Goal: Task Accomplishment & Management: Manage account settings

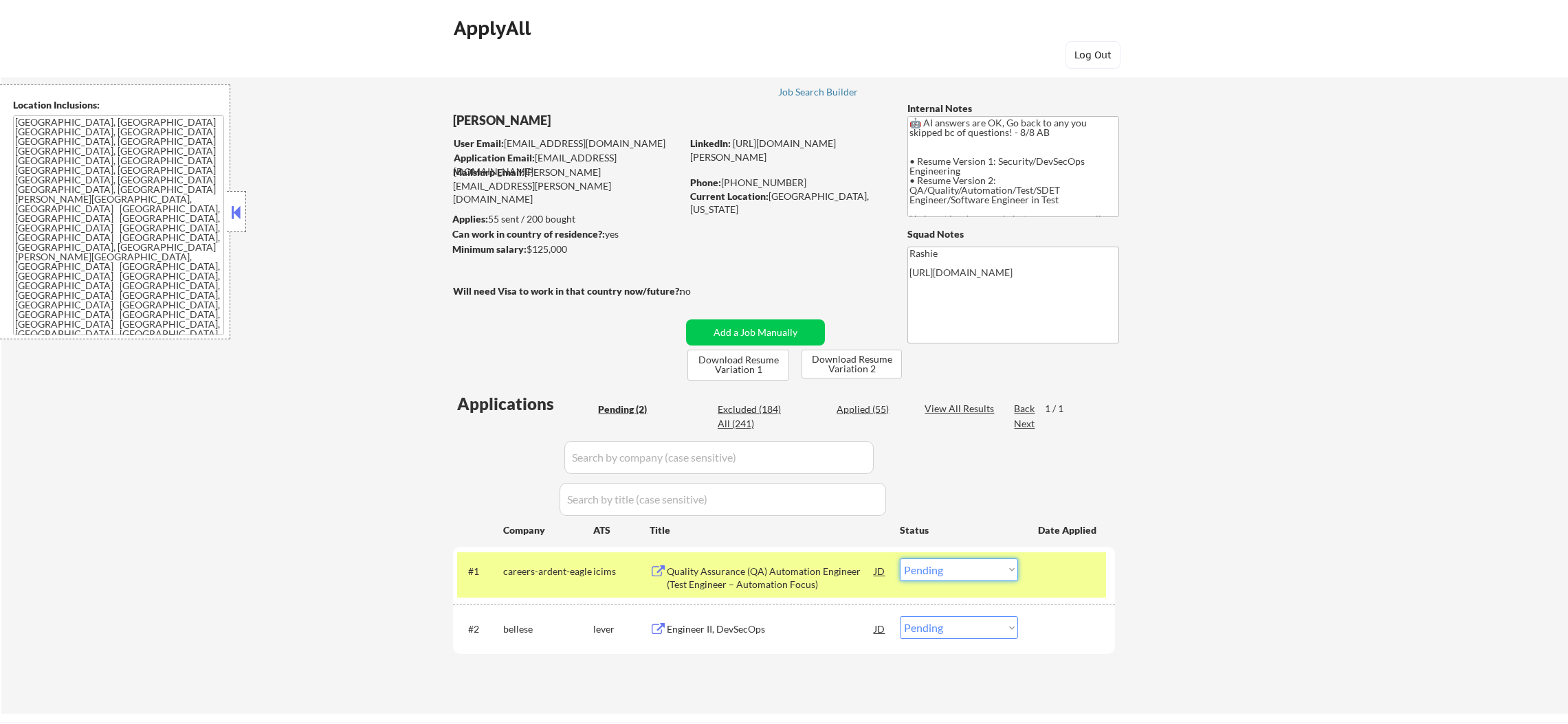
select select ""pending""
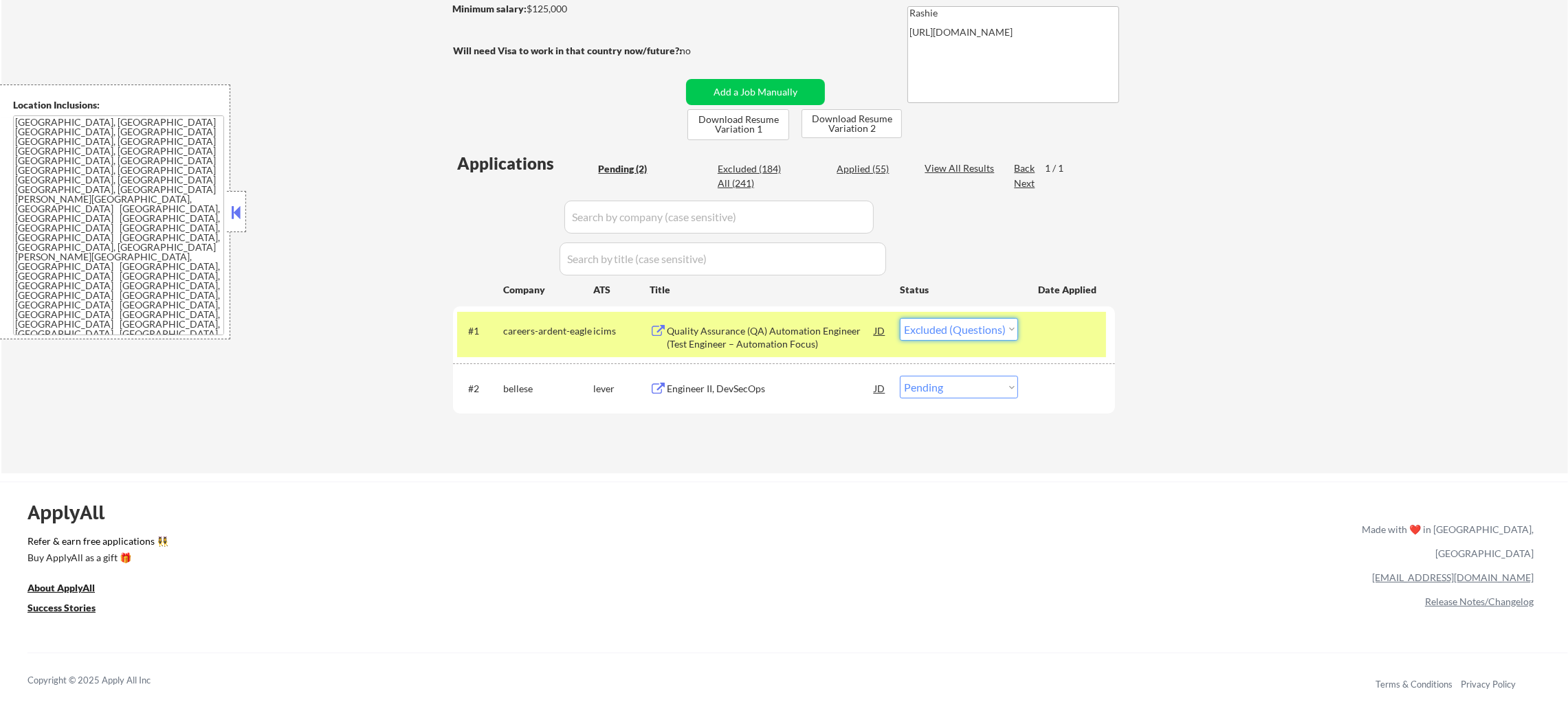
click at [900, 318] on select "Choose an option... Pending Applied Excluded (Questions) Excluded (Expired) Exc…" at bounding box center [959, 330] width 118 height 23
click at [533, 324] on div "careers-ardent-eagle" at bounding box center [548, 331] width 90 height 14
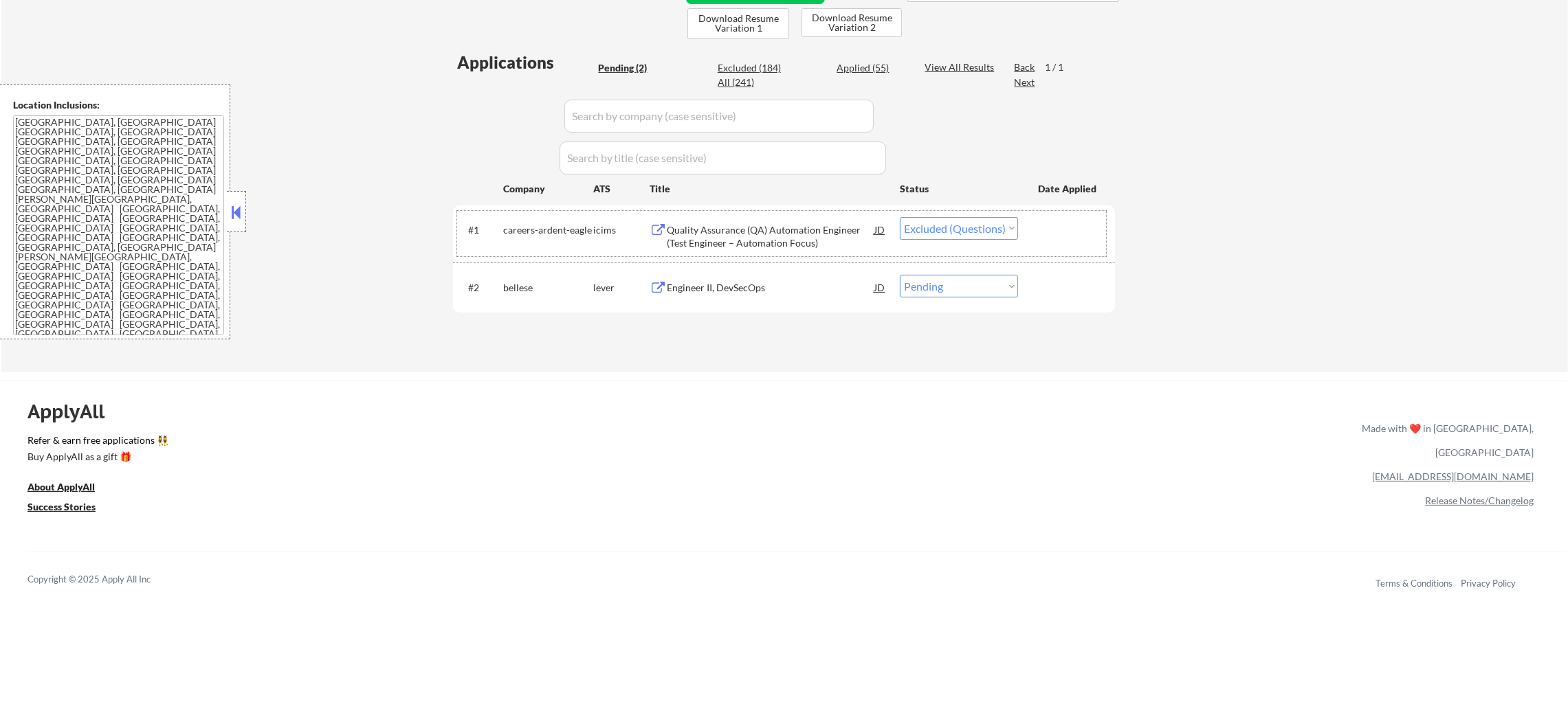
scroll to position [344, 0]
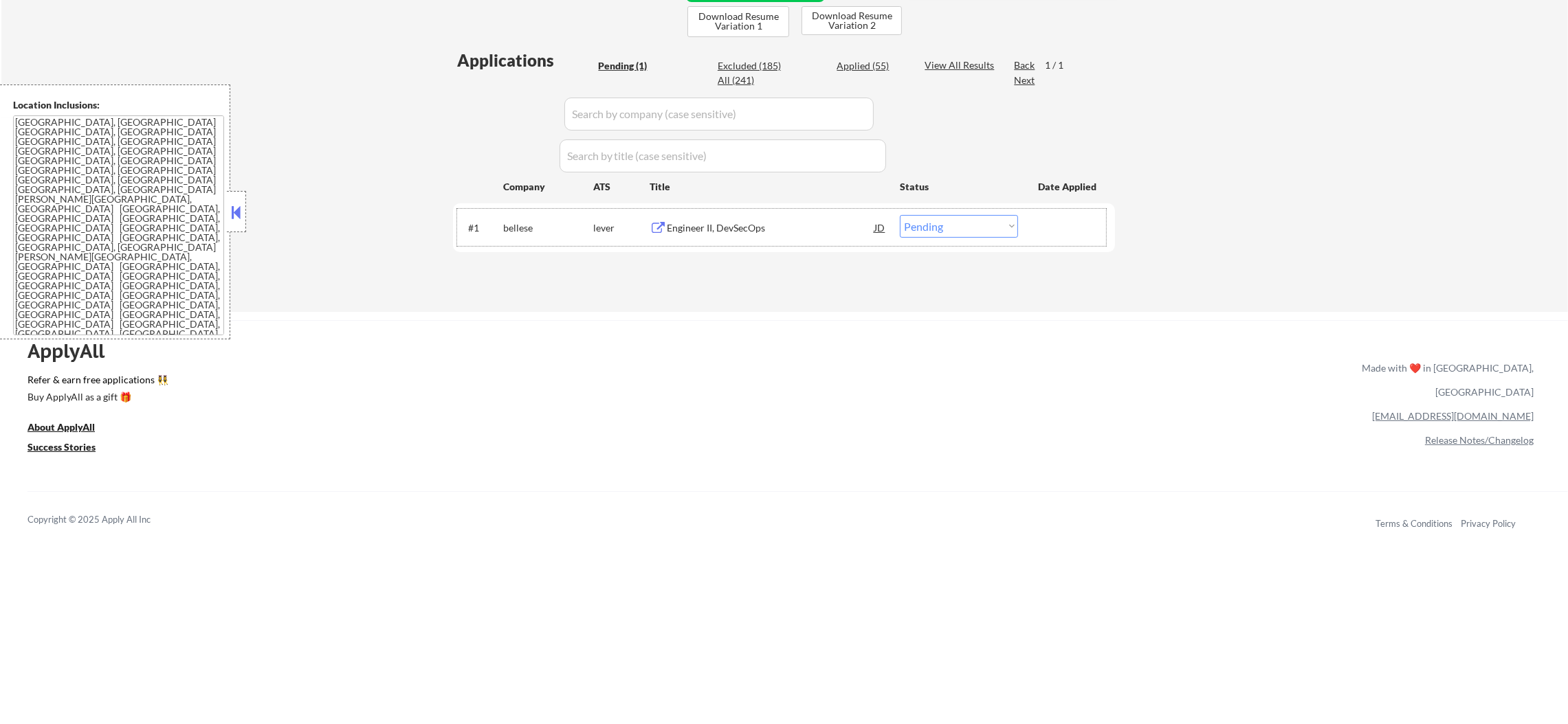
click at [746, 223] on div "Engineer II, DevSecOps" at bounding box center [770, 228] width 208 height 14
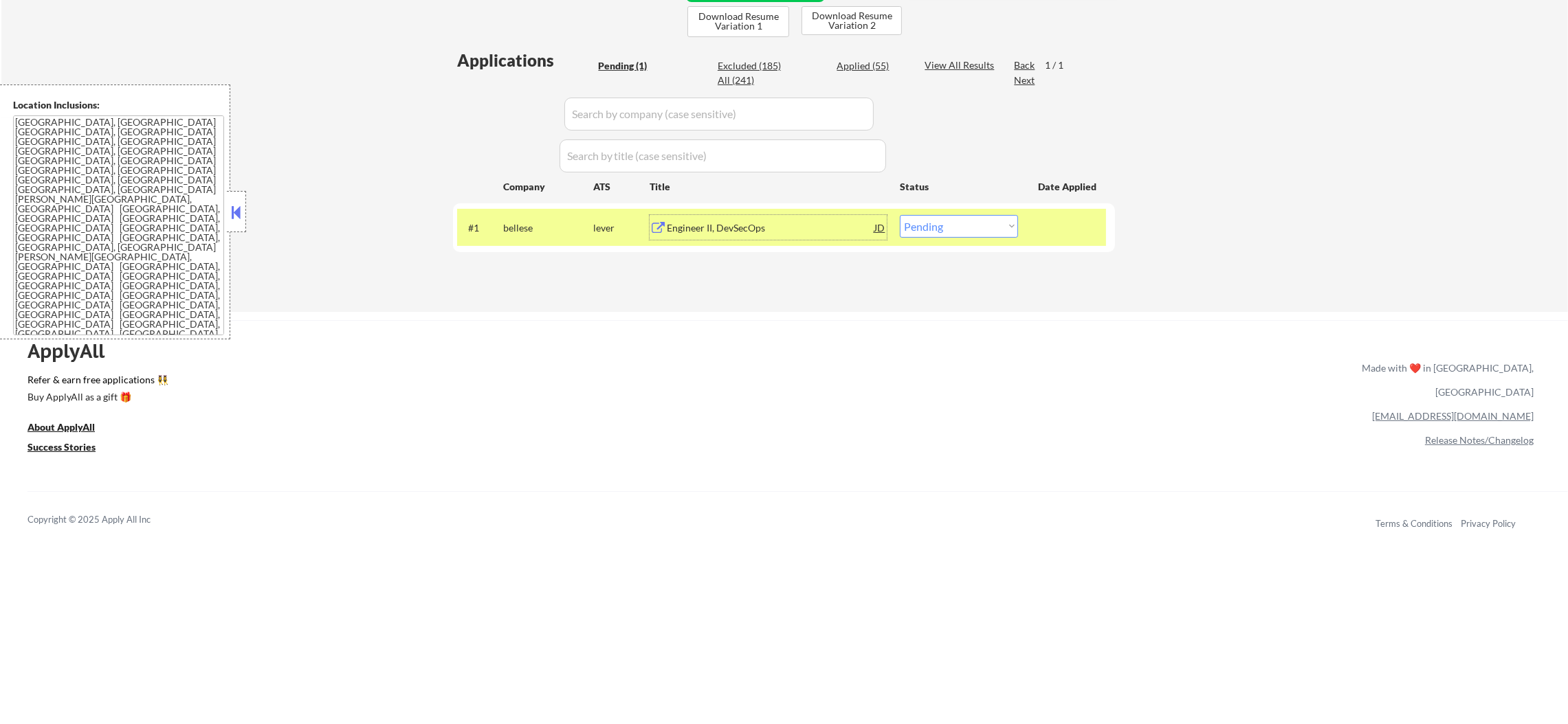
click at [1000, 226] on select "Choose an option... Pending Applied Excluded (Questions) Excluded (Expired) Exc…" at bounding box center [959, 226] width 118 height 23
select select ""excluded__expired_""
click at [900, 215] on select "Choose an option... Pending Applied Excluded (Questions) Excluded (Expired) Exc…" at bounding box center [959, 226] width 118 height 23
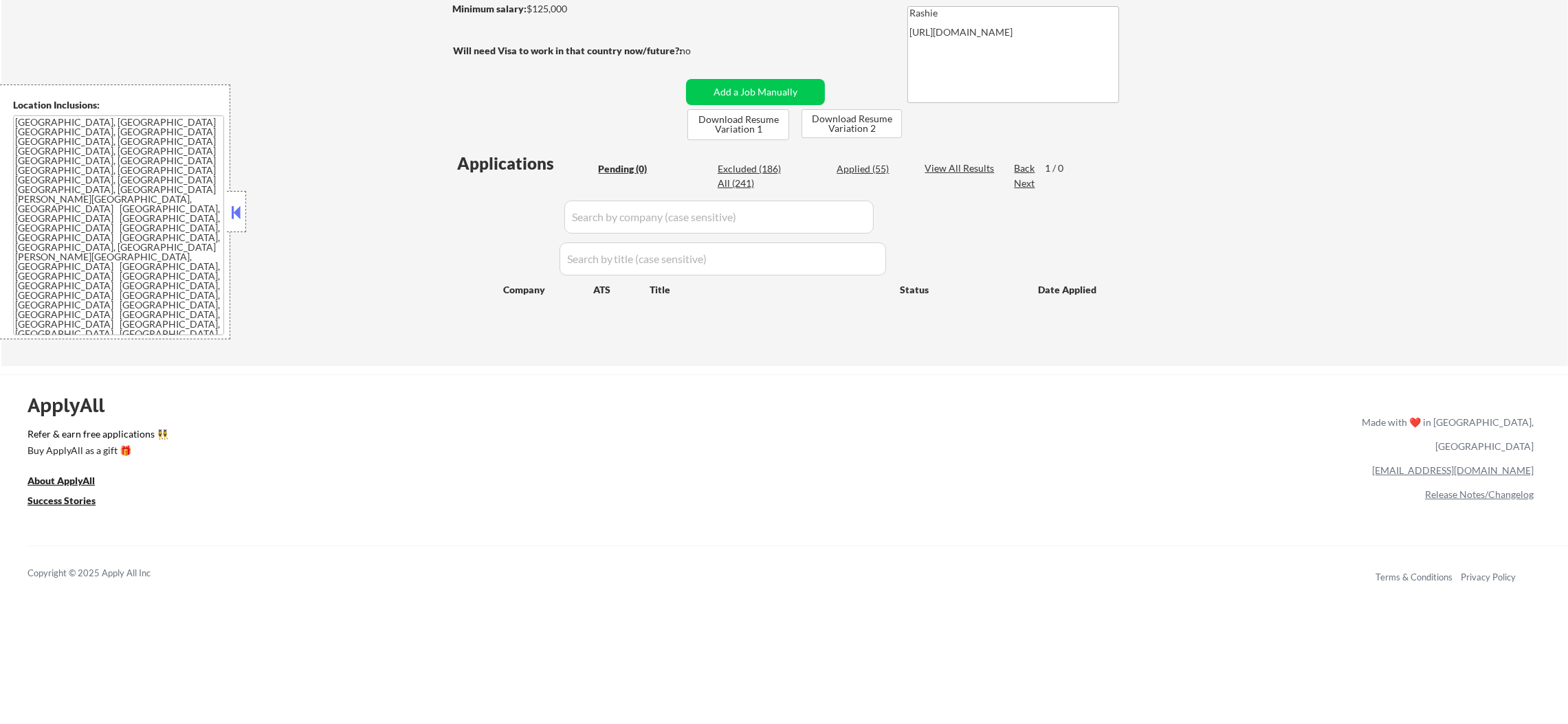
scroll to position [274, 0]
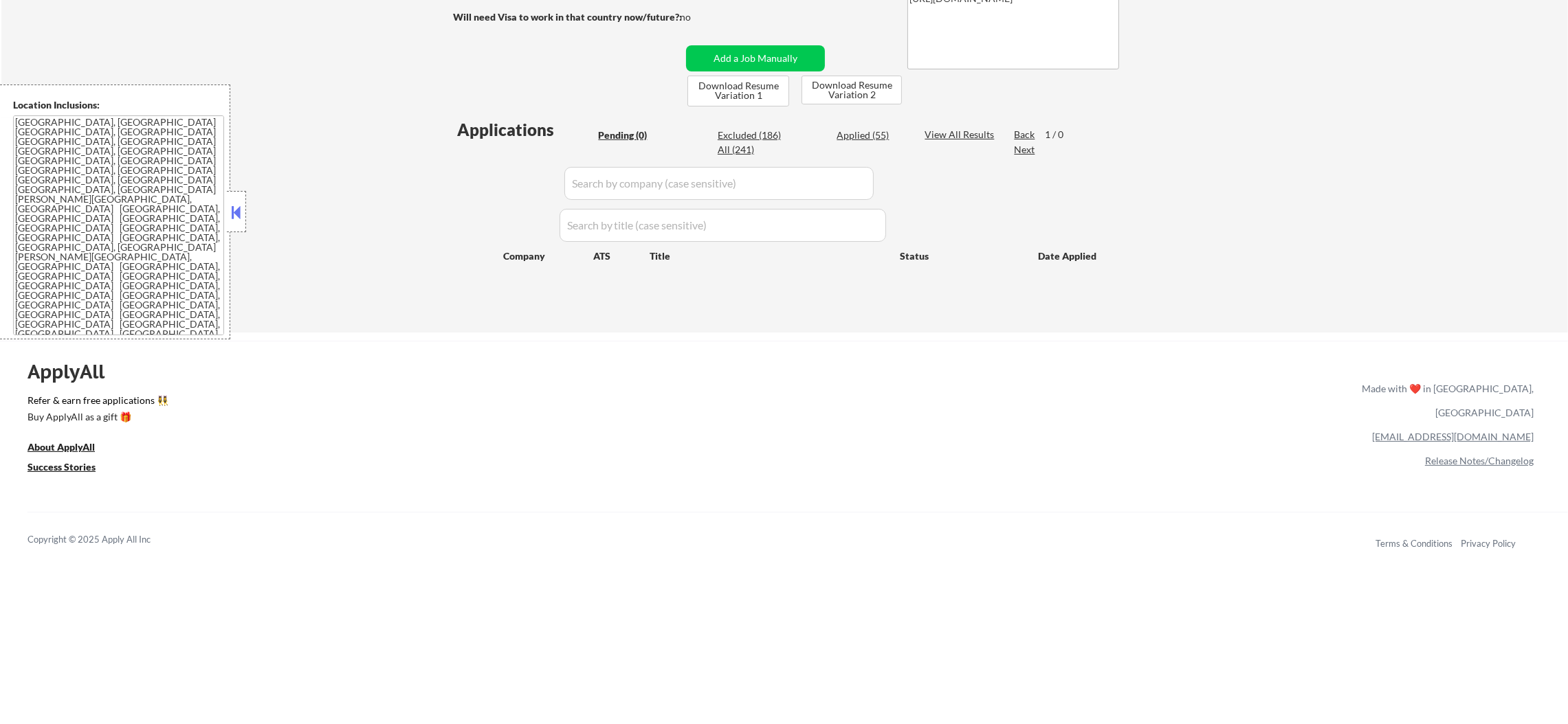
click at [754, 54] on button "Add a Job Manually" at bounding box center [755, 58] width 139 height 26
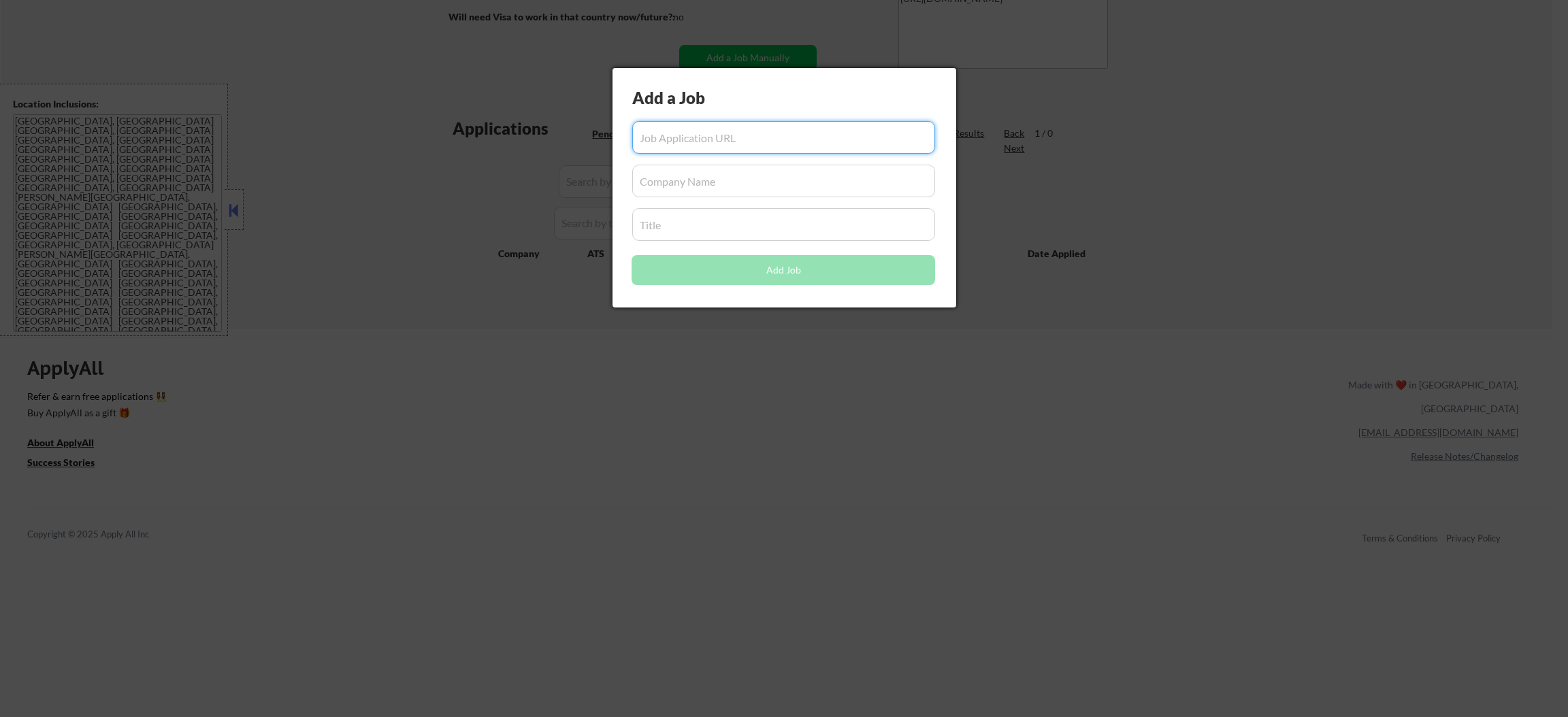
paste input "Application Security Engineer"
type input "Application Security Engineer"
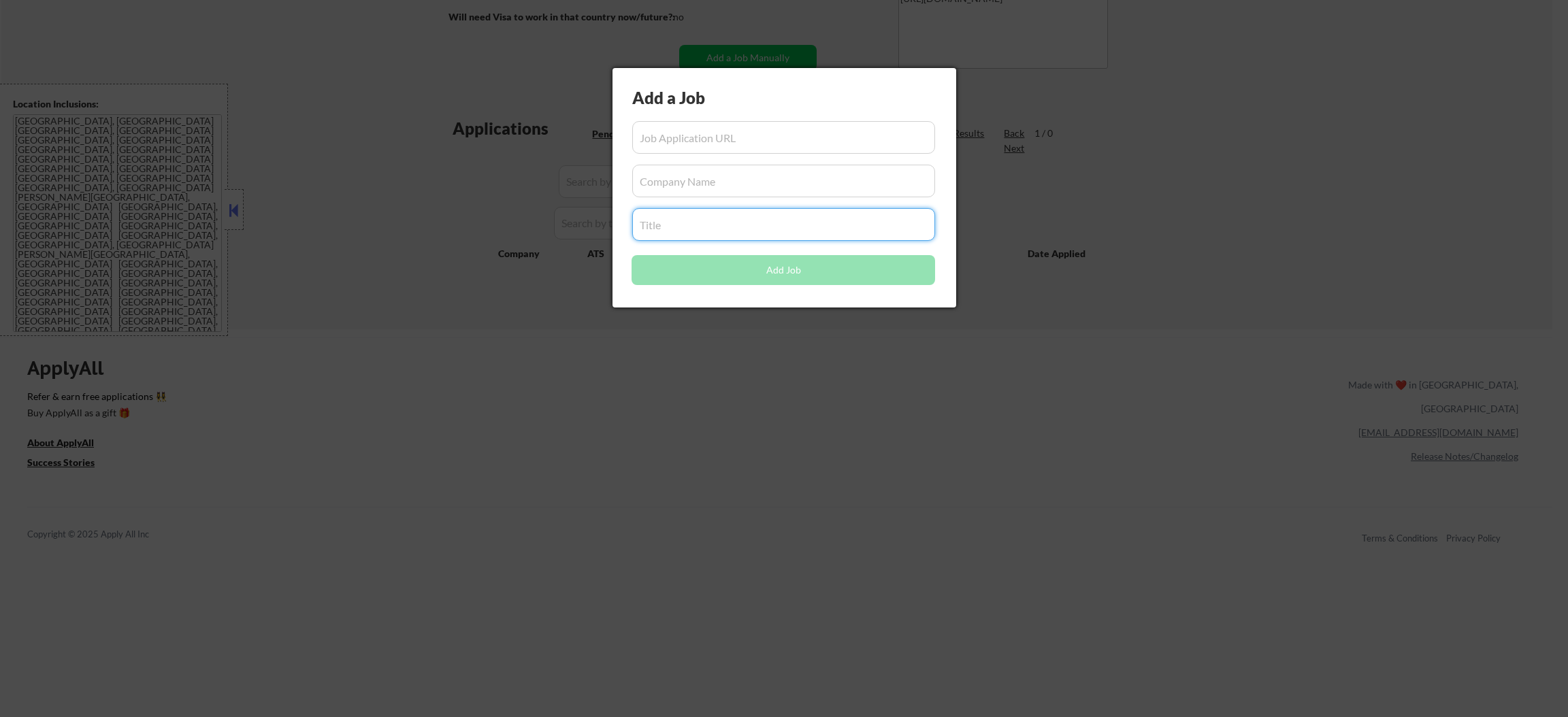
click at [678, 219] on input "input" at bounding box center [784, 224] width 304 height 33
paste input "Application Security Engineer"
type input "Application Security Engineer"
click at [696, 126] on input "input" at bounding box center [784, 137] width 304 height 33
paste input "[URL][DOMAIN_NAME]"
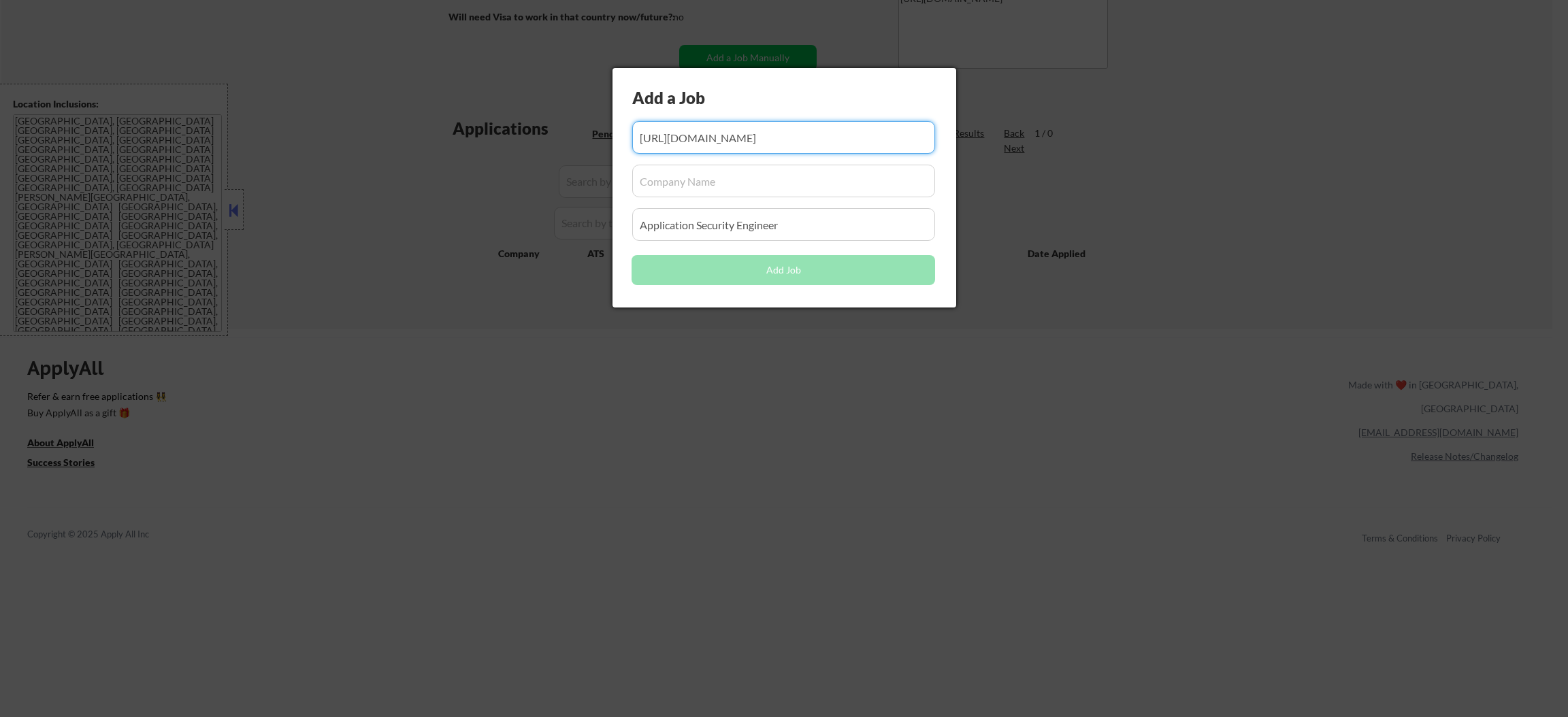
click at [819, 130] on input "input" at bounding box center [784, 137] width 304 height 33
type input "[URL][DOMAIN_NAME]"
click at [724, 190] on input "input" at bounding box center [784, 181] width 304 height 33
paste input "nerdy"
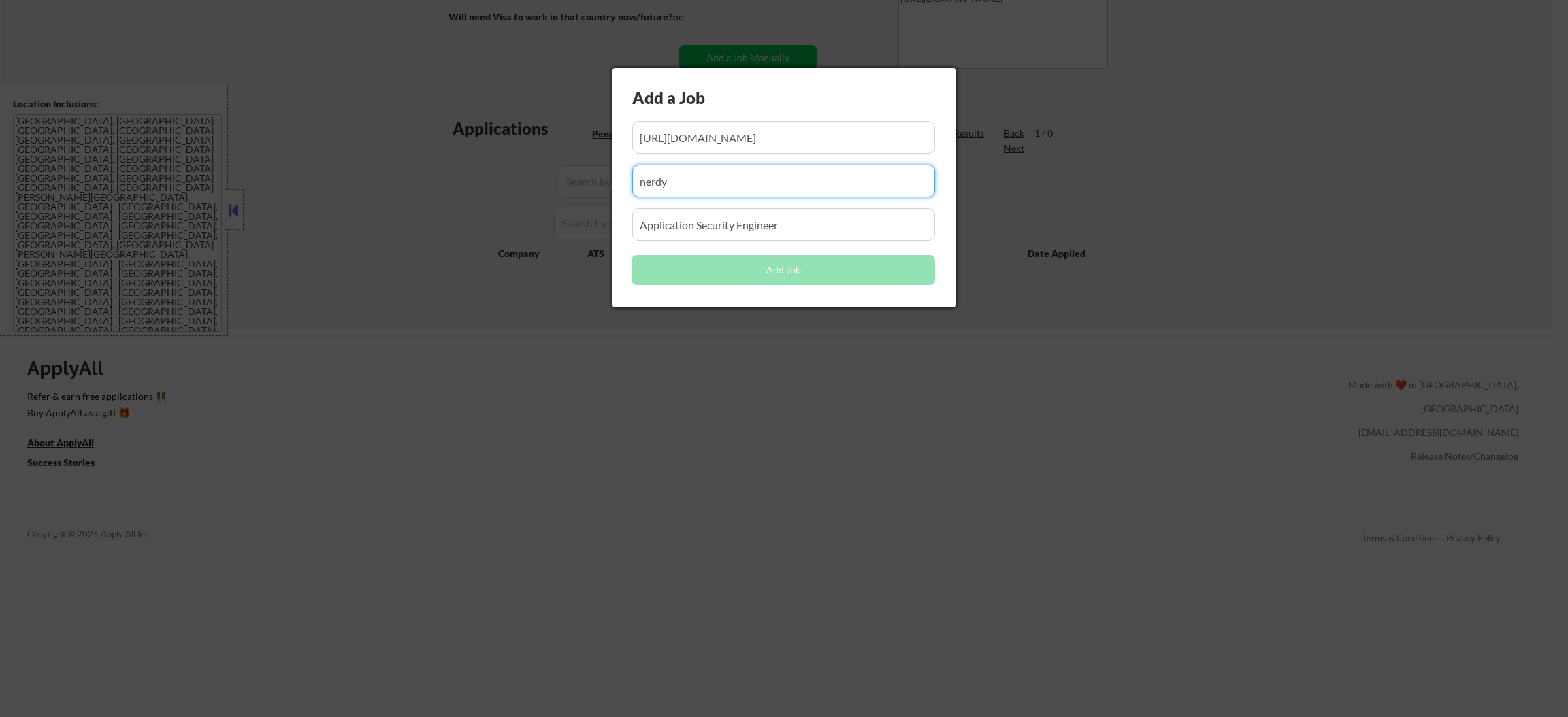
type input "nerdy"
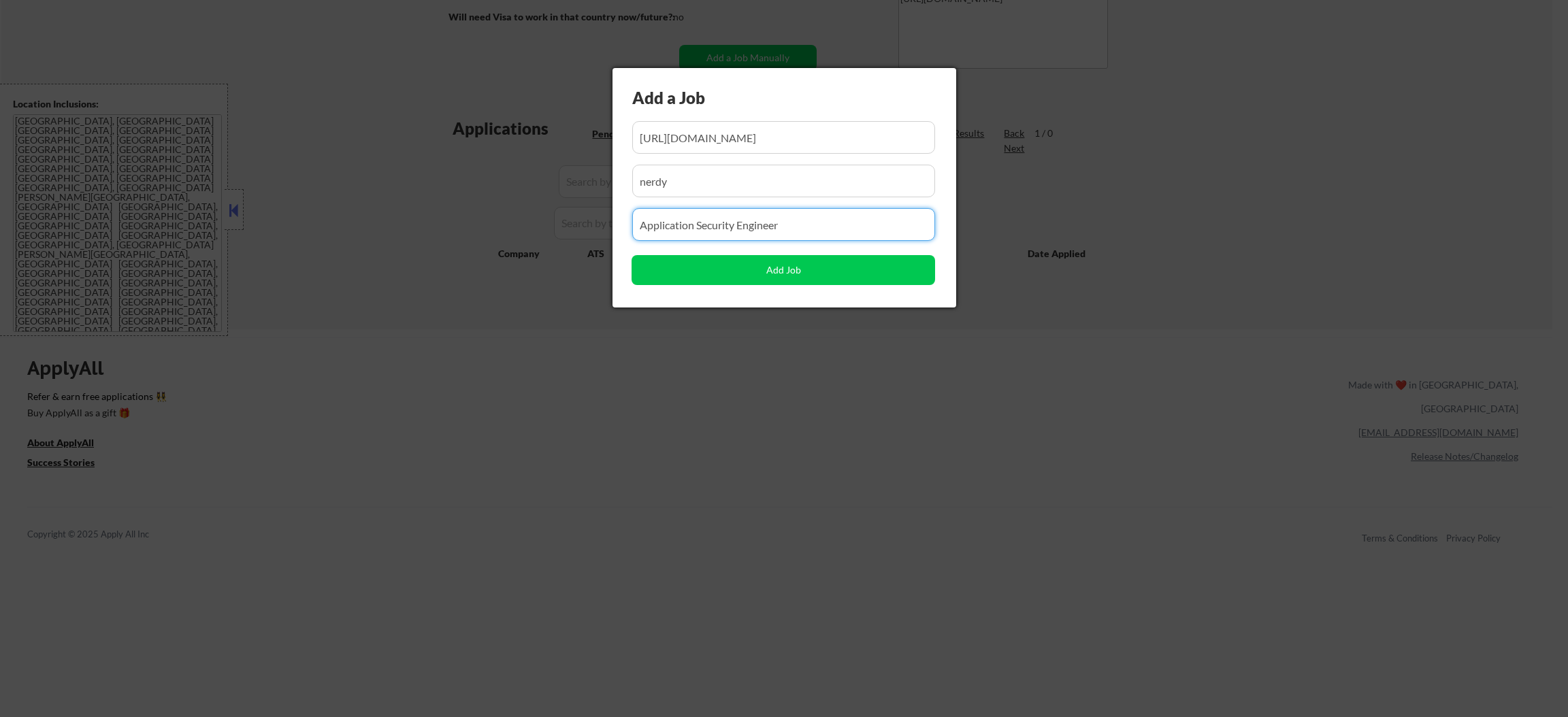
click at [761, 220] on input "input" at bounding box center [784, 224] width 304 height 33
click at [724, 265] on button "Add Job" at bounding box center [783, 270] width 304 height 30
select select ""pending""
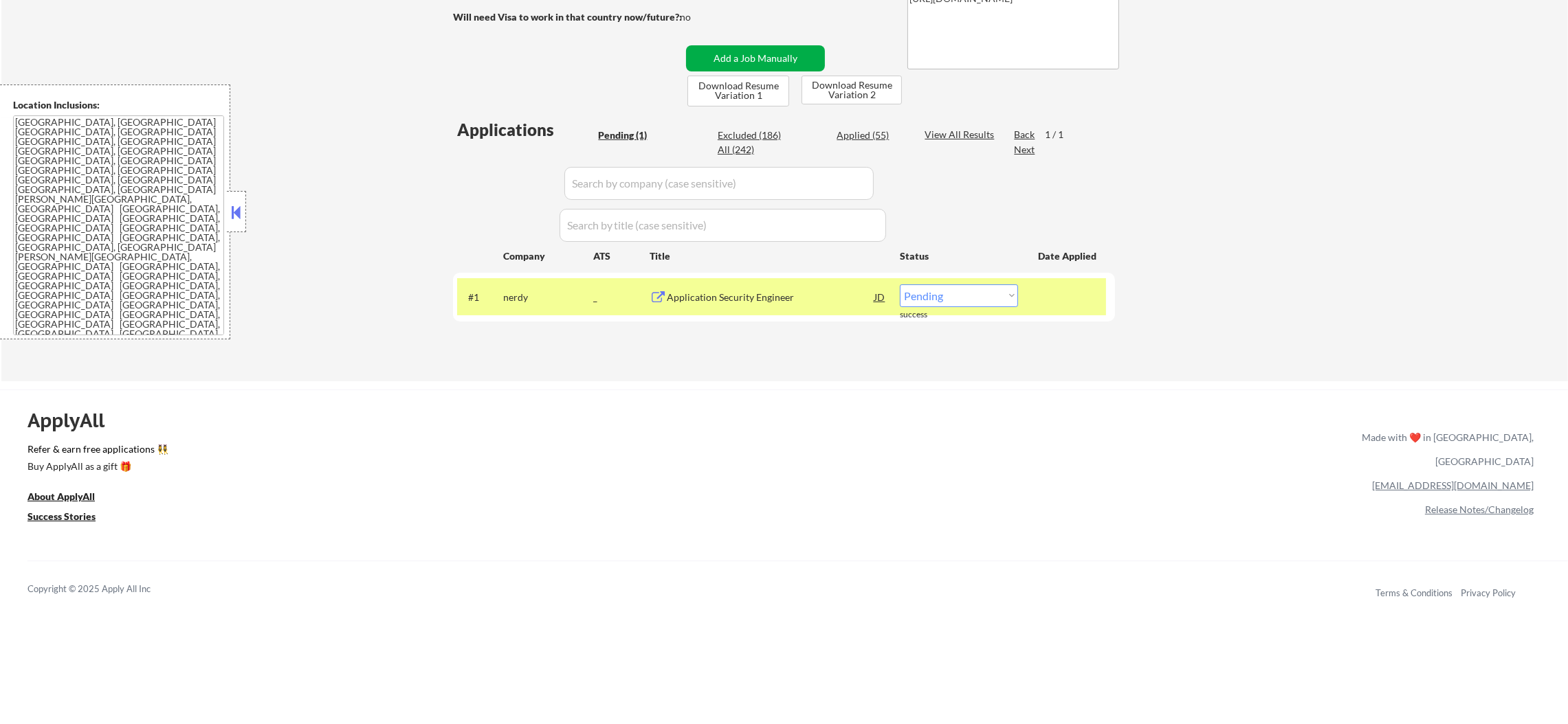
click at [760, 61] on button "Add a Job Manually" at bounding box center [755, 58] width 139 height 26
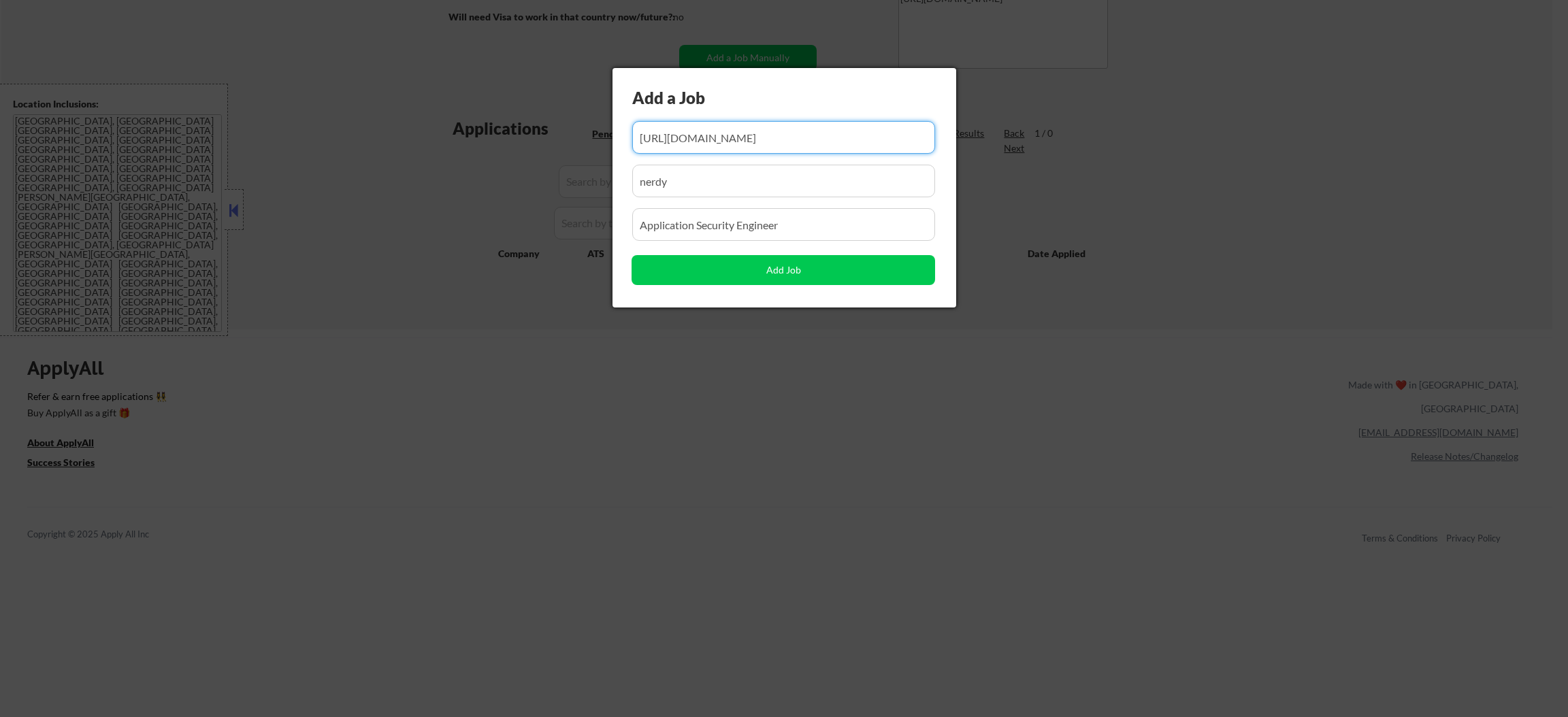
click at [789, 368] on div at bounding box center [784, 358] width 1568 height 717
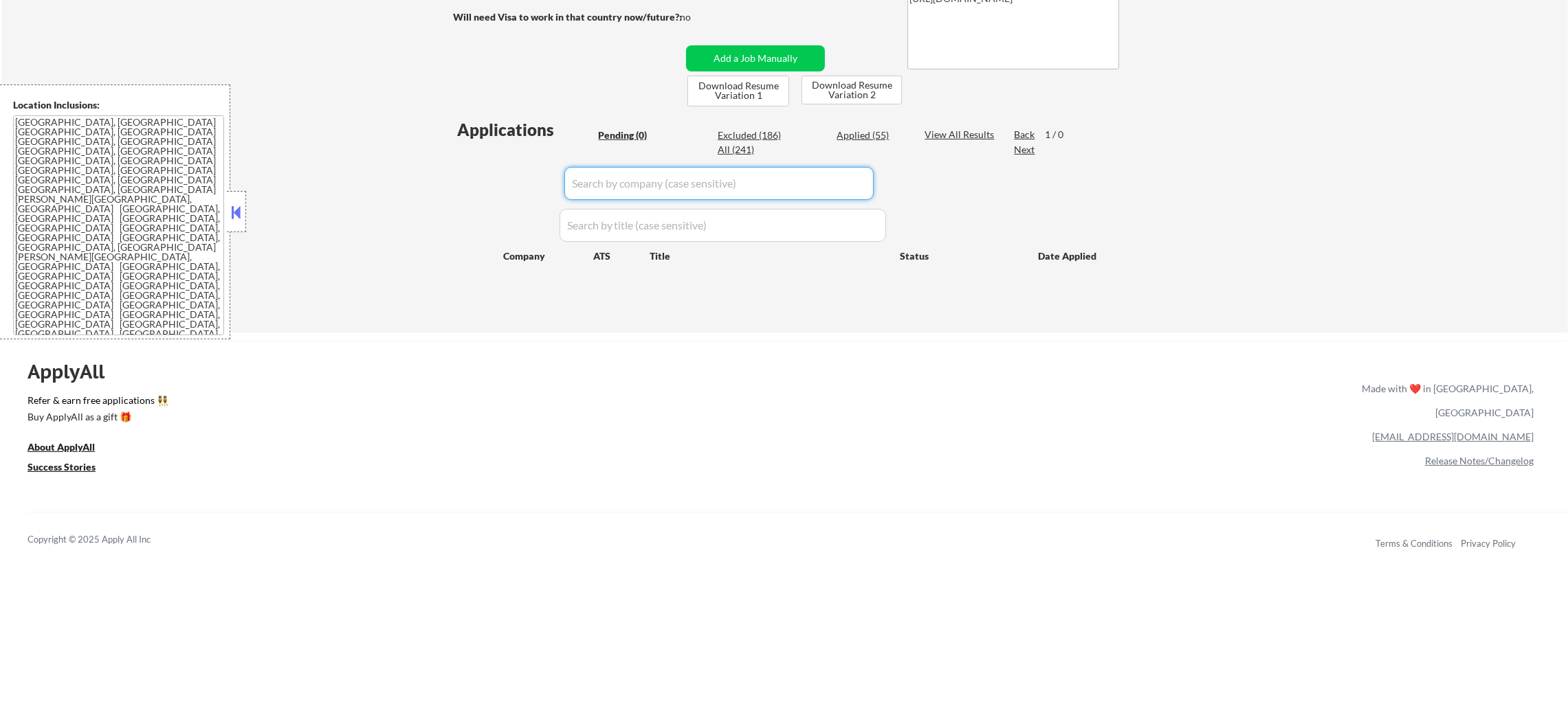
click at [672, 185] on input "input" at bounding box center [719, 183] width 309 height 33
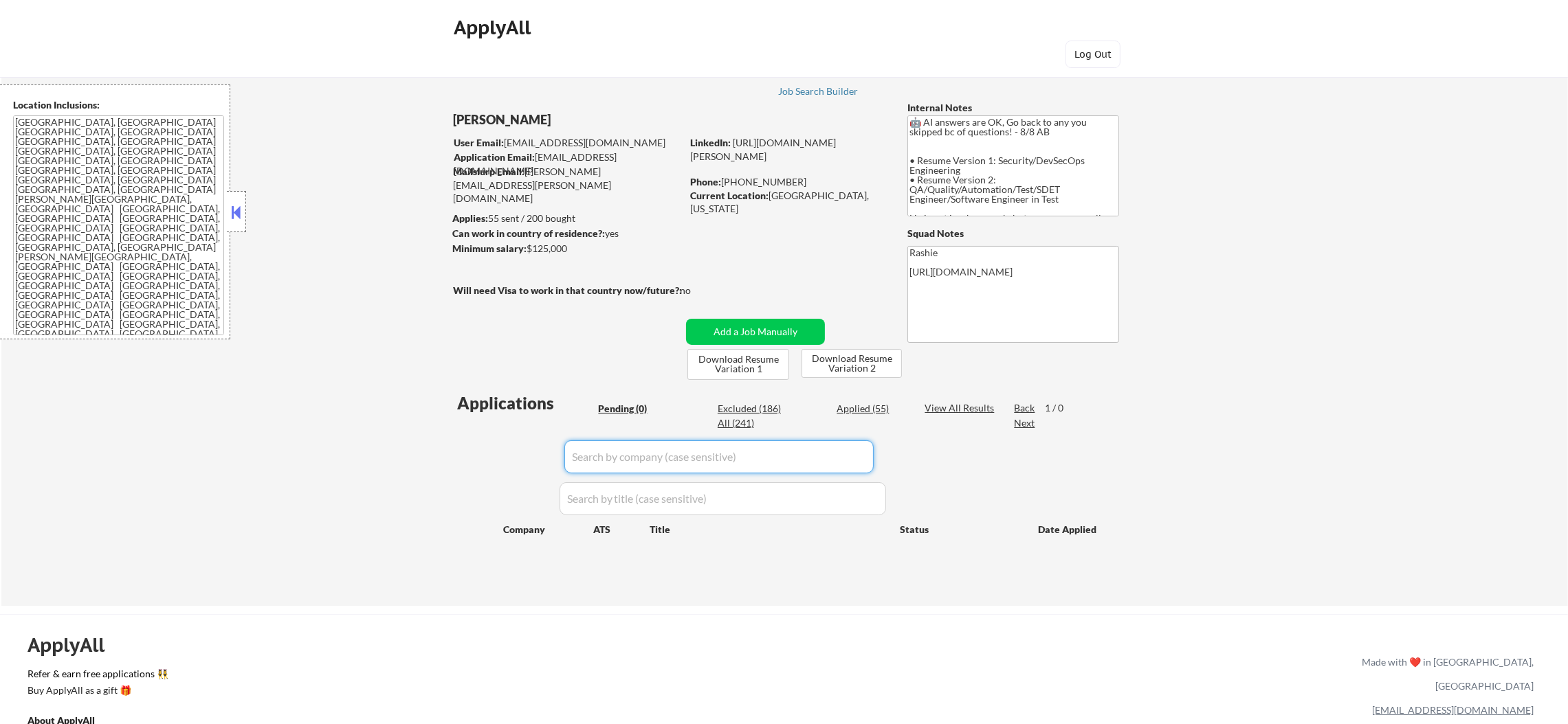
scroll to position [0, 0]
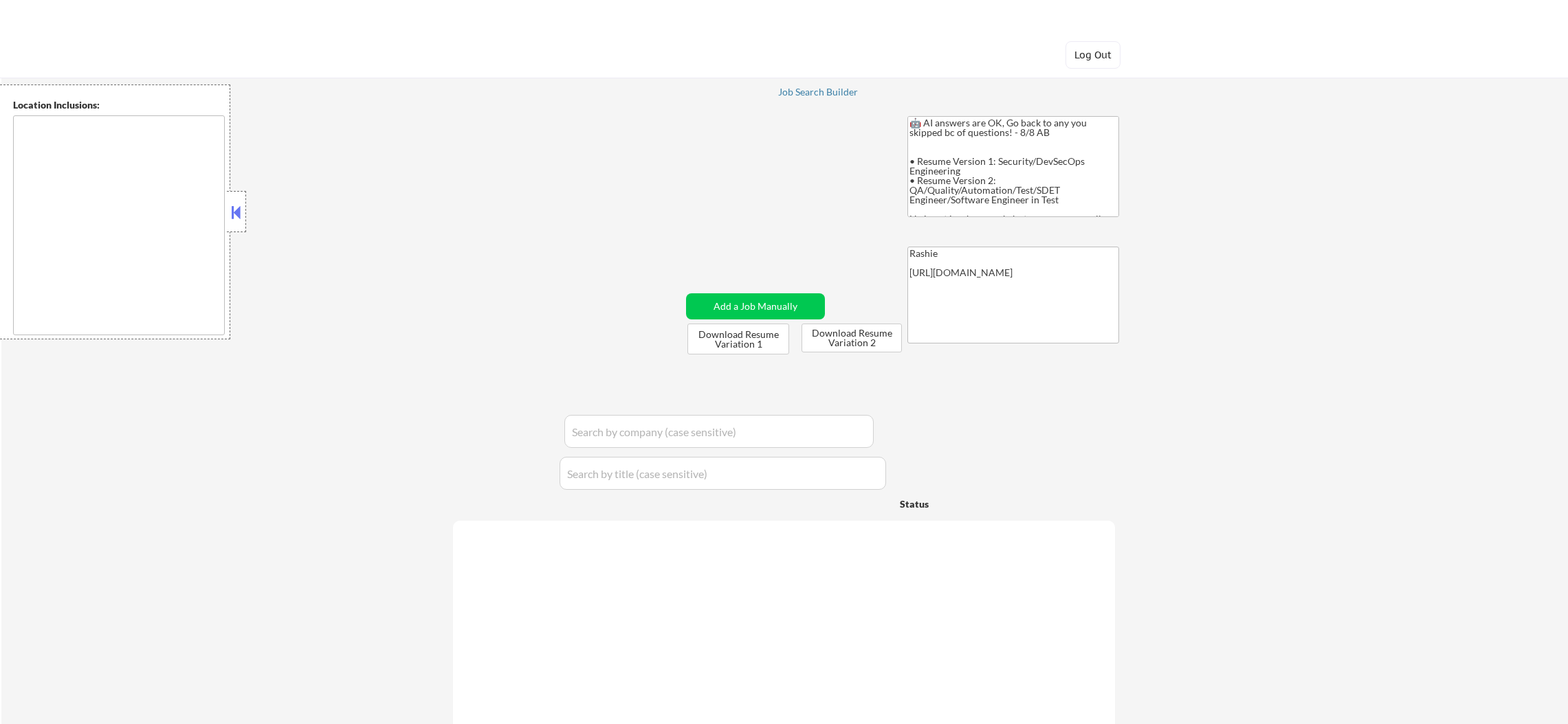
type textarea "[GEOGRAPHIC_DATA], [GEOGRAPHIC_DATA] [GEOGRAPHIC_DATA], [GEOGRAPHIC_DATA] [GEOG…"
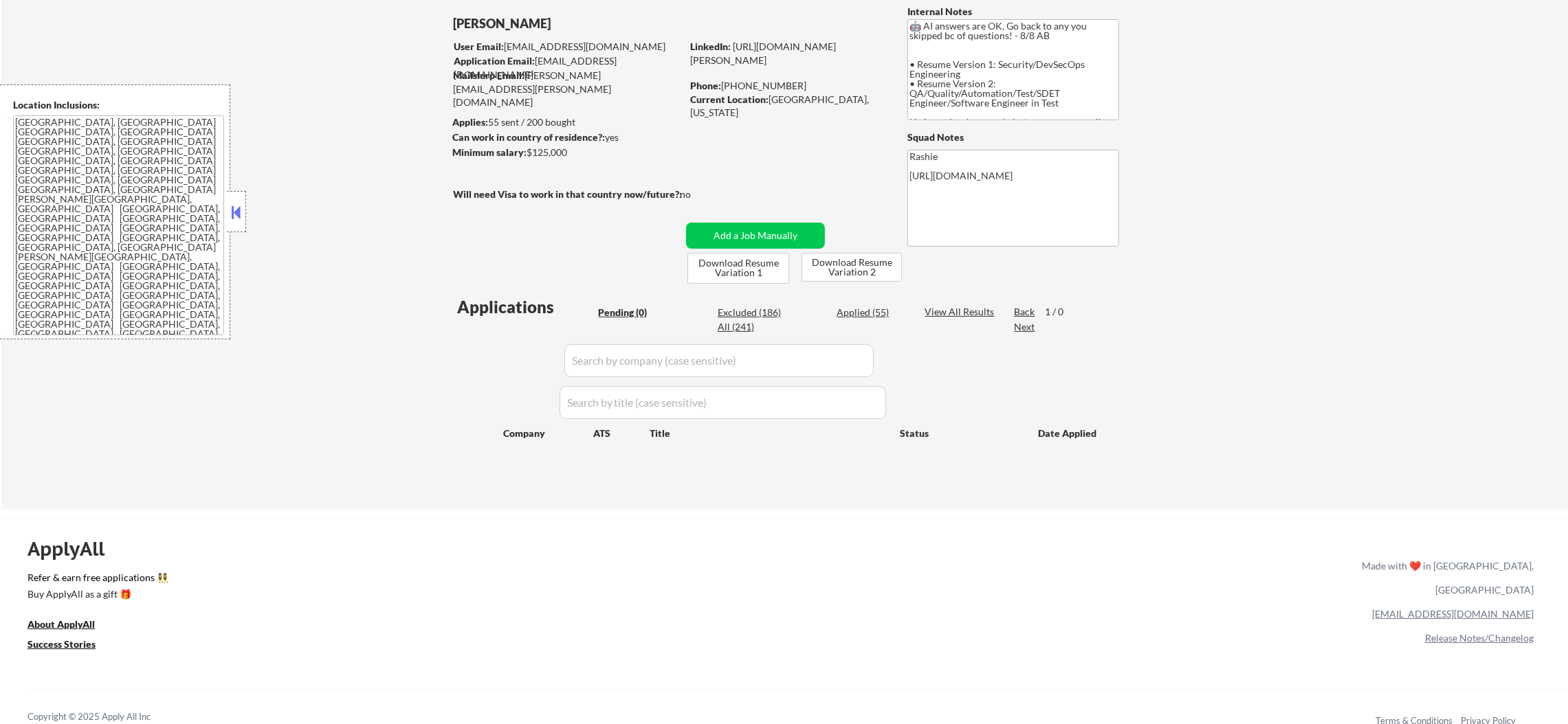
scroll to position [103, 0]
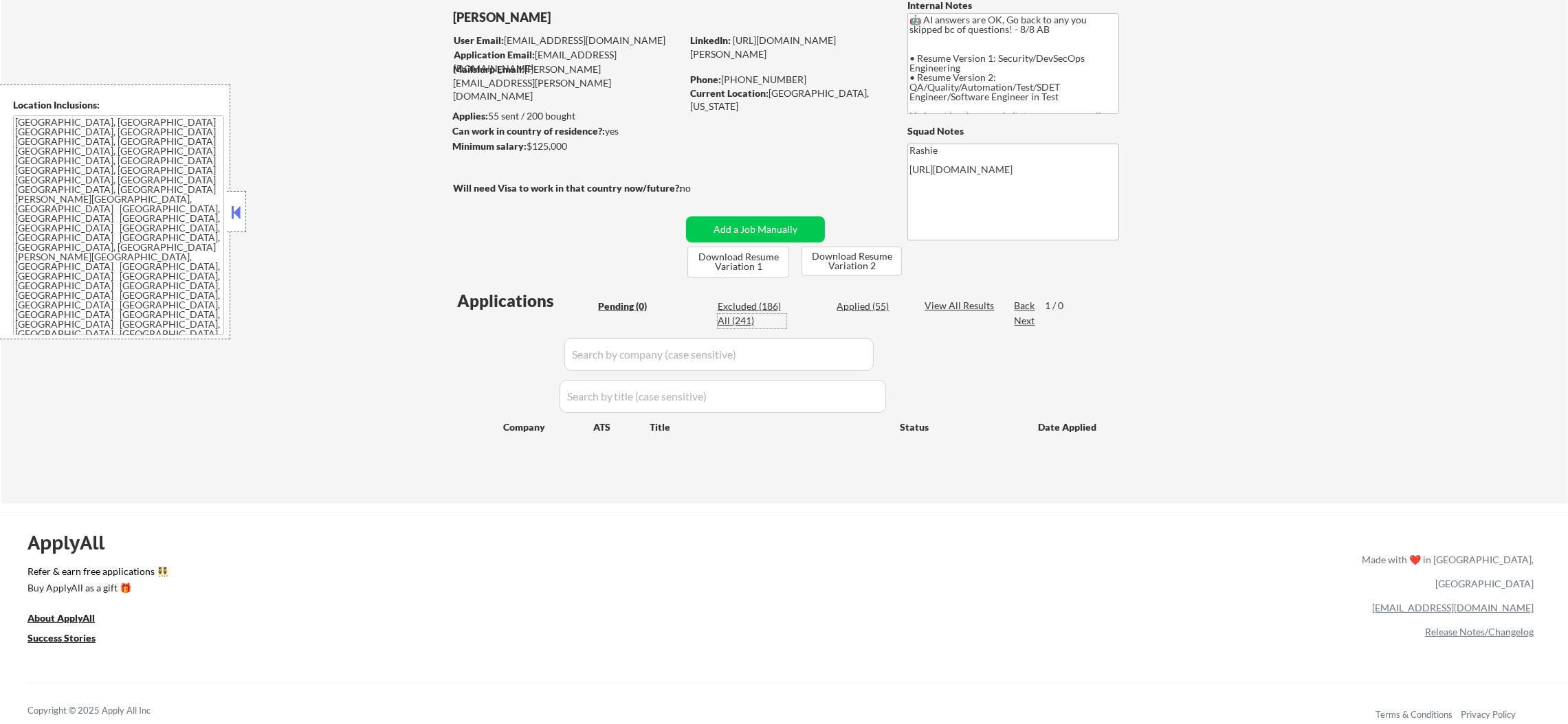
click at [722, 320] on div "All (241)" at bounding box center [752, 321] width 69 height 14
select select ""applied""
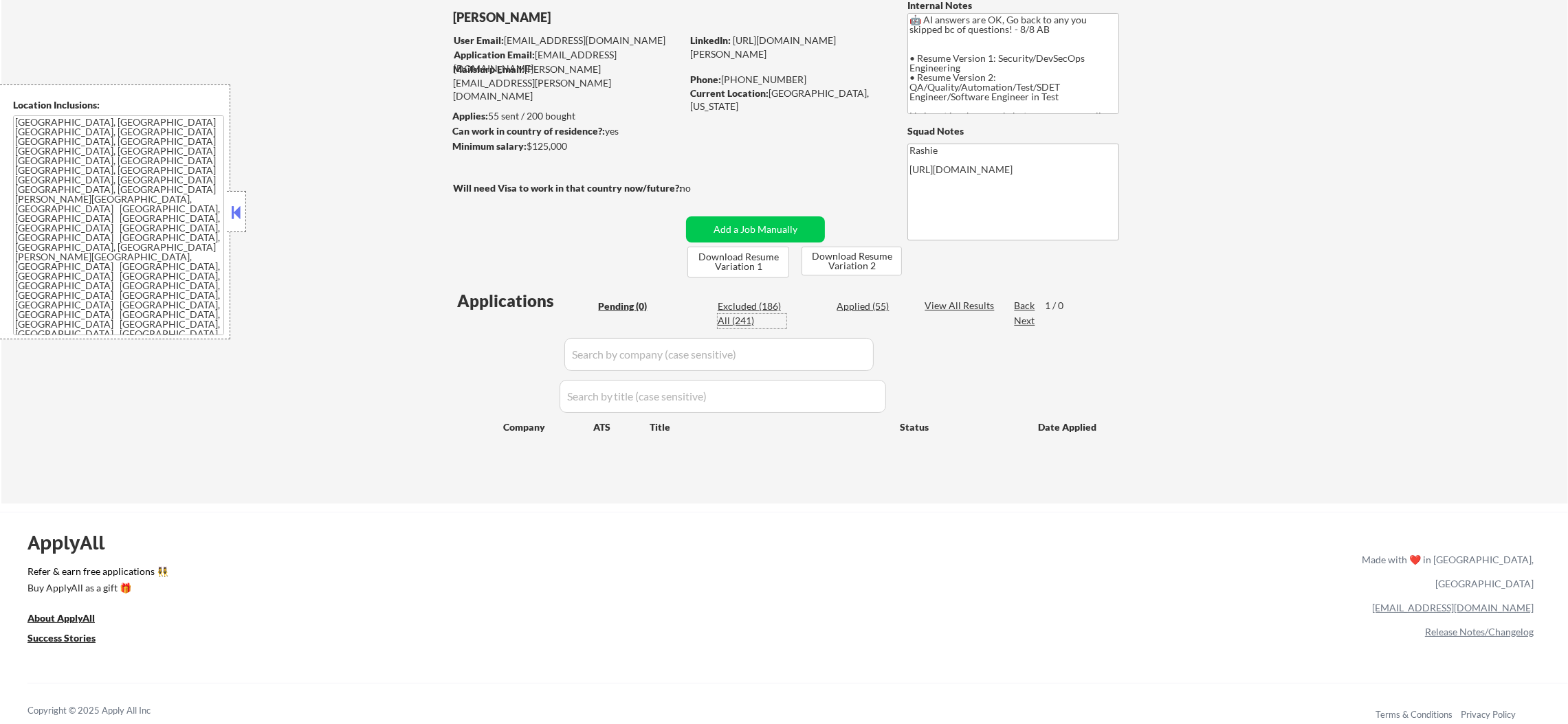
select select ""applied""
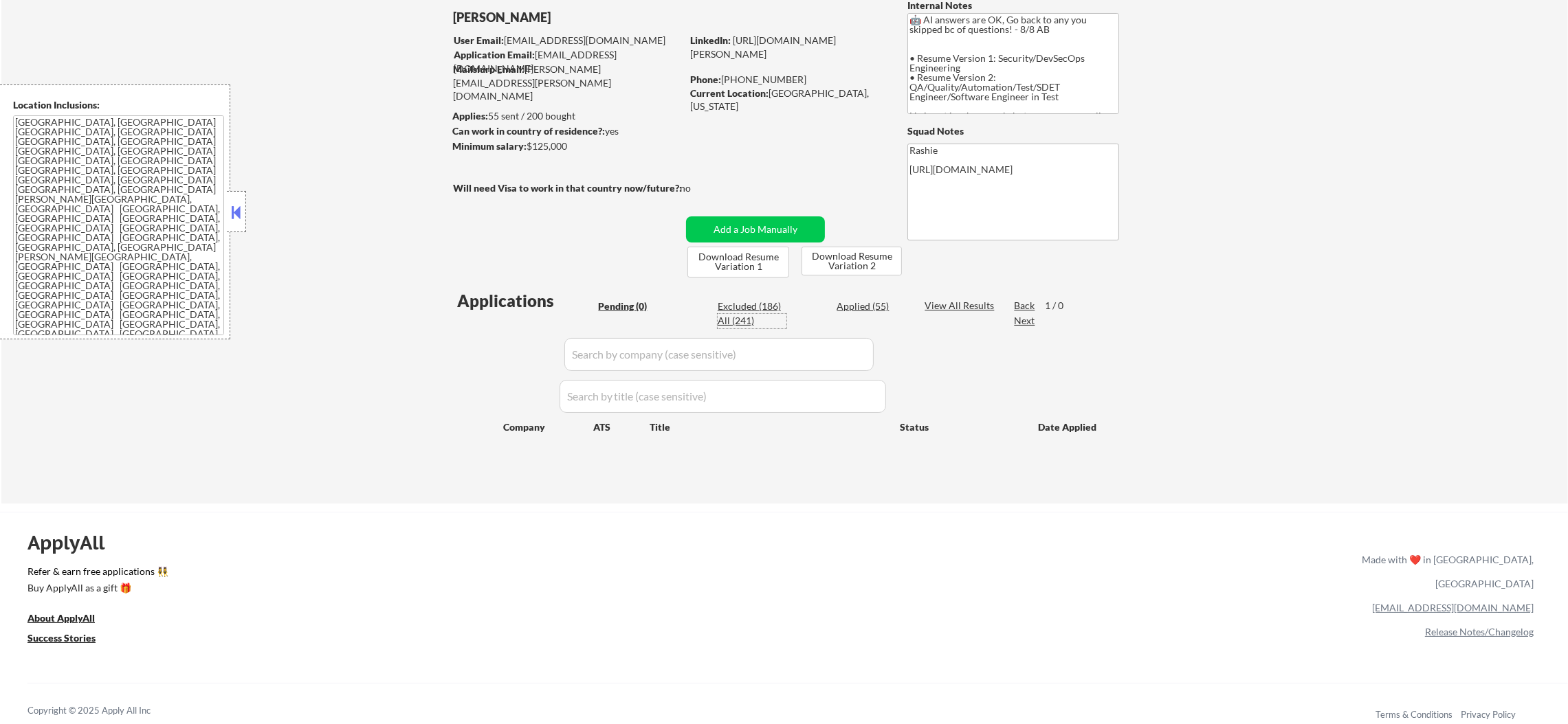
select select ""applied""
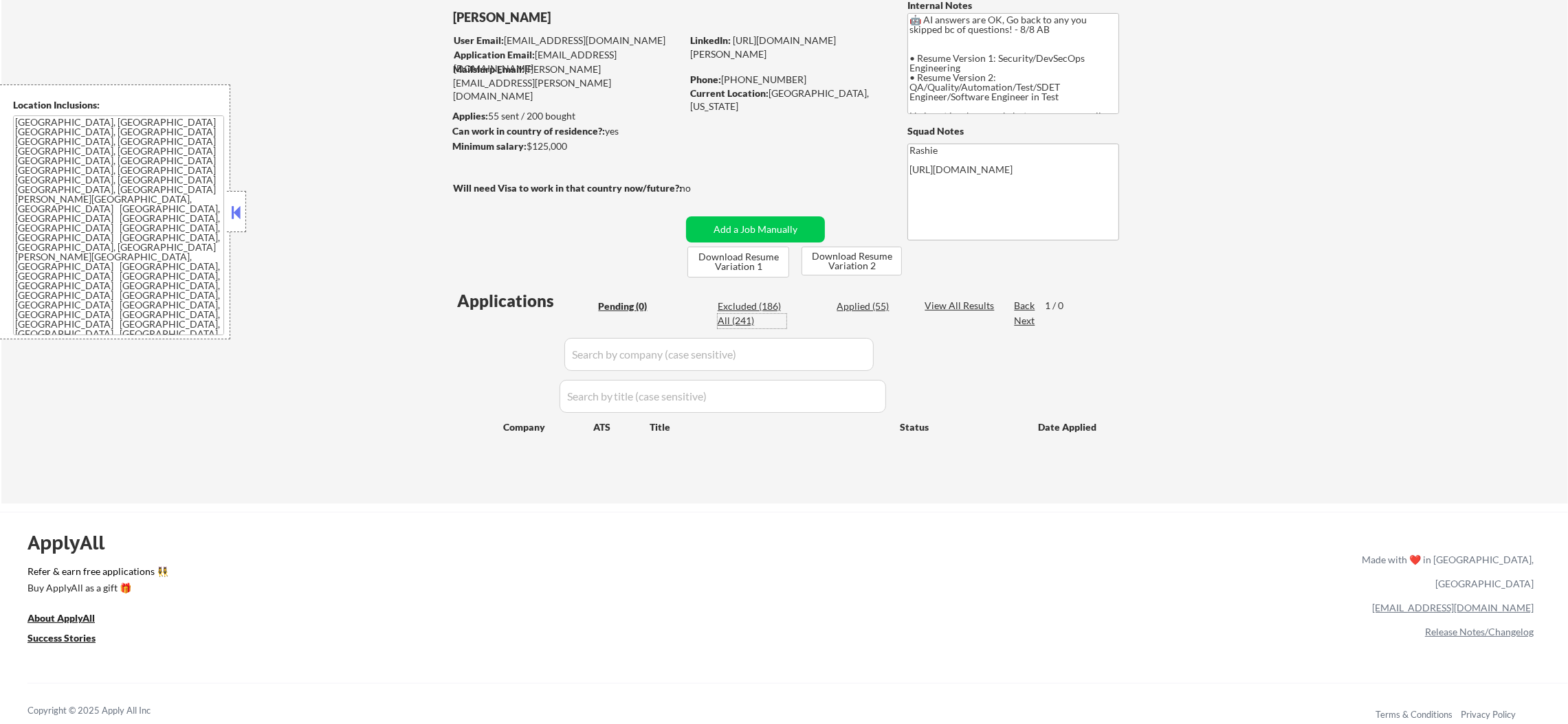
select select ""applied""
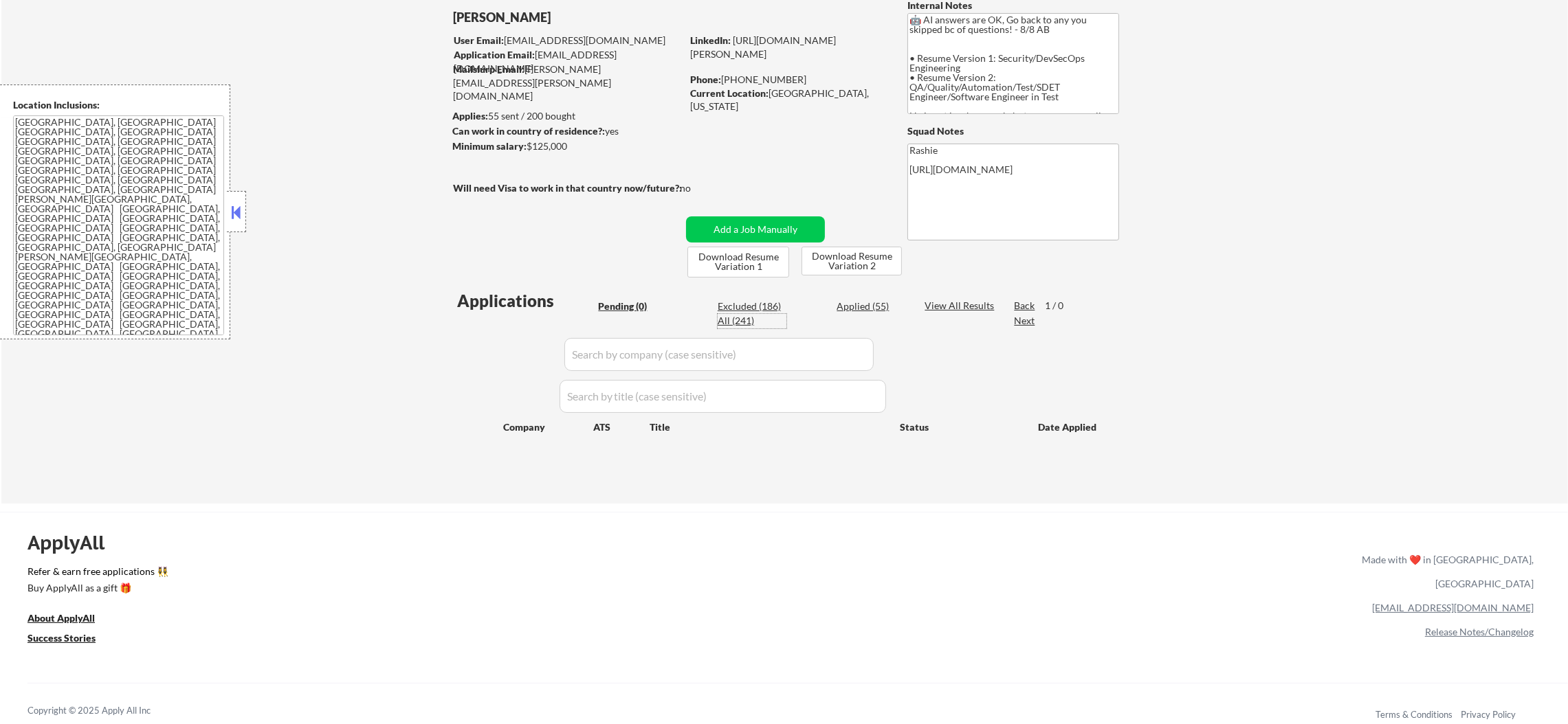
select select ""applied""
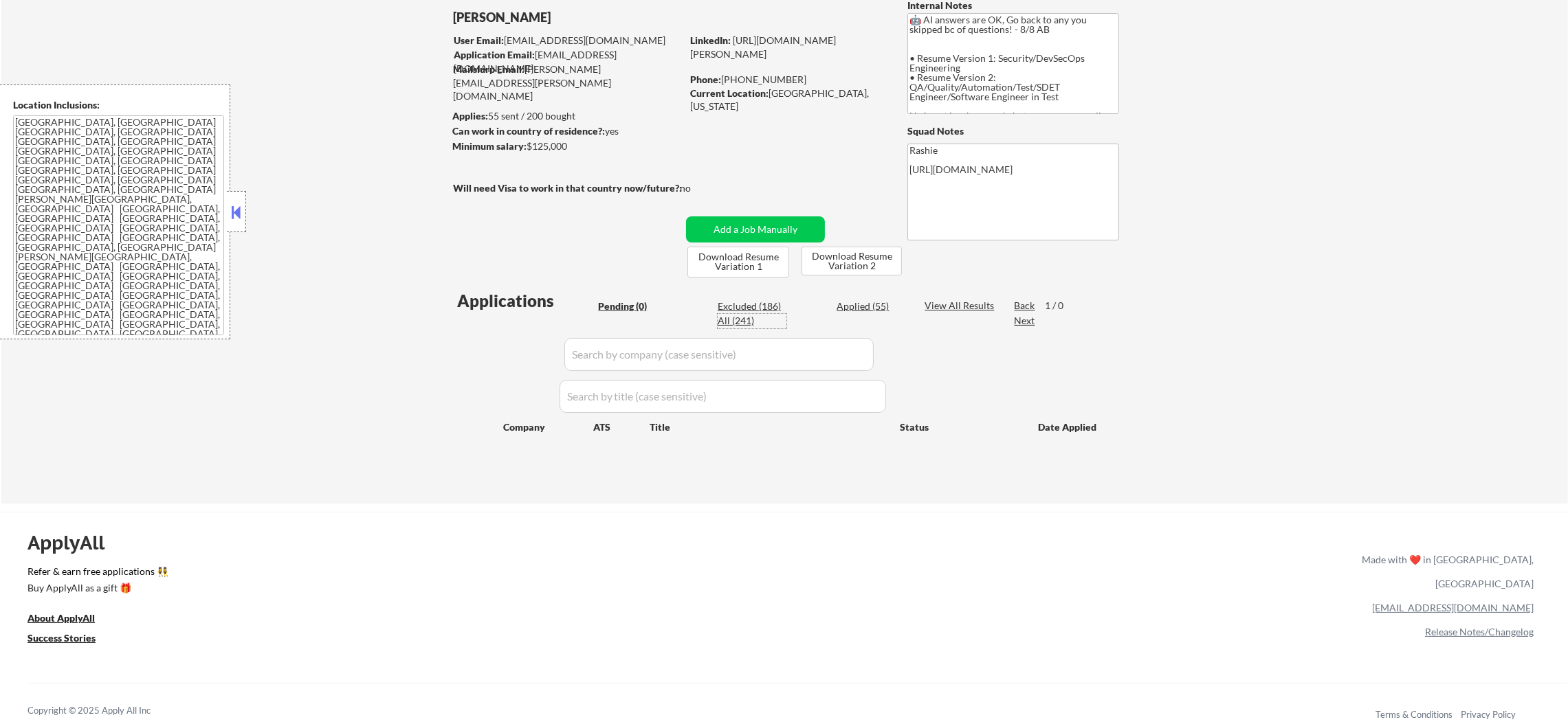
select select ""applied""
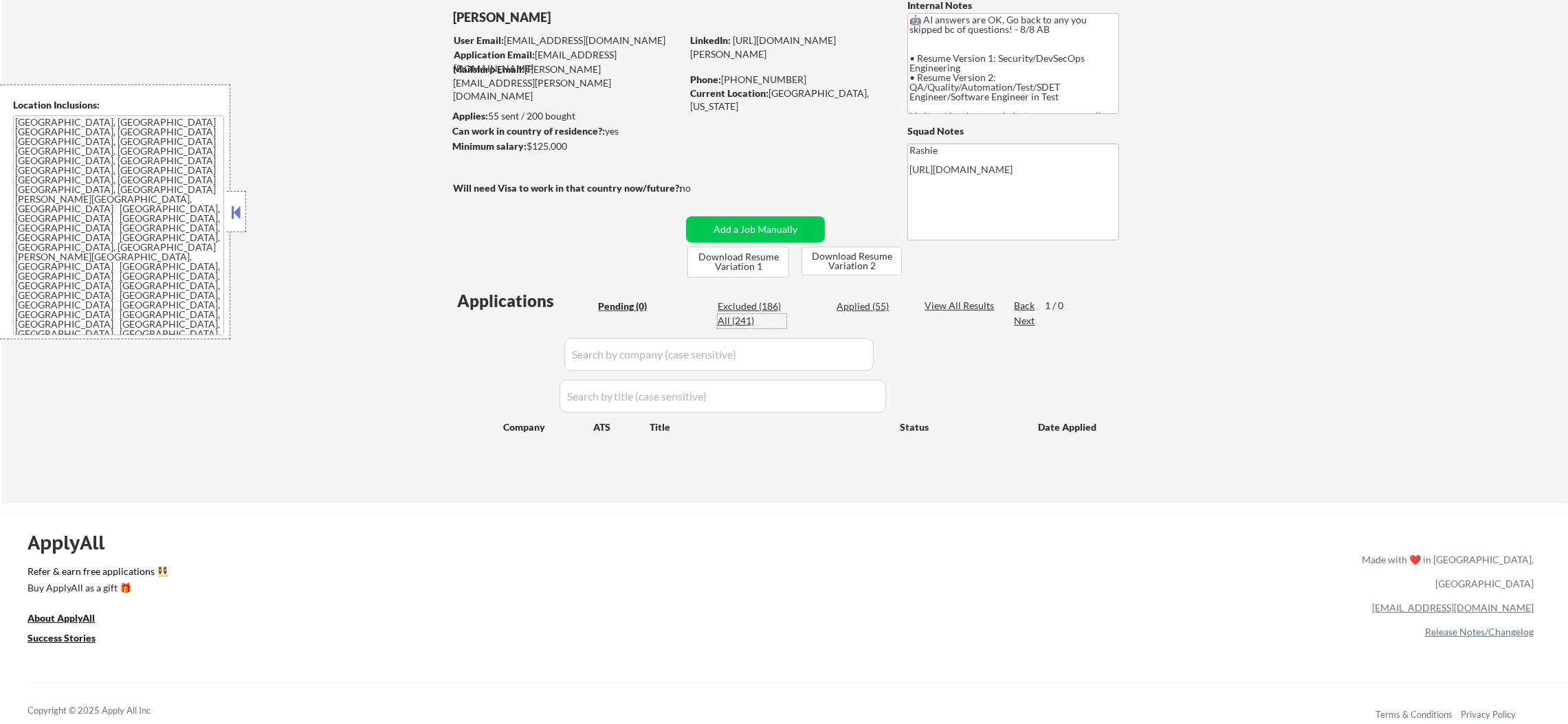
select select ""applied""
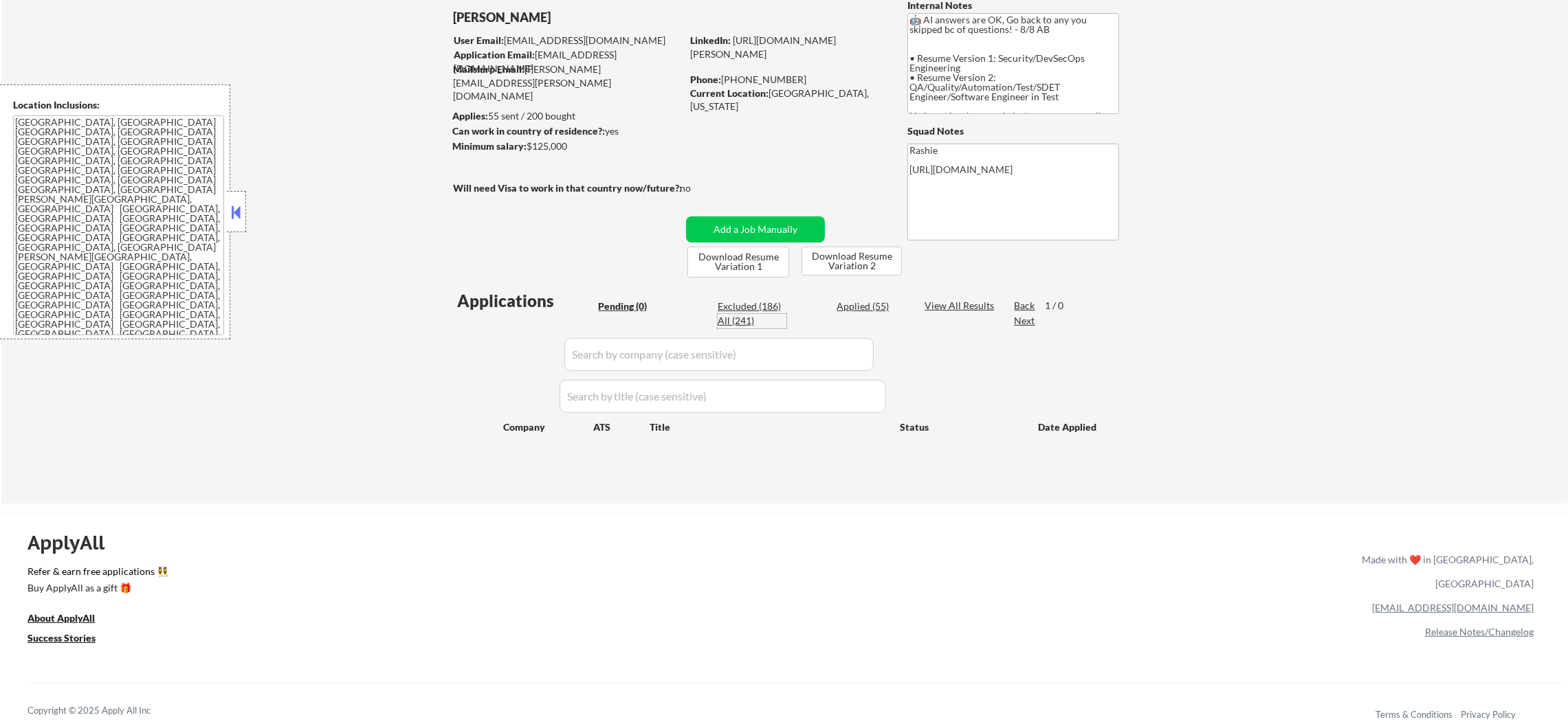
select select ""applied""
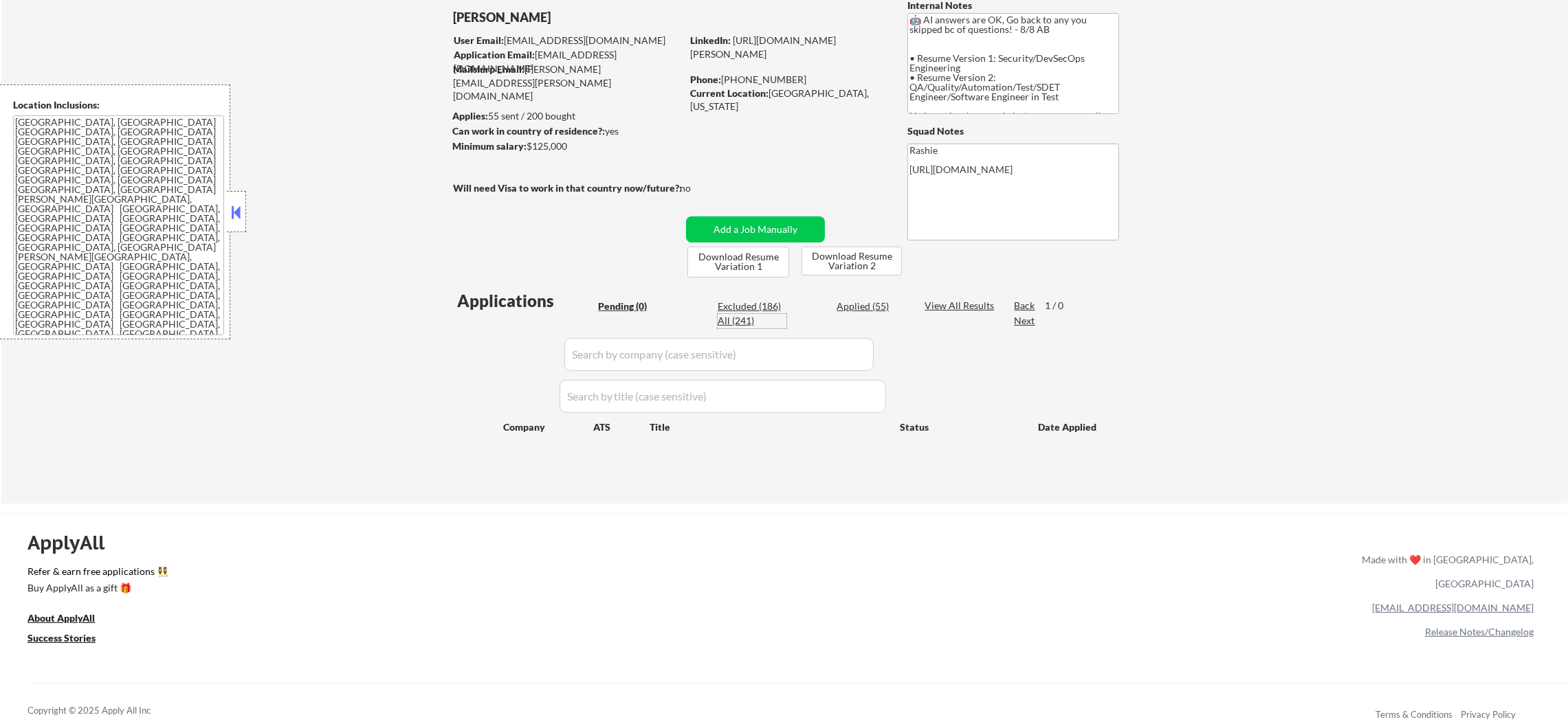
select select ""applied""
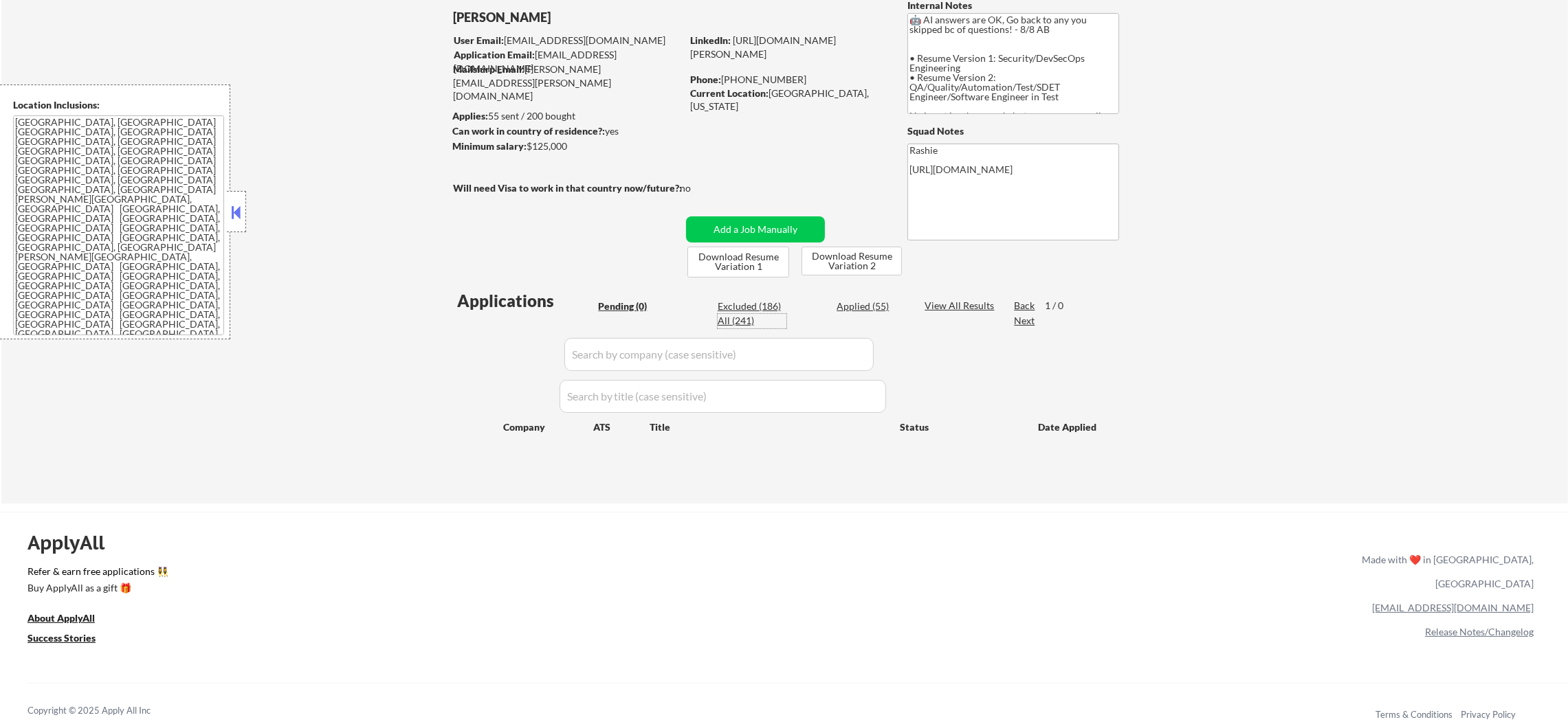
select select ""applied""
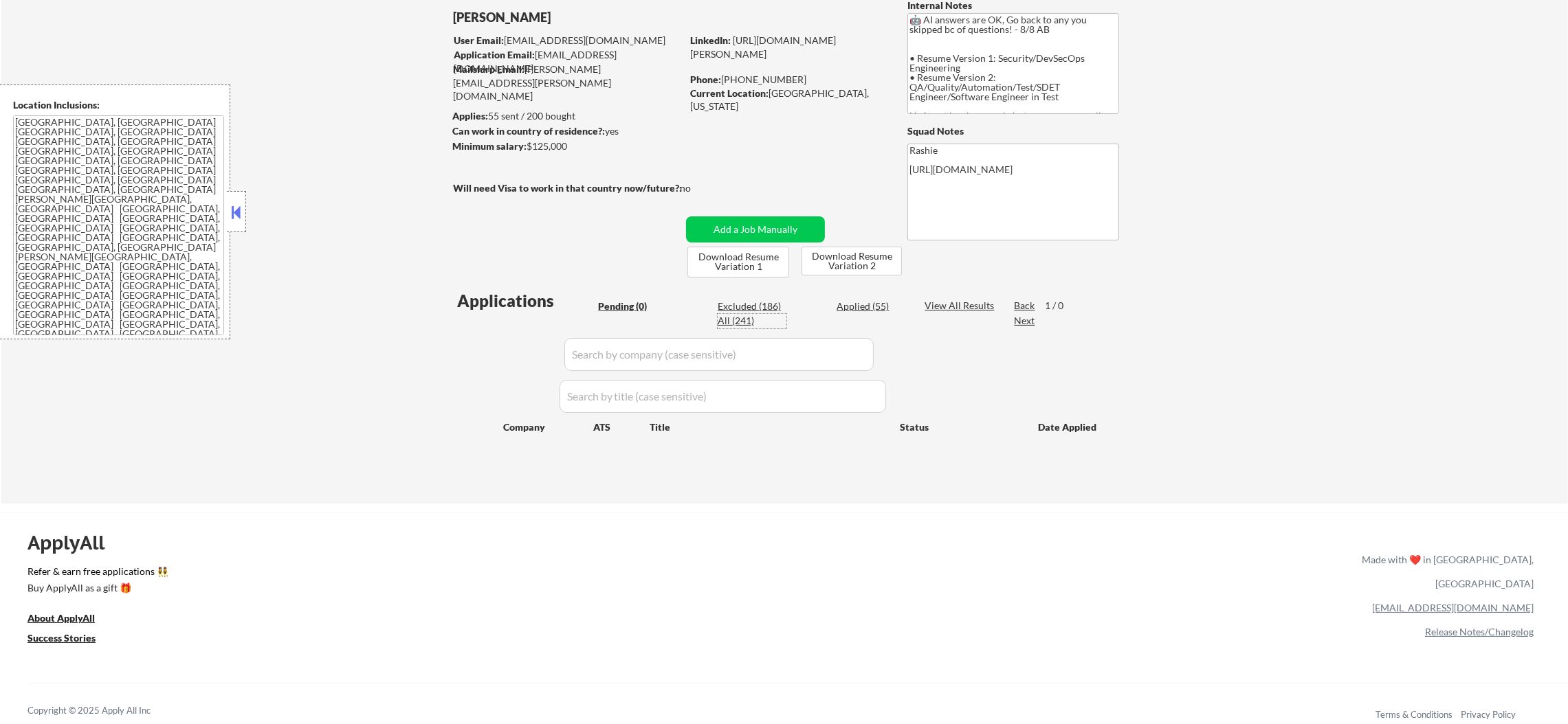
select select ""applied""
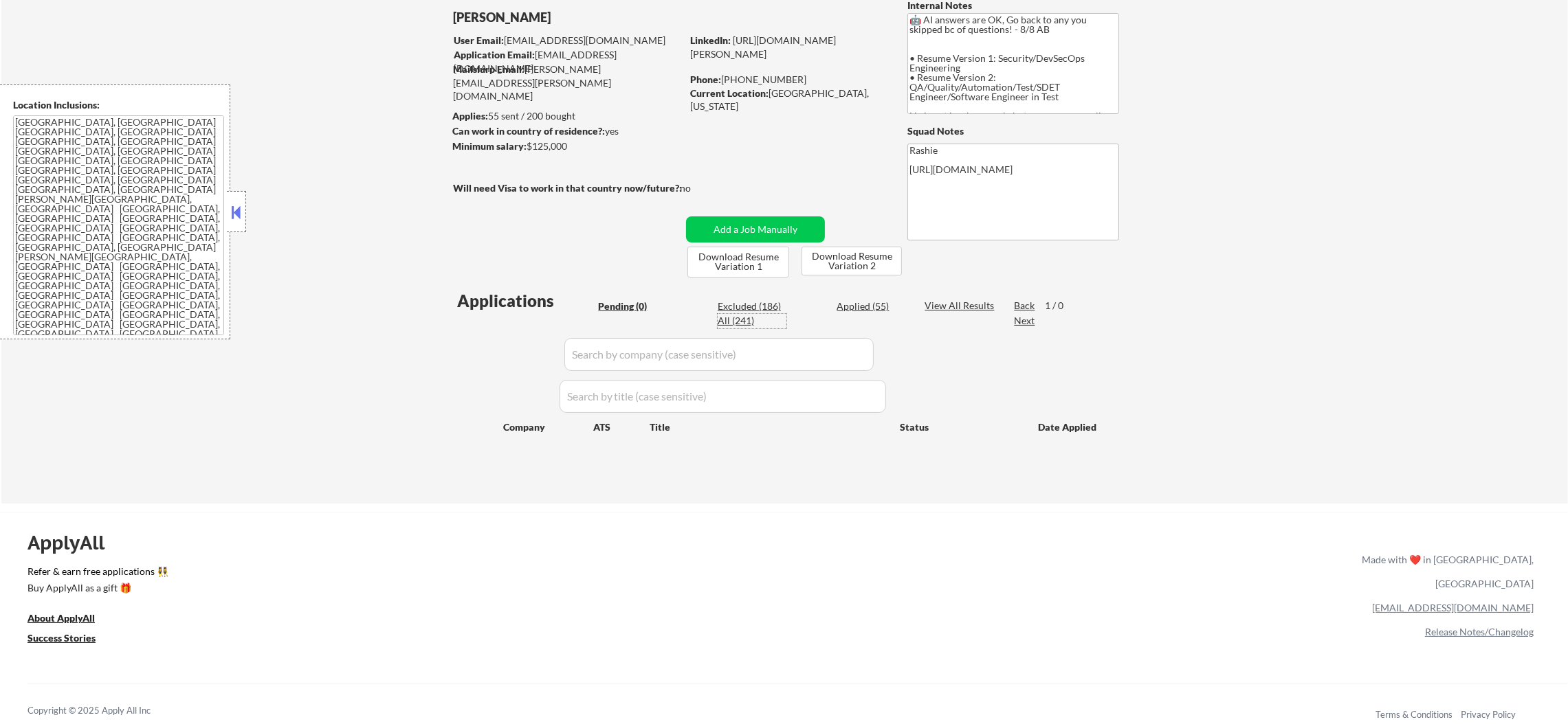
select select ""applied""
select select ""excluded__bad_match_""
select select ""excluded__location_""
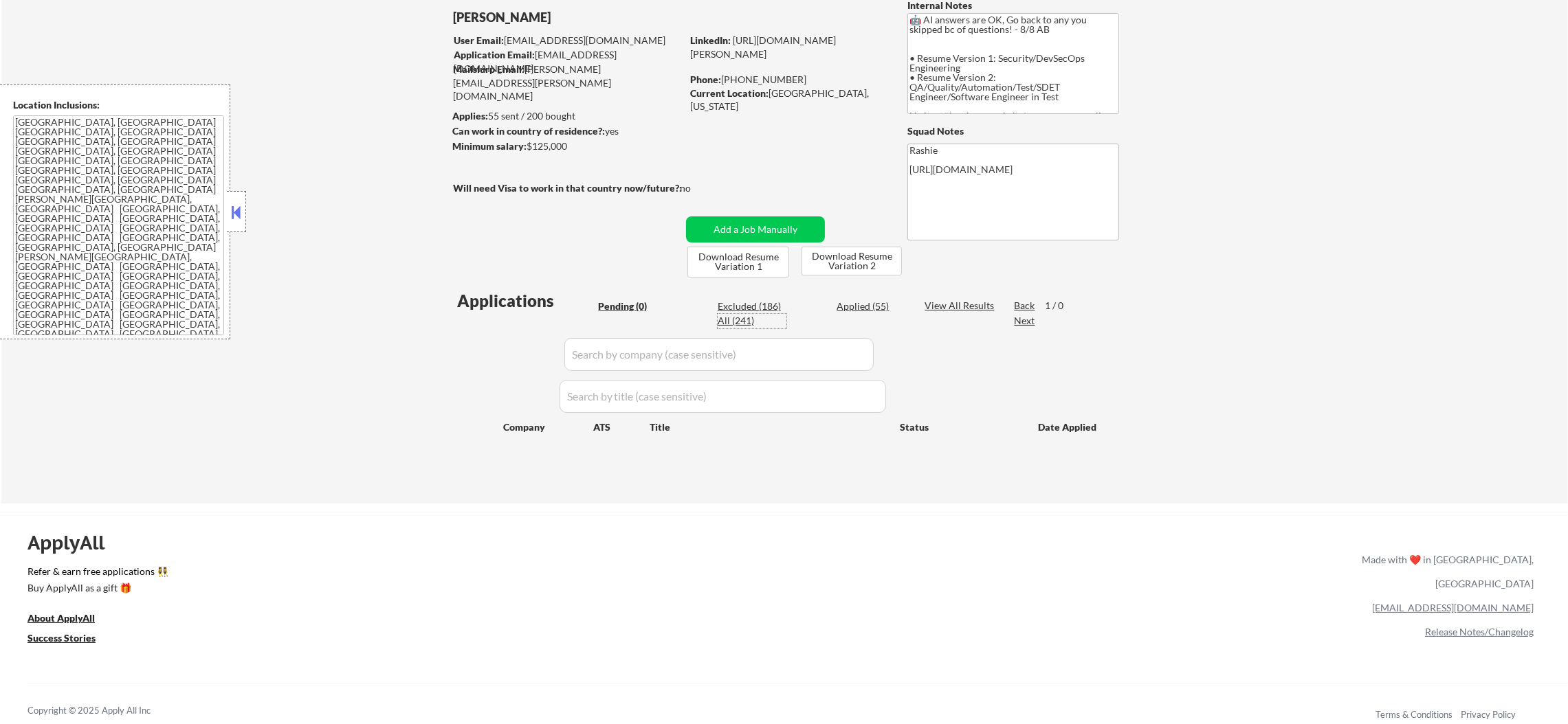
select select ""excluded__bad_match_""
select select ""excluded__location_""
select select ""excluded__blocklist_""
select select ""excluded__location_""
select select ""excluded__expired_""
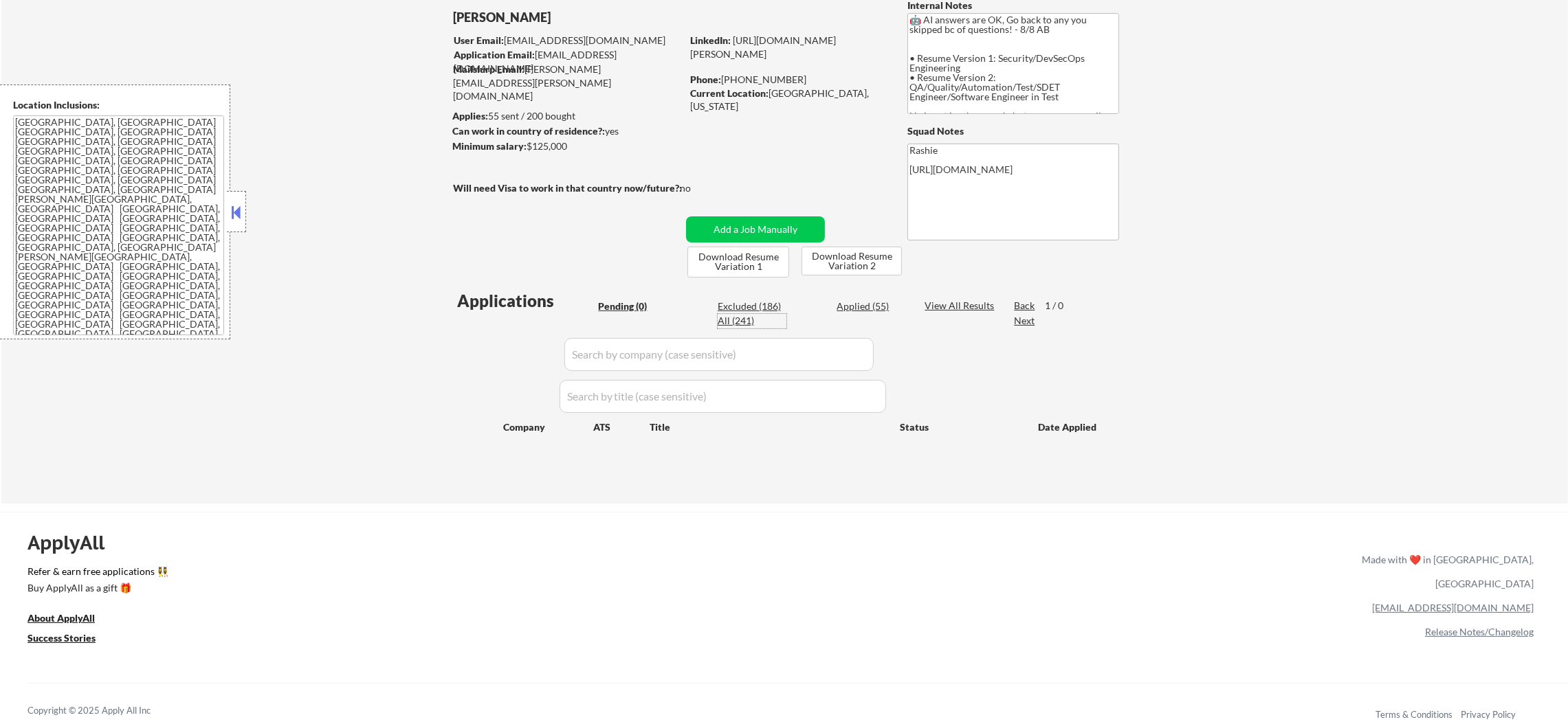
select select ""excluded__location_""
select select ""excluded__expired_""
select select ""excluded__location_""
select select ""excluded__bad_match_""
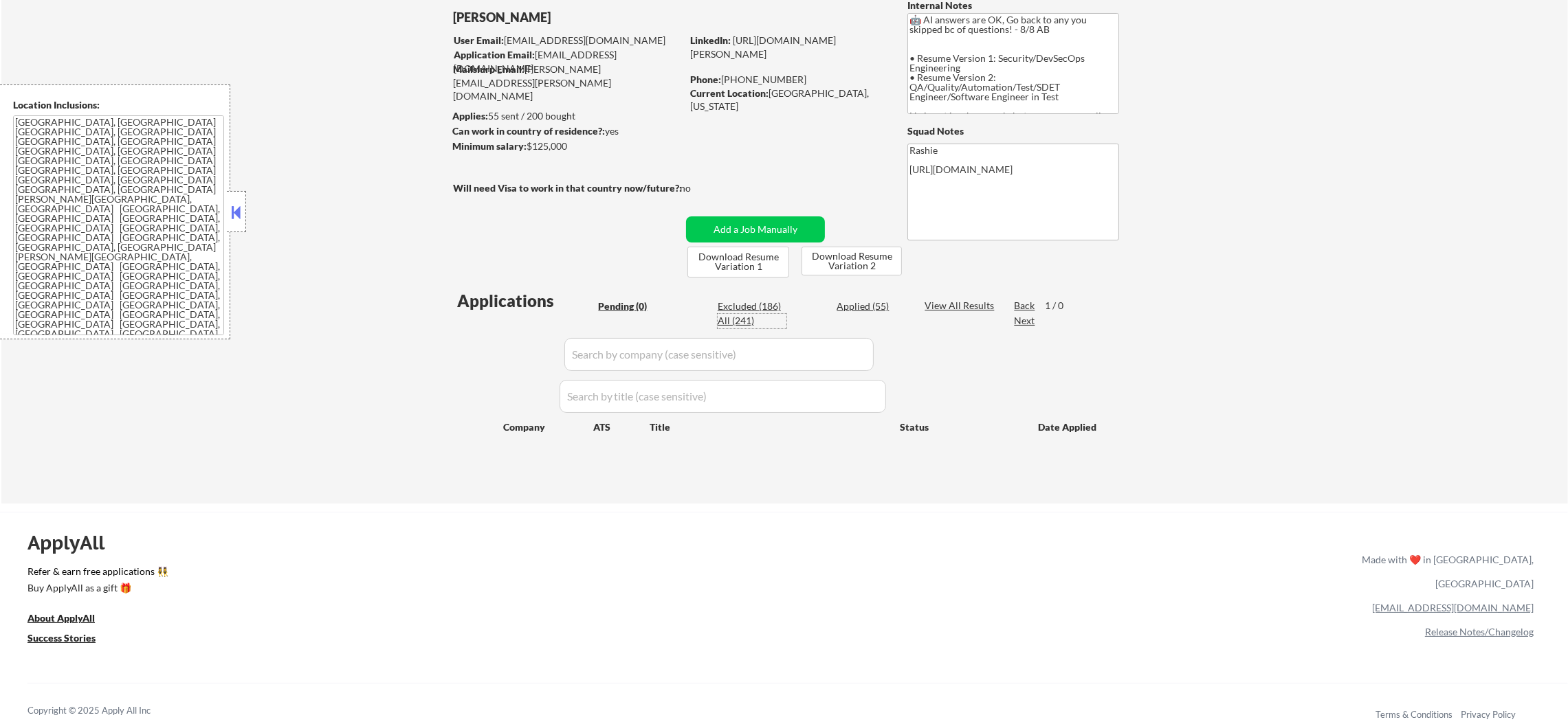
select select ""excluded""
select select ""excluded__location_""
select select ""excluded__bad_match_""
select select ""excluded__location_""
select select ""excluded__bad_match_""
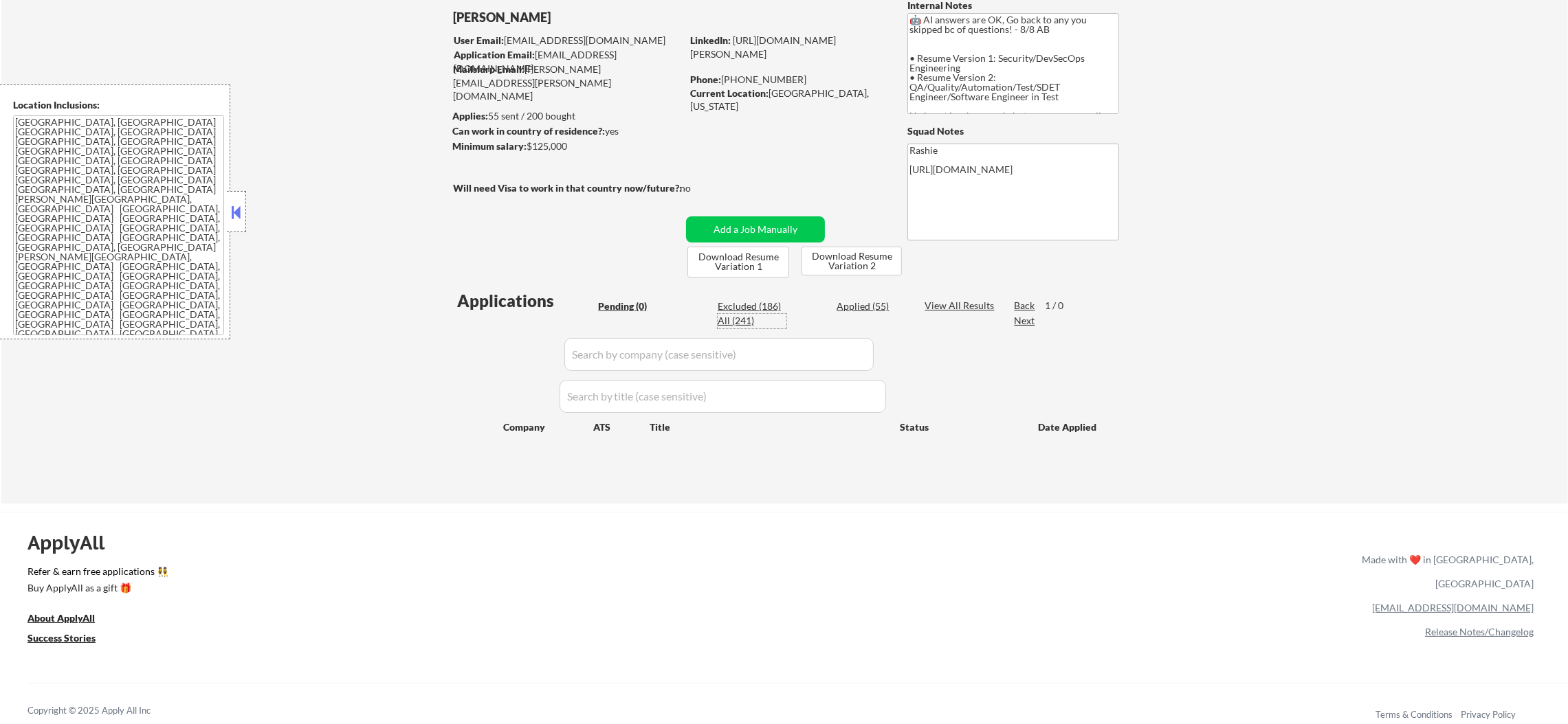
select select ""excluded__salary_""
select select ""excluded__expired_""
select select ""excluded""
select select ""excluded__other_""
select select ""excluded__location_""
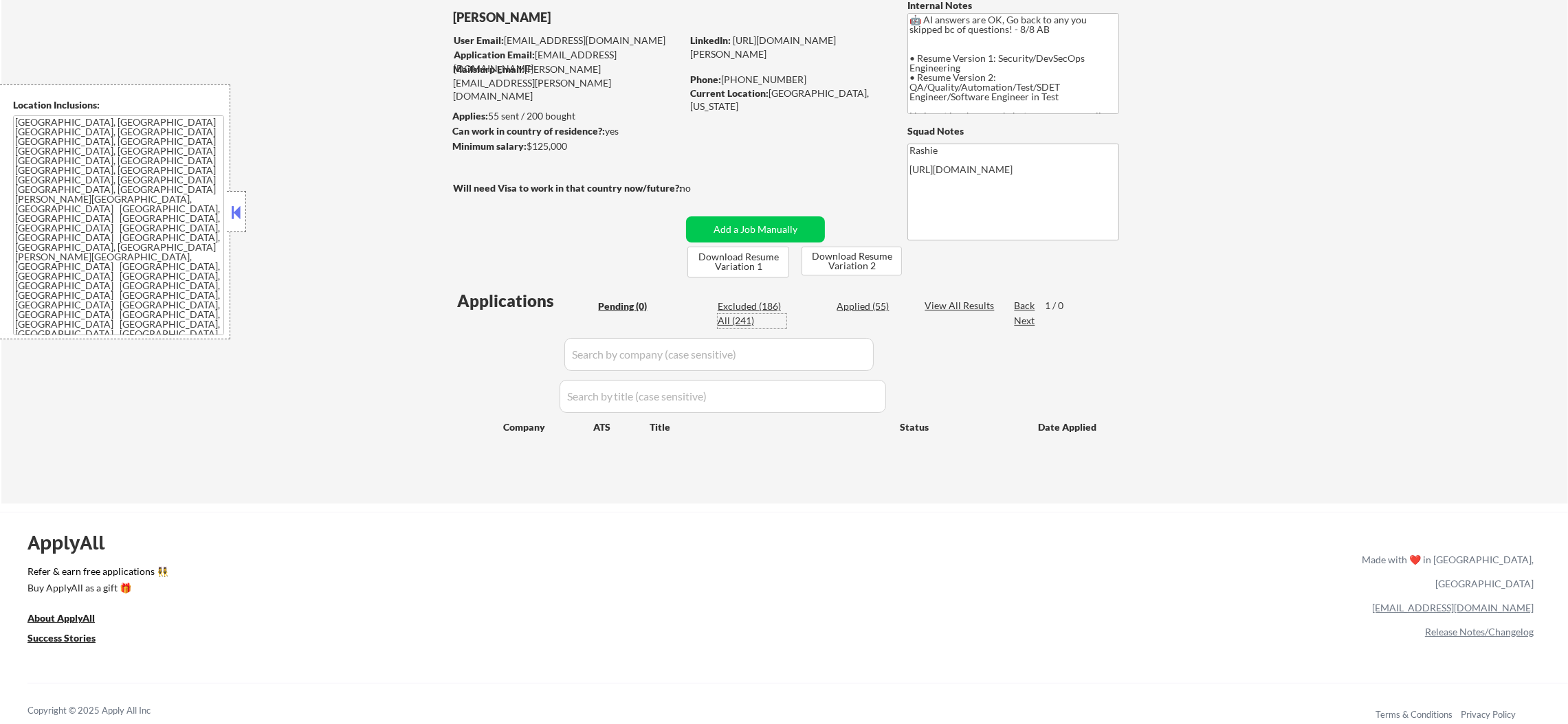
select select ""excluded__expired_""
select select ""excluded__bad_match_""
select select ""excluded""
select select ""excluded__location_""
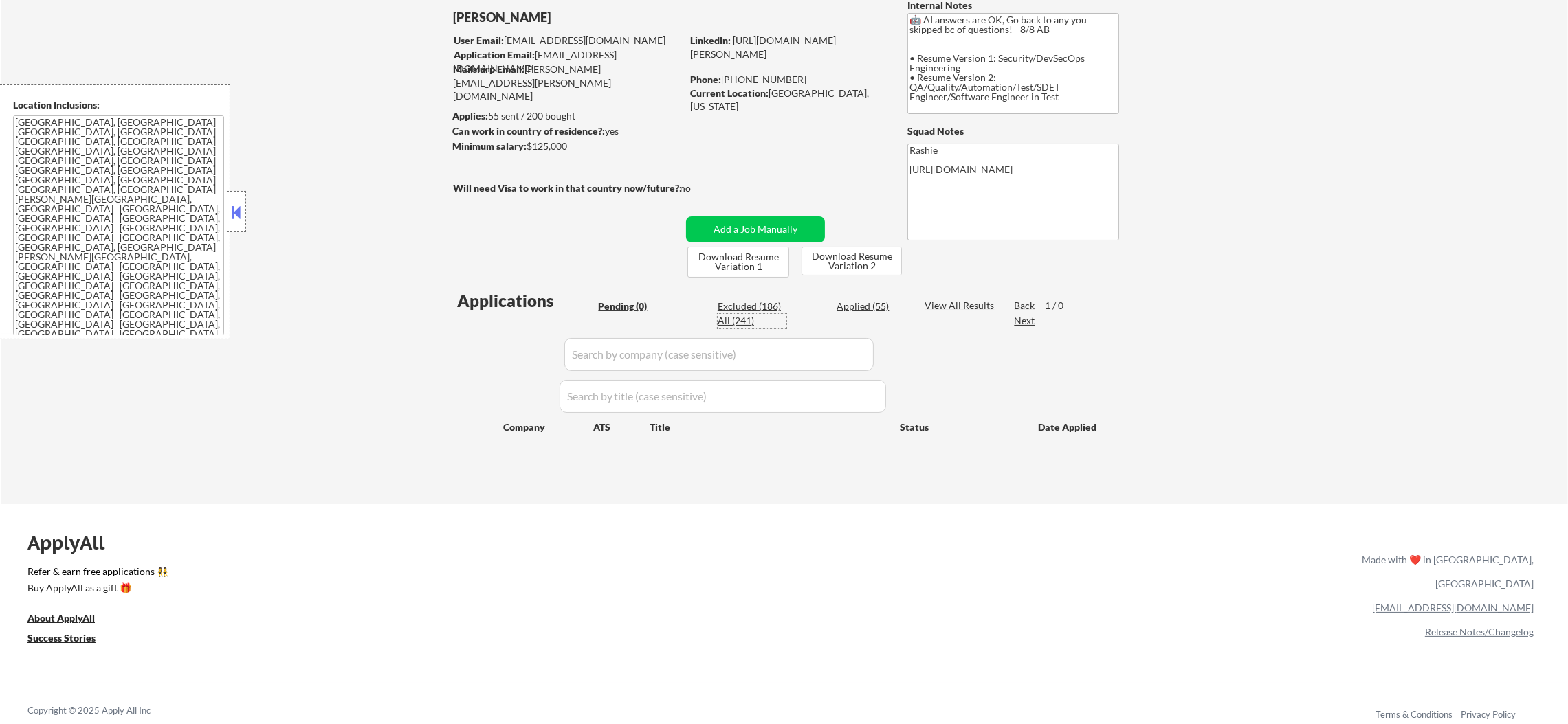
select select ""excluded""
select select ""excluded__location_""
select select ""excluded__salary_""
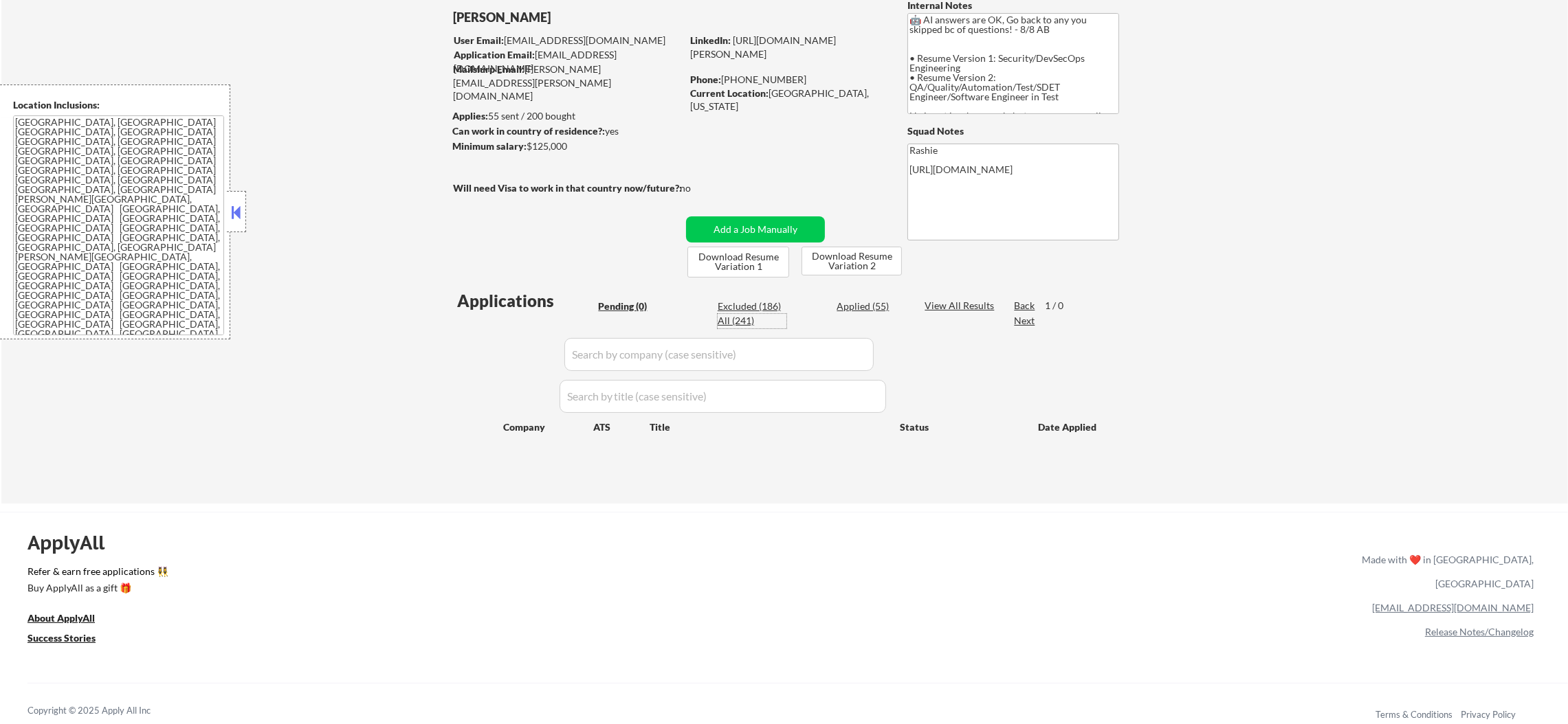
select select ""excluded__location_""
select select ""excluded__expired_""
select select ""excluded__bad_match_""
select select ""excluded__expired_""
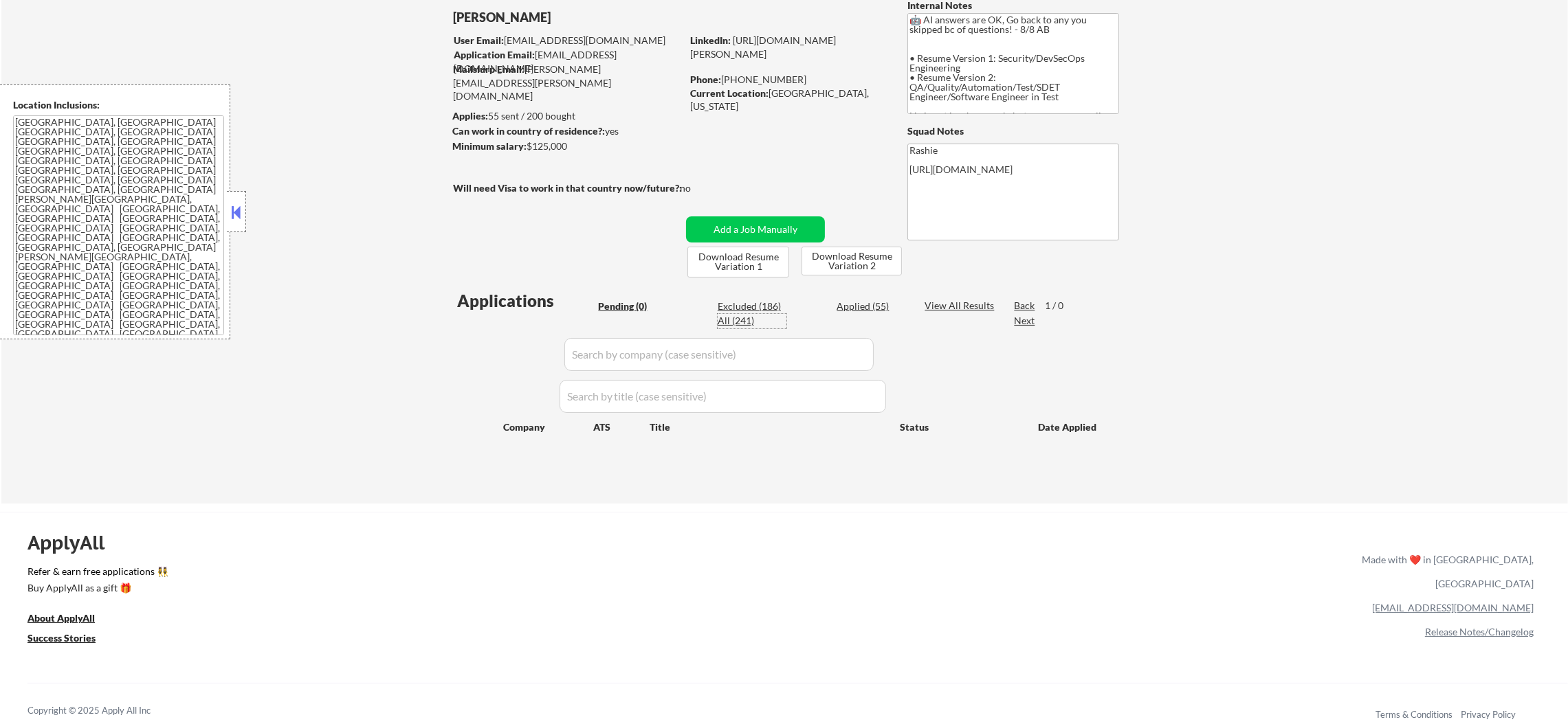
select select ""excluded__expired_""
select select ""excluded__location_""
select select ""excluded__blocklist_""
select select ""excluded__expired_""
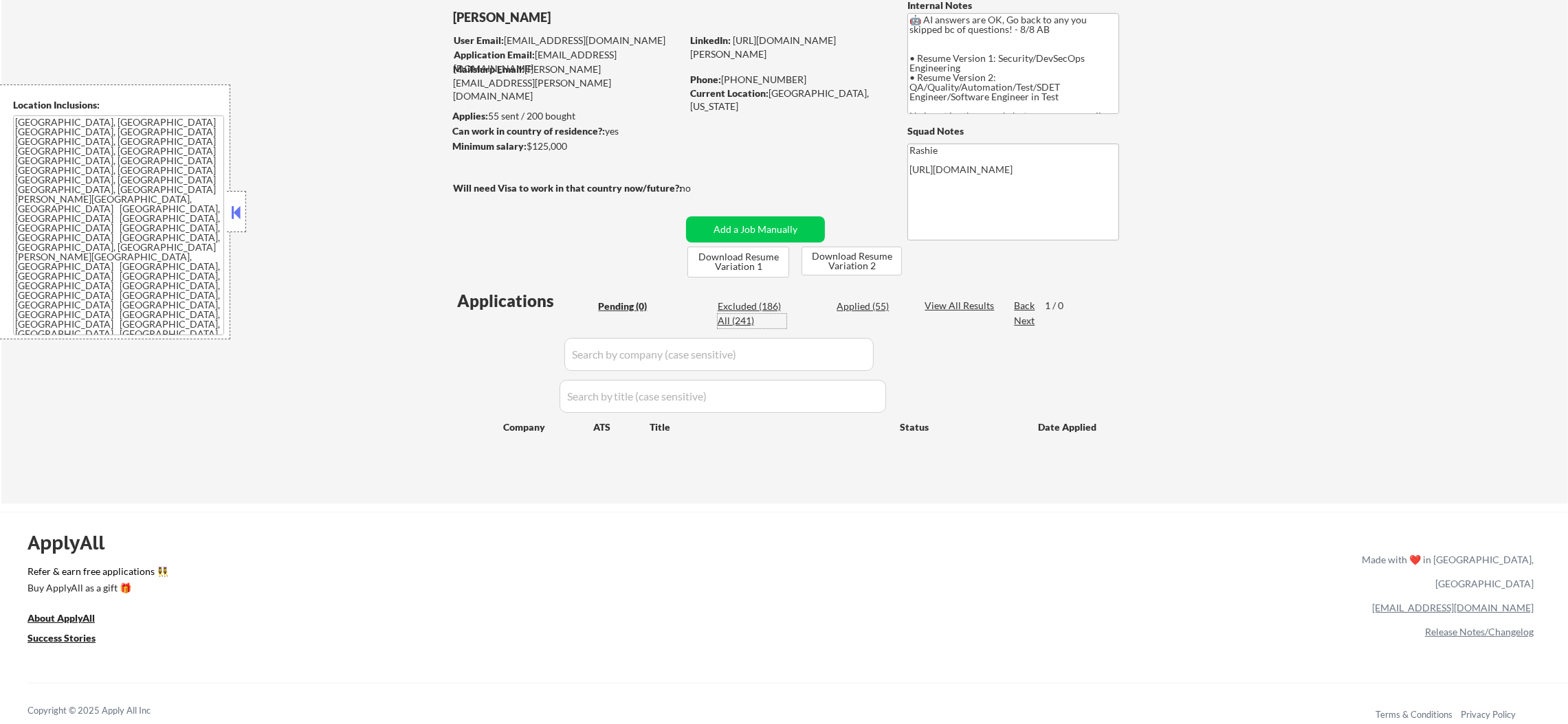
select select ""excluded""
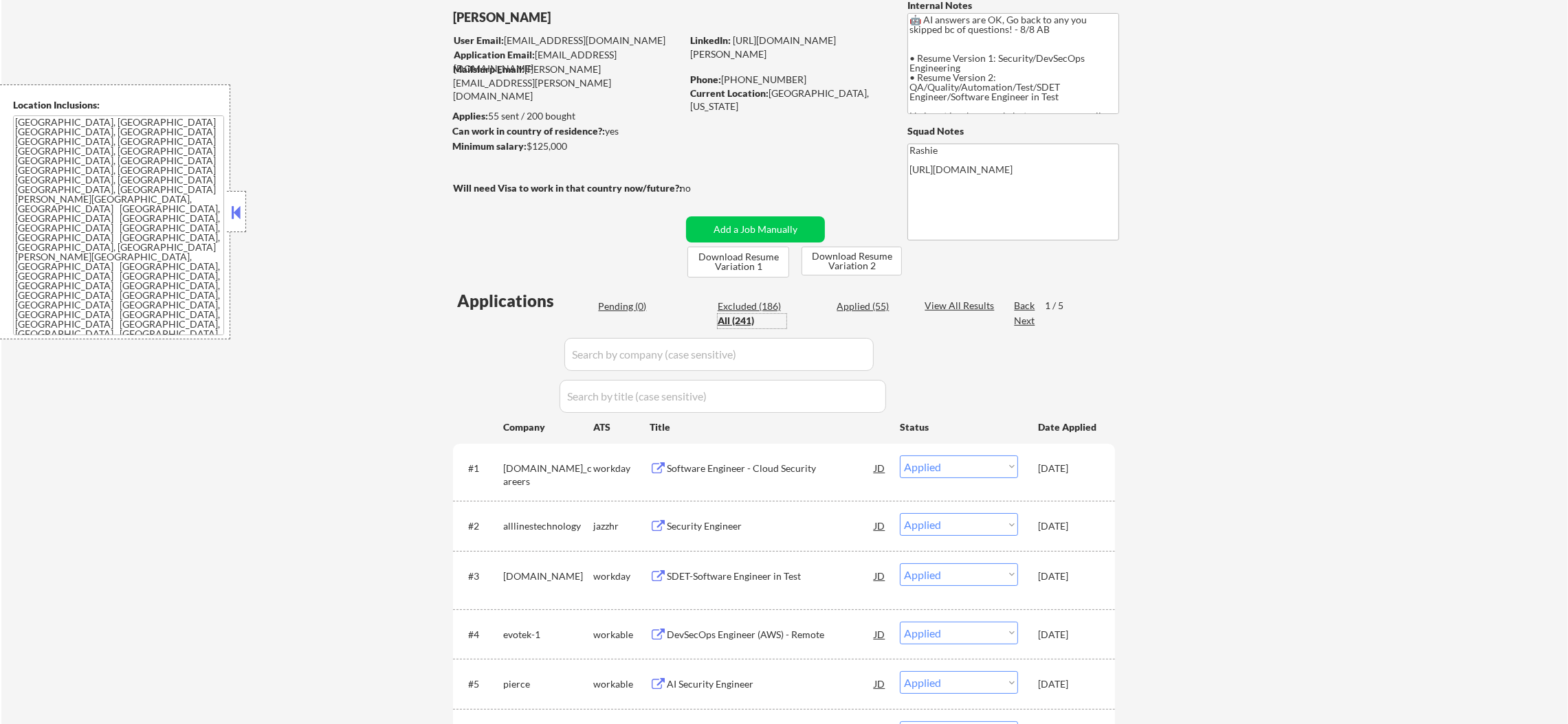
drag, startPoint x: 612, startPoint y: 383, endPoint x: 612, endPoint y: 362, distance: 21.0
click at [612, 381] on input "input" at bounding box center [722, 396] width 326 height 33
click at [612, 362] on input "input" at bounding box center [719, 354] width 309 height 33
paste input "nerdy"
type input "nerdy"
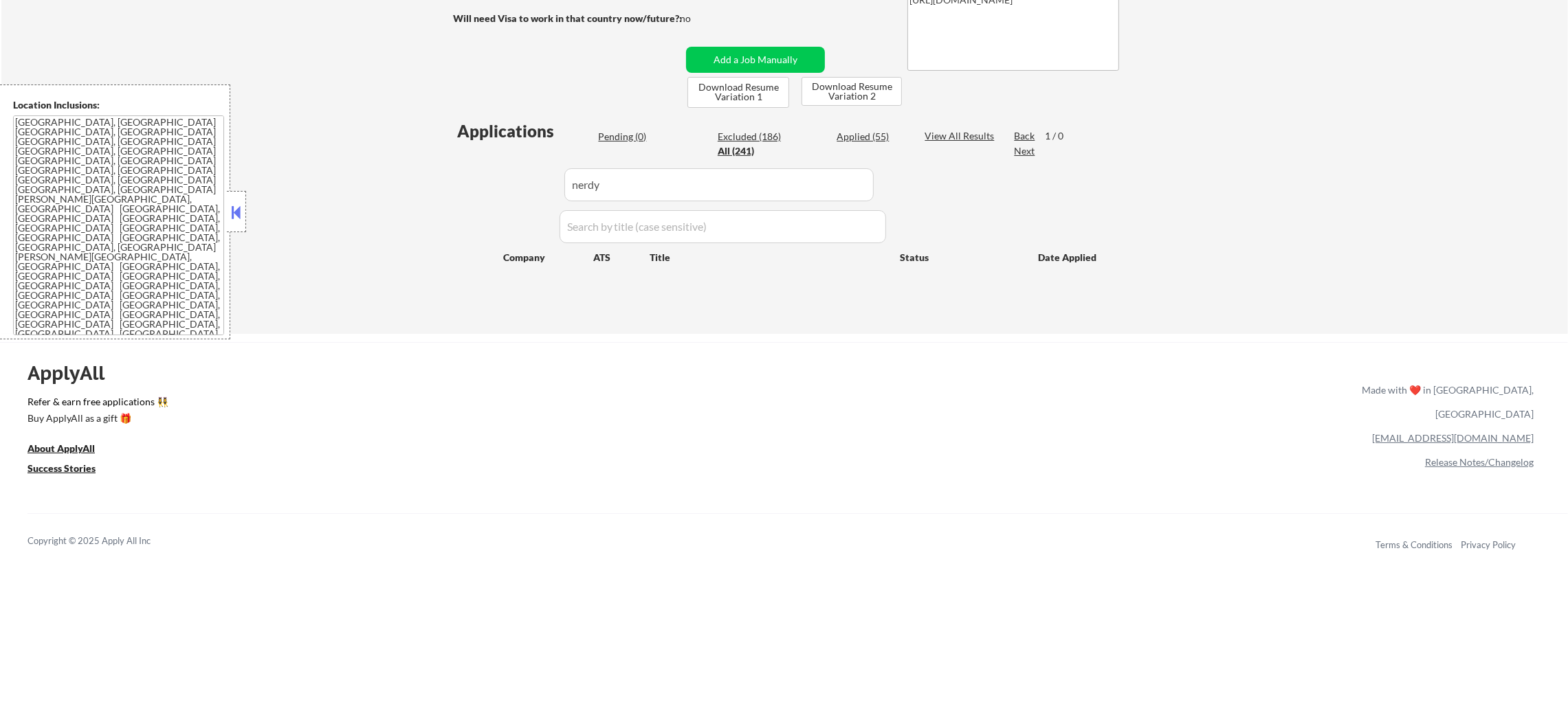
scroll to position [171, 0]
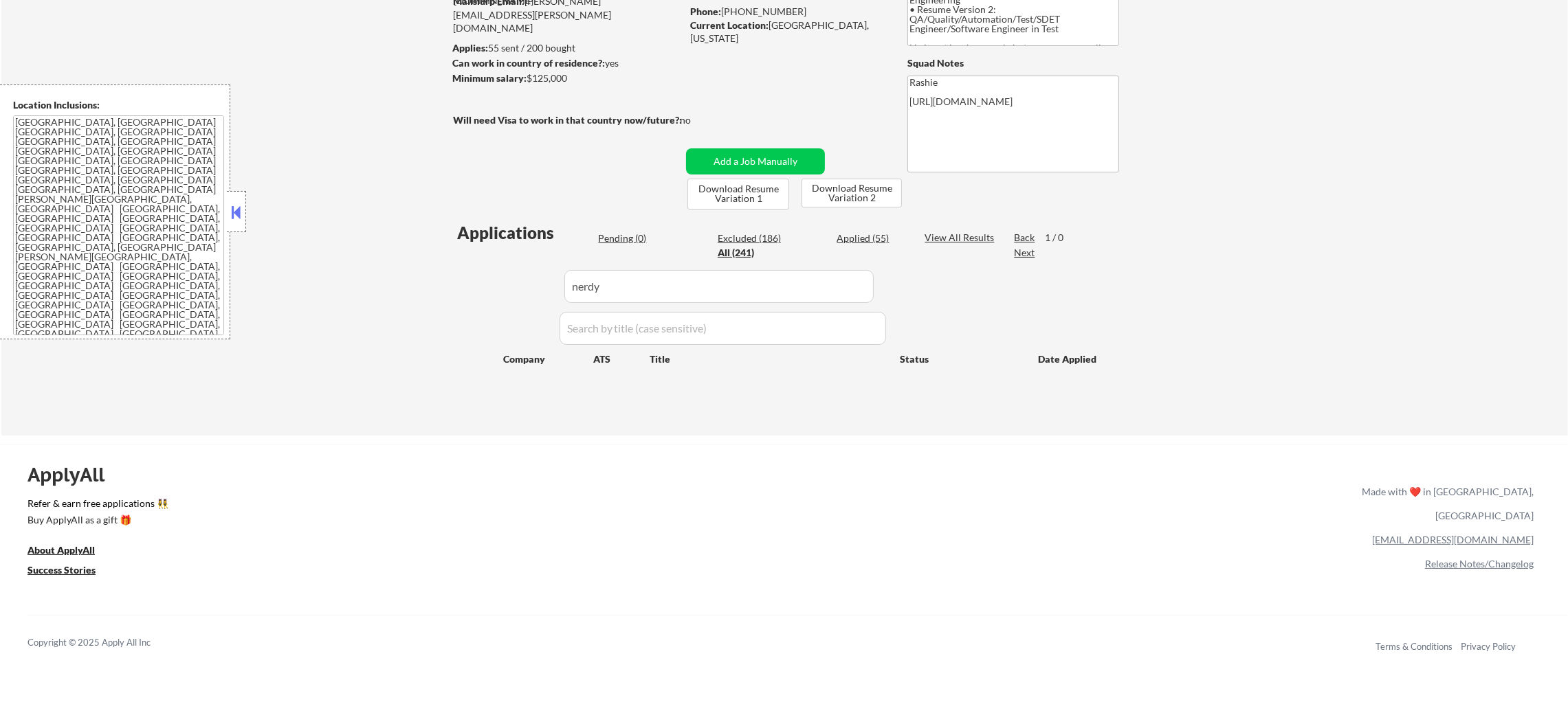
select select ""pending""
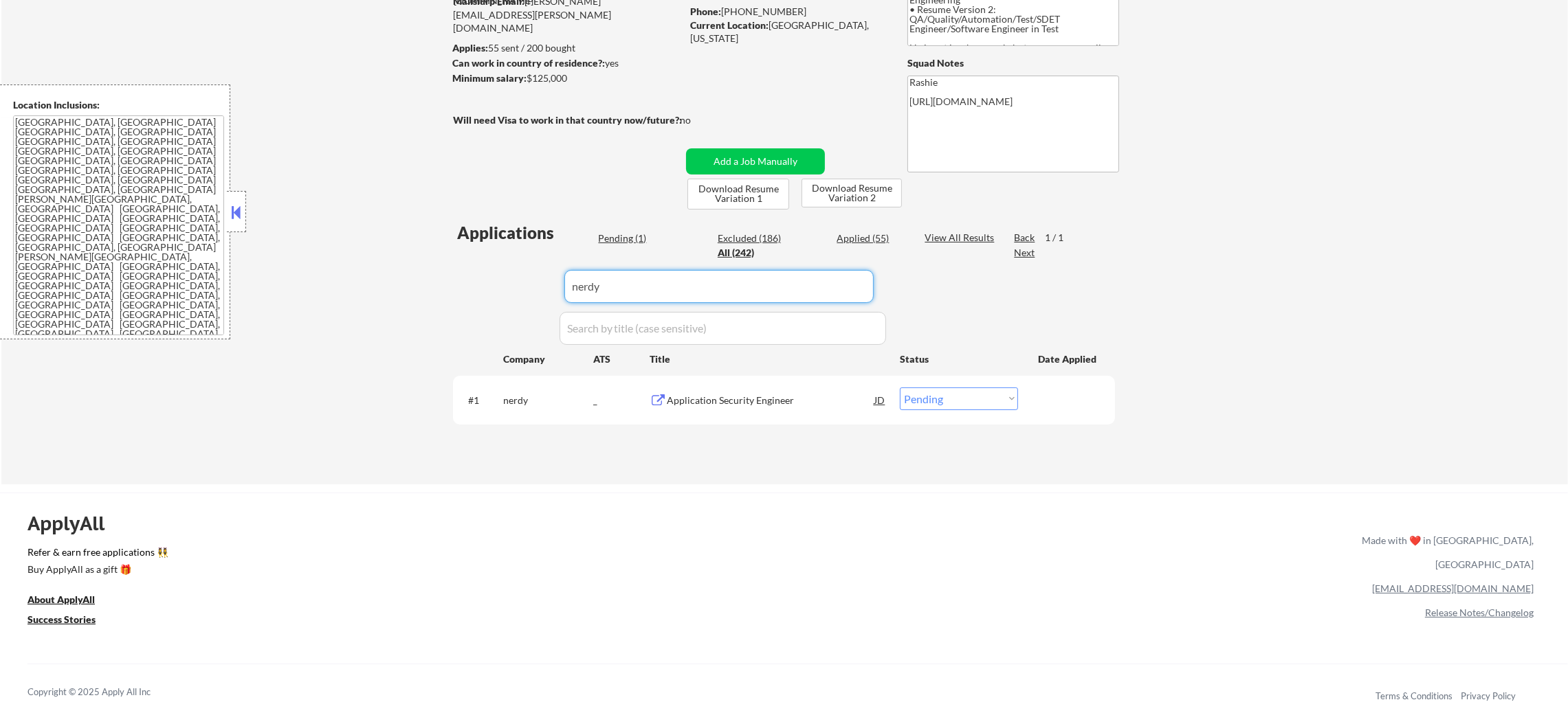
paste input "iftother"
drag, startPoint x: 640, startPoint y: 287, endPoint x: 381, endPoint y: 293, distance: 259.1
click at [385, 293] on div "← Return to /applysquad Mailslurp Inbox Job Search Builder Damon Clark User Ema…" at bounding box center [784, 184] width 1567 height 601
type input "iftother"
click at [378, 293] on div "← Return to /applysquad Mailslurp Inbox Job Search Builder Damon Clark User Ema…" at bounding box center [784, 184] width 1567 height 601
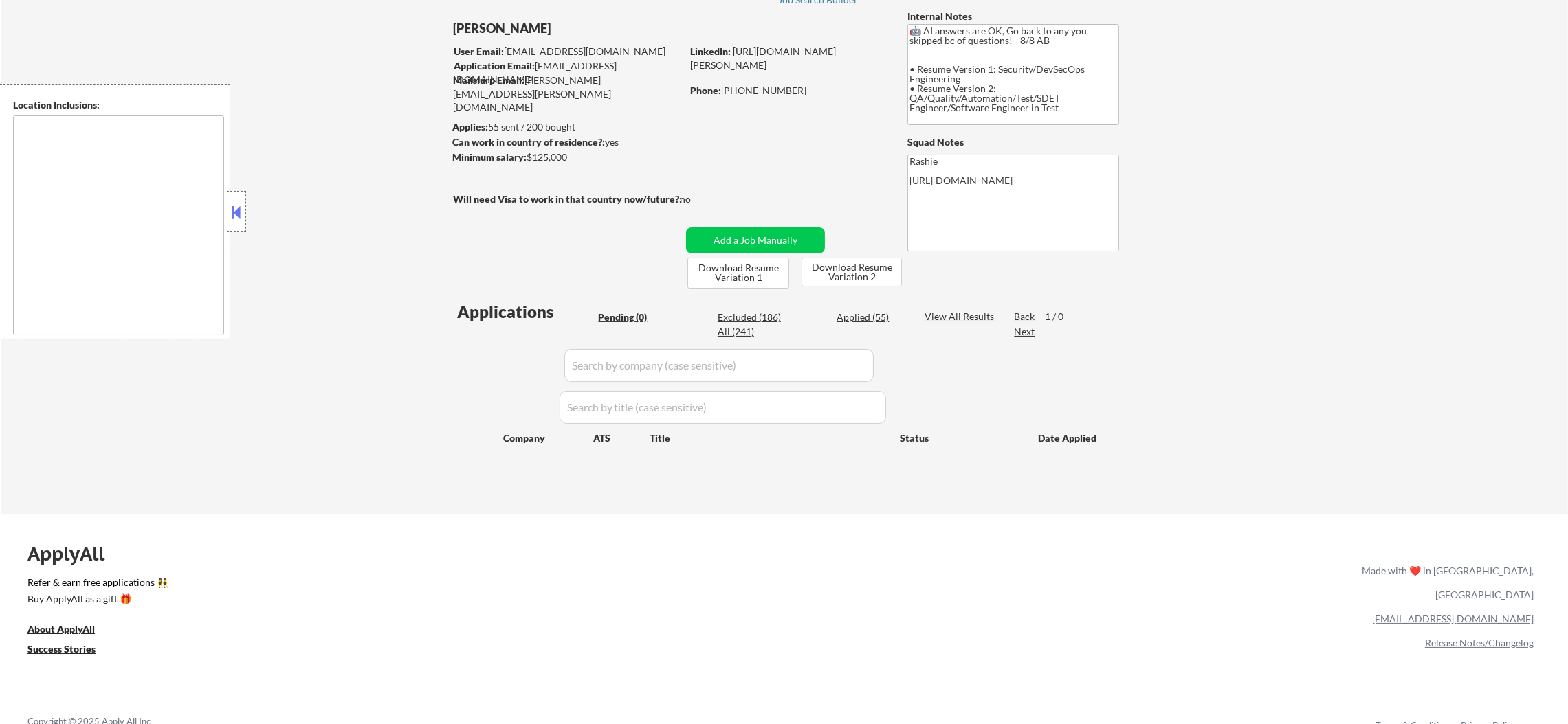
scroll to position [103, 0]
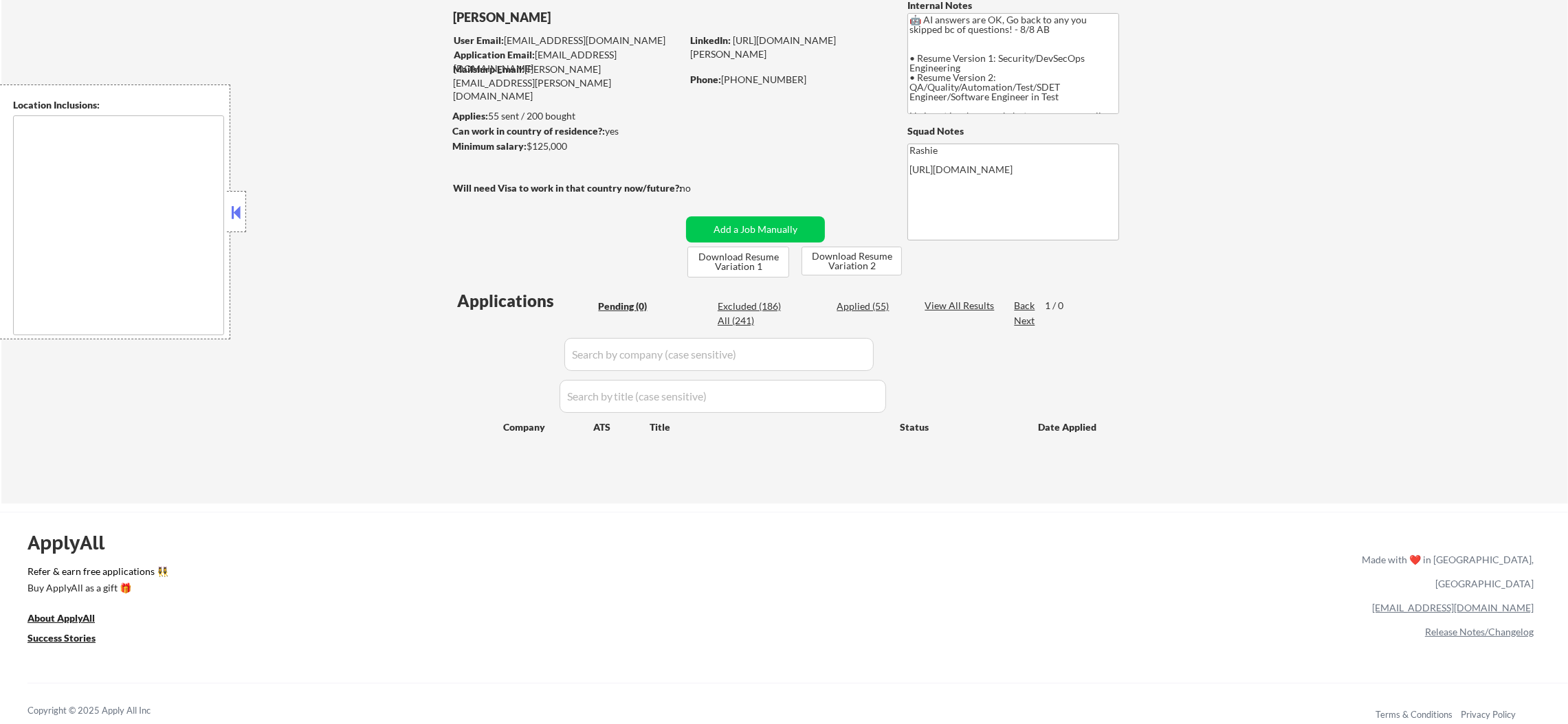
type textarea "[GEOGRAPHIC_DATA], [GEOGRAPHIC_DATA] [GEOGRAPHIC_DATA], [GEOGRAPHIC_DATA] [GEOG…"
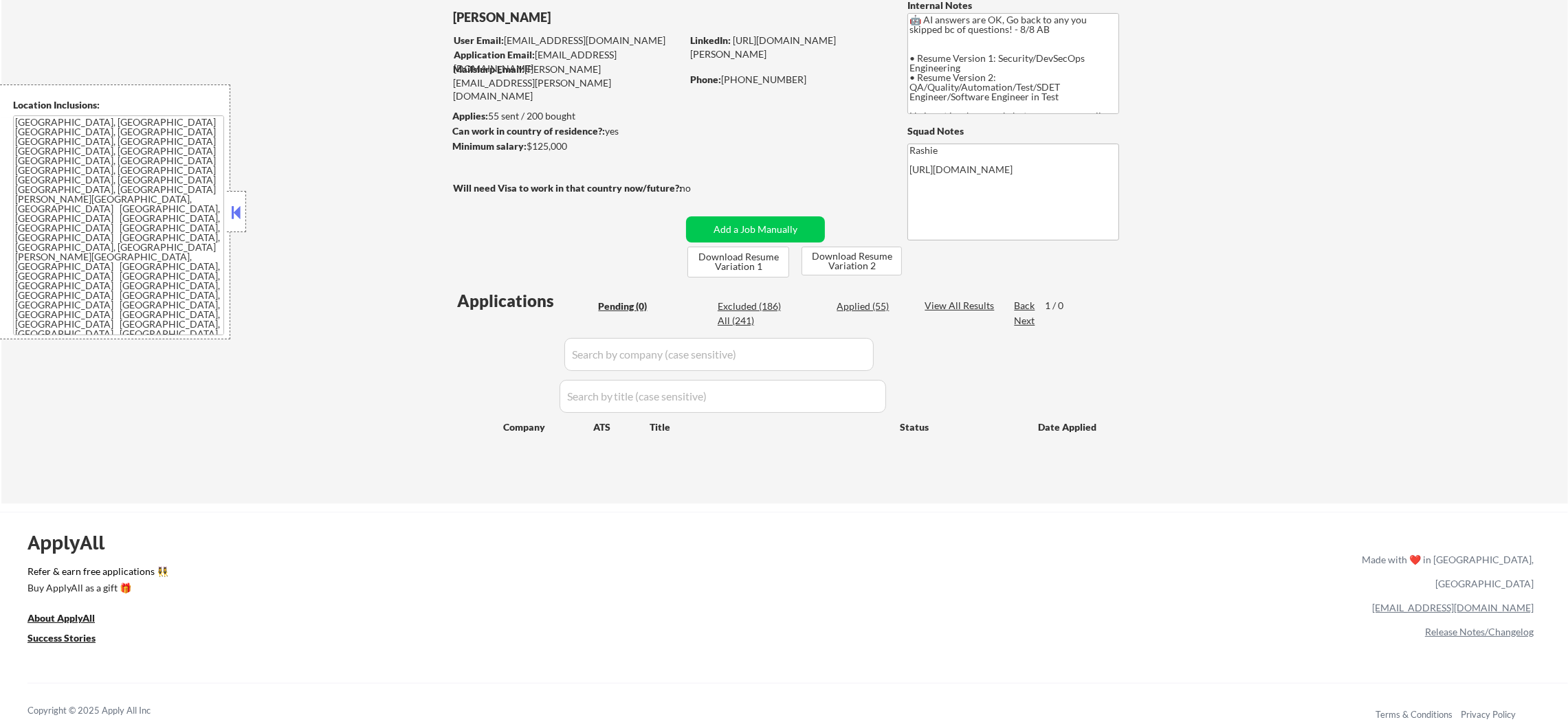
click at [349, 325] on div "← Return to /applysquad Mailslurp Inbox Job Search Builder [PERSON_NAME] User E…" at bounding box center [784, 227] width 1567 height 551
click at [746, 225] on button "Add a Job Manually" at bounding box center [755, 229] width 139 height 26
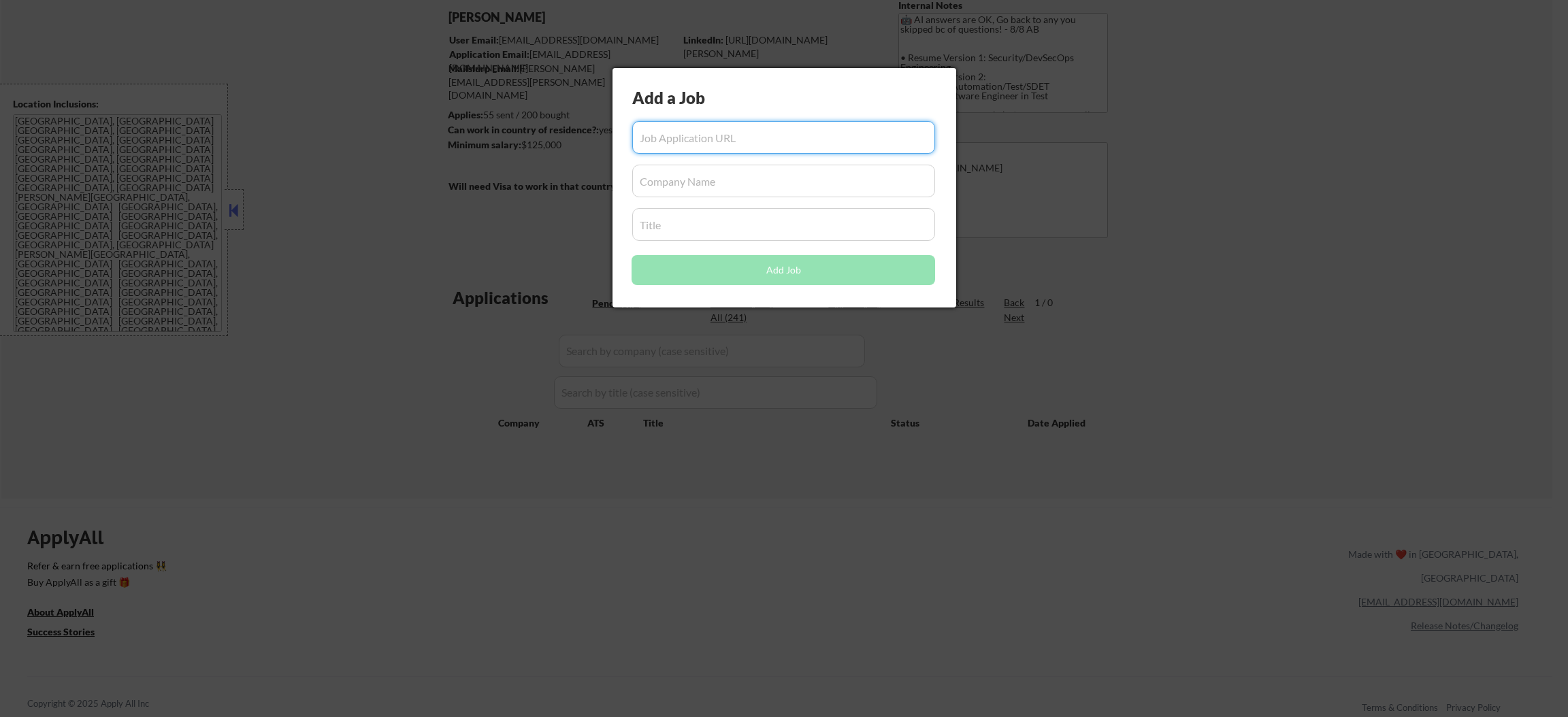
paste input "https://job-boards.greenhouse.io/nerdy/jobs/7186268"
click at [807, 135] on input "input" at bounding box center [784, 137] width 304 height 33
type input "https://job-boards.greenhouse.io/nerdy/jobs/7186268"
click at [710, 174] on input "input" at bounding box center [784, 181] width 304 height 33
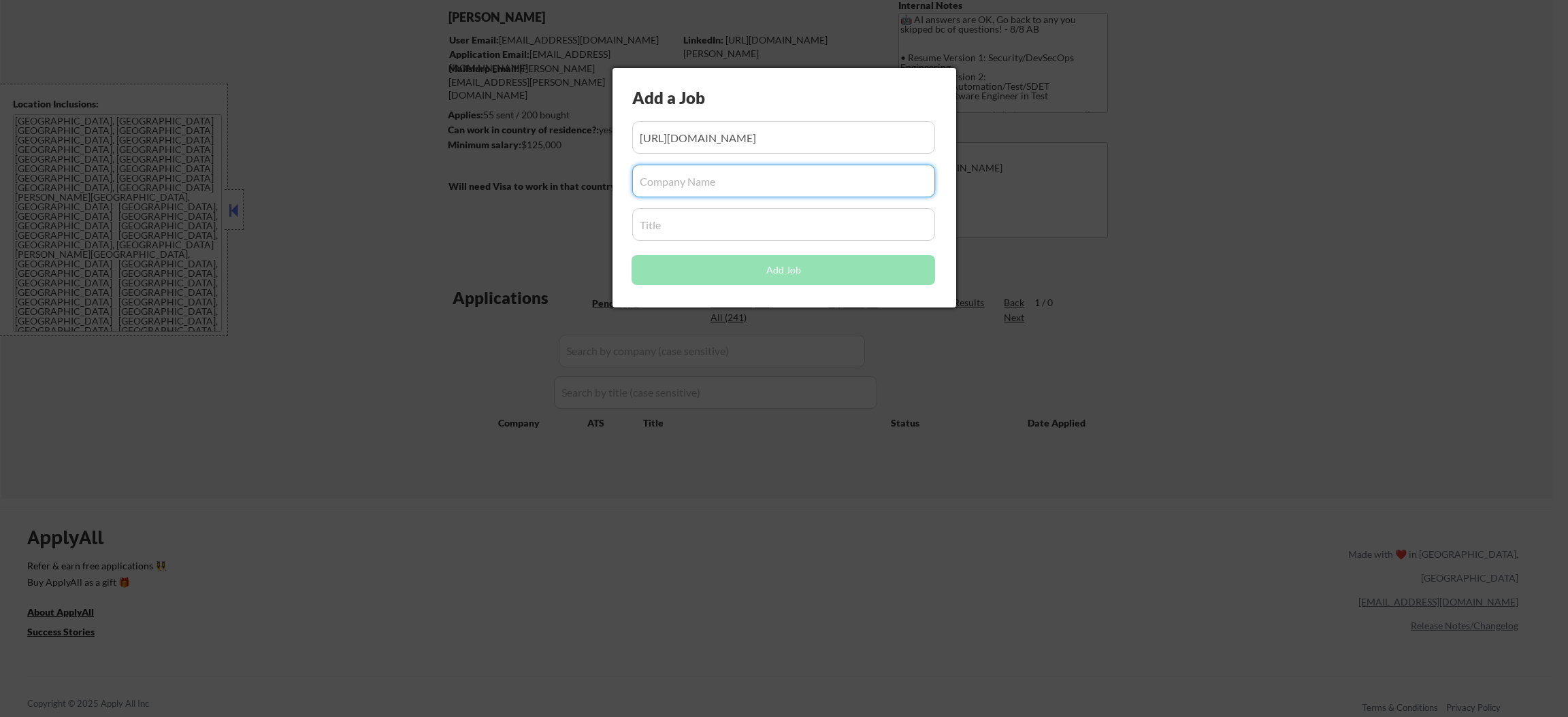
paste input "nerdy"
type input "nerdy"
click at [677, 232] on input "input" at bounding box center [784, 224] width 304 height 33
paste input "Application Security Engineer"
type input "Application Security Engineer"
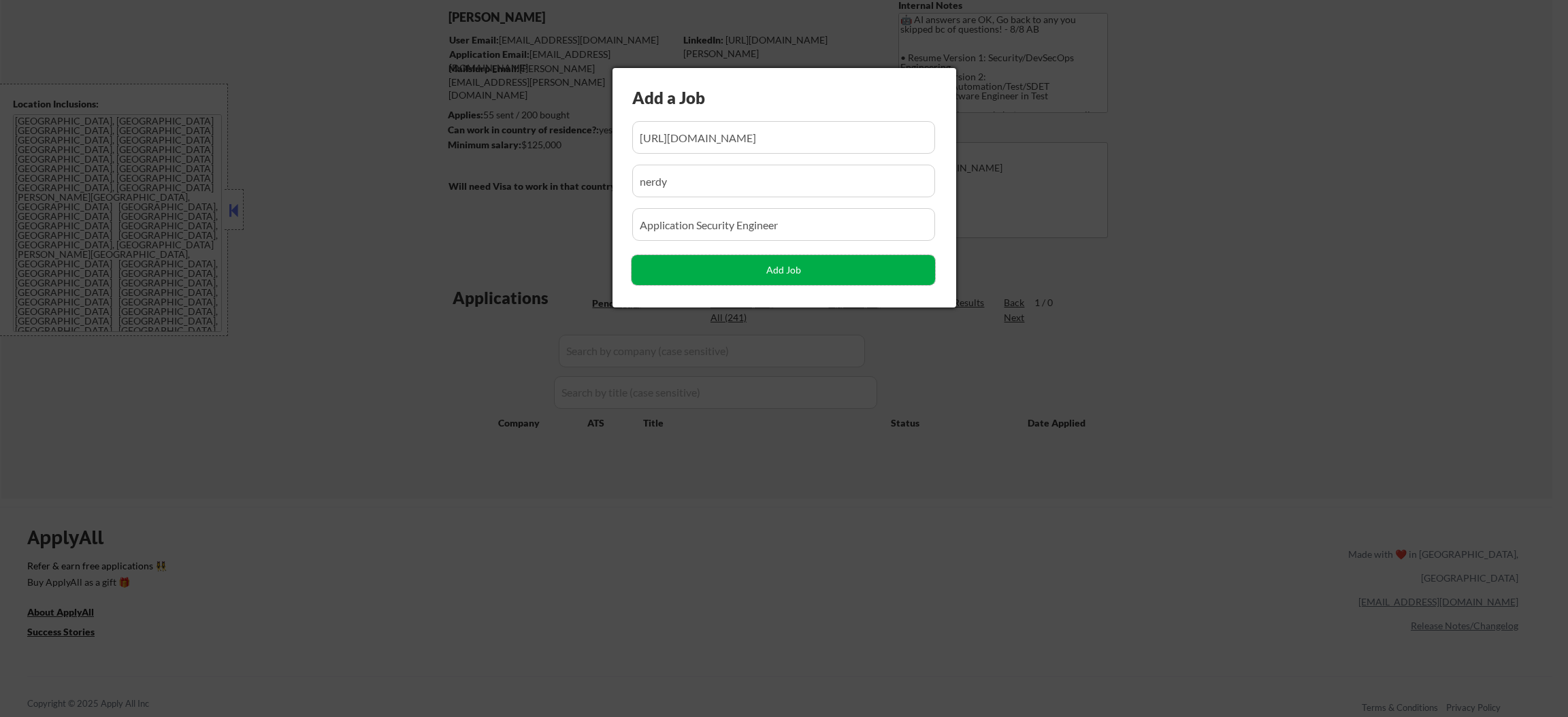
click at [711, 257] on button "Add Job" at bounding box center [783, 270] width 304 height 30
click at [719, 269] on button "Add Job" at bounding box center [783, 270] width 304 height 30
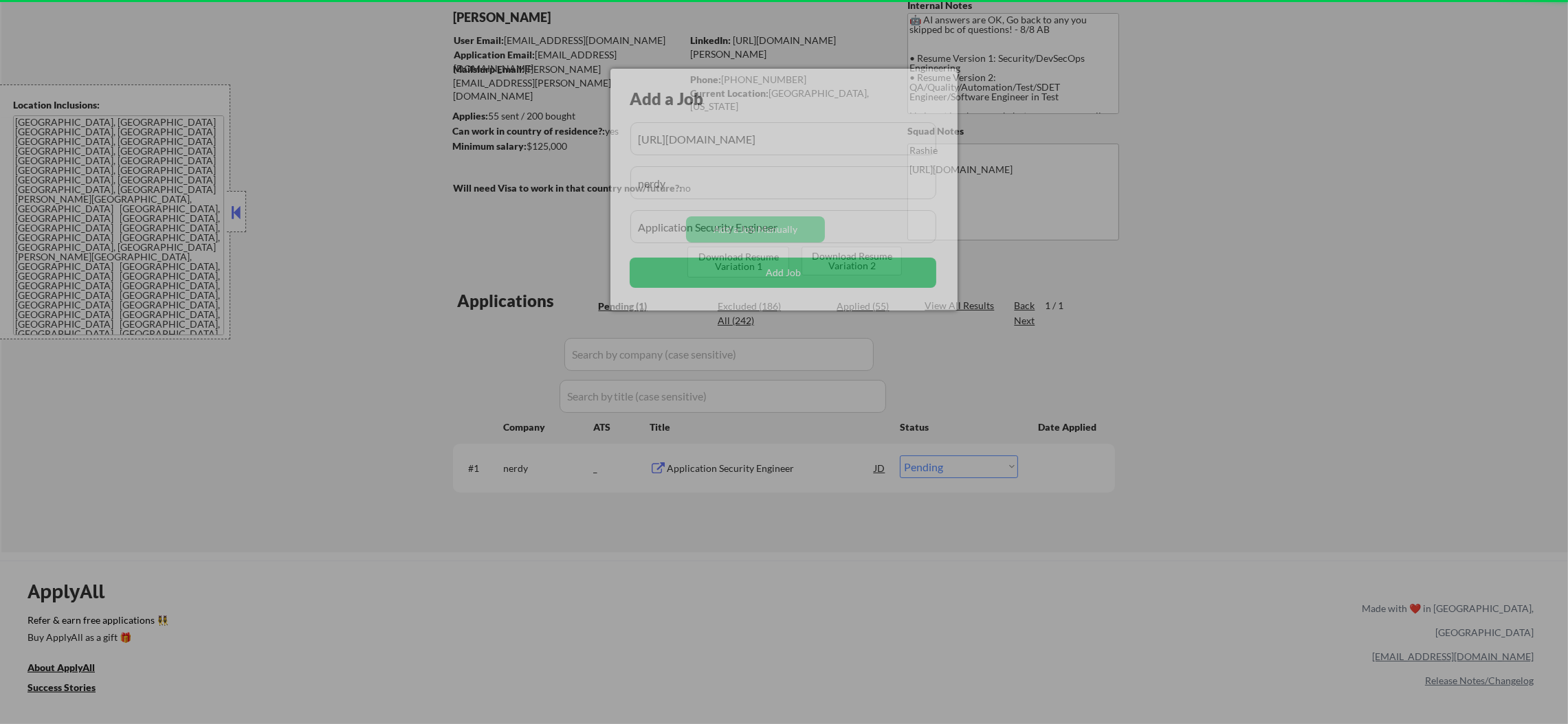
click at [405, 404] on div at bounding box center [784, 362] width 1568 height 724
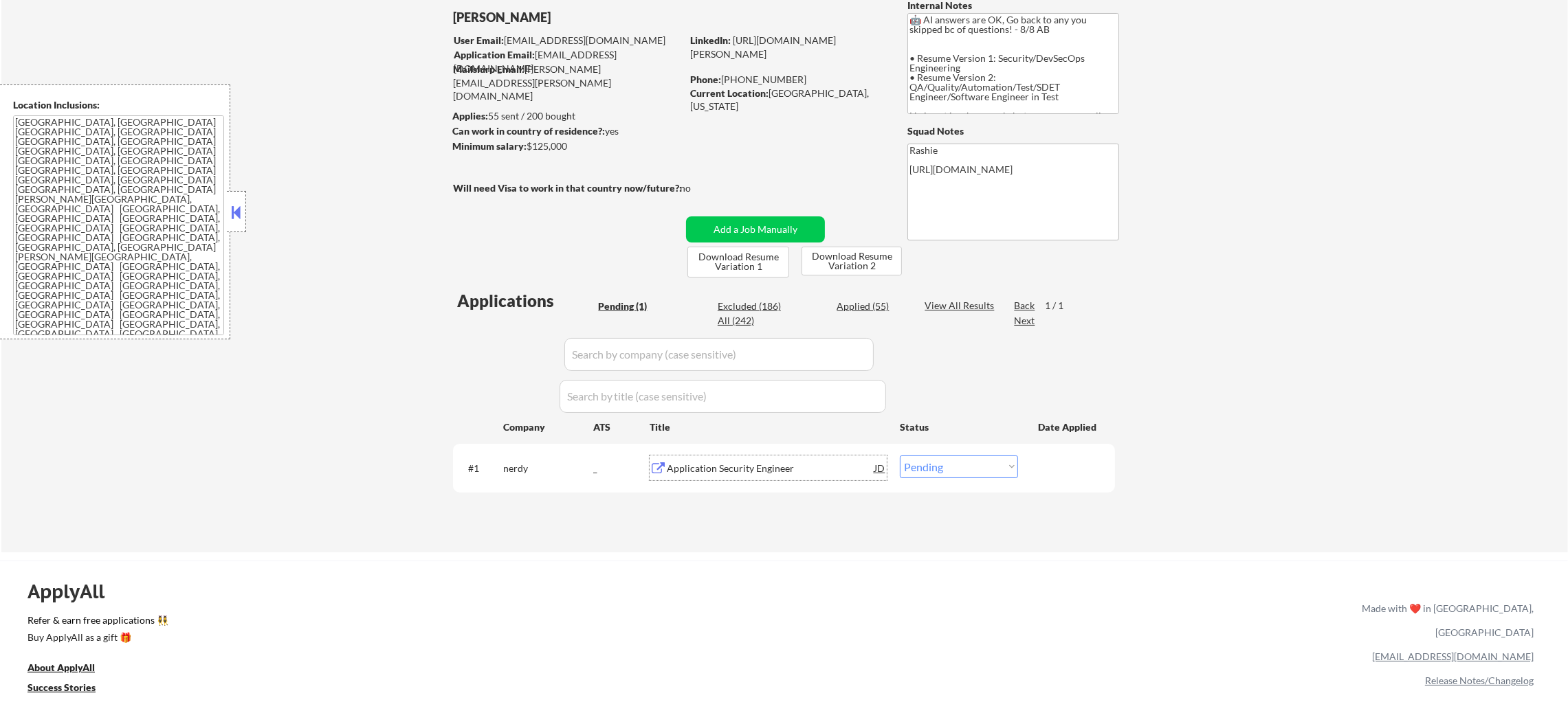
click at [748, 466] on div "Application Security Engineer" at bounding box center [770, 468] width 208 height 14
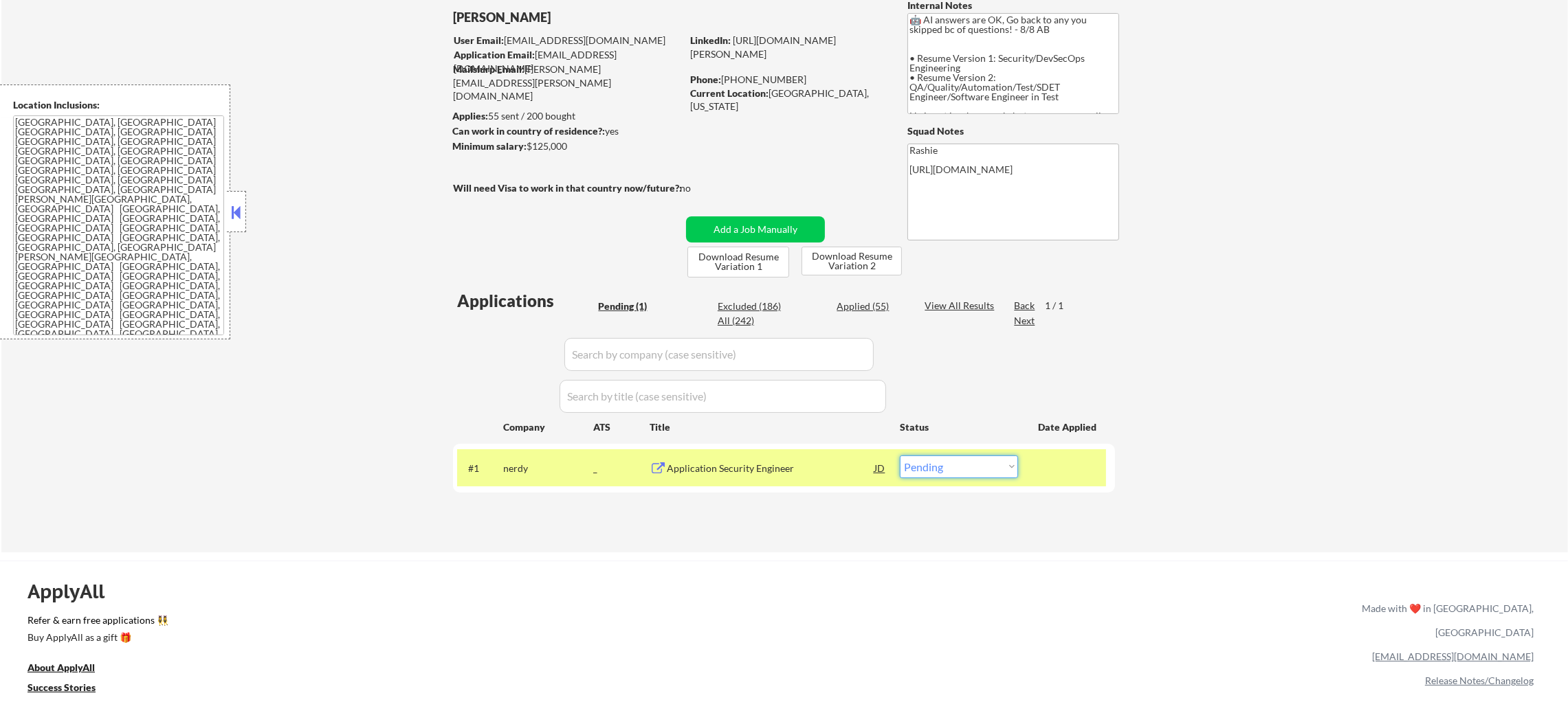
drag, startPoint x: 929, startPoint y: 460, endPoint x: 930, endPoint y: 476, distance: 16.0
click at [929, 461] on select "Choose an option... Pending Applied Excluded (Questions) Excluded (Expired) Exc…" at bounding box center [959, 467] width 118 height 23
select select ""applied""
click at [900, 456] on select "Choose an option... Pending Applied Excluded (Questions) Excluded (Expired) Exc…" at bounding box center [959, 467] width 118 height 23
drag, startPoint x: 530, startPoint y: 473, endPoint x: 519, endPoint y: 468, distance: 12.1
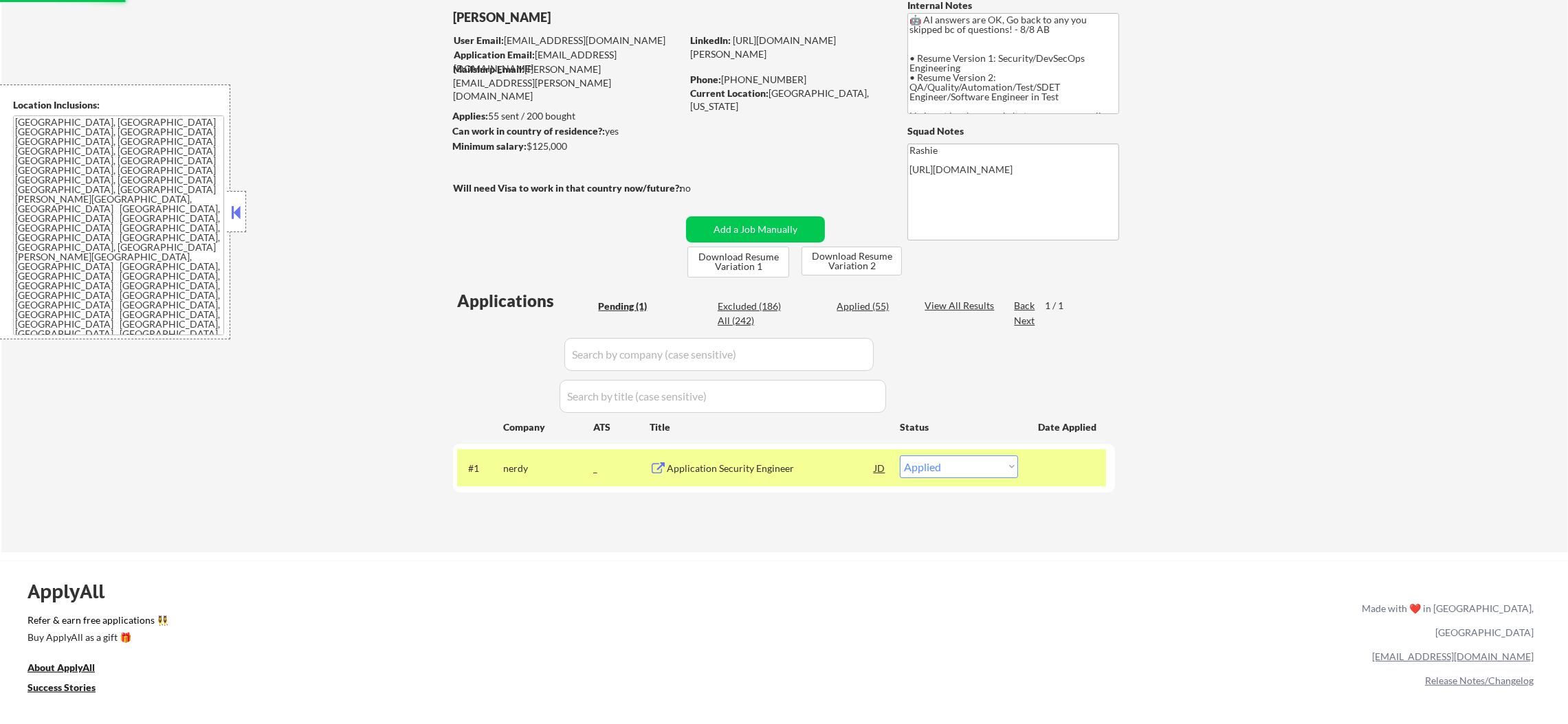
click at [529, 472] on div "nerdy" at bounding box center [548, 468] width 90 height 14
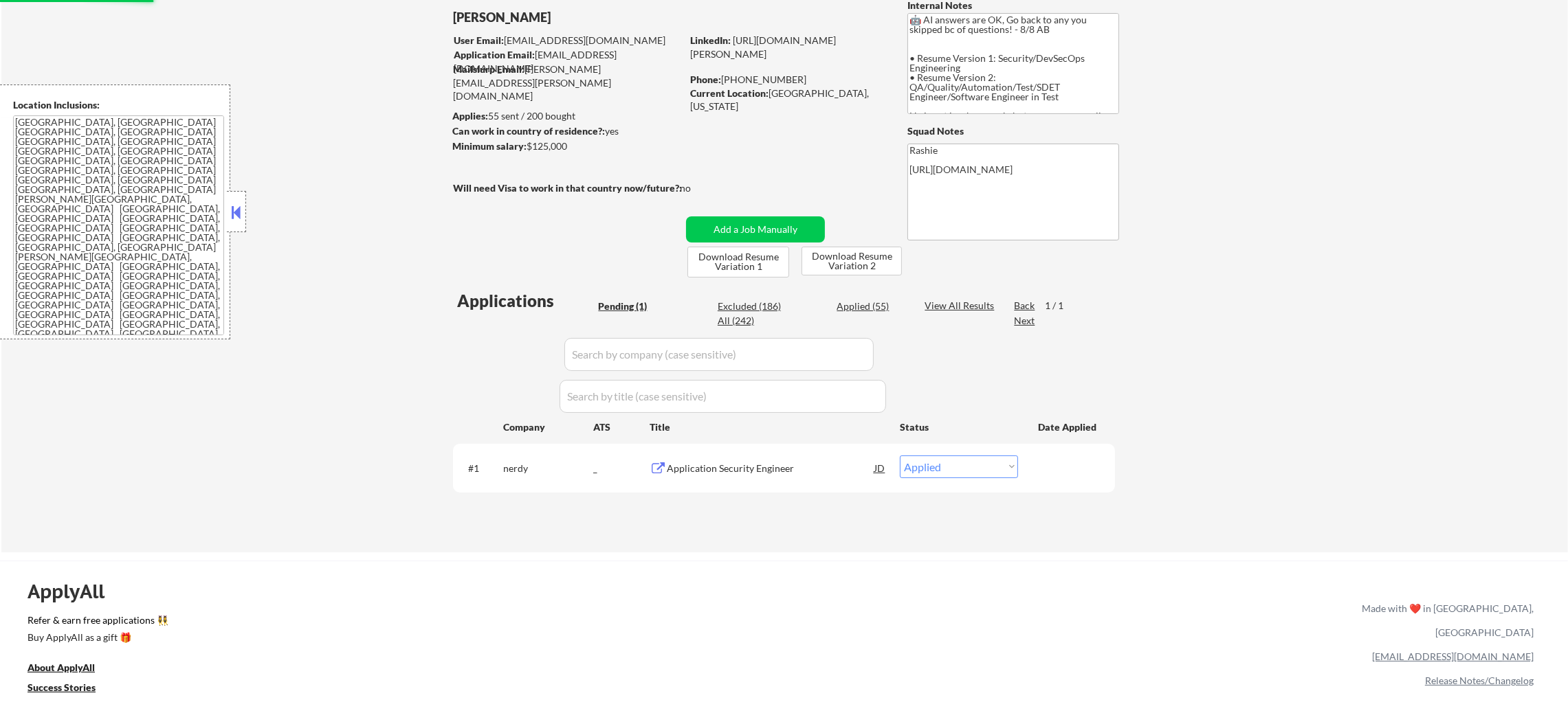
click at [335, 323] on div "← Return to /applysquad Mailslurp Inbox Job Search Builder Damon Clark User Ema…" at bounding box center [784, 252] width 1567 height 601
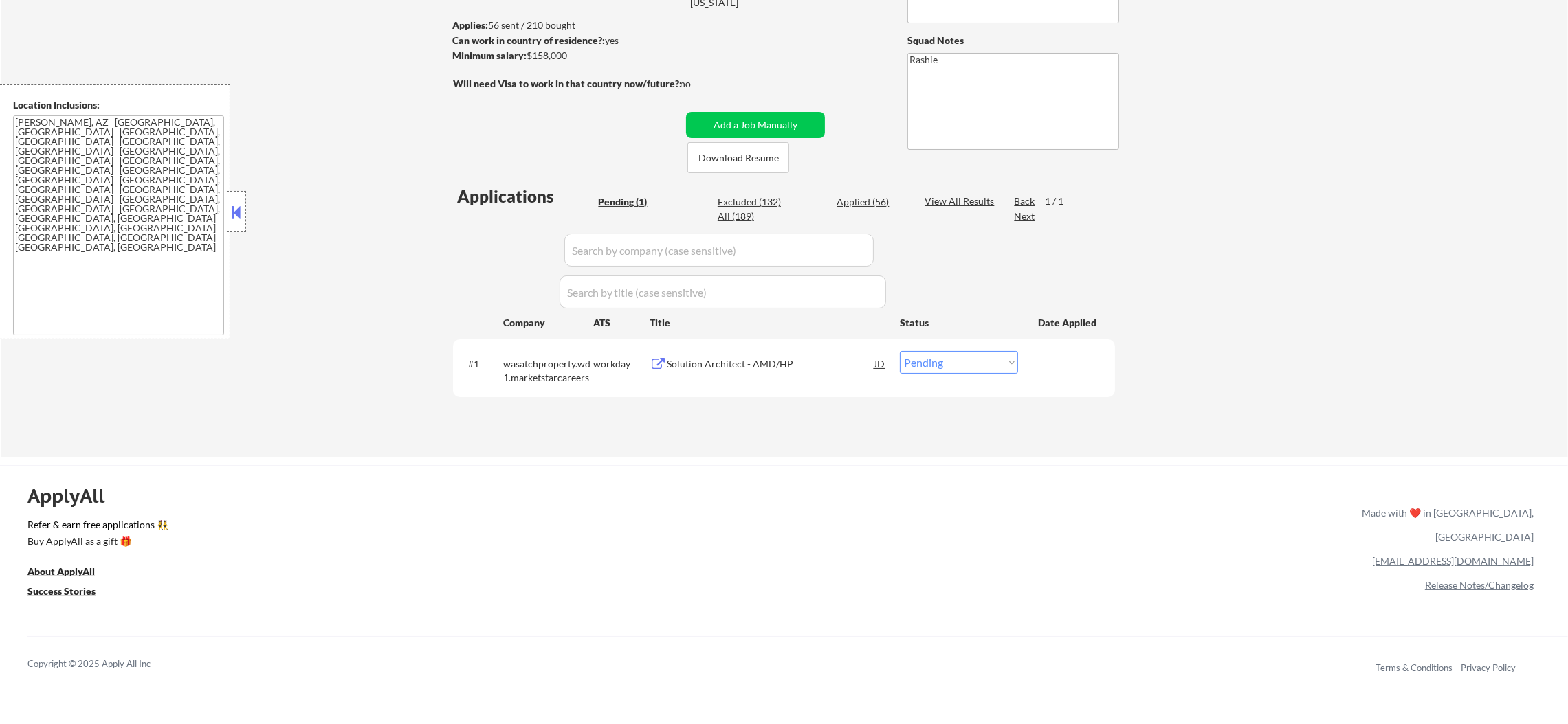
scroll to position [240, 0]
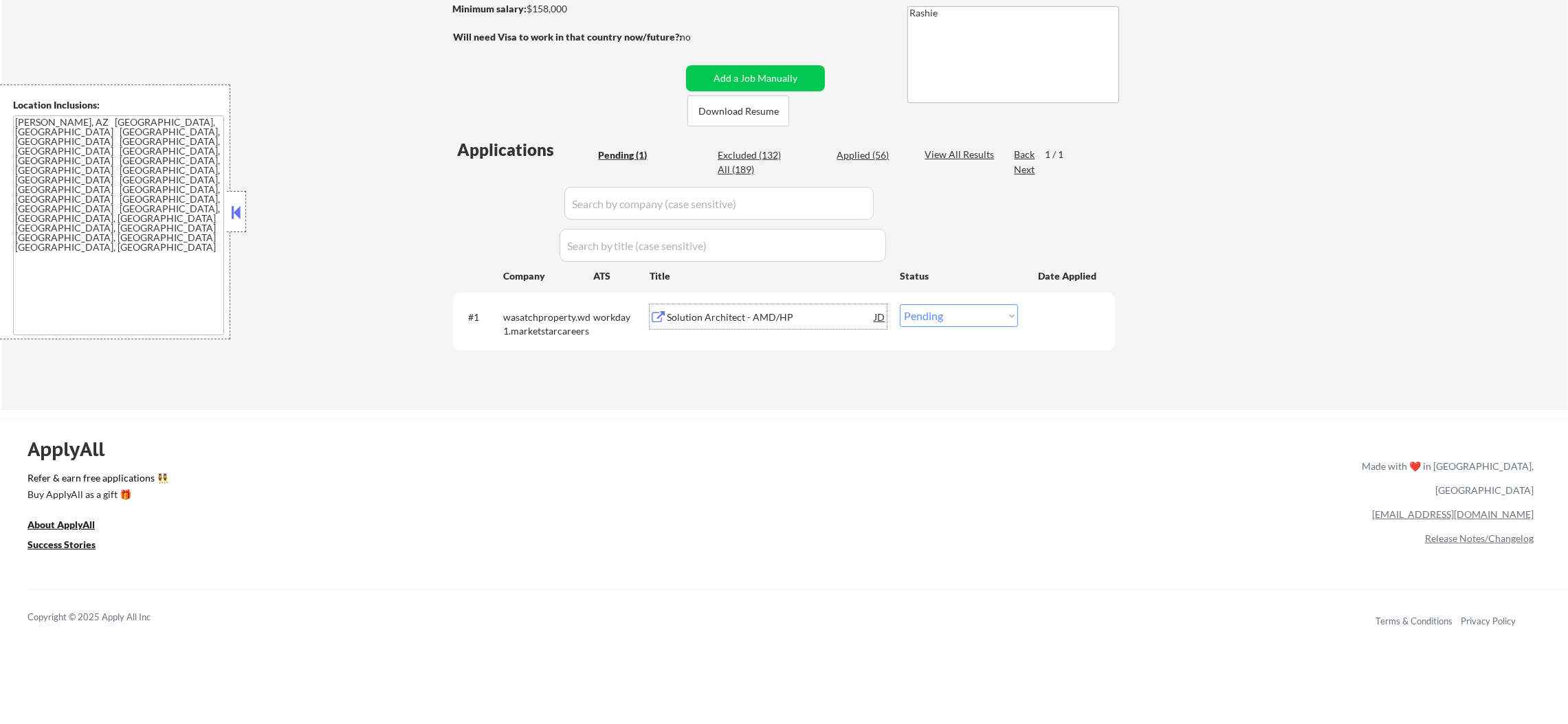
click at [745, 311] on div "Solution Architect - AMD/HP" at bounding box center [770, 318] width 208 height 14
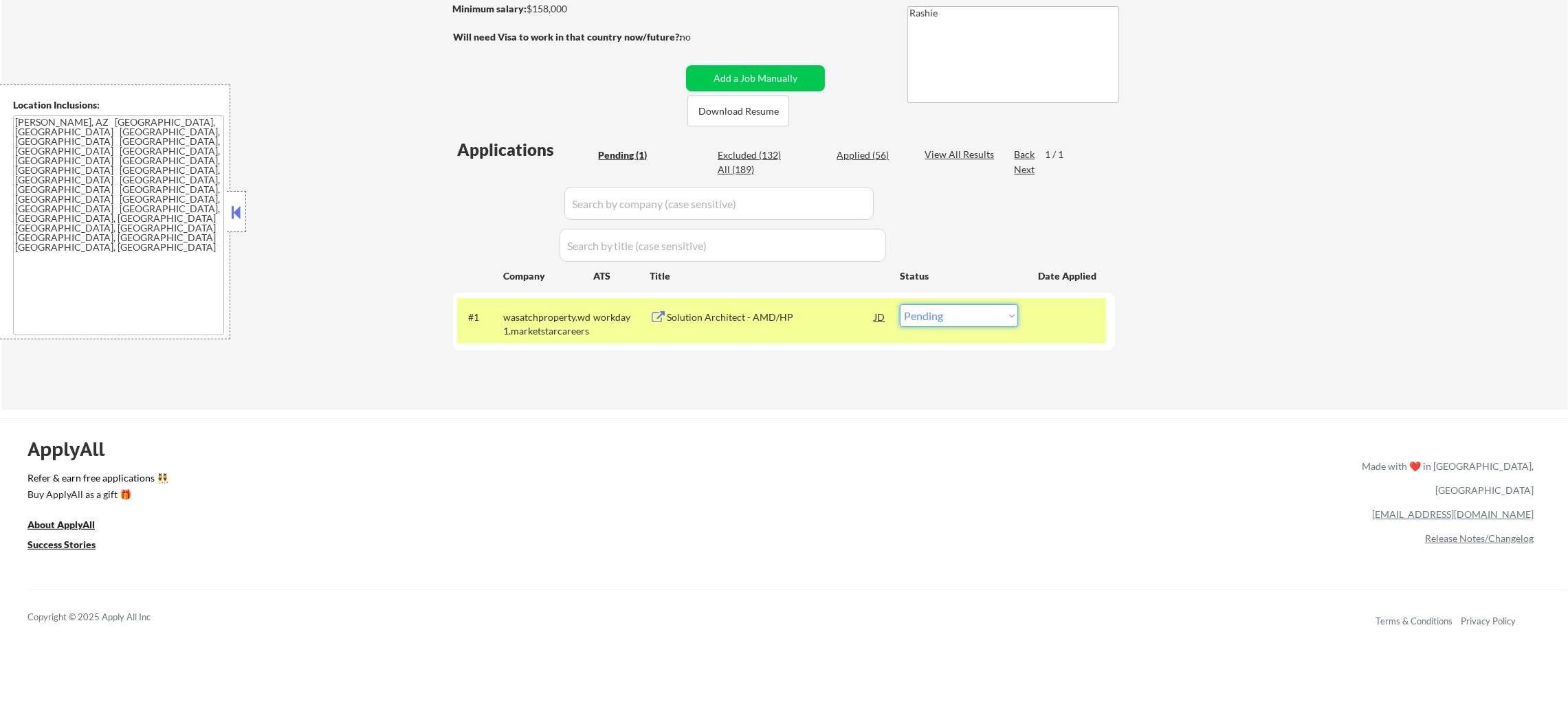
click at [923, 321] on select "Choose an option... Pending Applied Excluded (Questions) Excluded (Expired) Exc…" at bounding box center [959, 316] width 118 height 23
select select ""excluded__salary_""
click at [900, 304] on select "Choose an option... Pending Applied Excluded (Questions) Excluded (Expired) Exc…" at bounding box center [959, 316] width 118 height 23
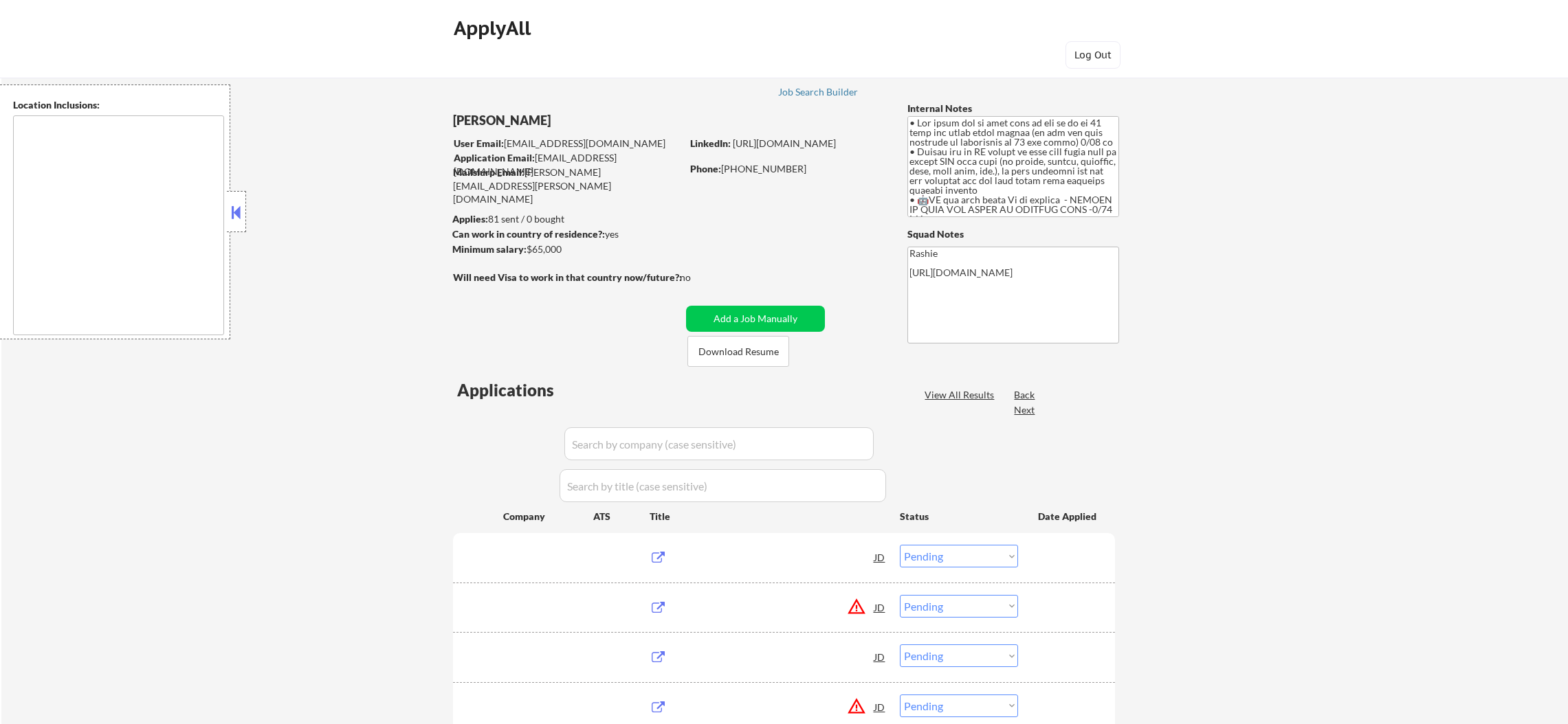
select select ""pending""
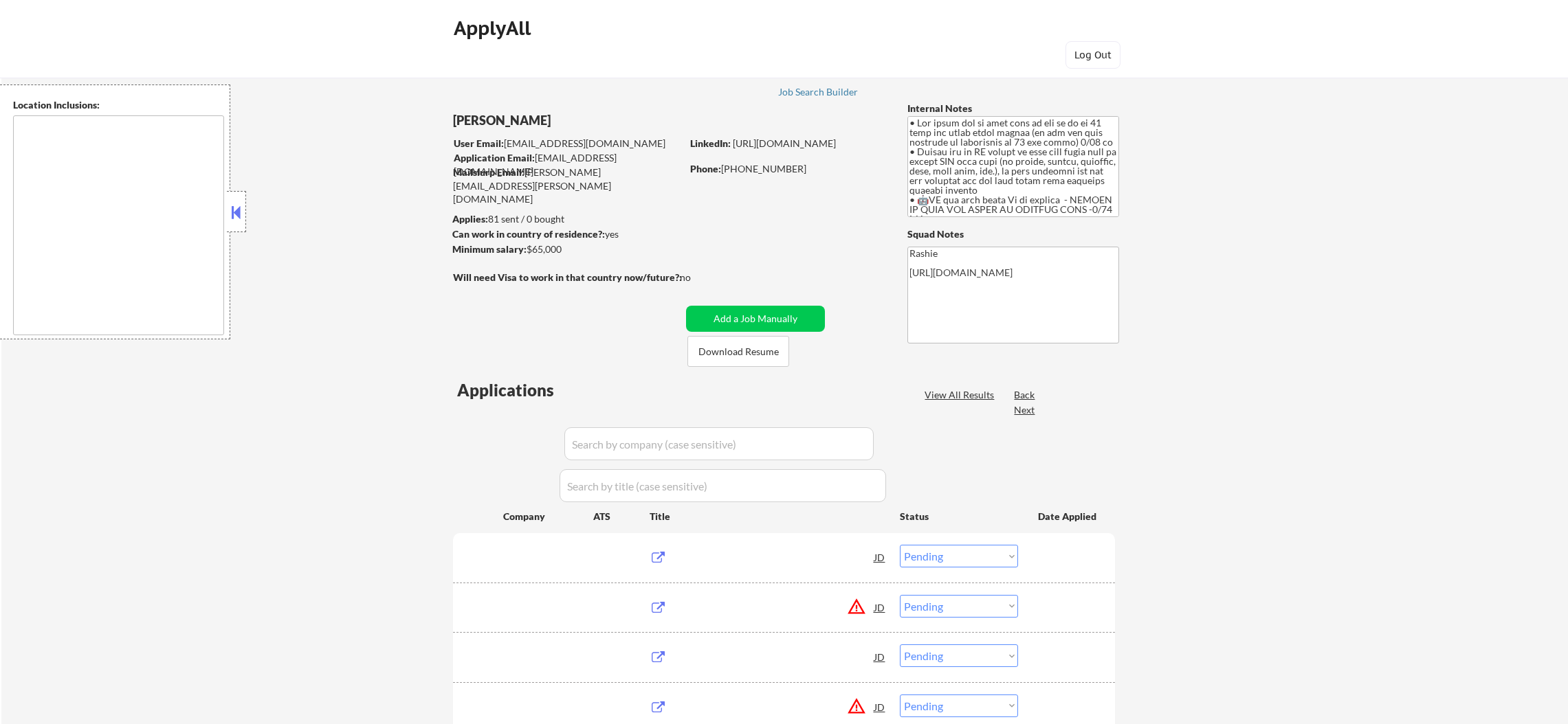
select select ""pending""
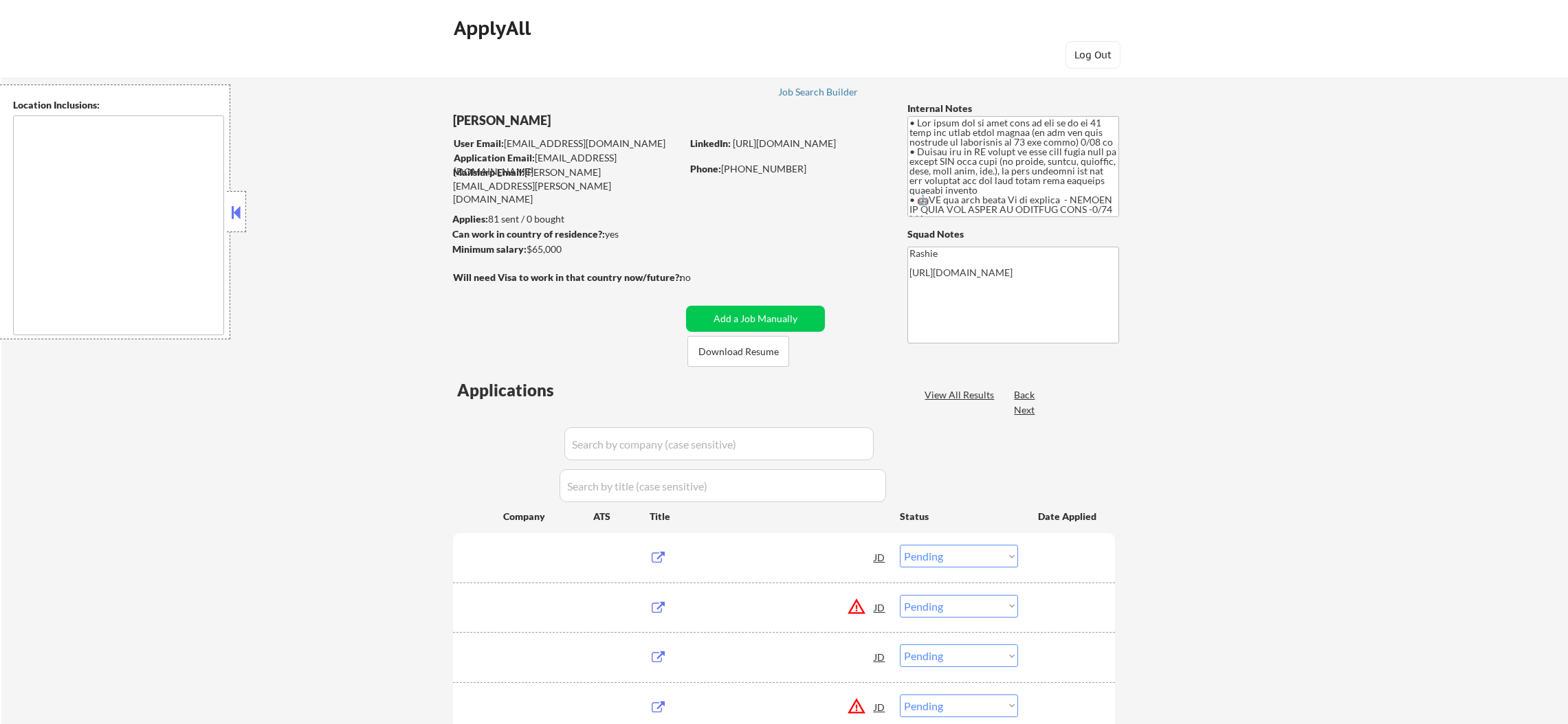
select select ""pending""
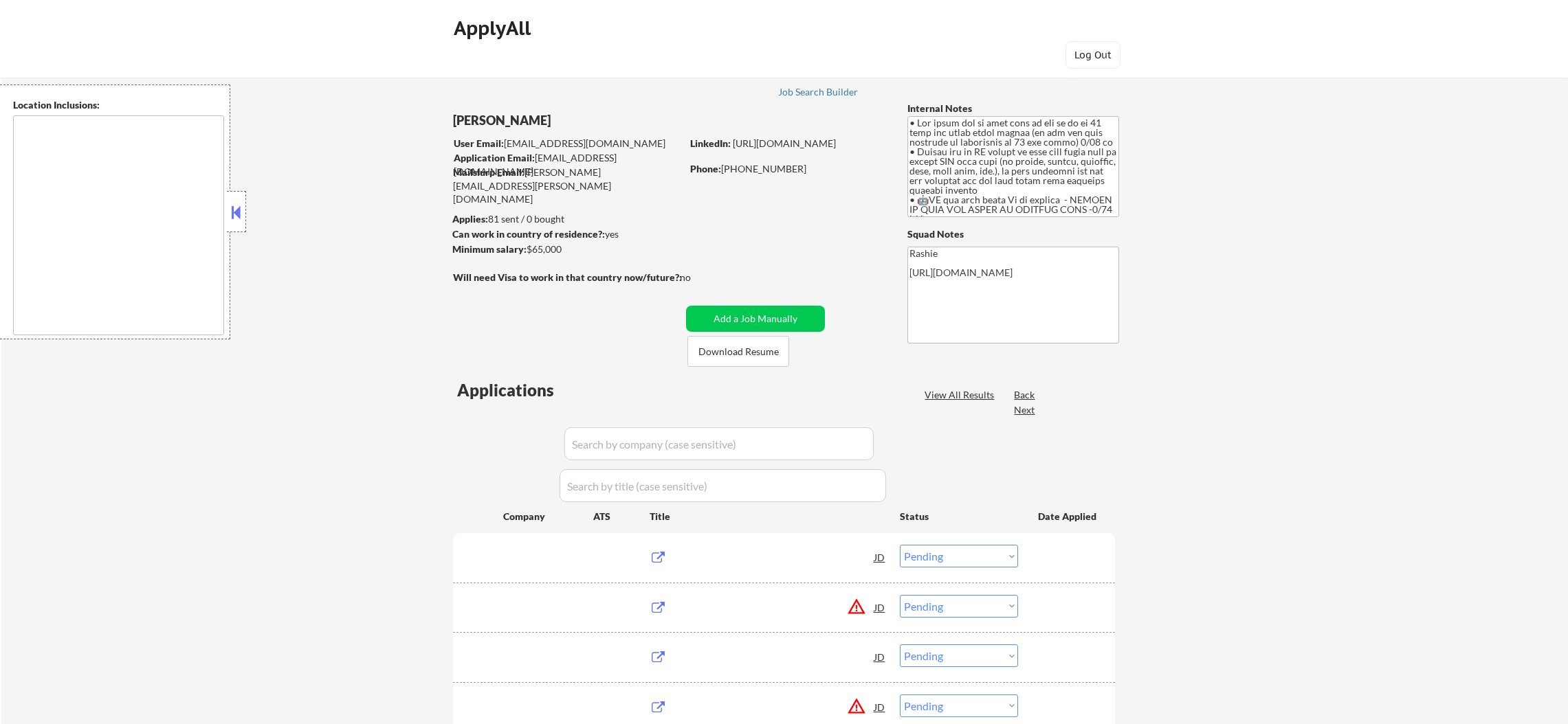
select select ""pending""
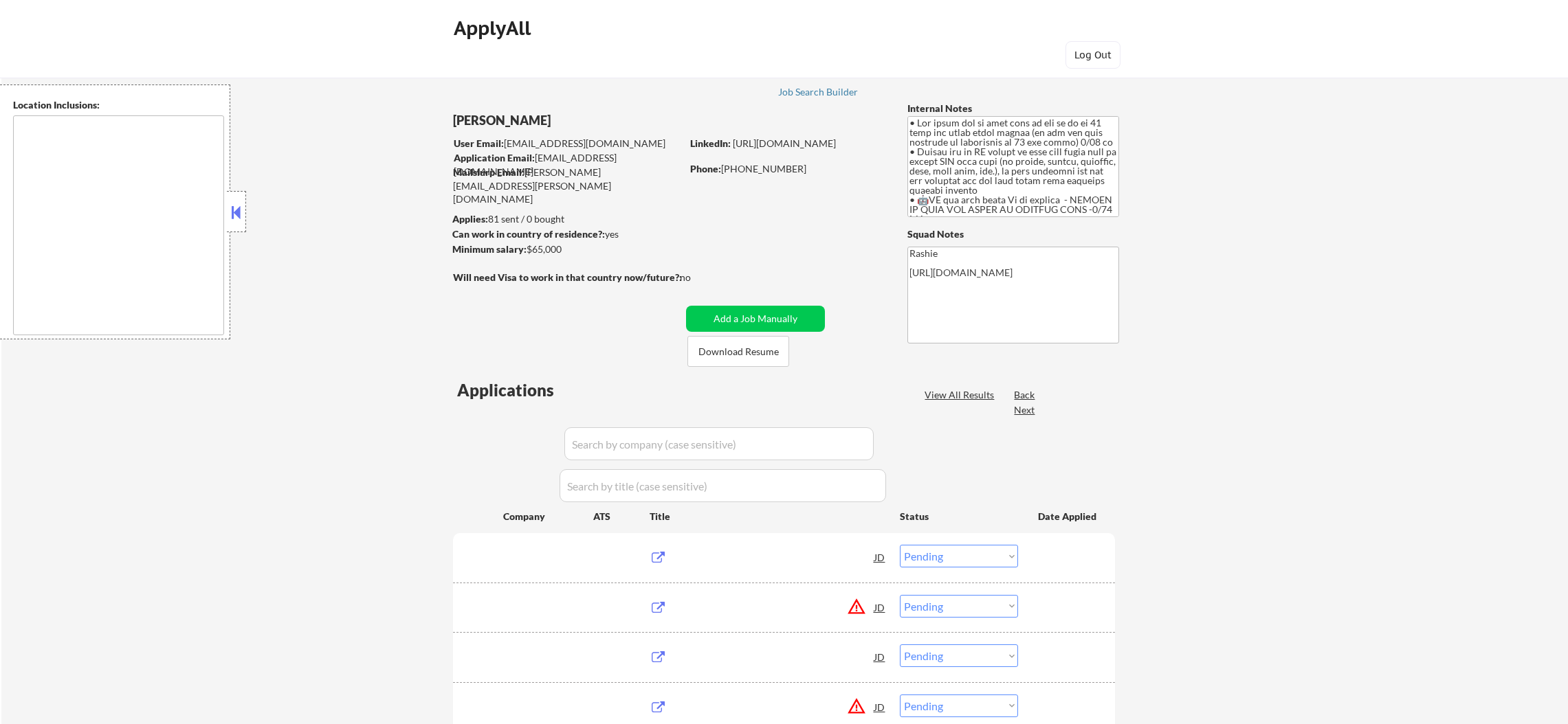
select select ""pending""
type textarea "remote"
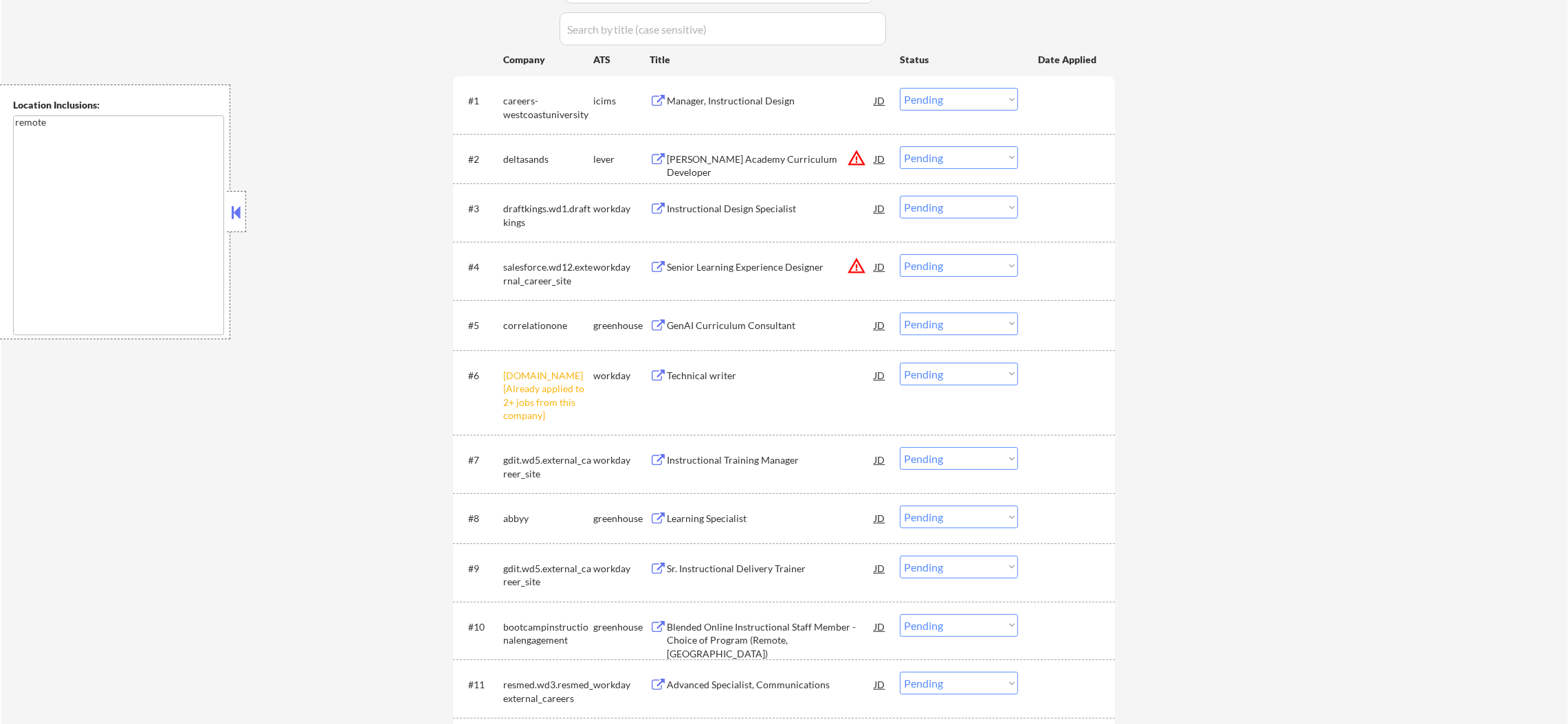
scroll to position [515, 0]
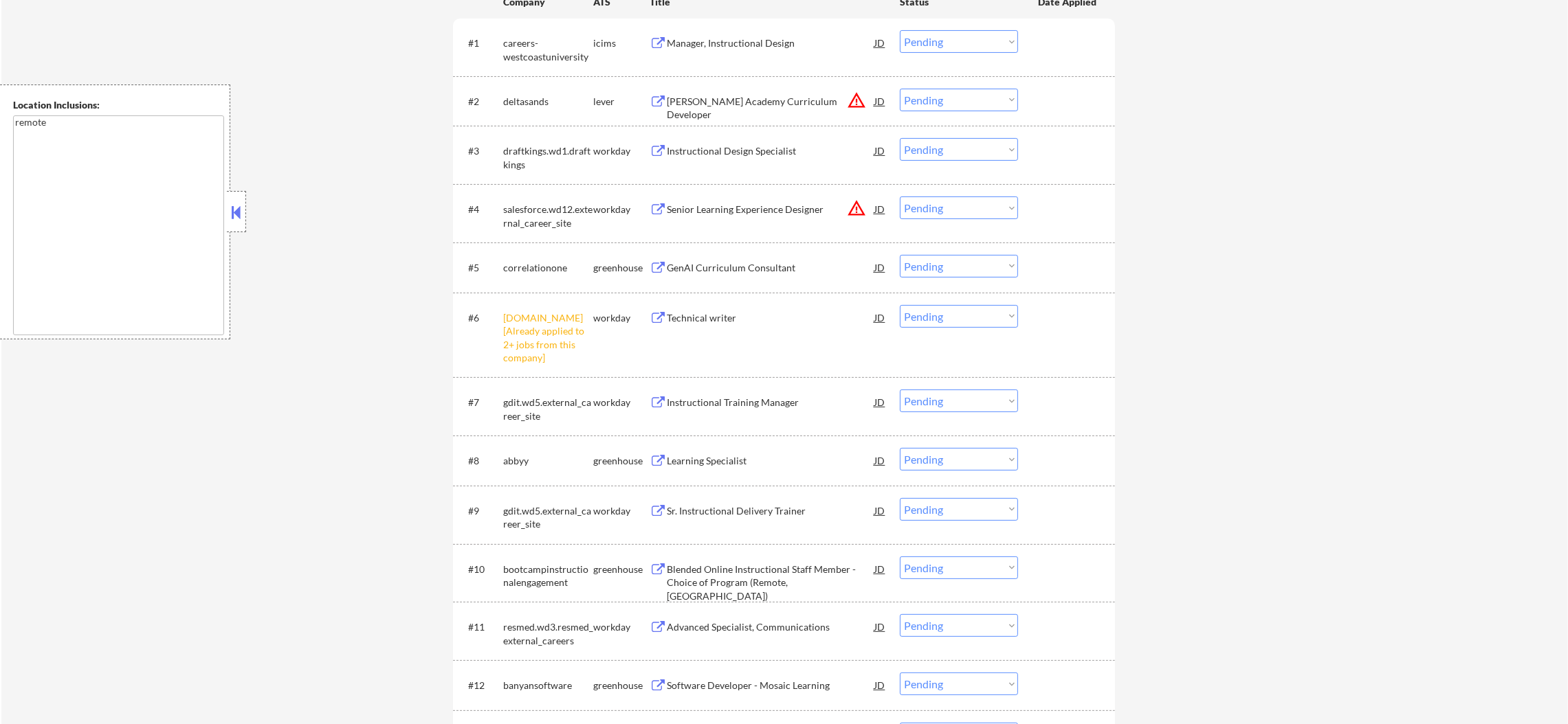
click at [929, 315] on select "Choose an option... Pending Applied Excluded (Questions) Excluded (Expired) Exc…" at bounding box center [959, 316] width 118 height 23
click at [900, 305] on select "Choose an option... Pending Applied Excluded (Questions) Excluded (Expired) Exc…" at bounding box center [959, 316] width 118 height 23
select select ""pending""
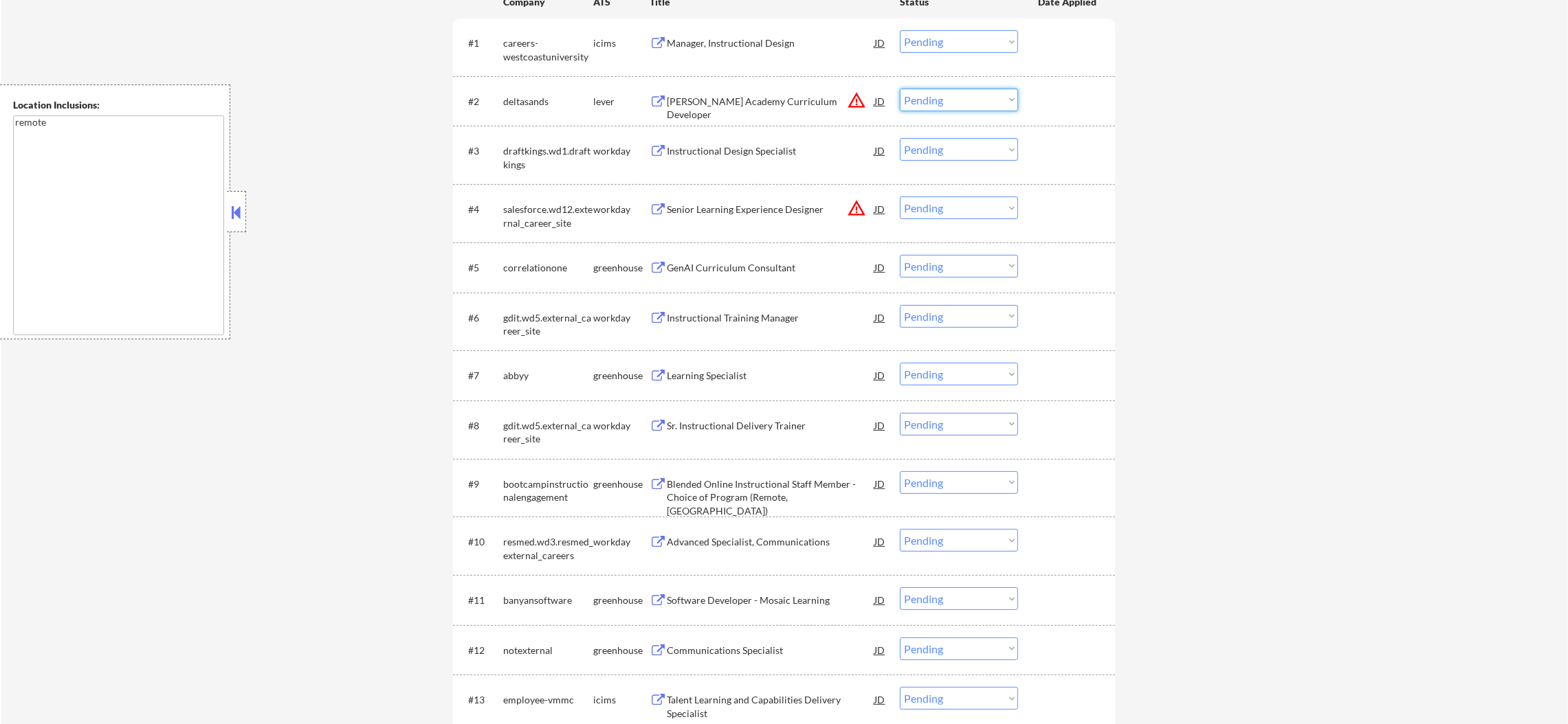
drag, startPoint x: 912, startPoint y: 103, endPoint x: 932, endPoint y: 108, distance: 20.6
click at [913, 103] on select "Choose an option... Pending Applied Excluded (Questions) Excluded (Expired) Exc…" at bounding box center [959, 100] width 118 height 23
click at [900, 89] on select "Choose an option... Pending Applied Excluded (Questions) Excluded (Expired) Exc…" at bounding box center [959, 100] width 118 height 23
click at [856, 212] on button "warning_amber" at bounding box center [856, 208] width 19 height 19
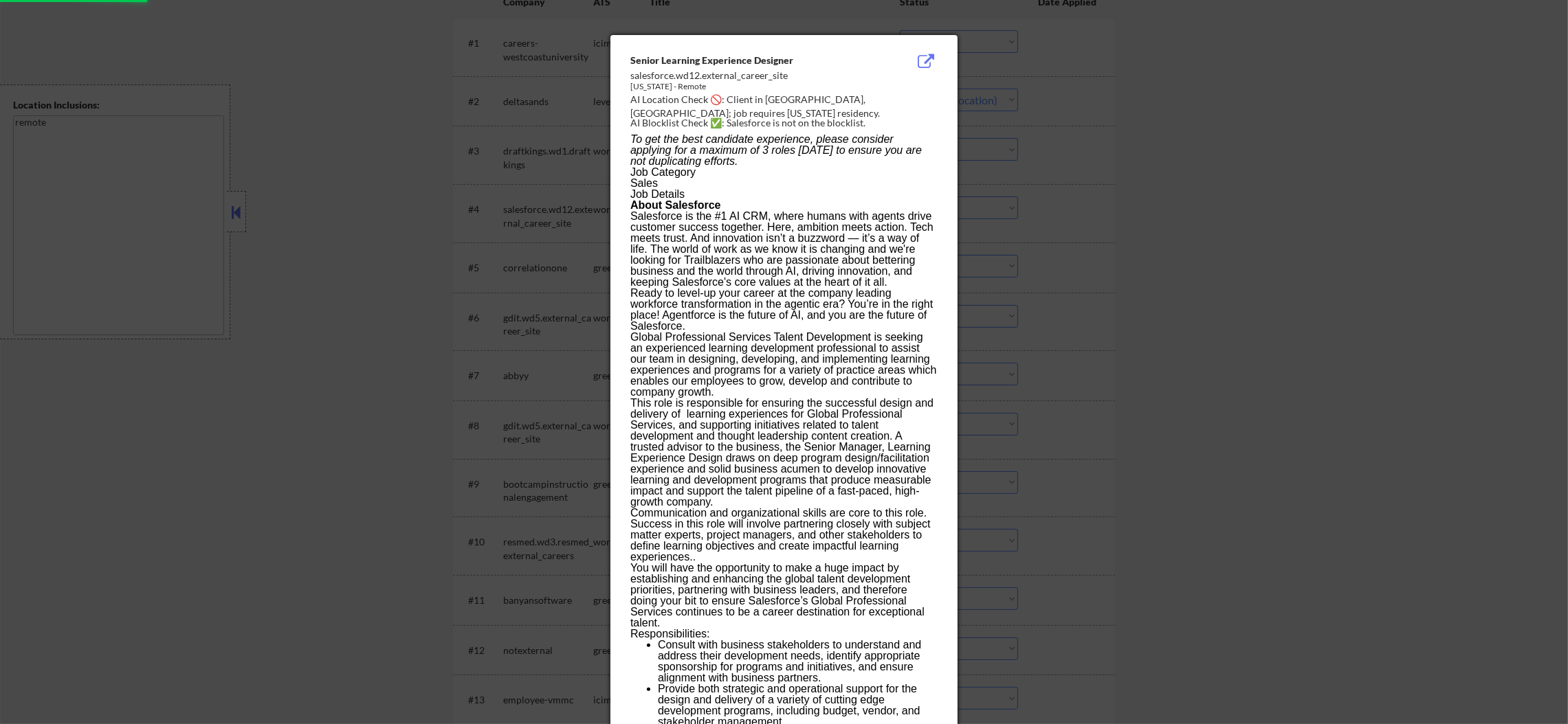
click at [1321, 198] on div at bounding box center [784, 362] width 1568 height 724
select select ""pending""
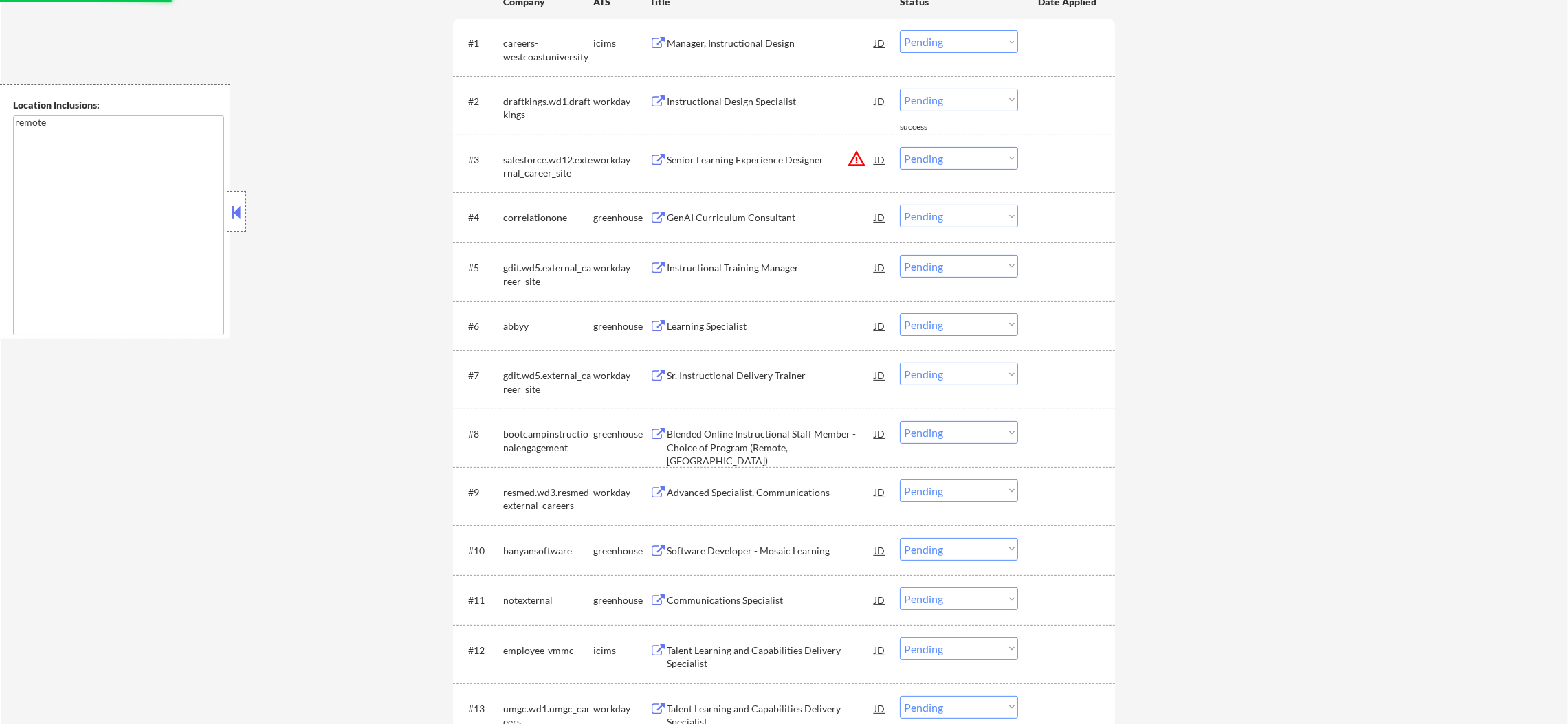
drag, startPoint x: 963, startPoint y: 156, endPoint x: 966, endPoint y: 168, distance: 12.4
click at [963, 156] on select "Choose an option... Pending Applied Excluded (Questions) Excluded (Expired) Exc…" at bounding box center [959, 158] width 118 height 23
click at [900, 147] on select "Choose an option... Pending Applied Excluded (Questions) Excluded (Expired) Exc…" at bounding box center [959, 158] width 118 height 23
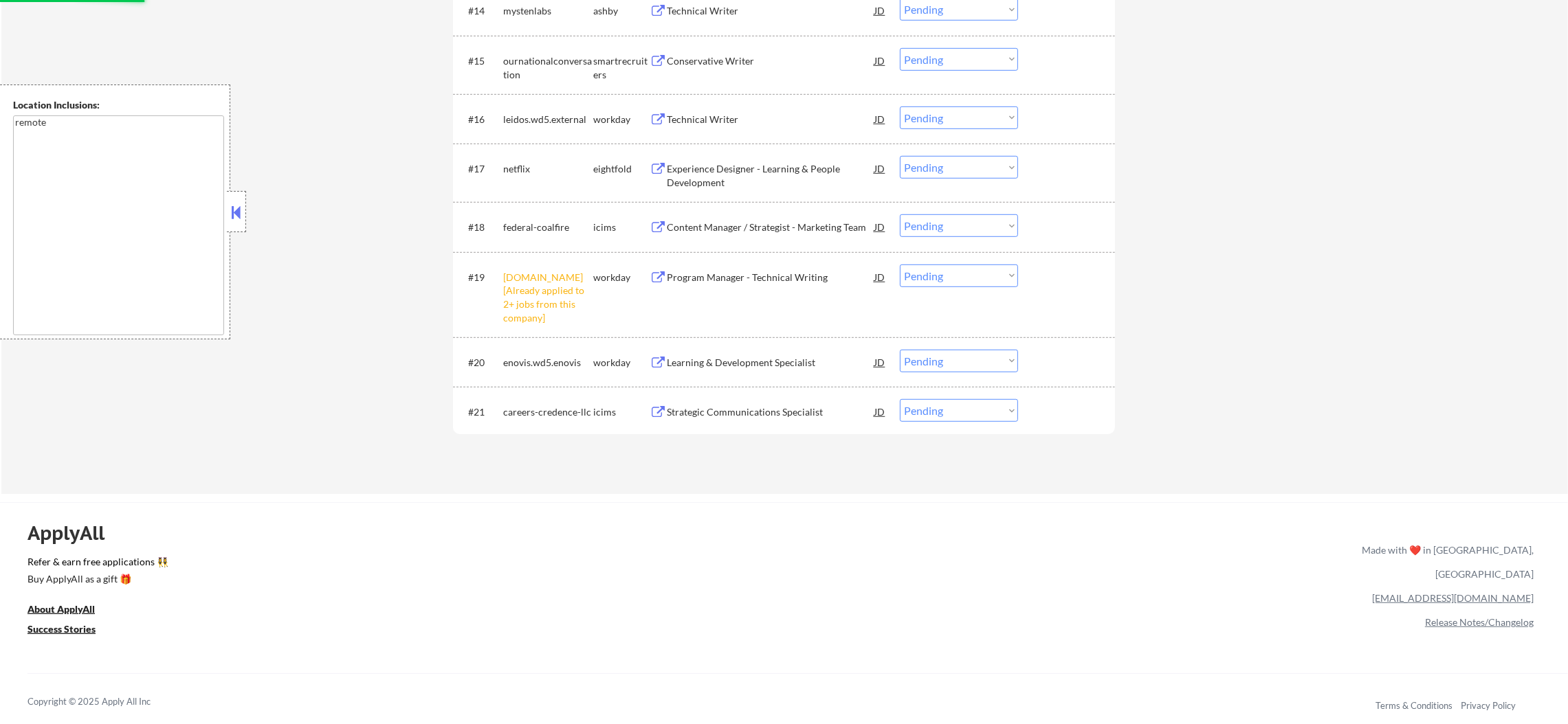
scroll to position [1271, 0]
select select ""pending""
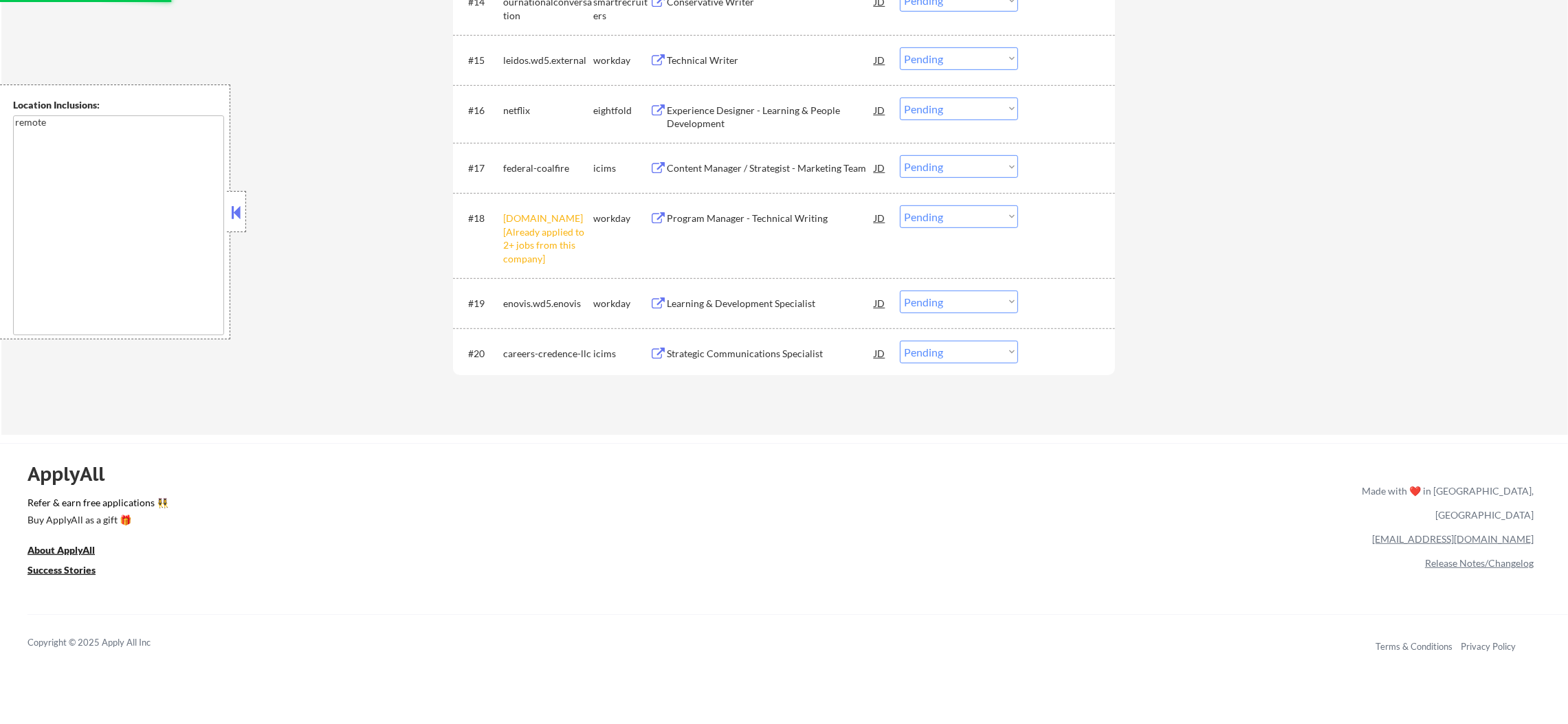
click at [959, 214] on select "Choose an option... Pending Applied Excluded (Questions) Excluded (Expired) Exc…" at bounding box center [959, 217] width 118 height 23
click at [900, 206] on select "Choose an option... Pending Applied Excluded (Questions) Excluded (Expired) Exc…" at bounding box center [959, 217] width 118 height 23
select select ""pending""
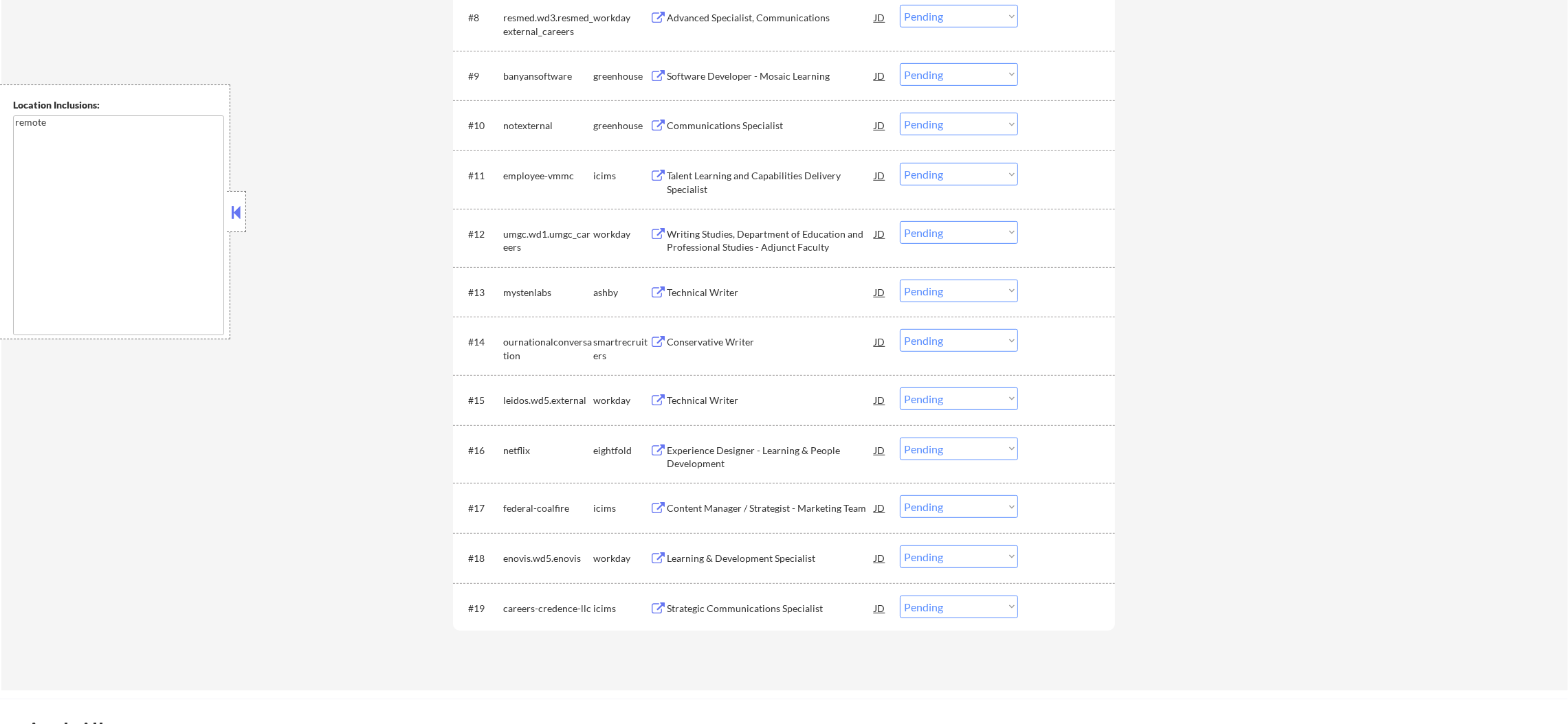
scroll to position [892, 0]
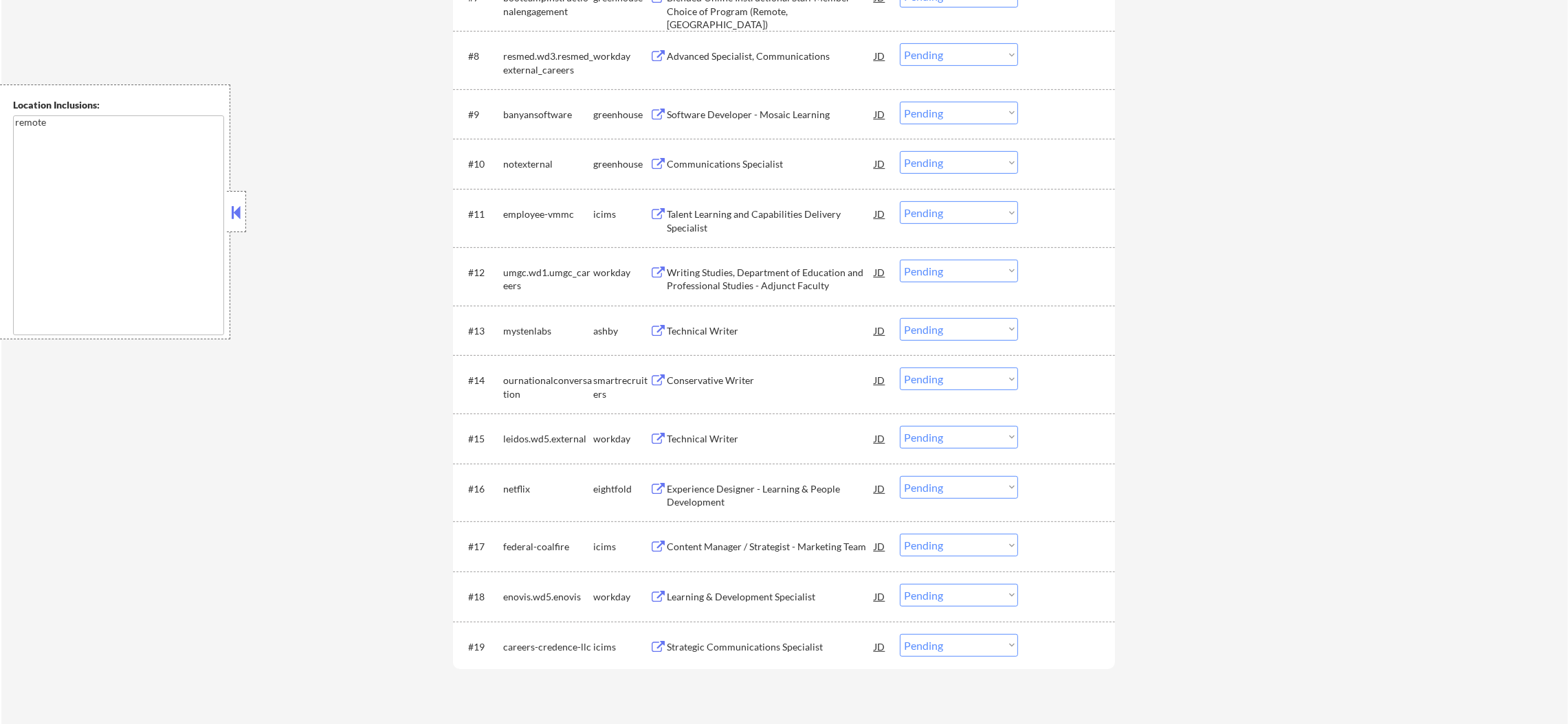
click at [724, 316] on div "#13 mystenlabs ashby Technical Writer JD Choose an option... Pending Applied Ex…" at bounding box center [782, 330] width 649 height 37
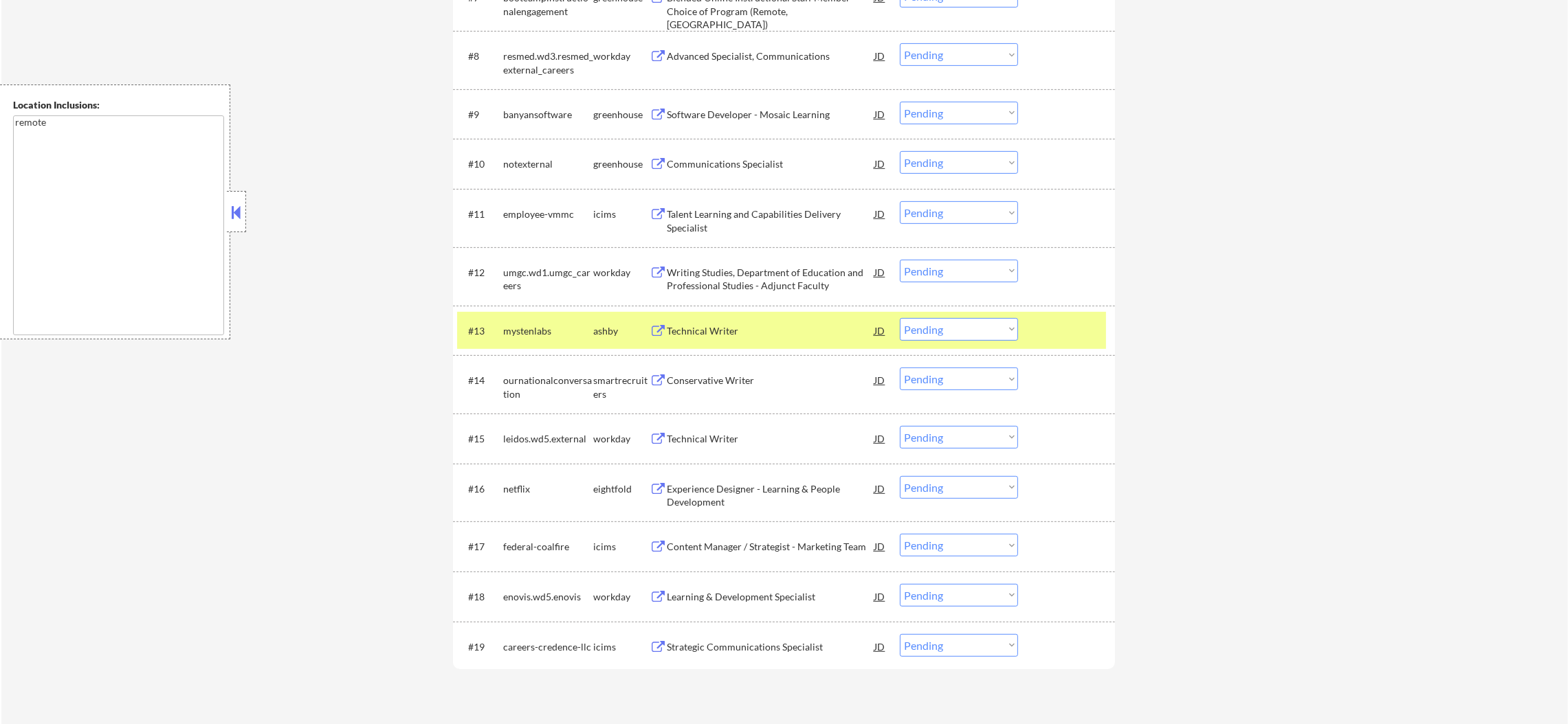
click at [725, 330] on div "Technical Writer" at bounding box center [770, 331] width 208 height 14
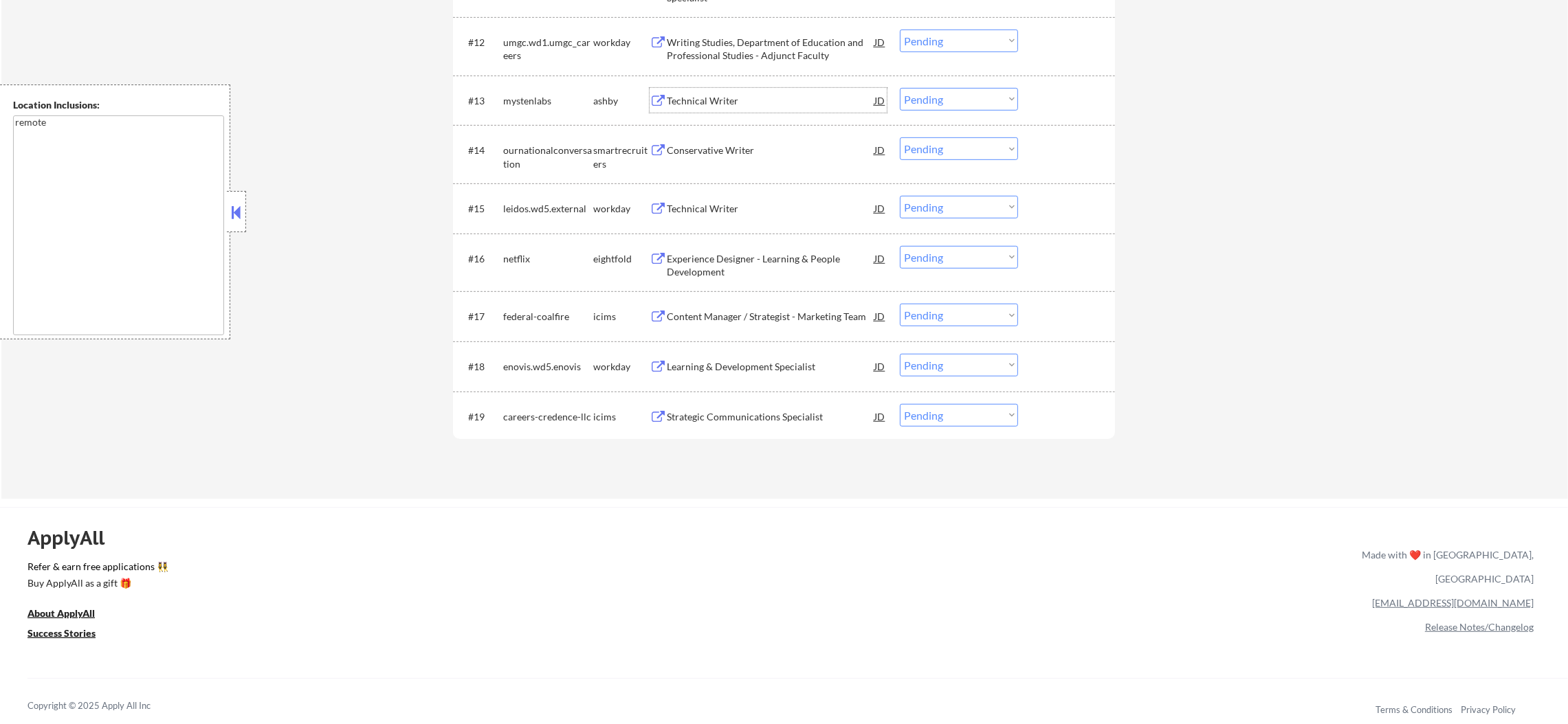
scroll to position [1132, 0]
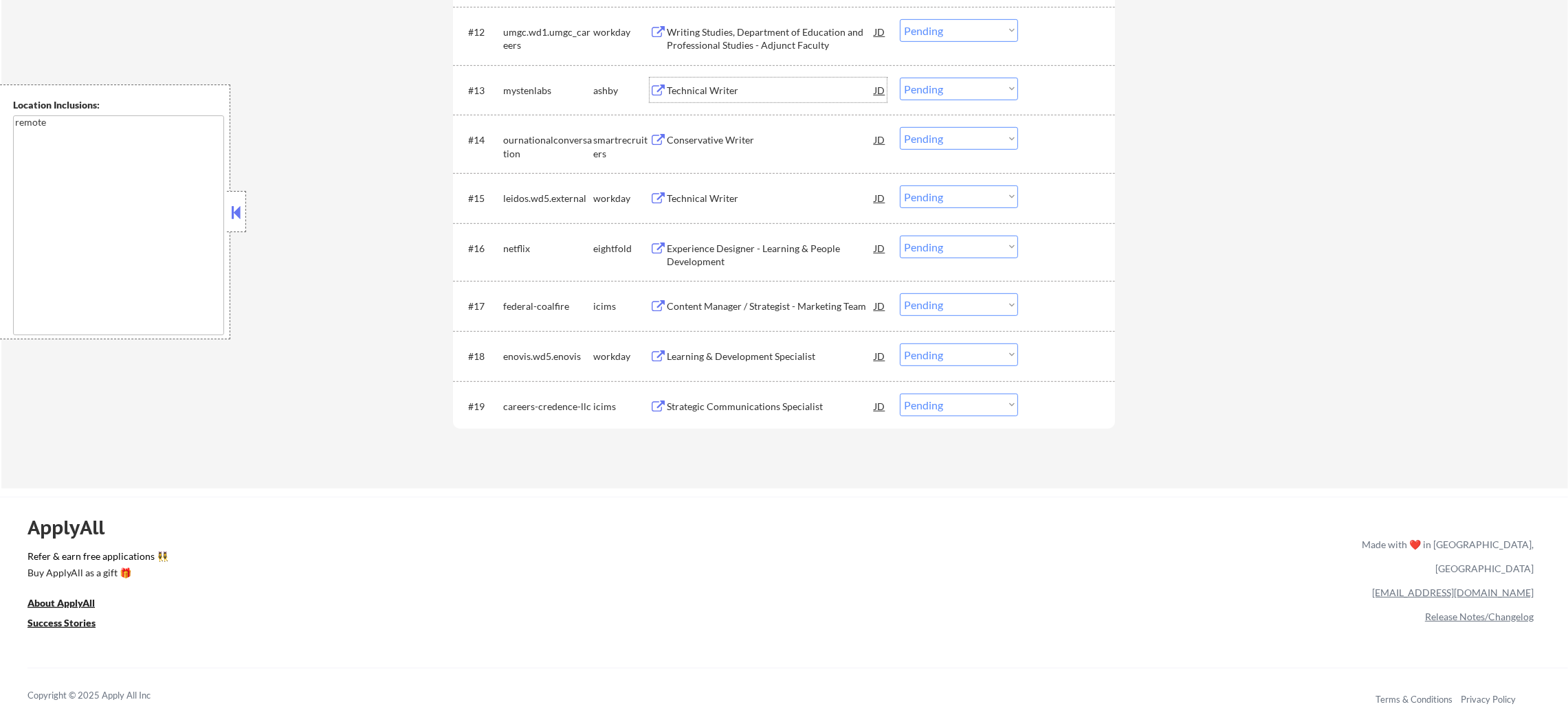
click at [758, 74] on div "#13 mystenlabs ashby Technical Writer JD Choose an option... Pending Applied Ex…" at bounding box center [782, 89] width 649 height 37
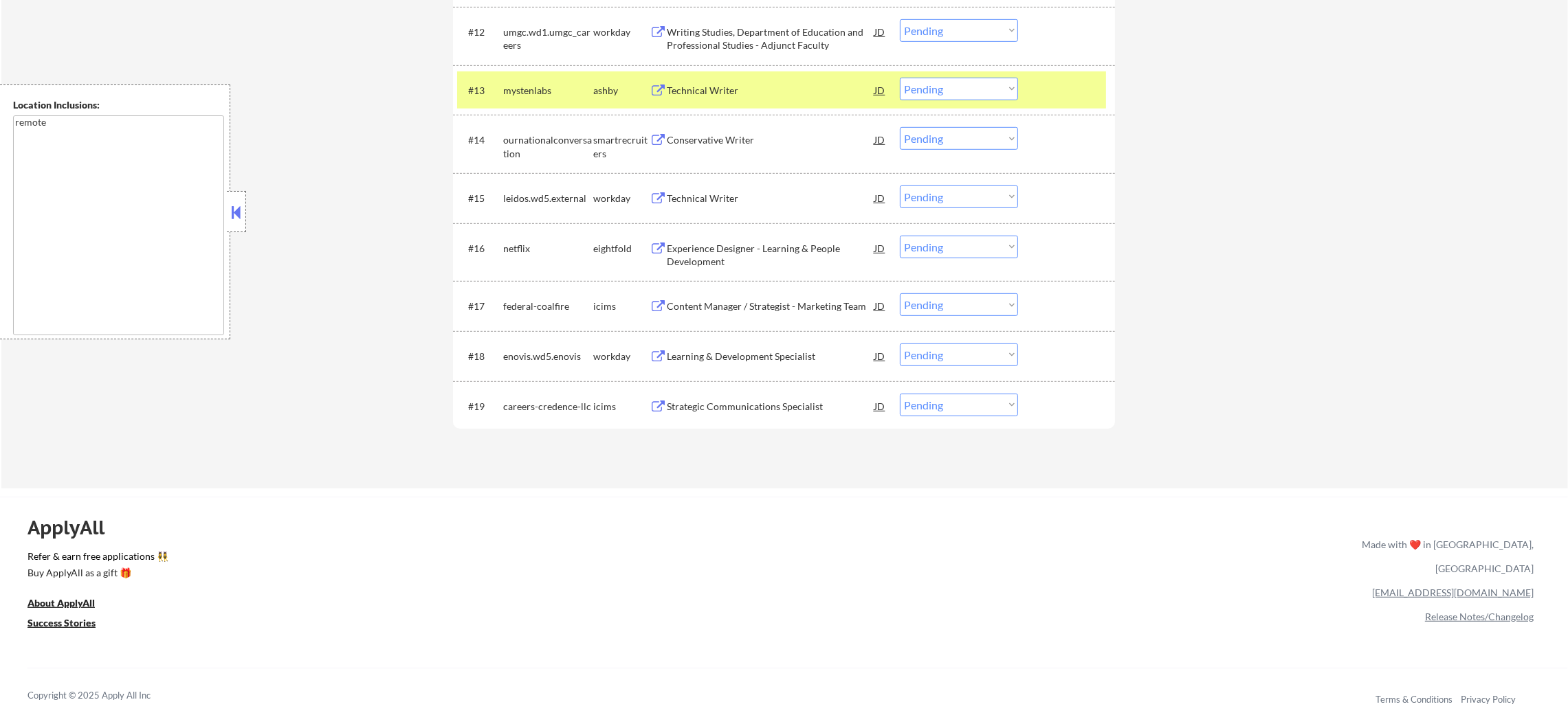
click at [688, 88] on div "Technical Writer" at bounding box center [770, 91] width 208 height 14
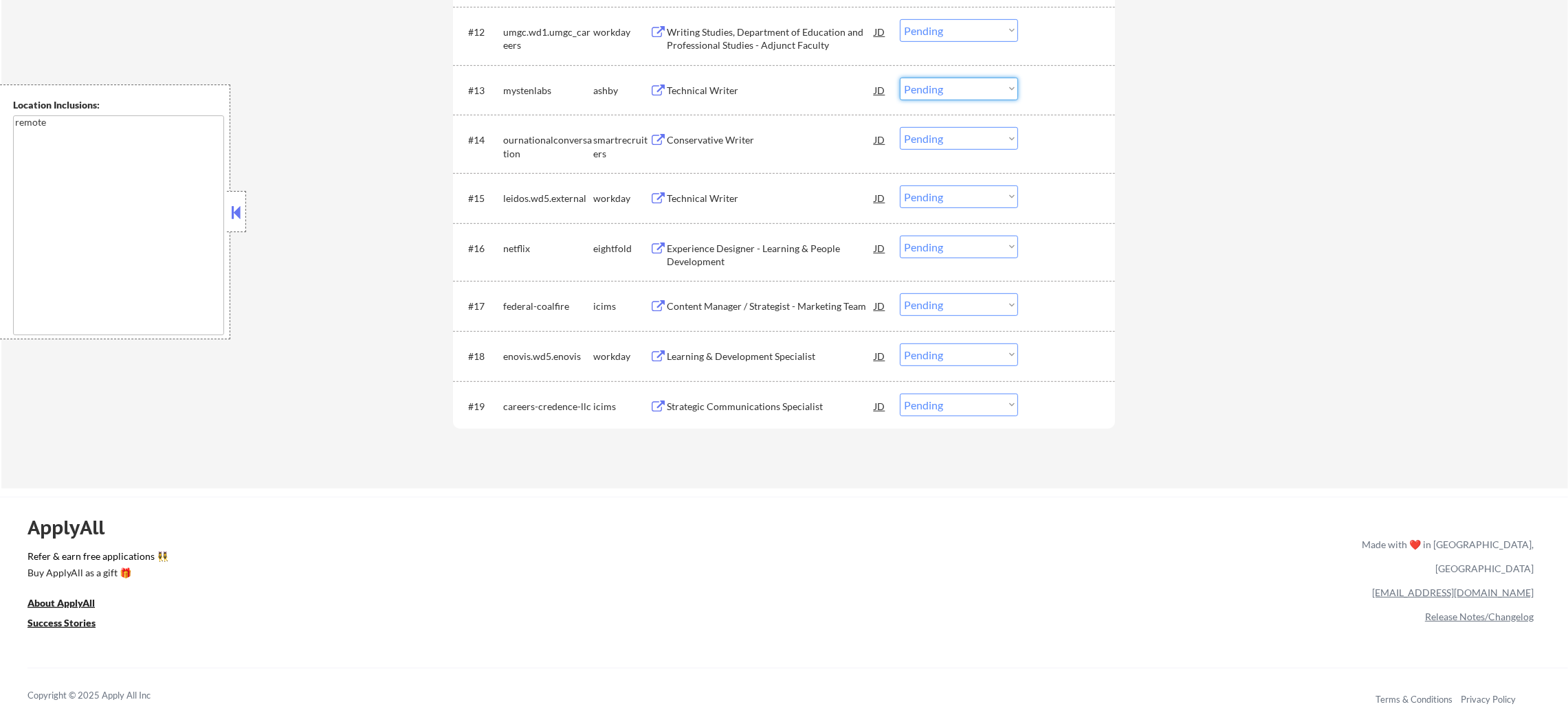
click at [952, 85] on select "Choose an option... Pending Applied Excluded (Questions) Excluded (Expired) Exc…" at bounding box center [959, 89] width 118 height 23
click at [900, 77] on select "Choose an option... Pending Applied Excluded (Questions) Excluded (Expired) Exc…" at bounding box center [959, 89] width 118 height 23
select select ""pending""
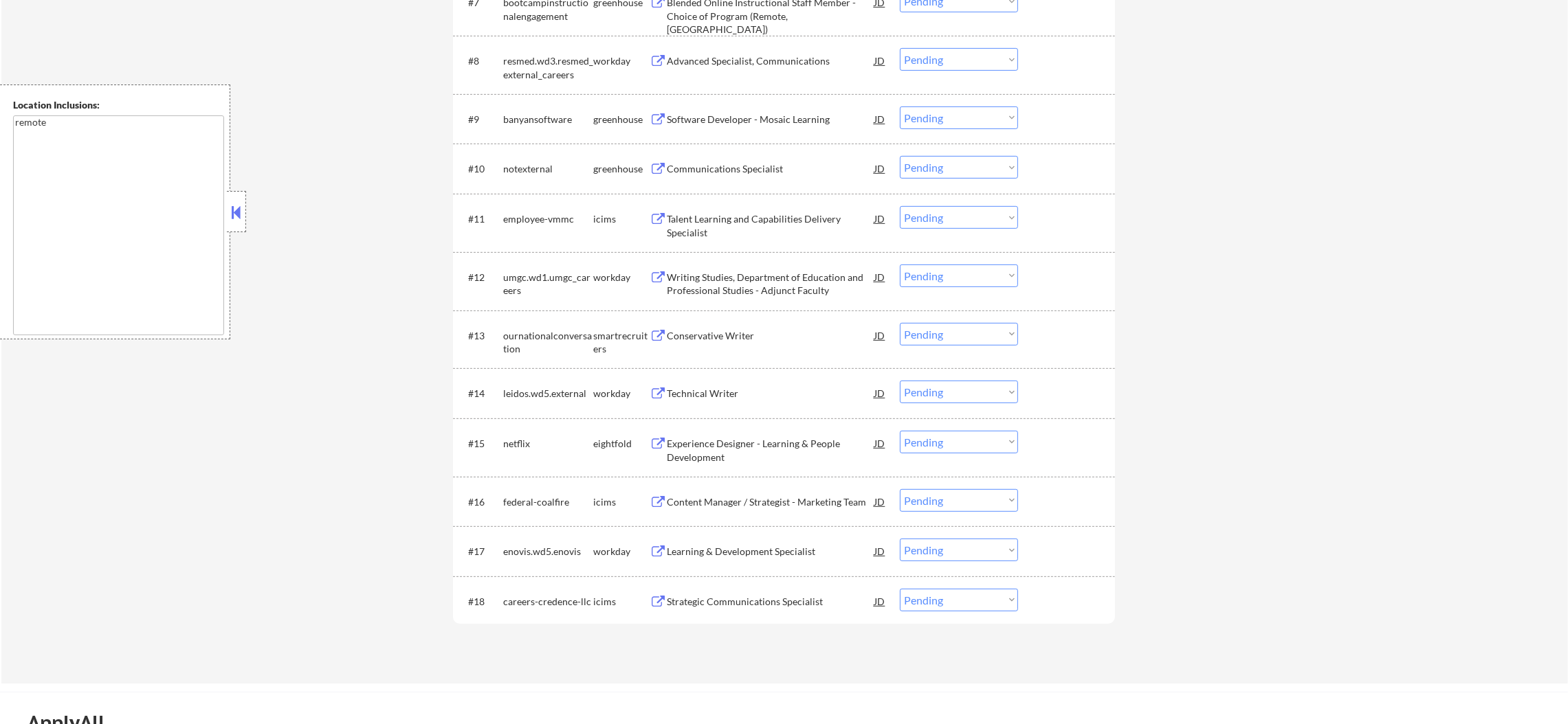
scroll to position [859, 0]
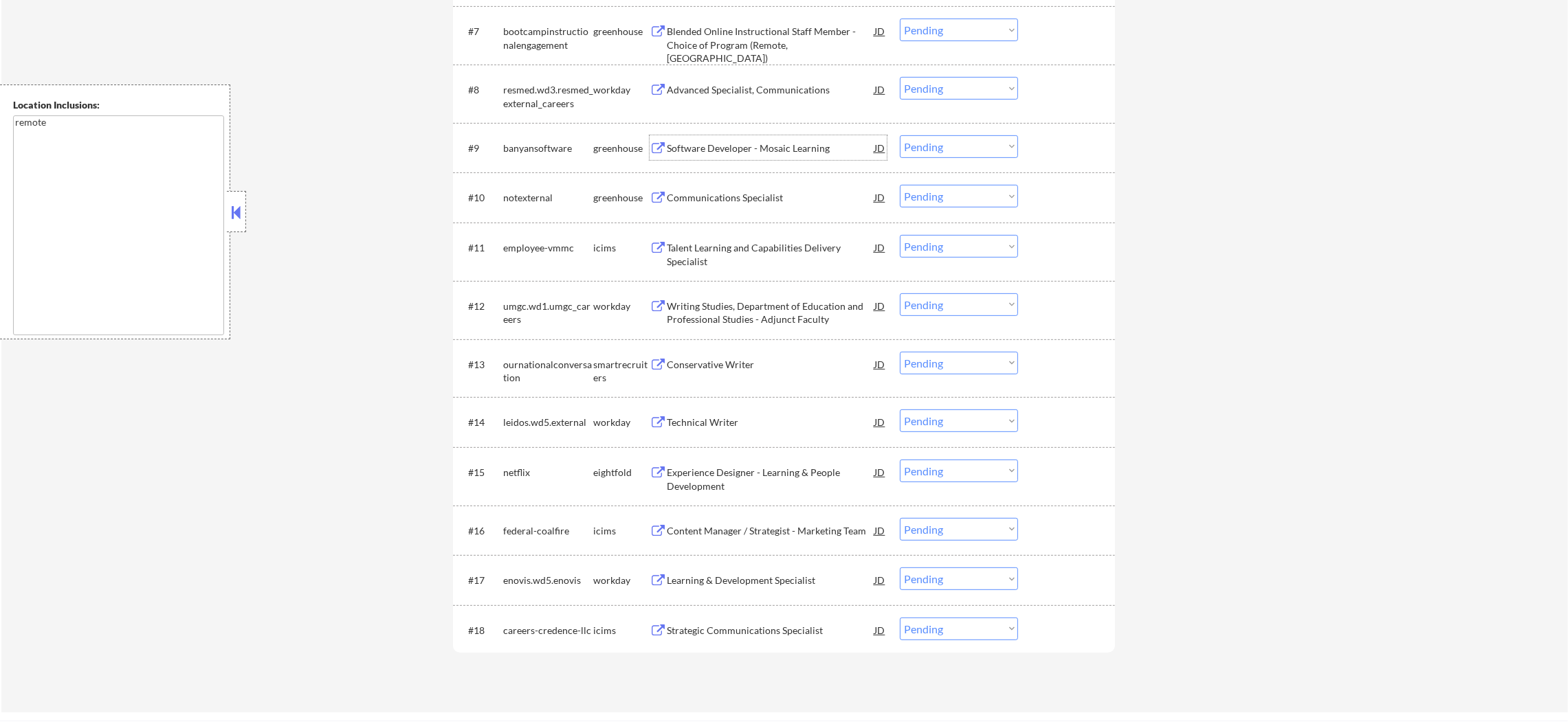
click at [740, 142] on div "Software Developer - Mosaic Learning" at bounding box center [770, 149] width 208 height 14
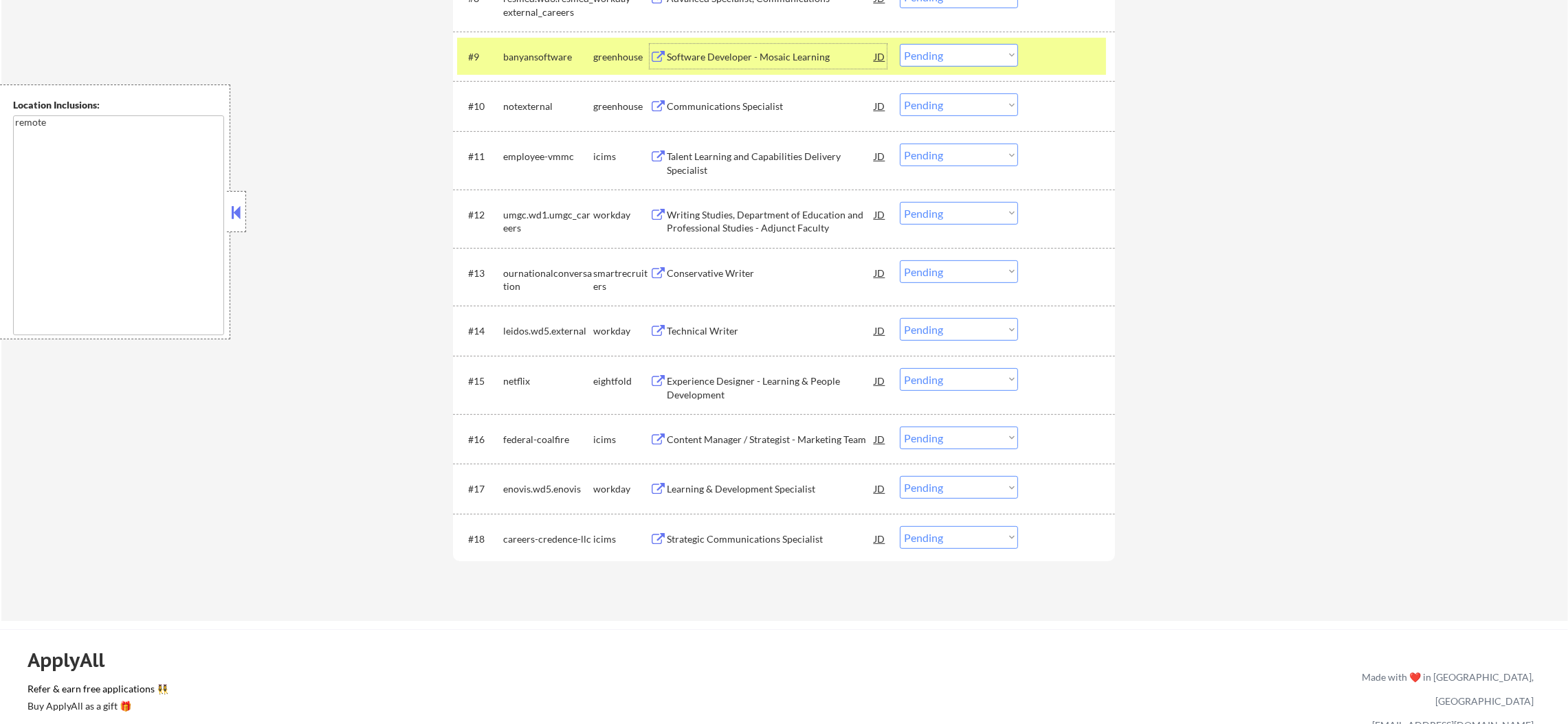
scroll to position [962, 0]
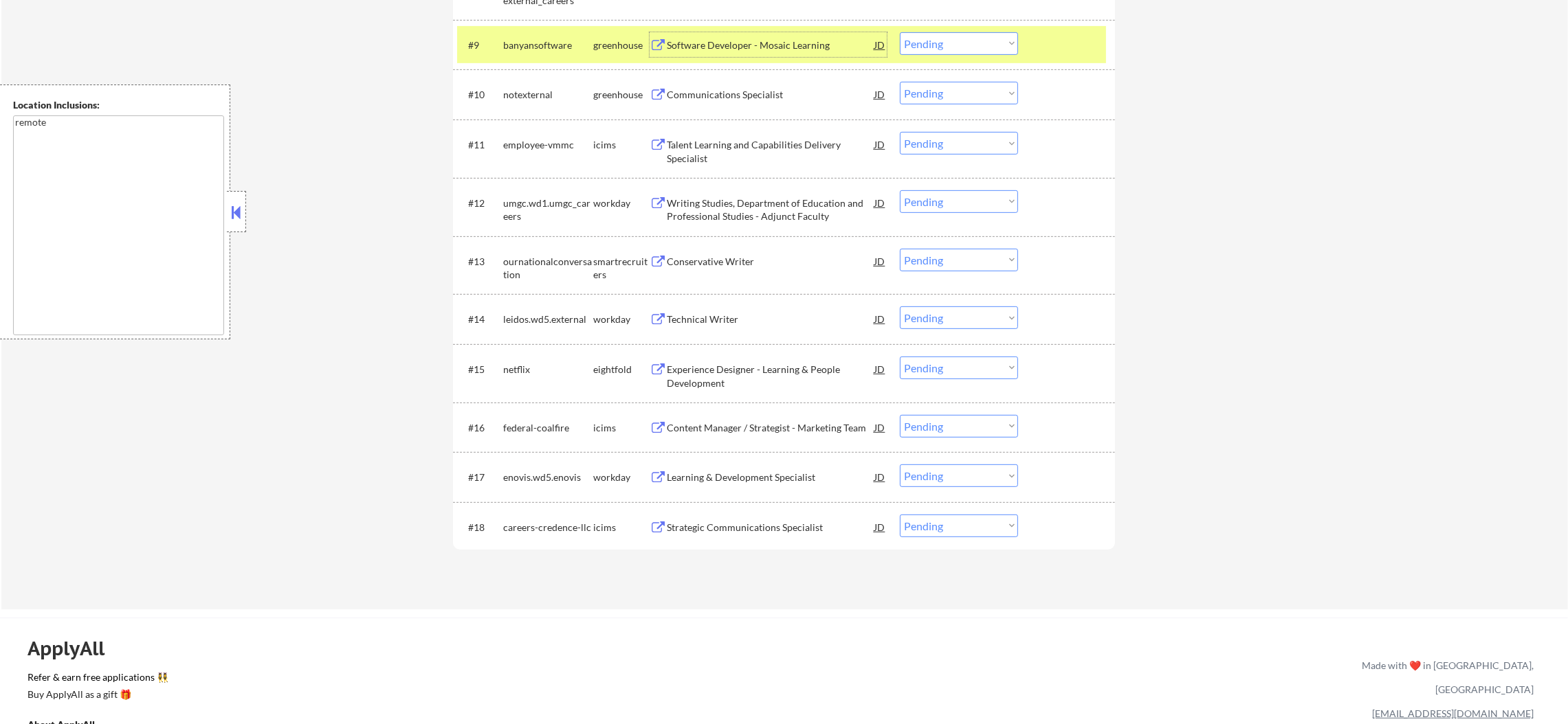
click at [956, 37] on select "Choose an option... Pending Applied Excluded (Questions) Excluded (Expired) Exc…" at bounding box center [959, 44] width 118 height 23
click at [900, 32] on select "Choose an option... Pending Applied Excluded (Questions) Excluded (Expired) Exc…" at bounding box center [959, 44] width 118 height 23
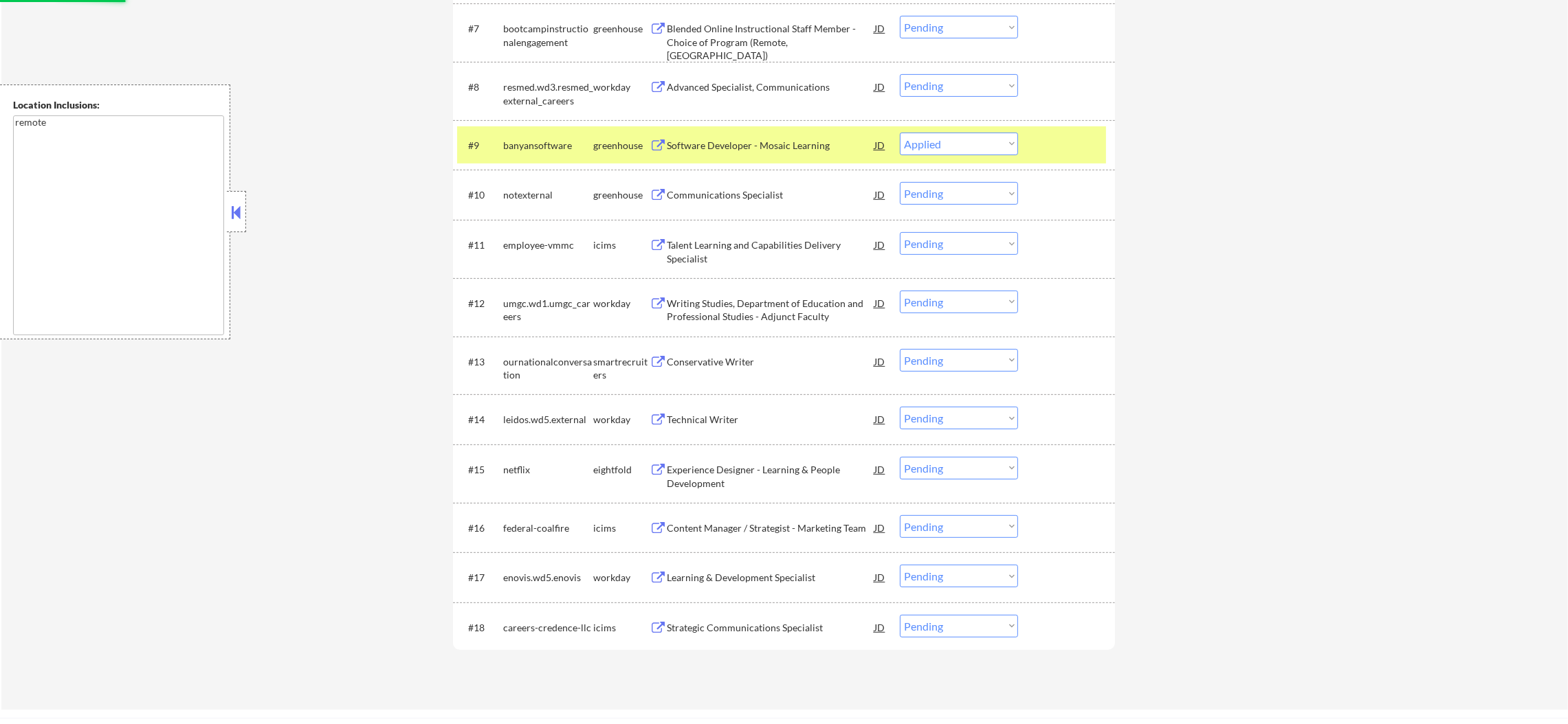
scroll to position [859, 0]
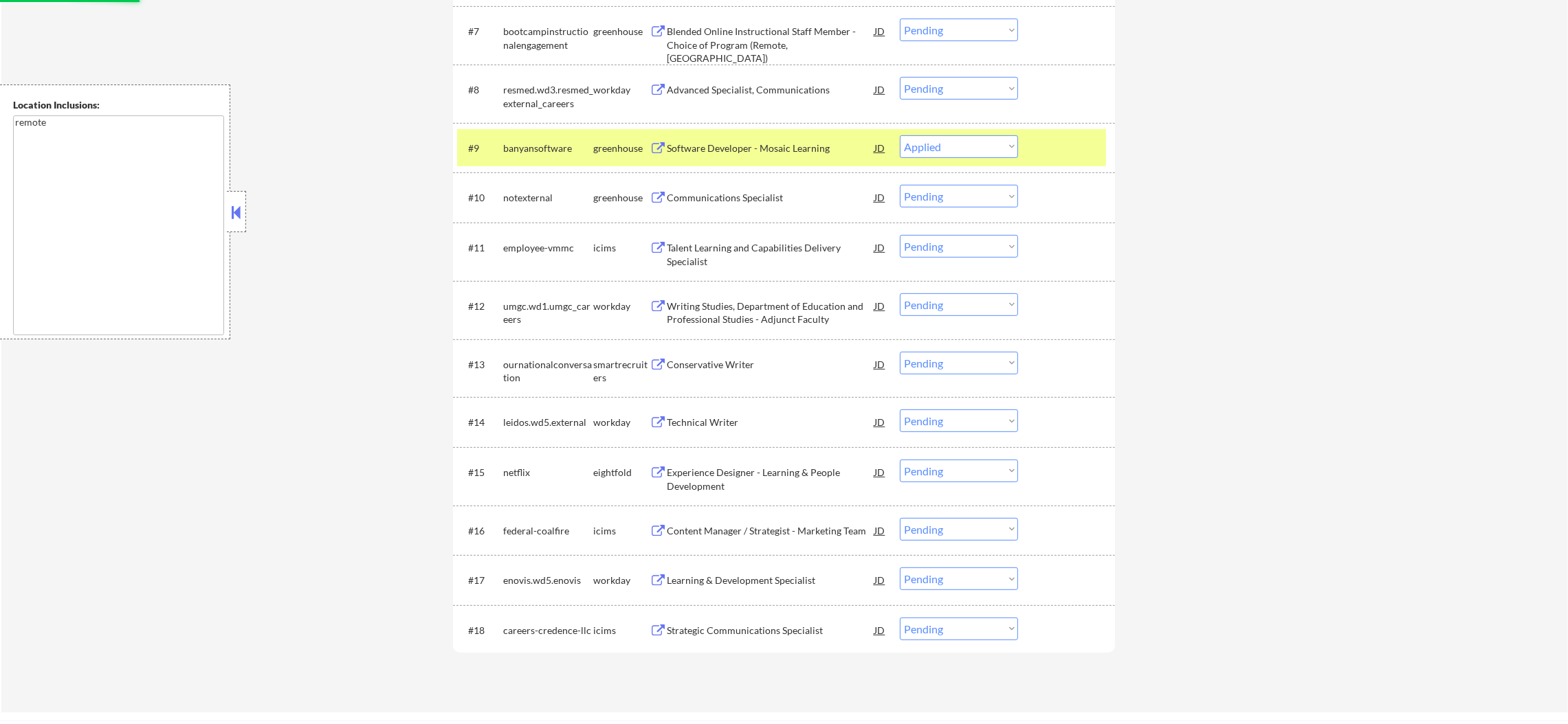
click at [485, 140] on div "#9" at bounding box center [480, 147] width 24 height 15
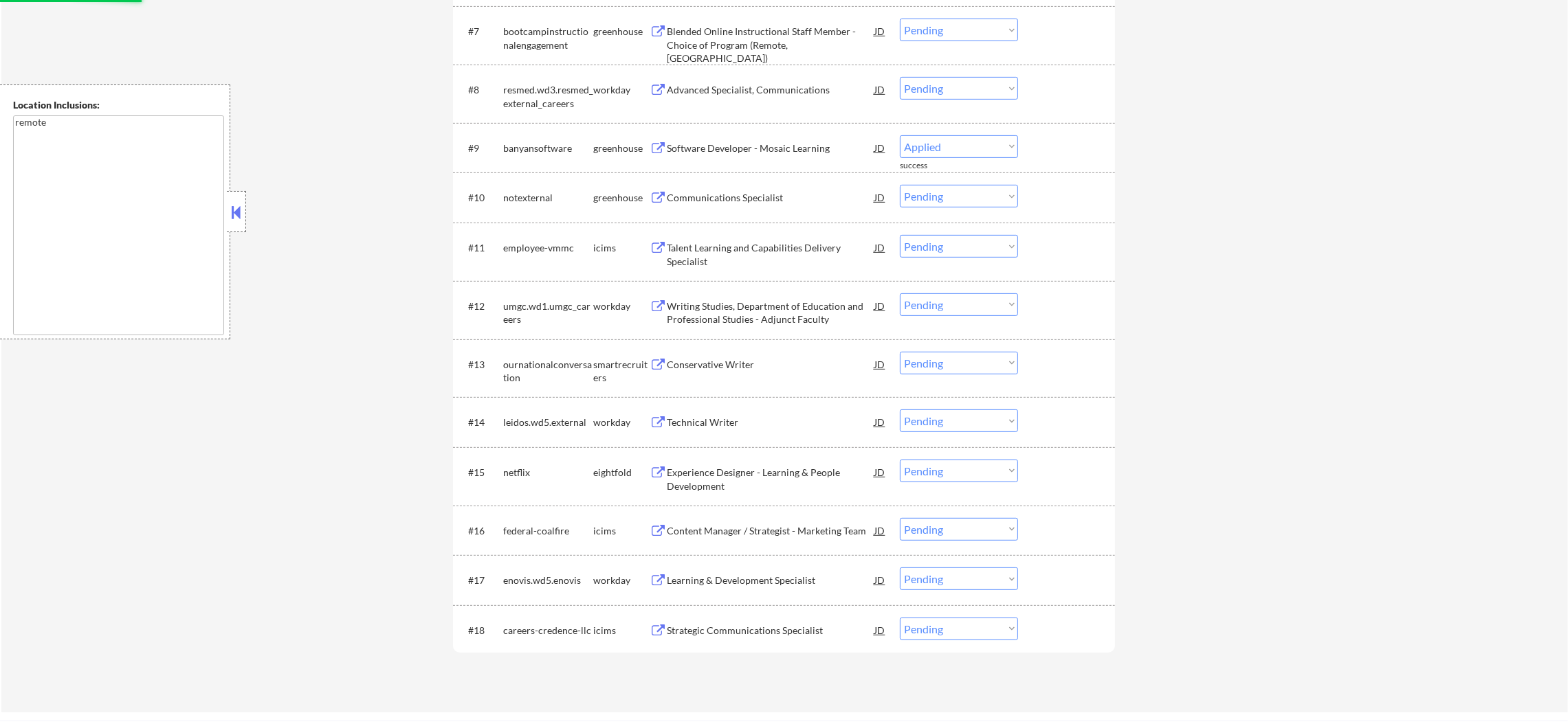
select select ""pending""
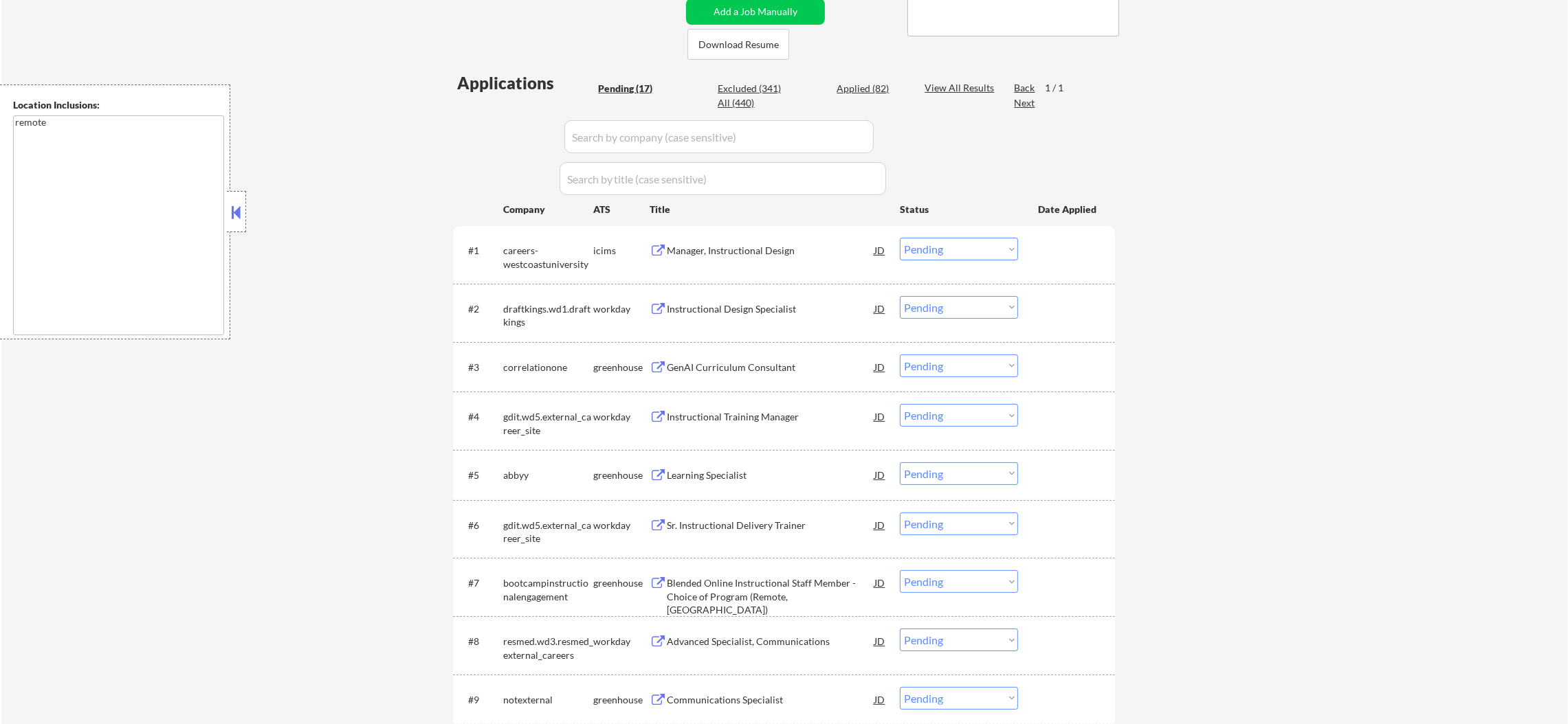
scroll to position [206, 0]
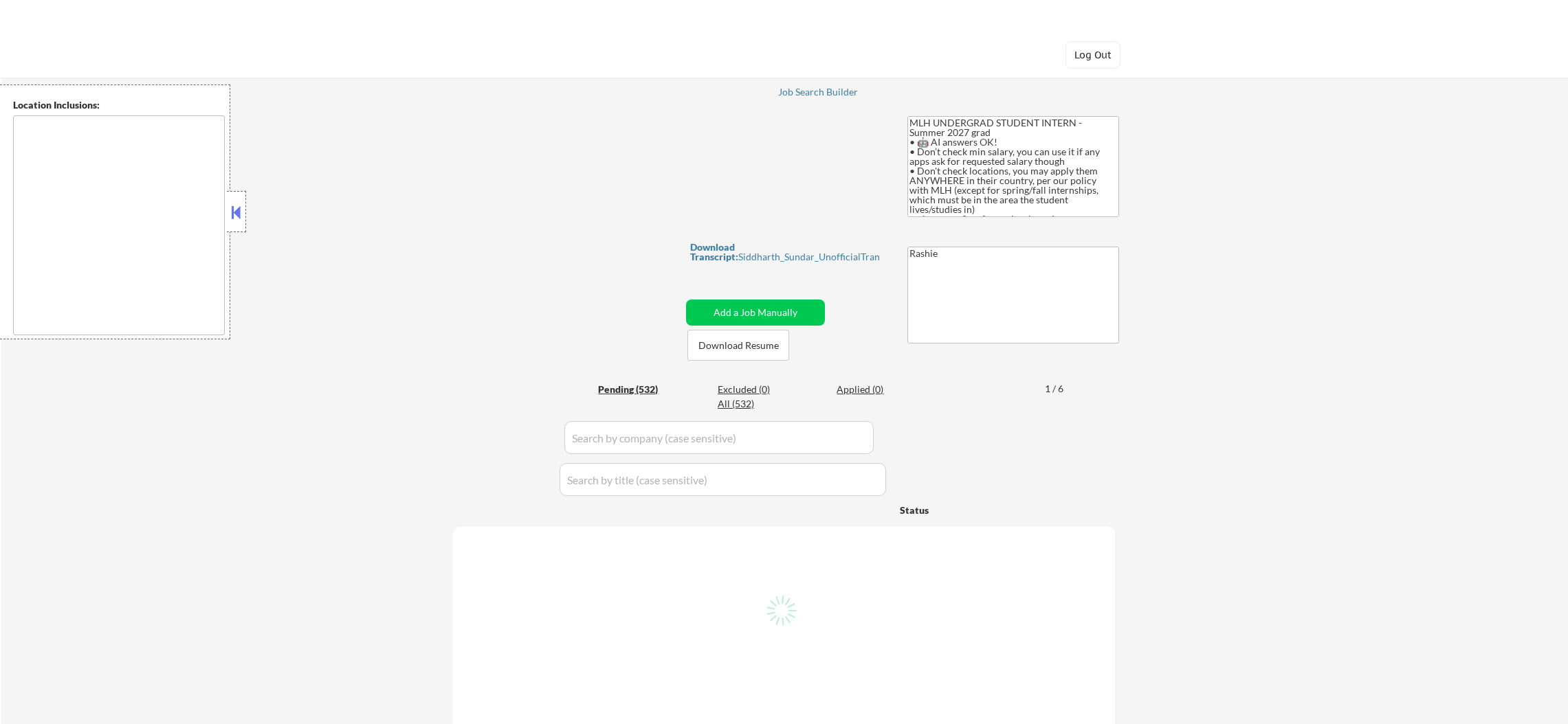
type textarea "country:[GEOGRAPHIC_DATA]"
select select ""pending""
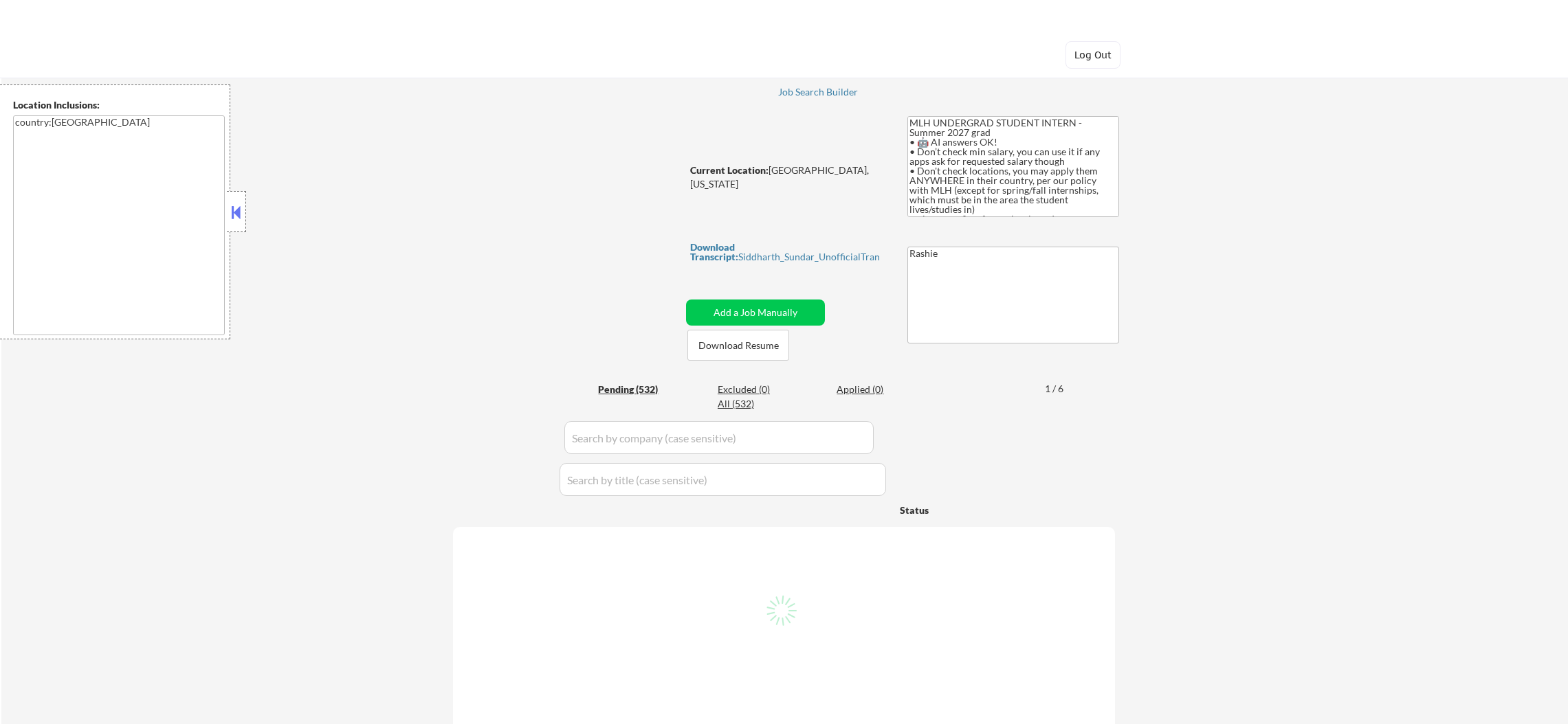
select select ""pending""
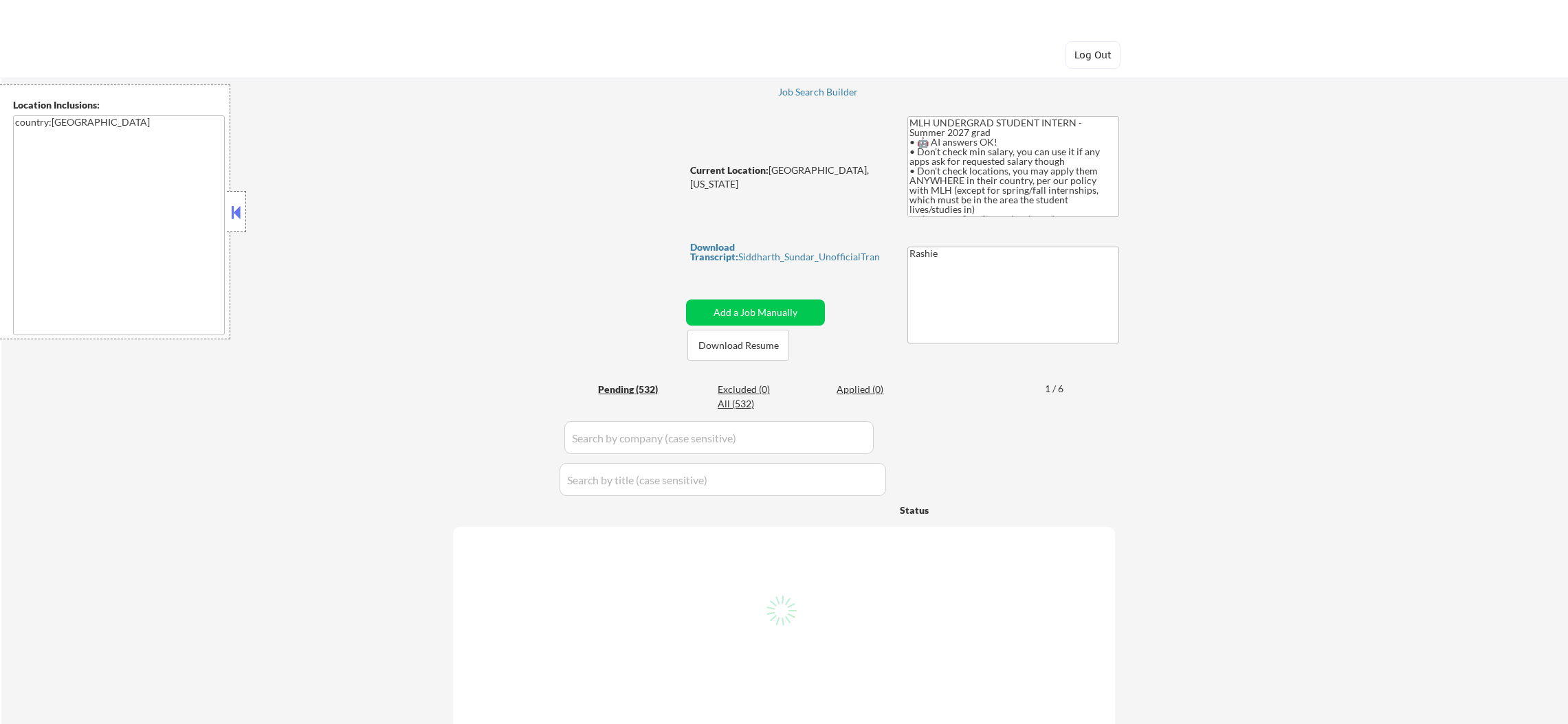
select select ""pending""
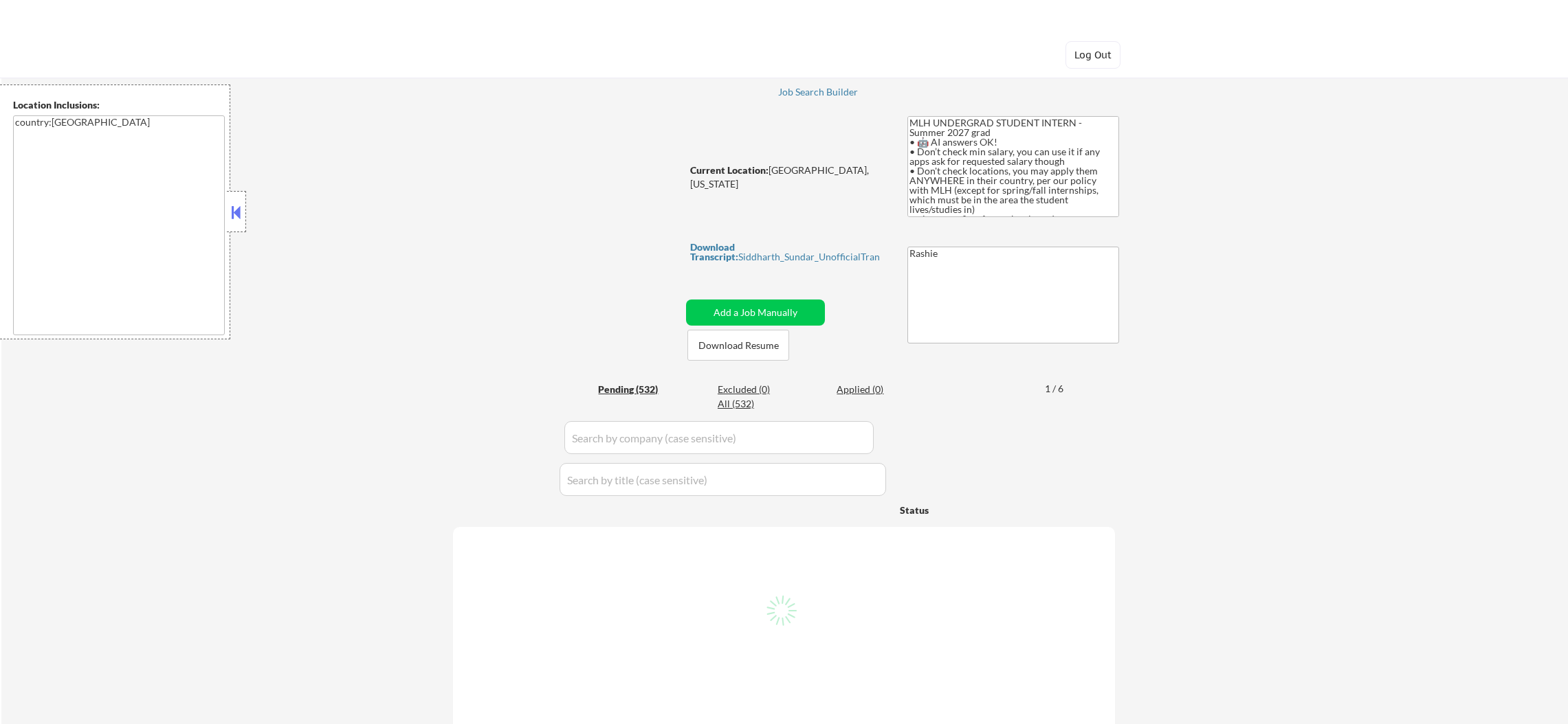
select select ""pending""
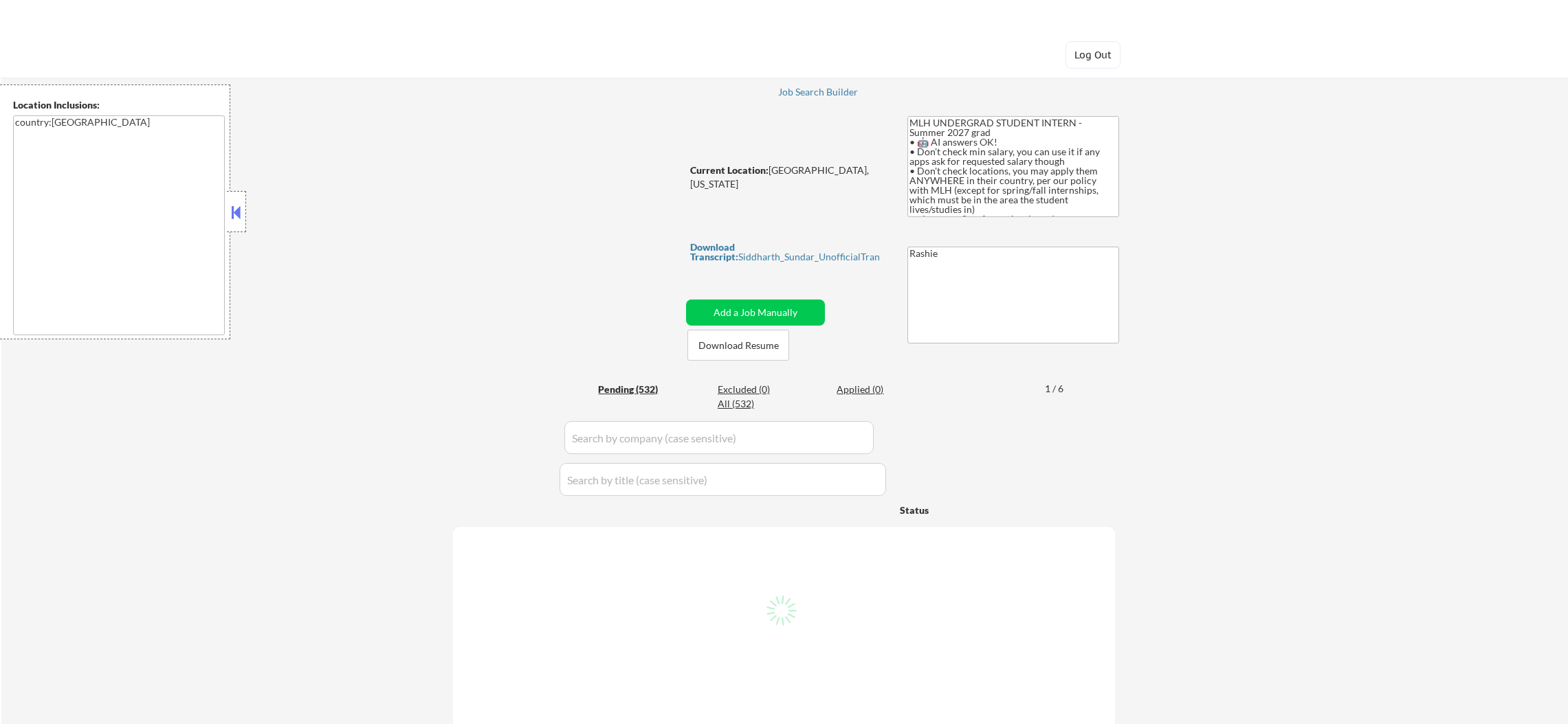
select select ""pending""
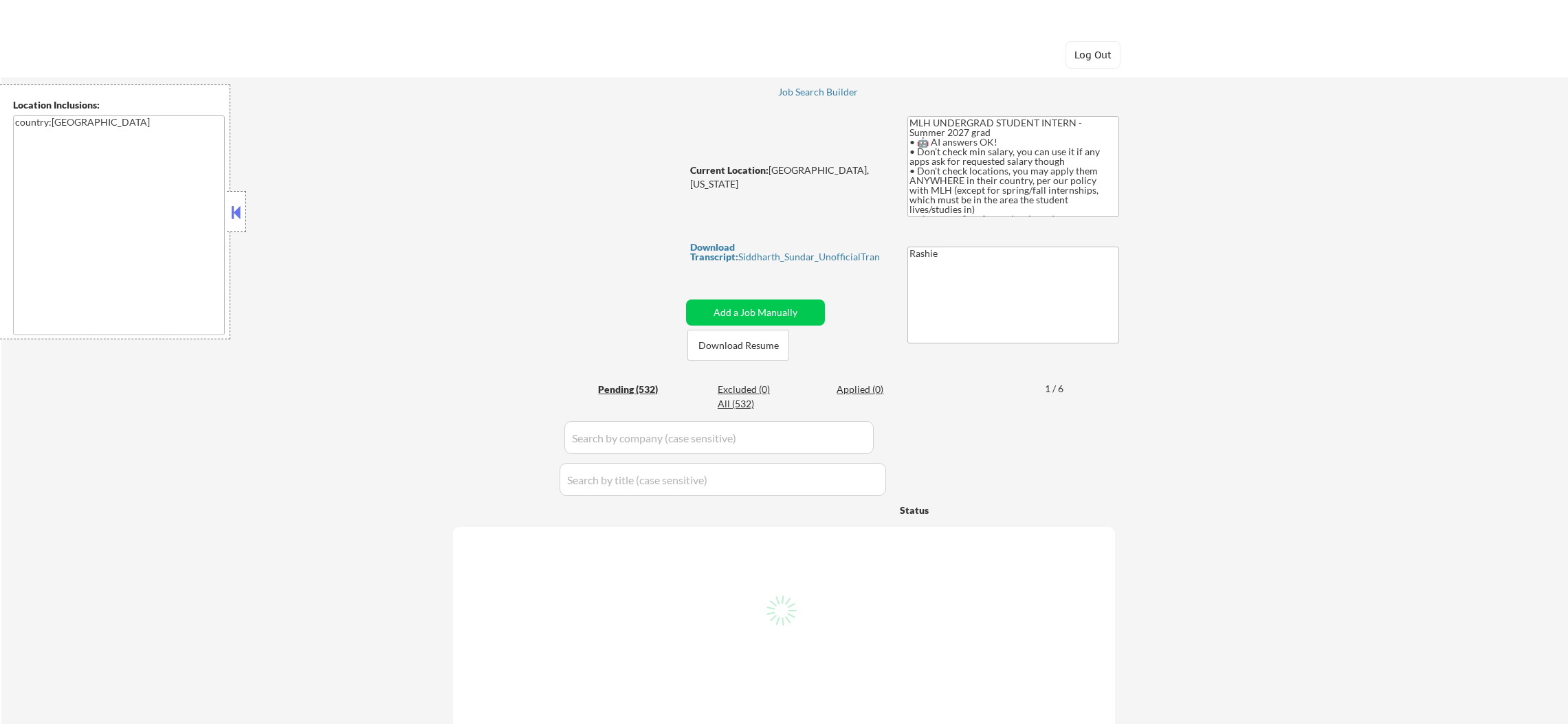
select select ""pending""
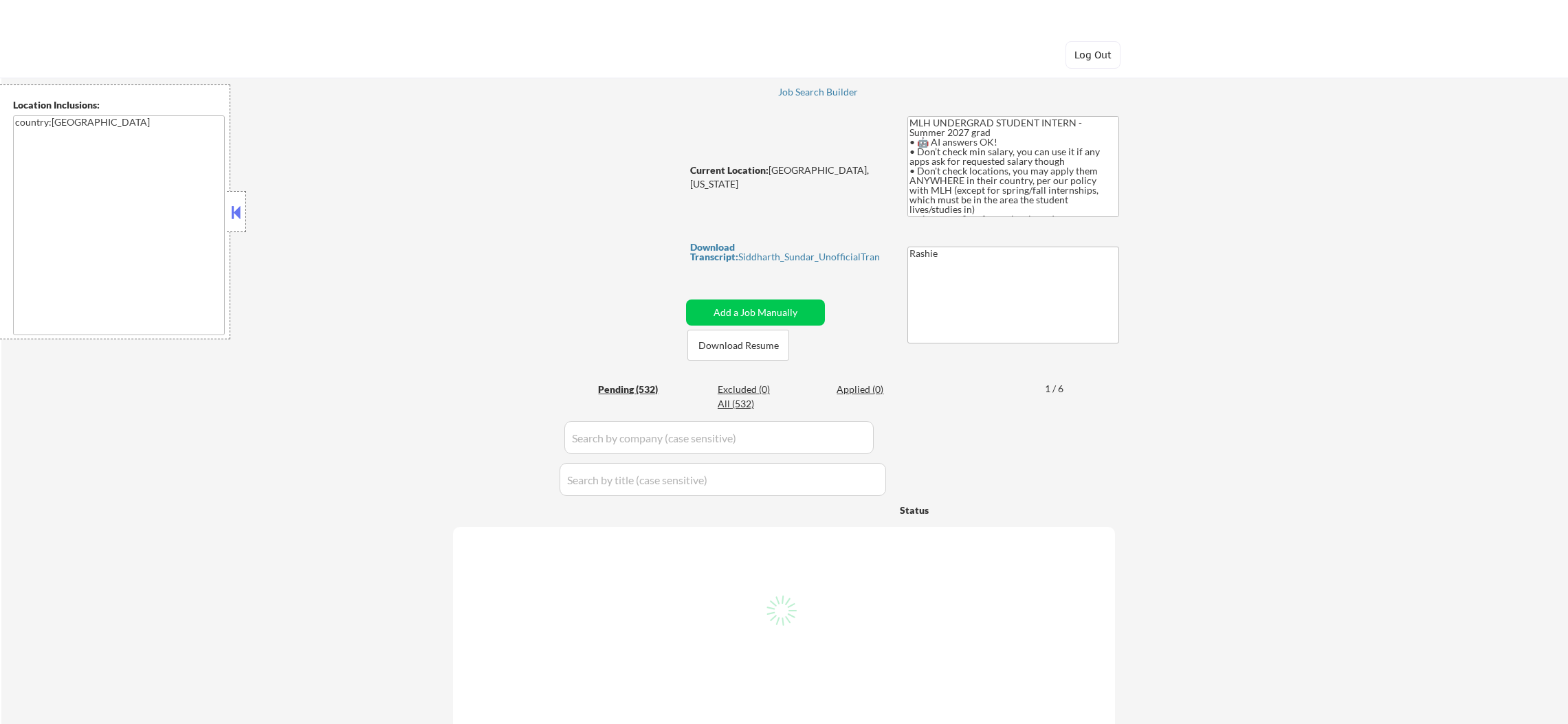
select select ""pending""
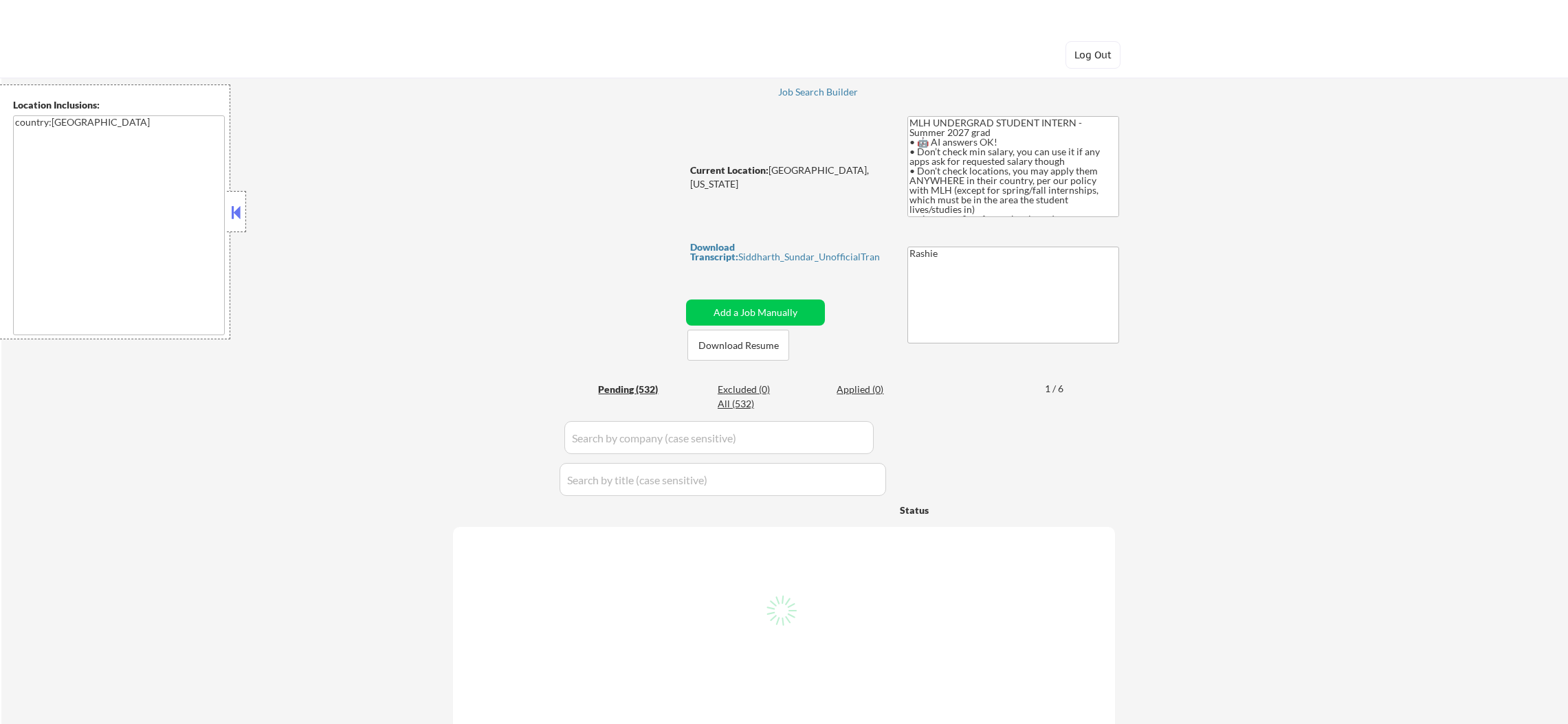
select select ""pending""
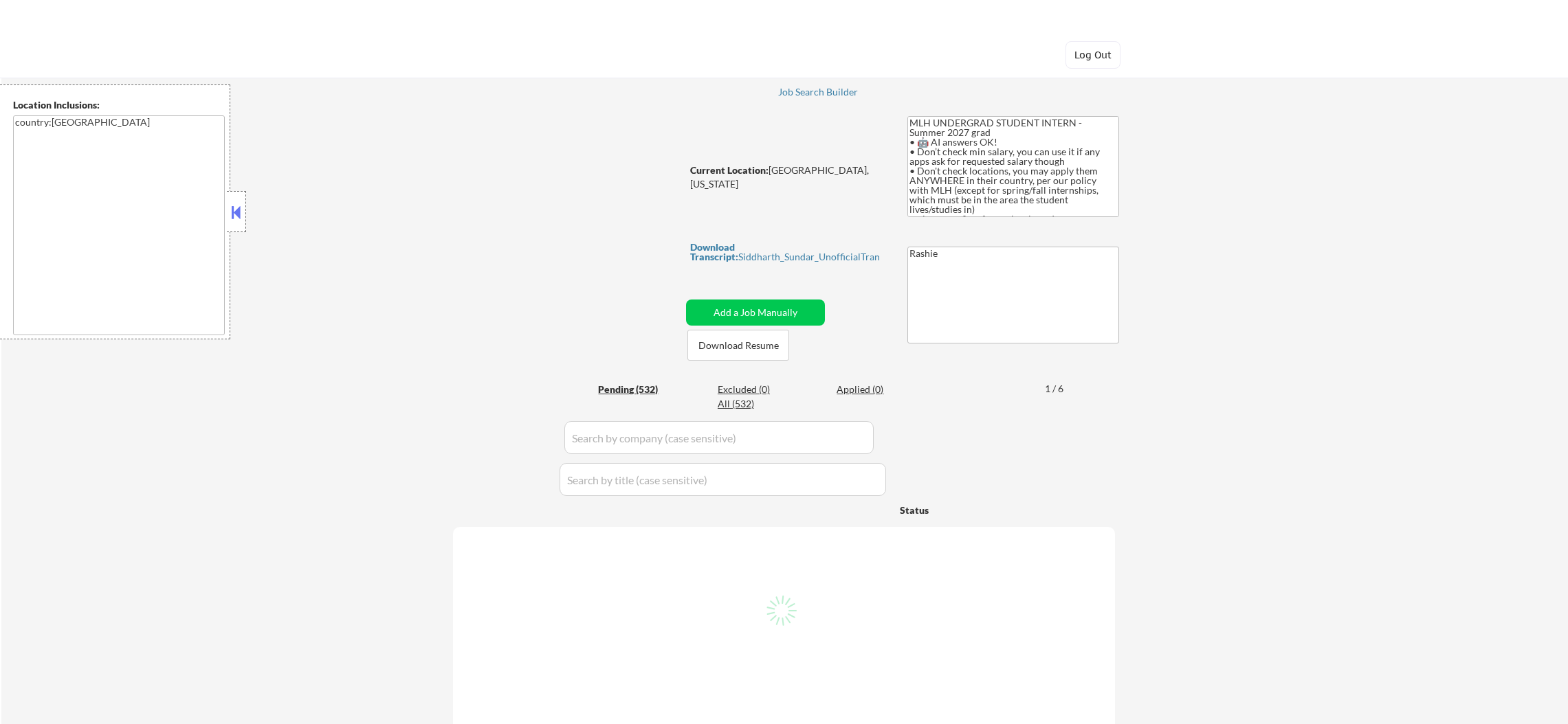
select select ""pending""
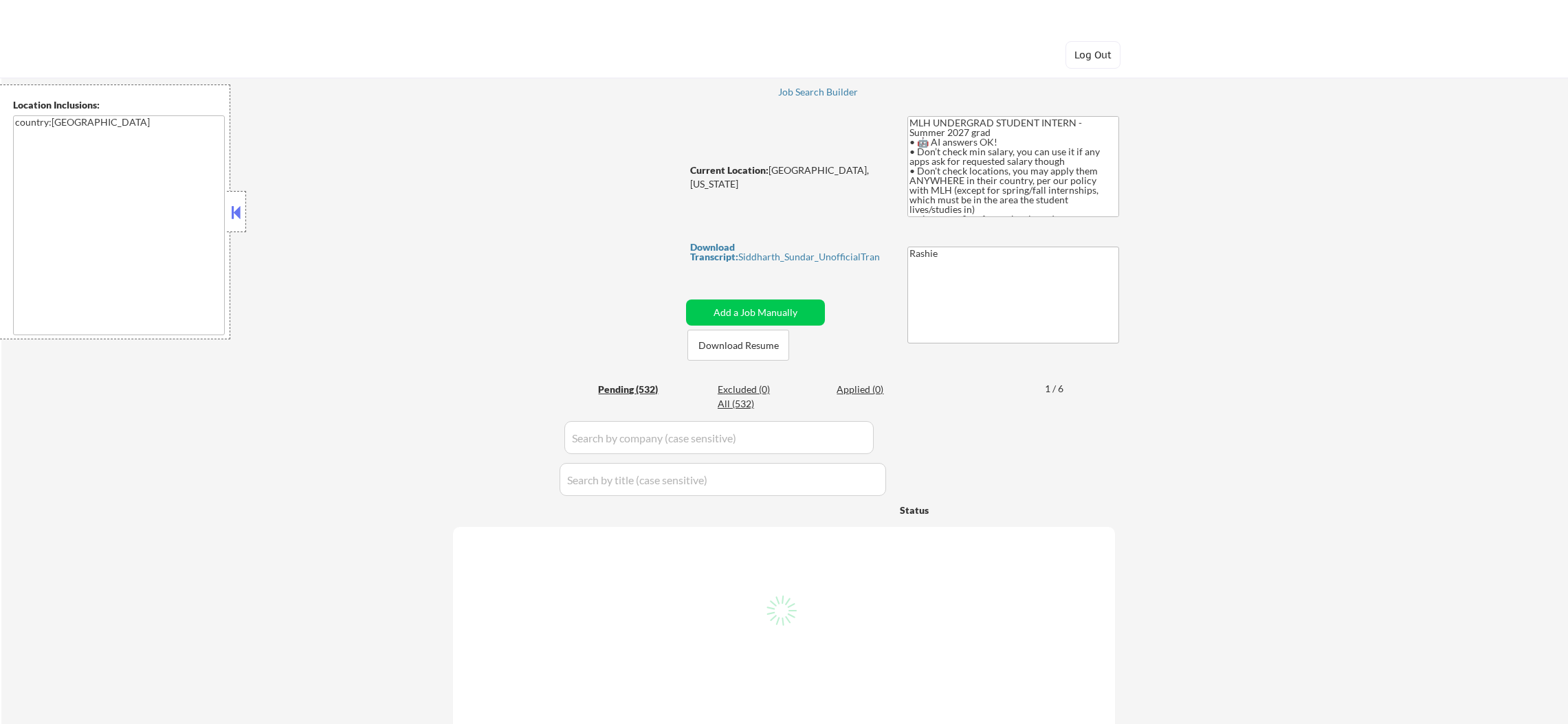
select select ""pending""
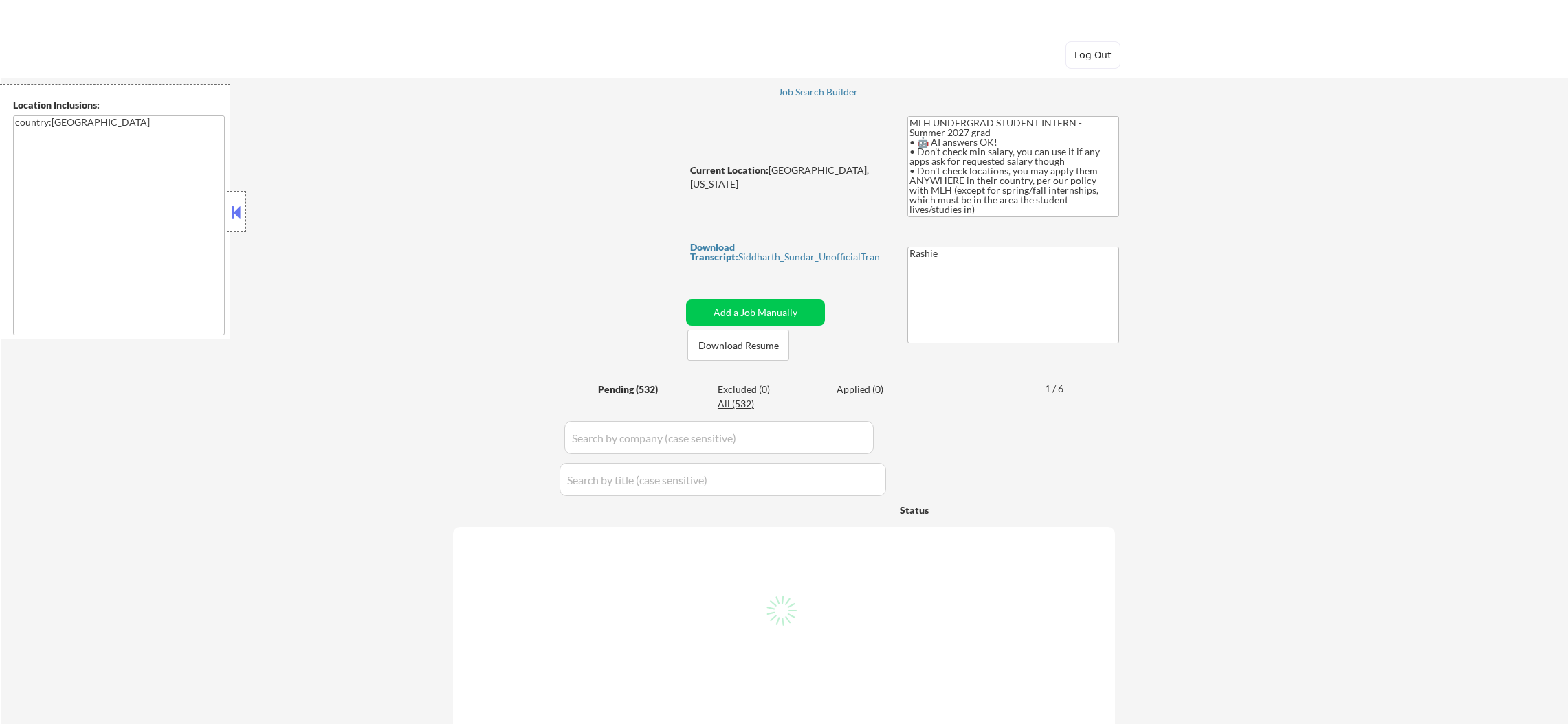
select select ""pending""
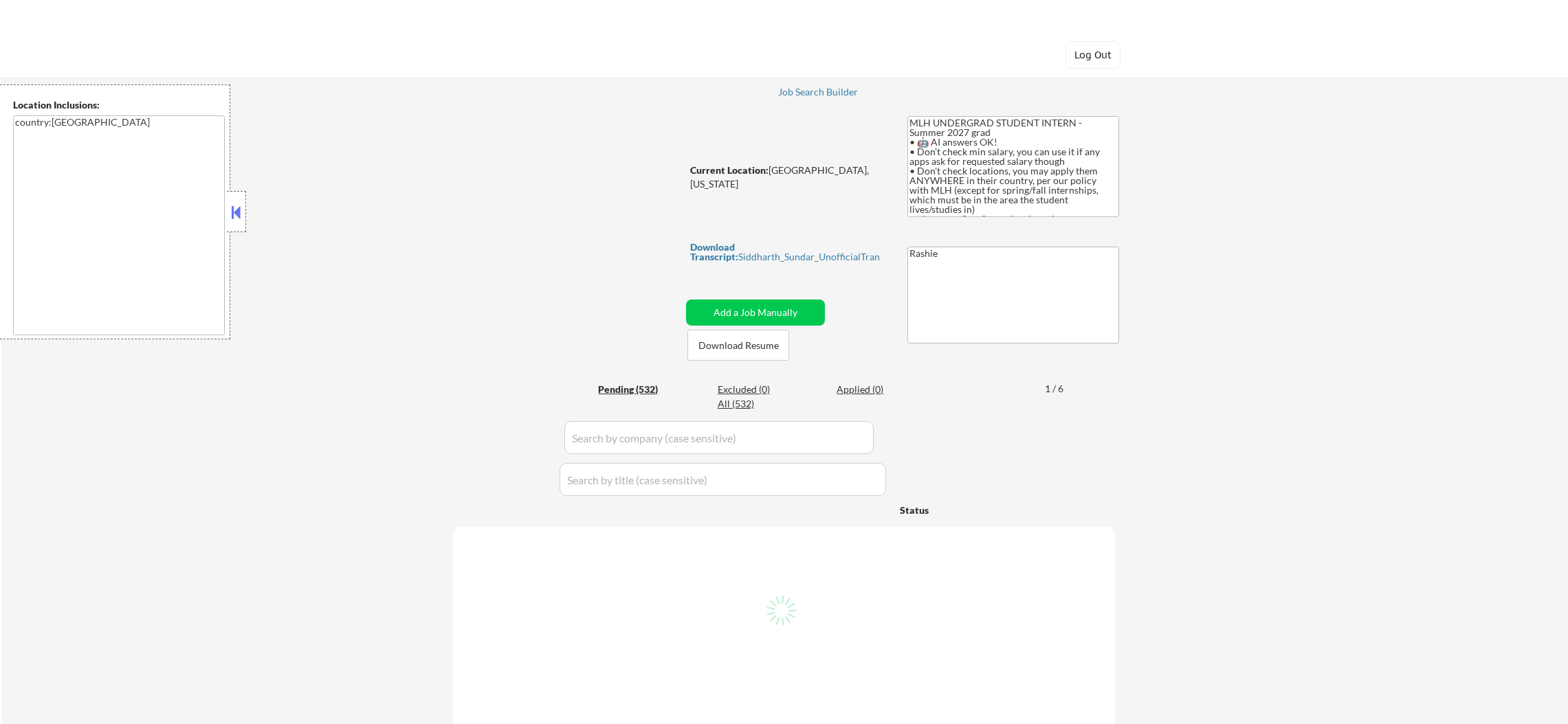
select select ""pending""
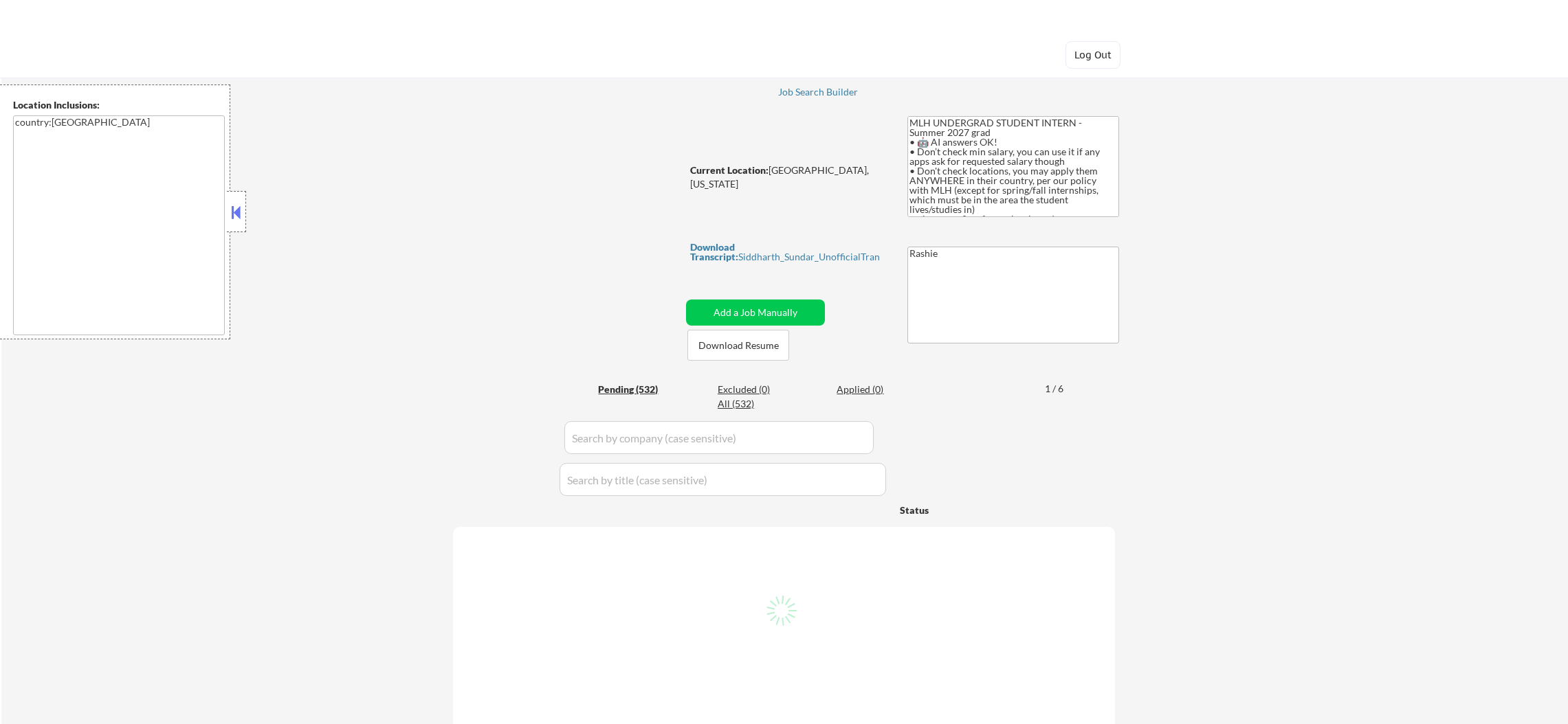
select select ""pending""
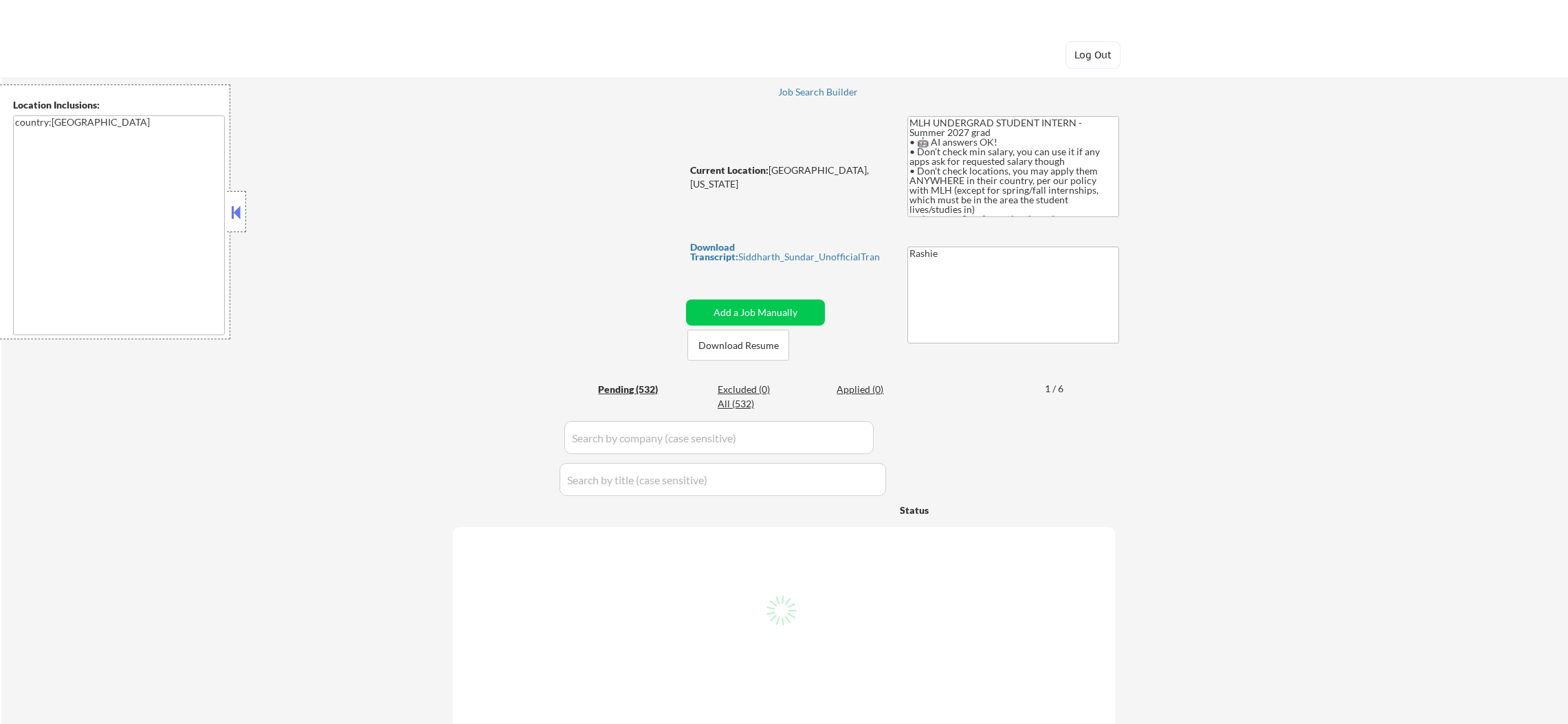
select select ""pending""
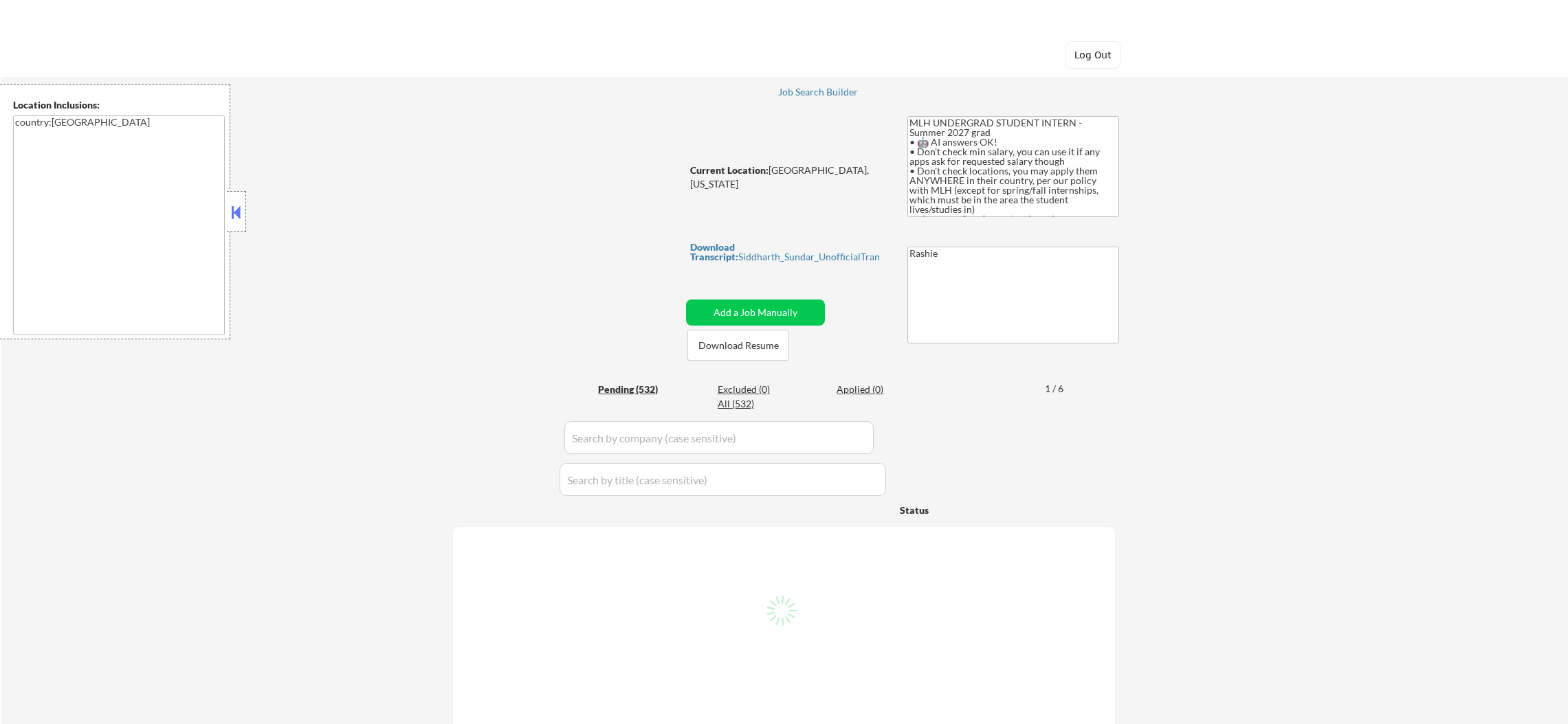
select select ""pending""
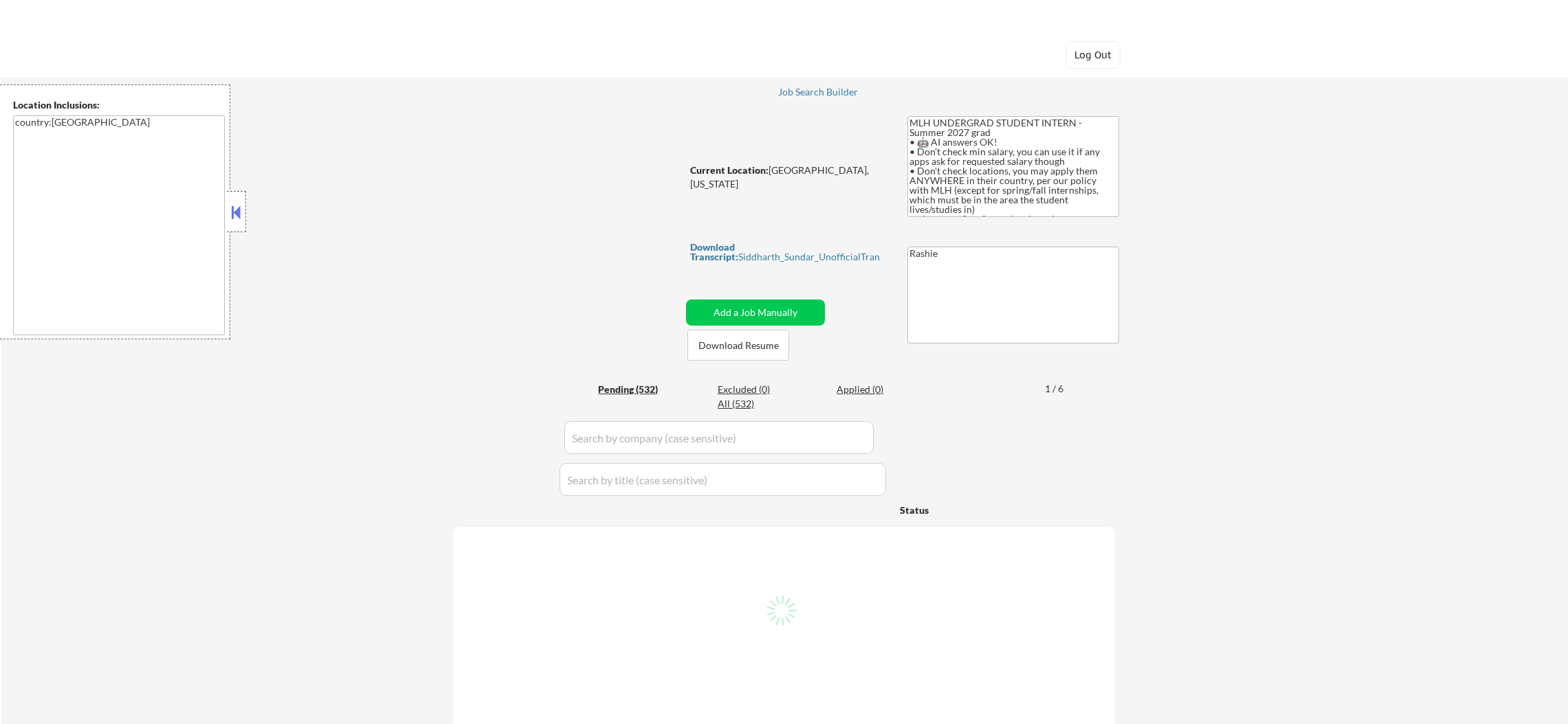
select select ""pending""
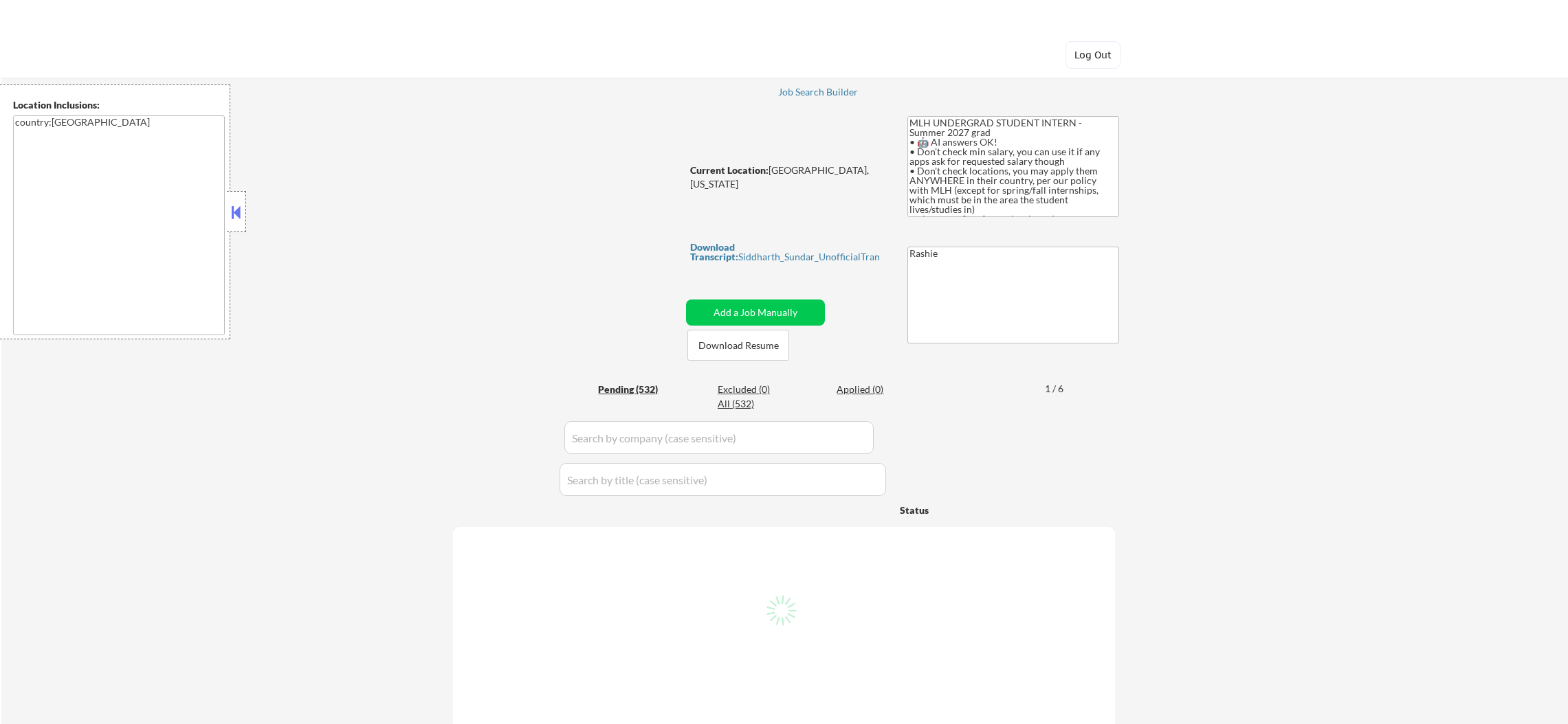
select select ""pending""
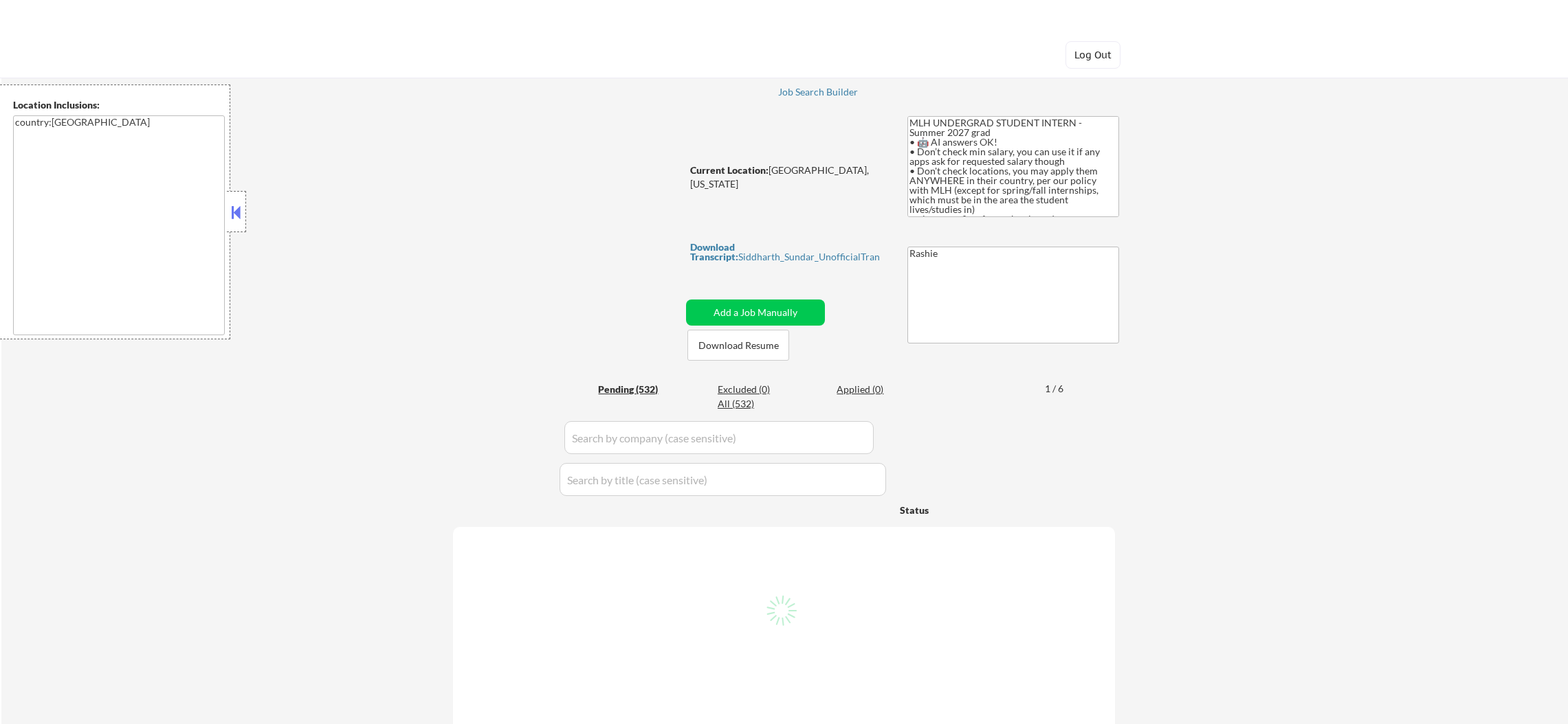
select select ""pending""
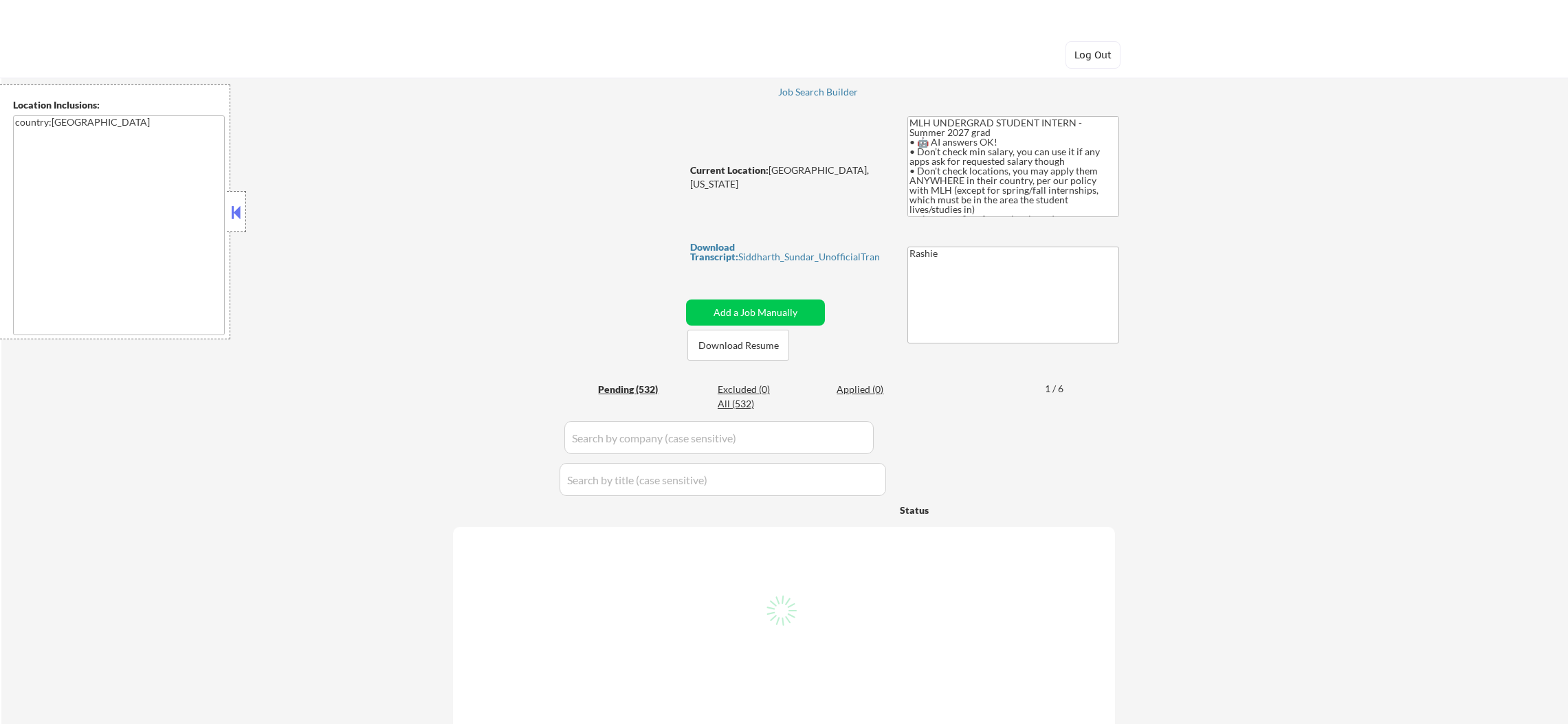
select select ""pending""
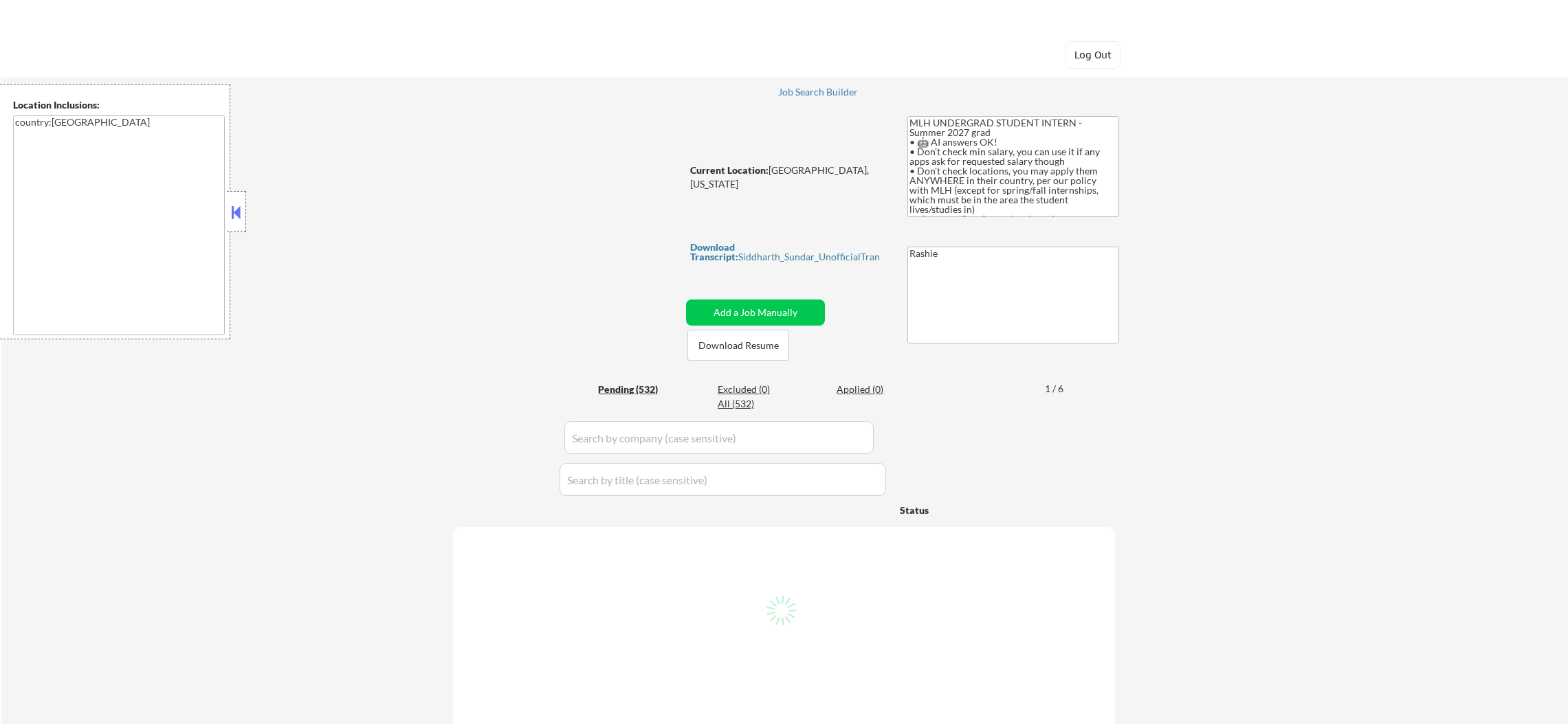
select select ""pending""
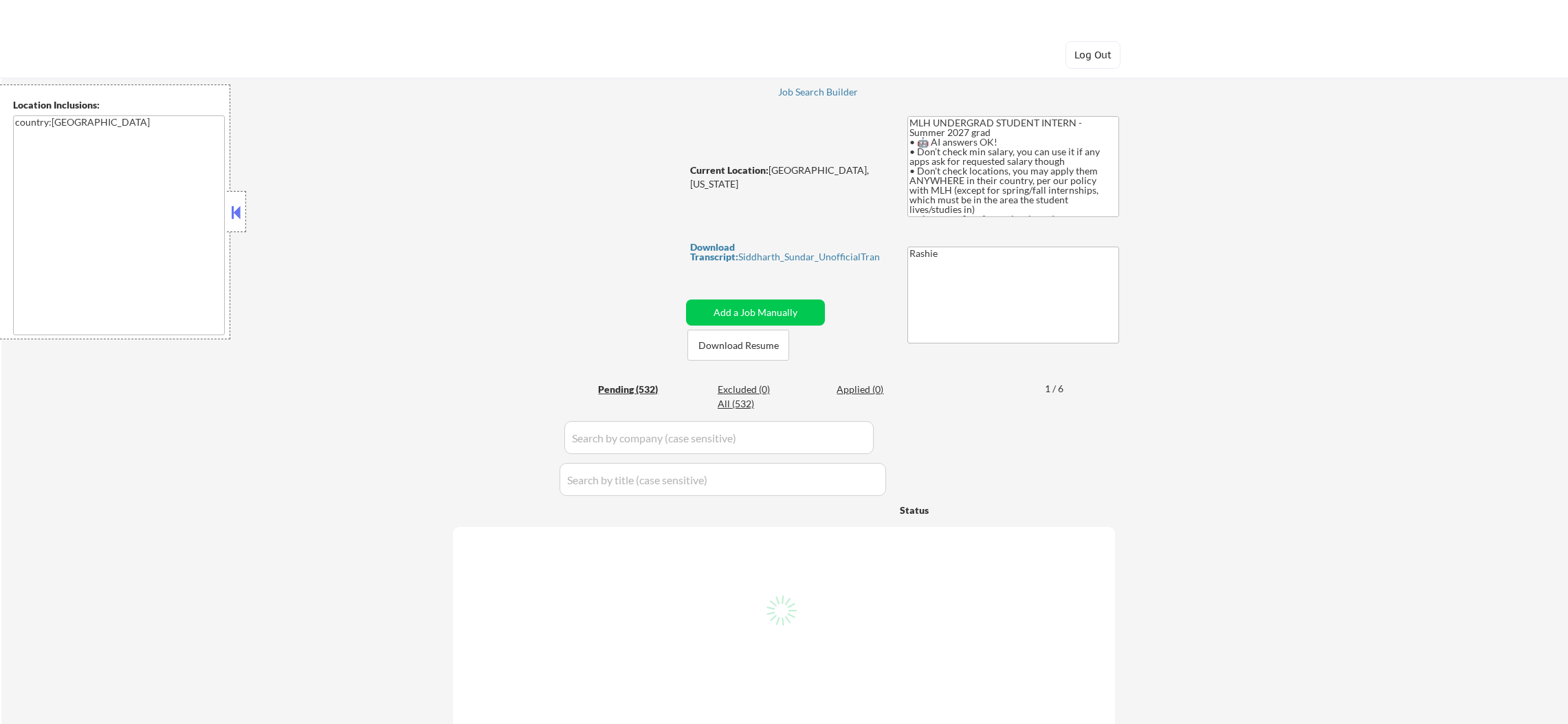
select select ""pending""
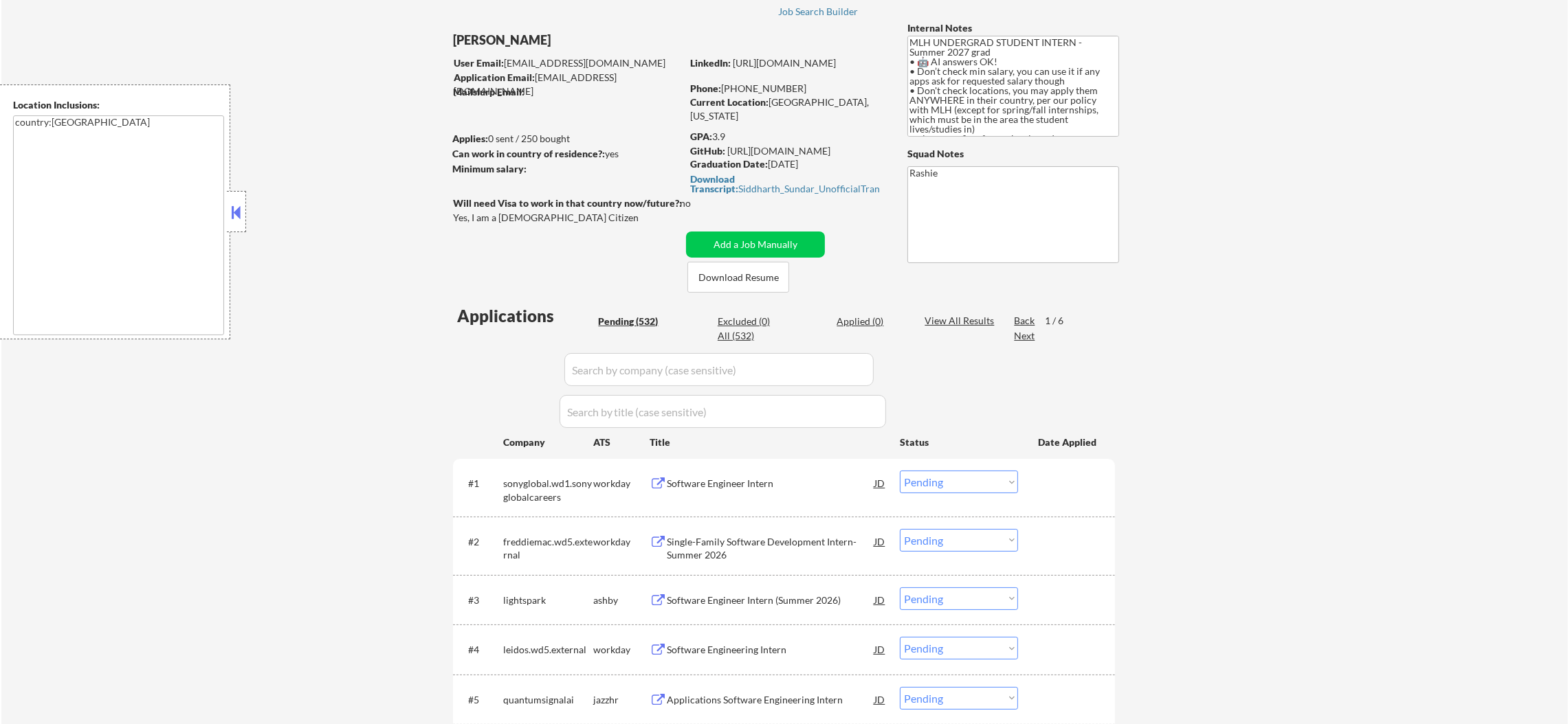
scroll to position [68, 0]
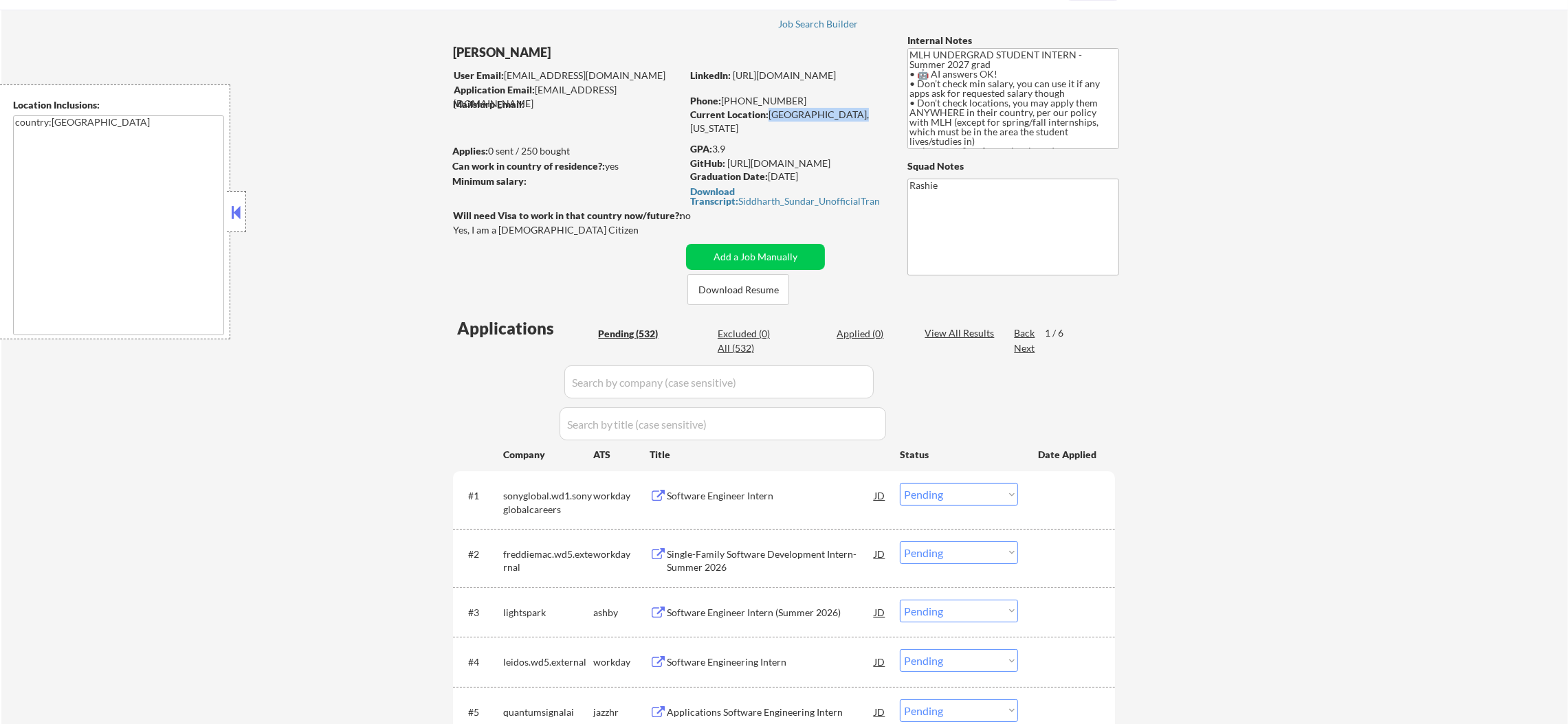
copy div "[GEOGRAPHIC_DATA], [US_STATE]"
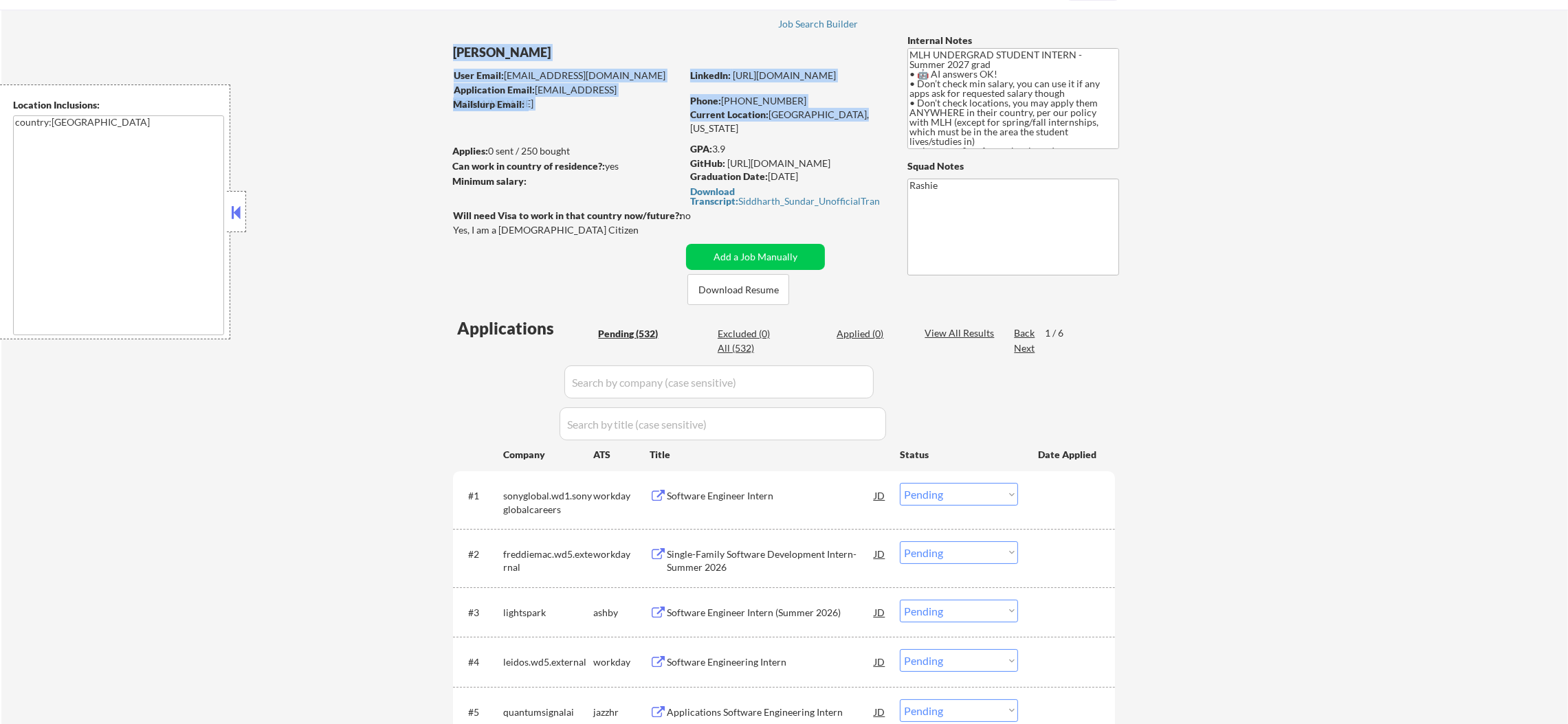
drag, startPoint x: 839, startPoint y: 114, endPoint x: 889, endPoint y: 201, distance: 100.3
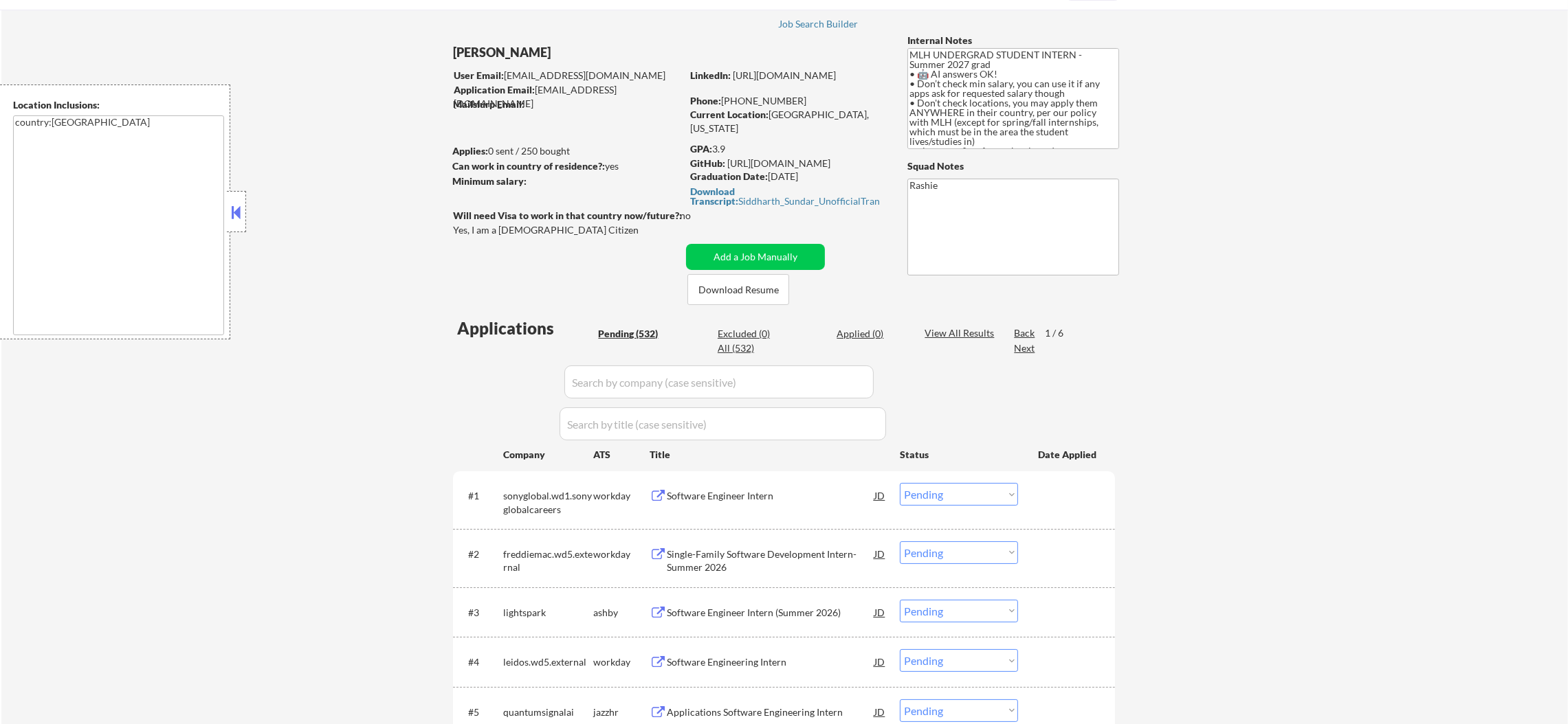
click at [849, 108] on div "Current Location: [GEOGRAPHIC_DATA], [US_STATE]" at bounding box center [787, 121] width 195 height 27
drag, startPoint x: 867, startPoint y: 111, endPoint x: 770, endPoint y: 115, distance: 97.1
click at [770, 115] on div "Current Location: [GEOGRAPHIC_DATA], [US_STATE]" at bounding box center [787, 121] width 195 height 27
copy div "[GEOGRAPHIC_DATA], [US_STATE]"
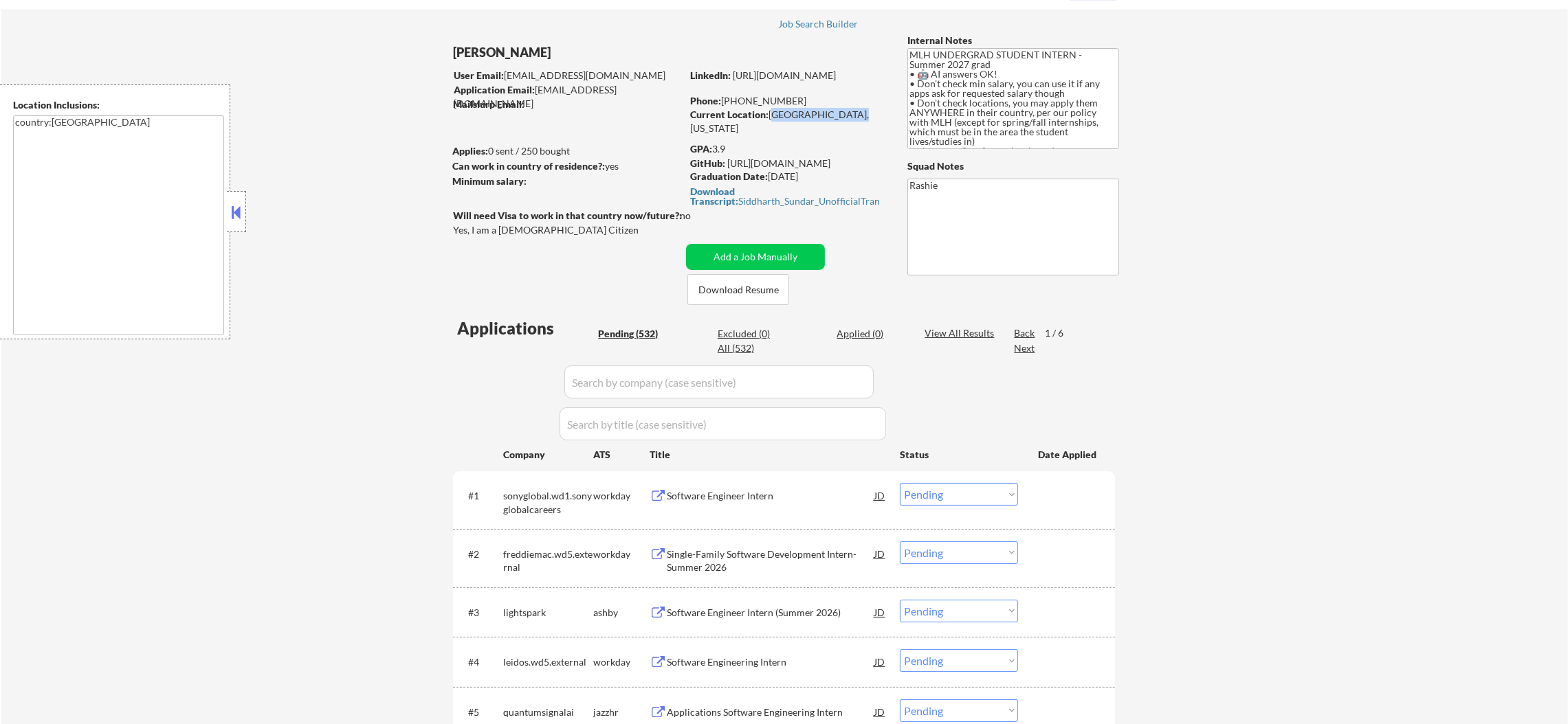
click at [517, 656] on div "leidos.wd5.external" at bounding box center [548, 663] width 90 height 14
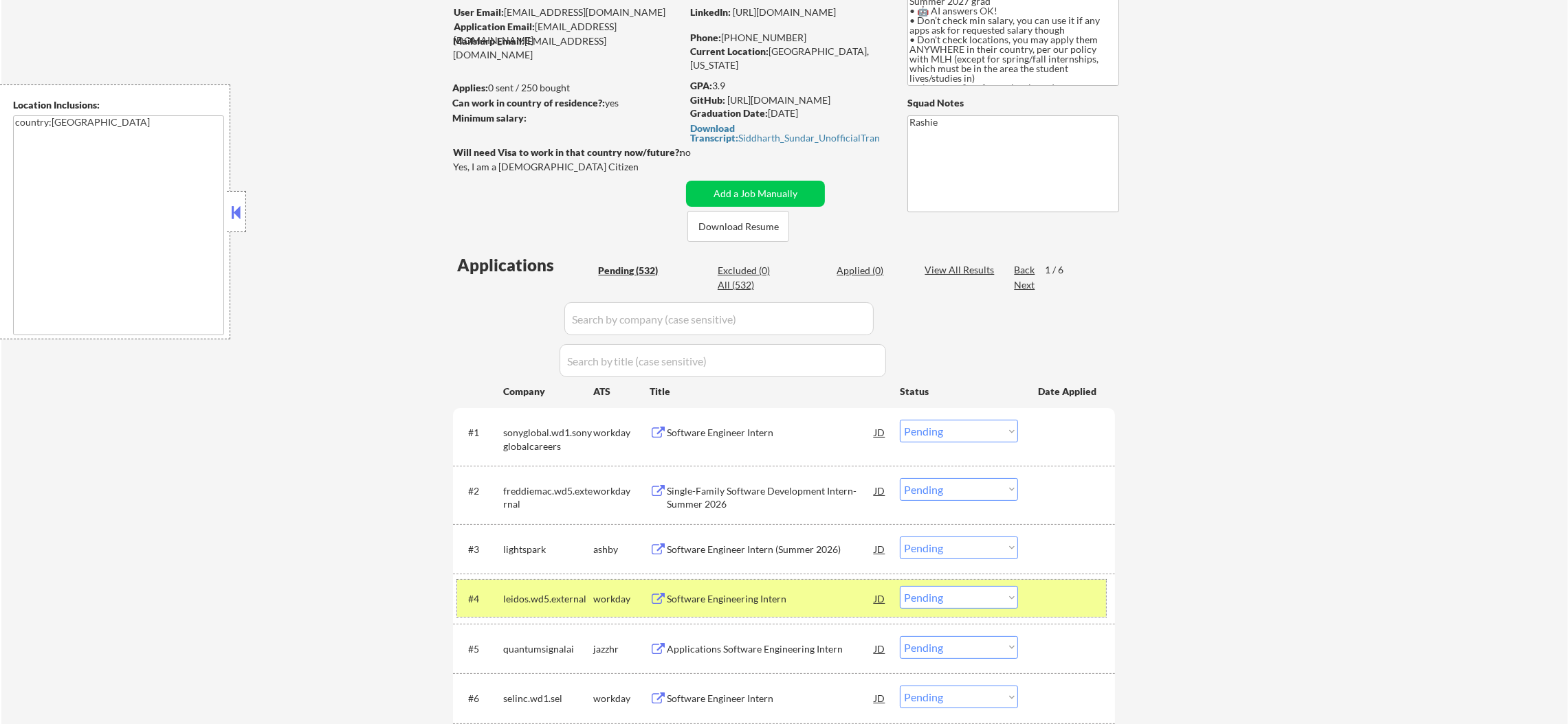
scroll to position [308, 0]
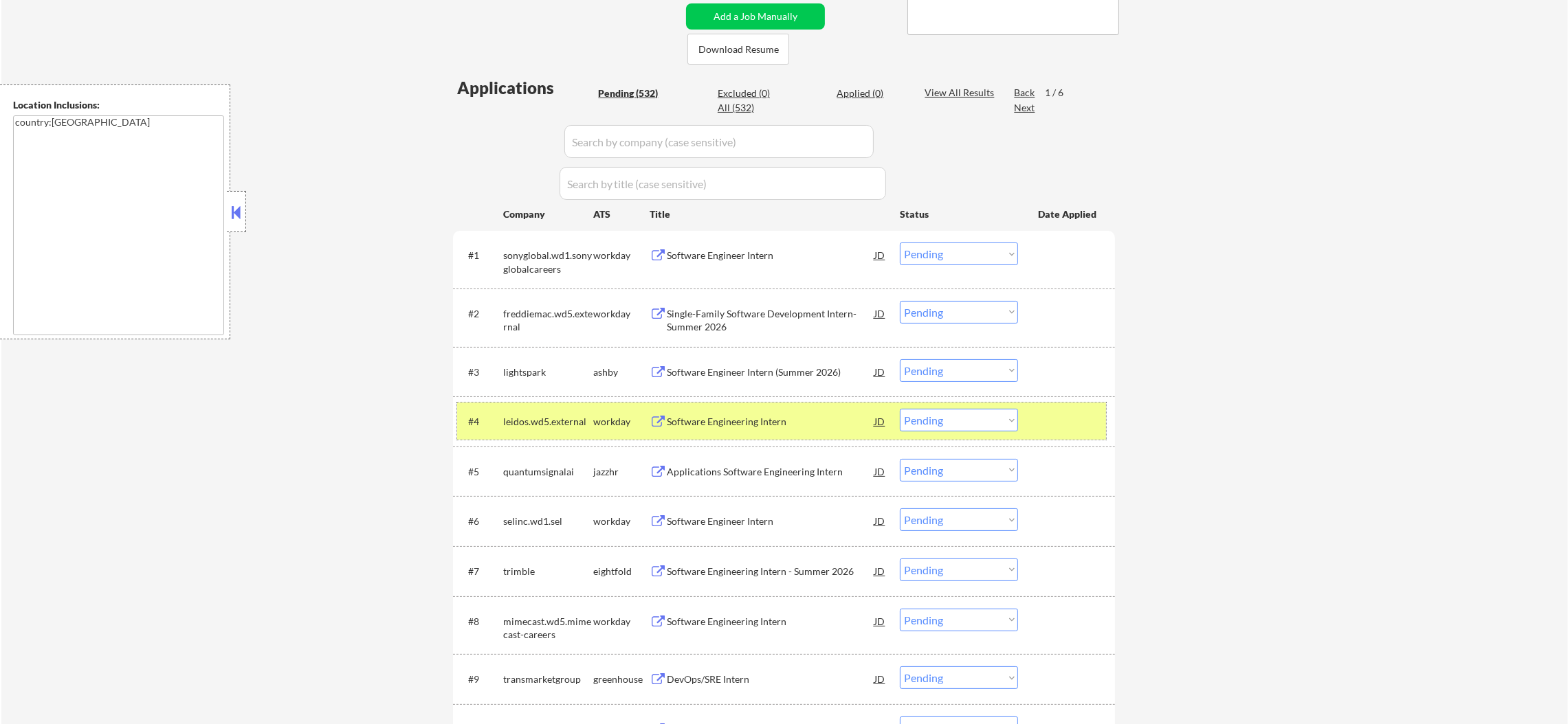
click at [556, 415] on div "leidos.wd5.external" at bounding box center [548, 422] width 90 height 14
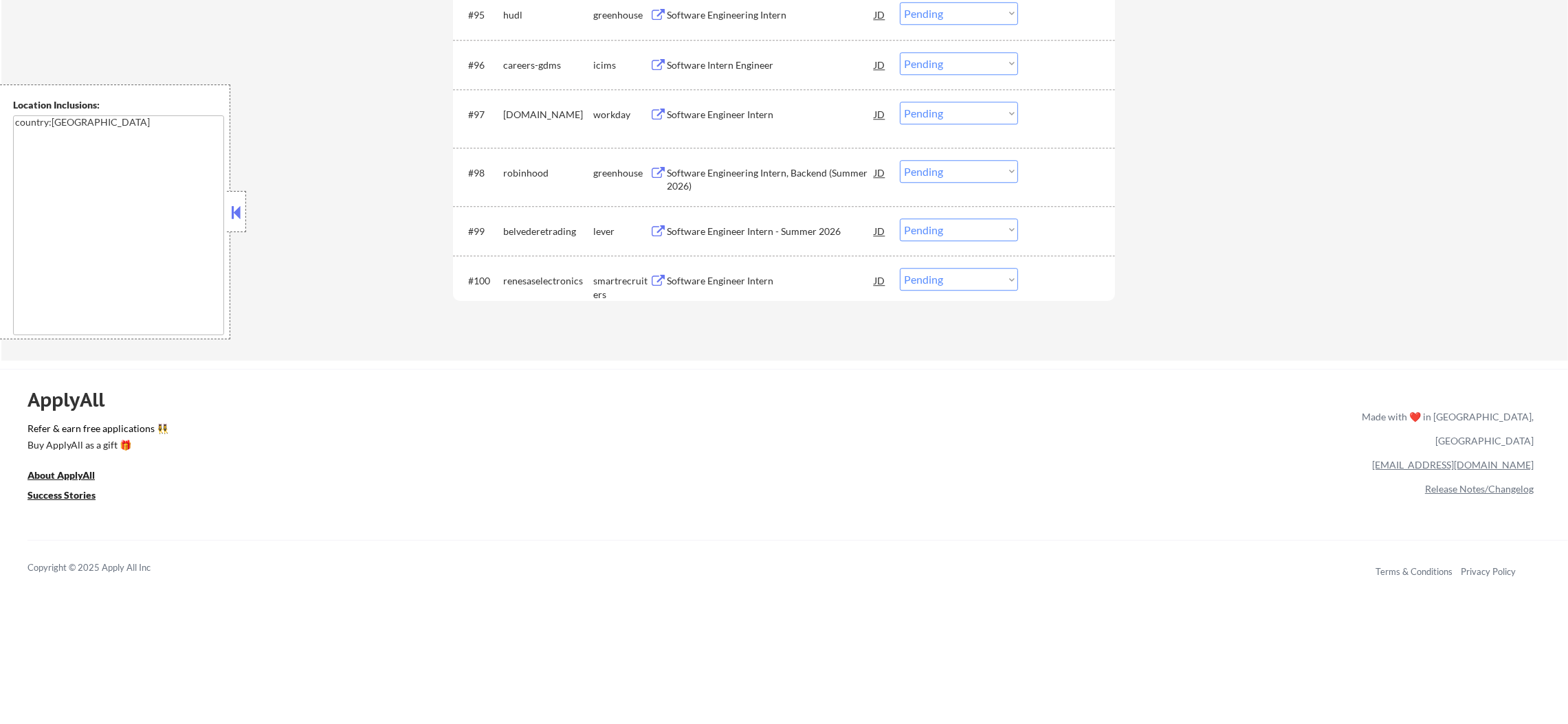
scroll to position [5531, 0]
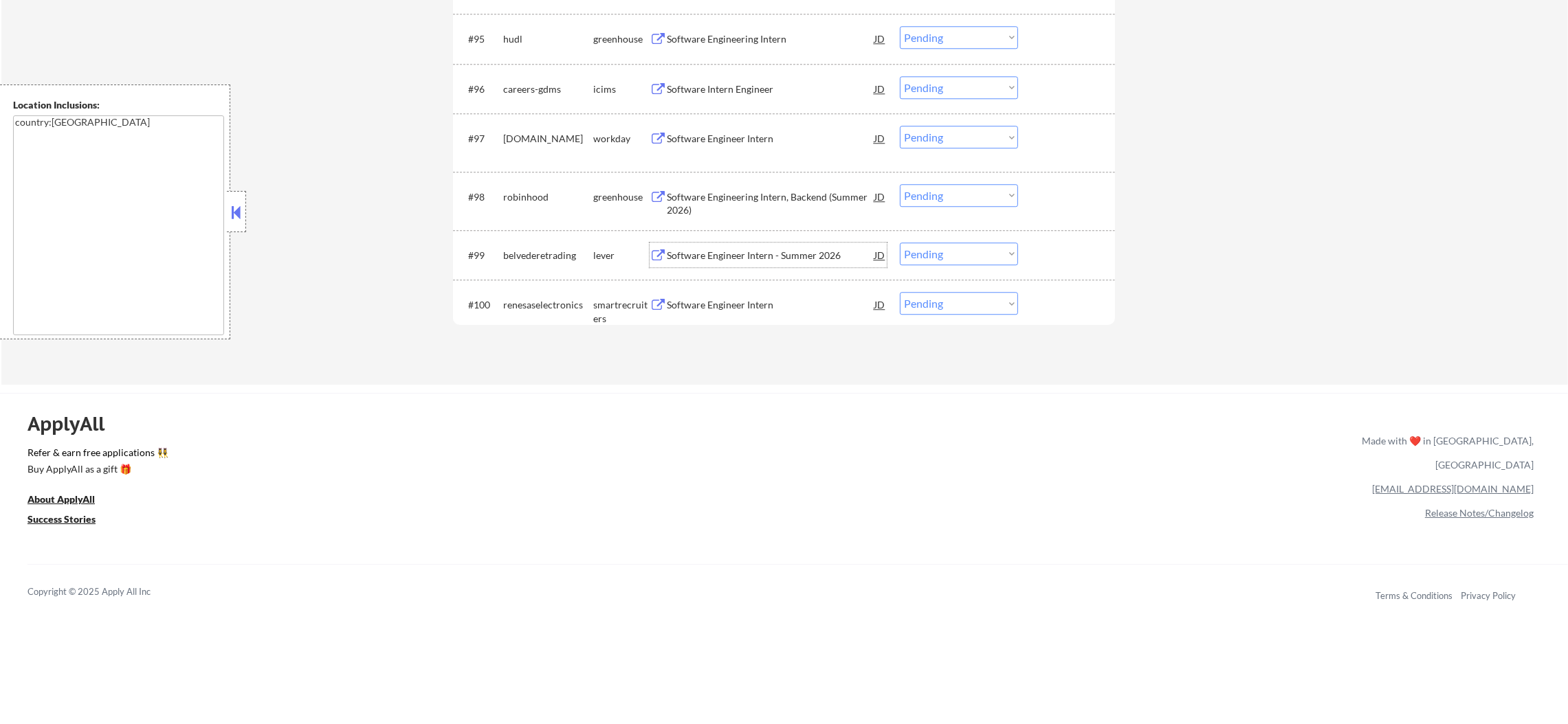
click at [763, 242] on div "Software Engineer Intern - Summer 2026" at bounding box center [770, 254] width 208 height 25
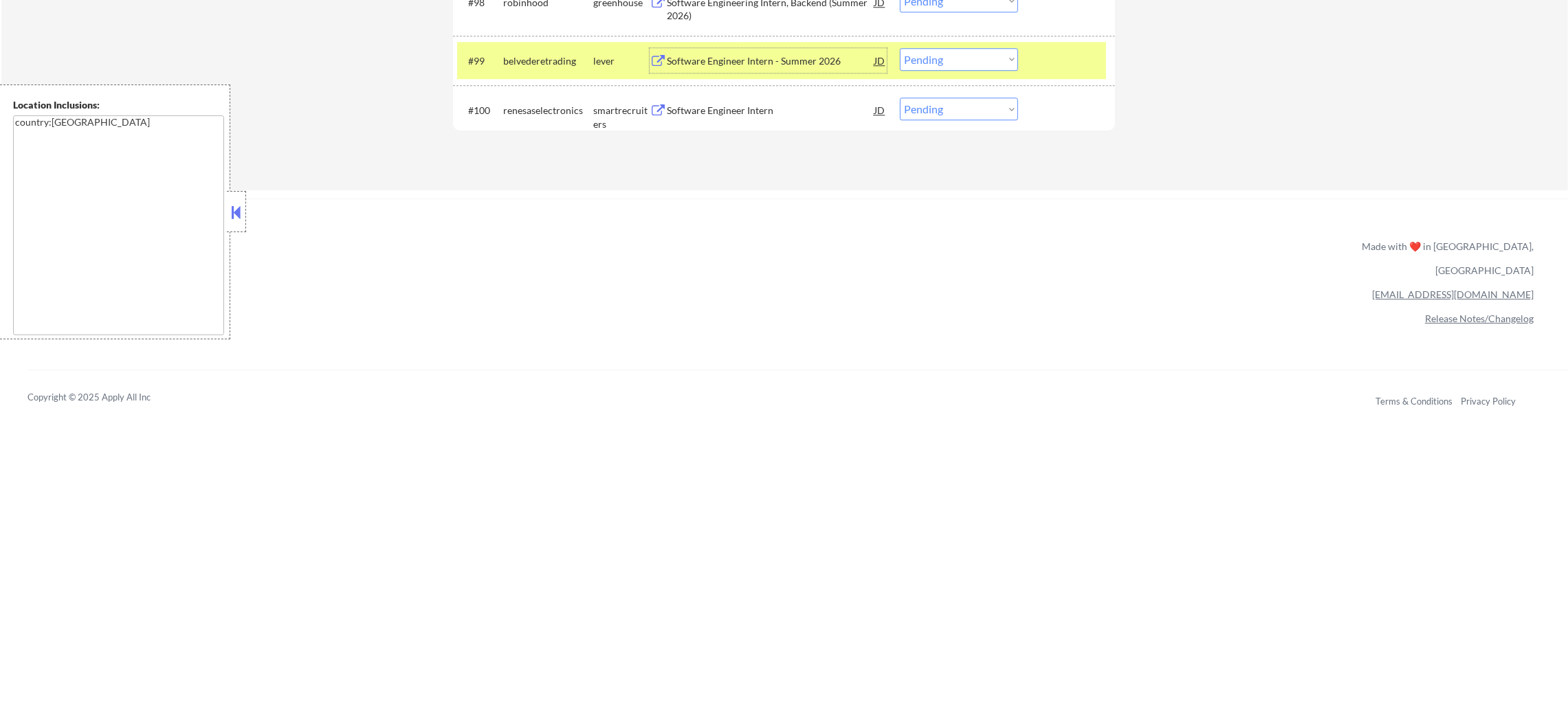
scroll to position [5738, 0]
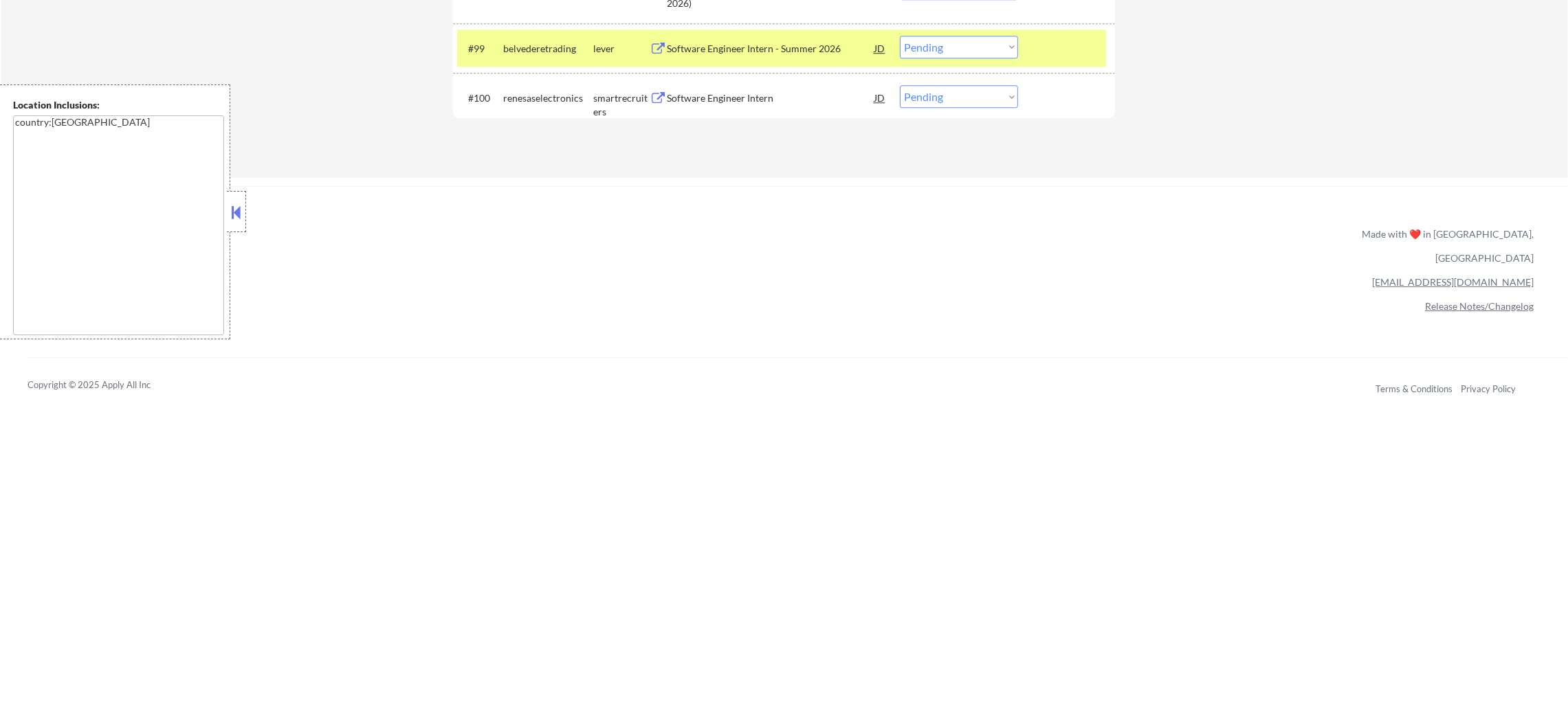
click at [923, 49] on select "Choose an option... Pending Applied Excluded (Questions) Excluded (Expired) Exc…" at bounding box center [959, 47] width 118 height 23
click at [900, 36] on select "Choose an option... Pending Applied Excluded (Questions) Excluded (Expired) Exc…" at bounding box center [959, 47] width 118 height 23
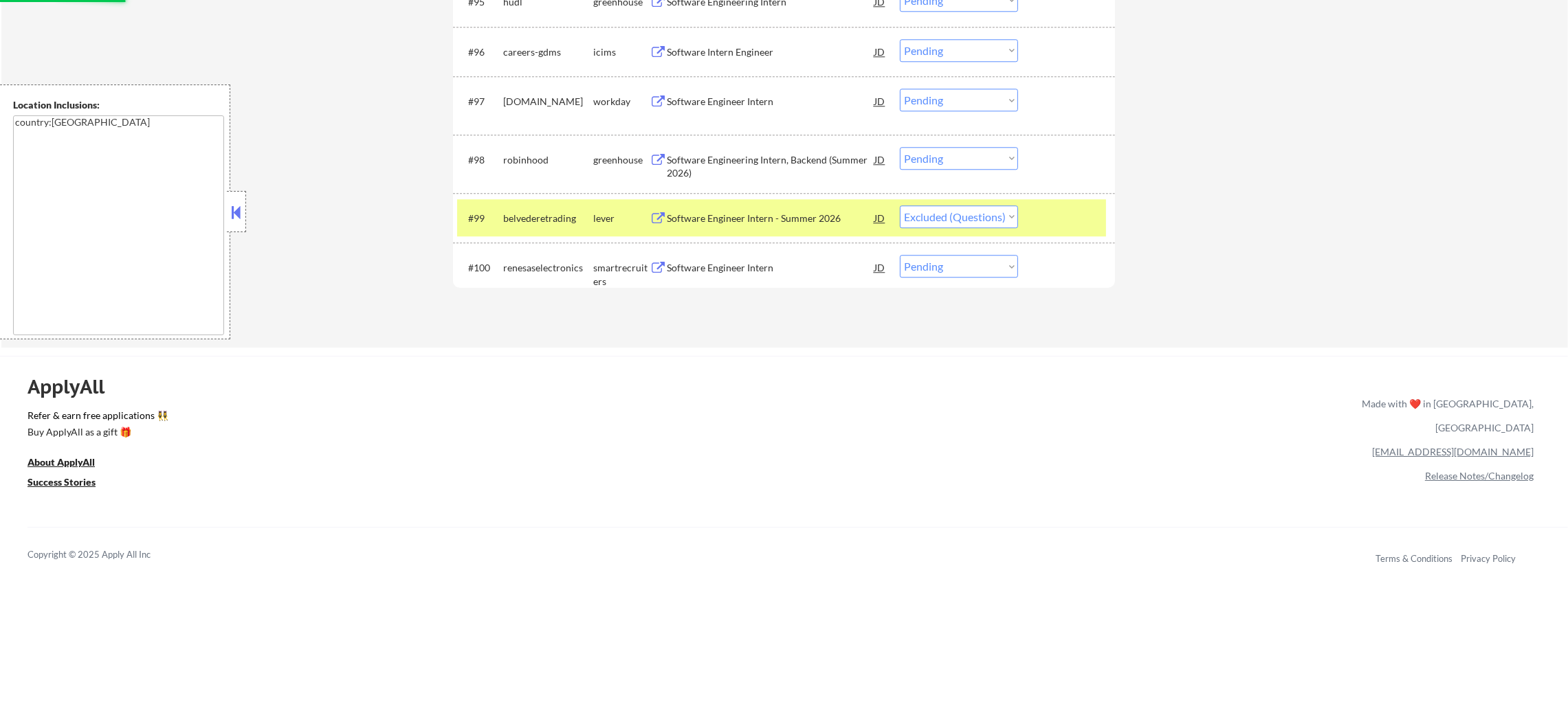
scroll to position [5565, 0]
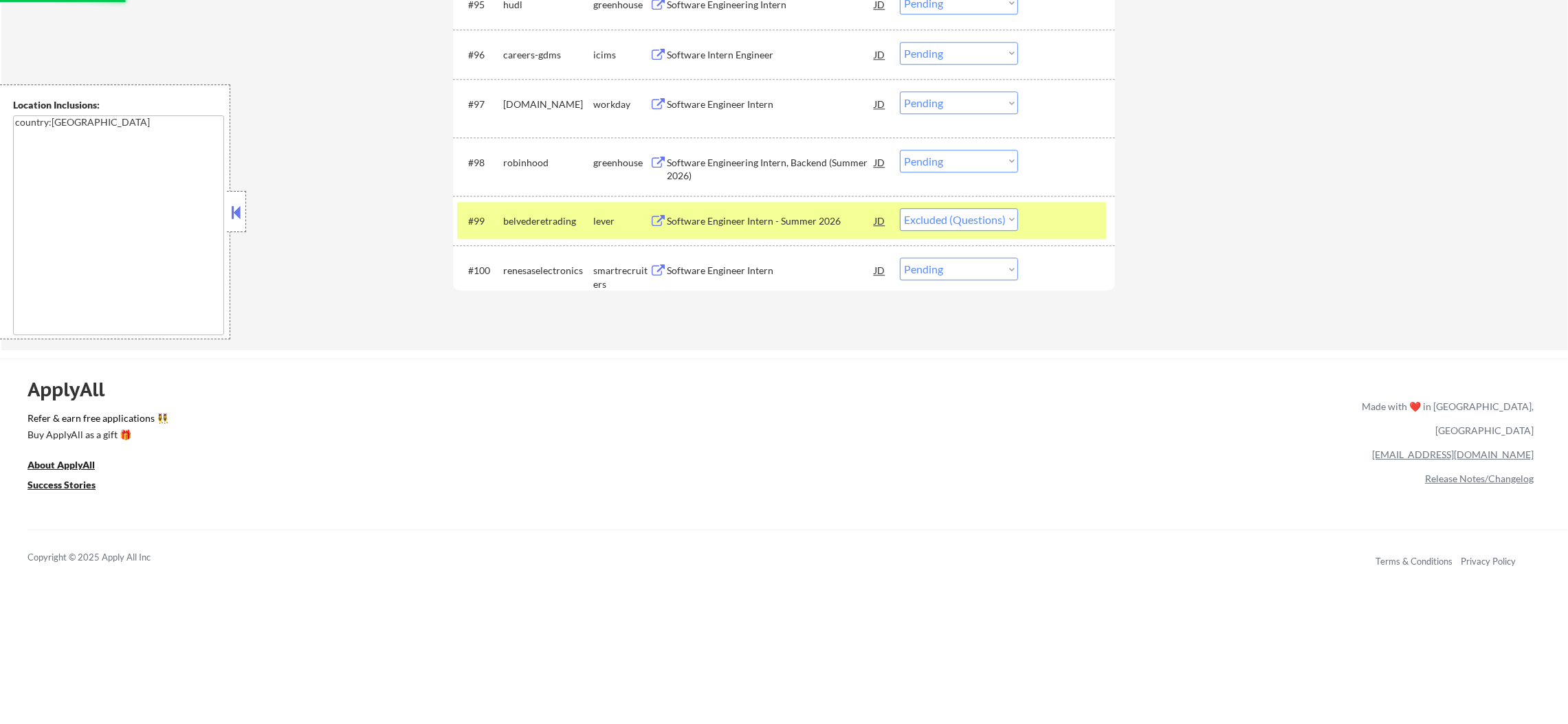
click at [579, 220] on div "belvederetrading" at bounding box center [548, 221] width 90 height 14
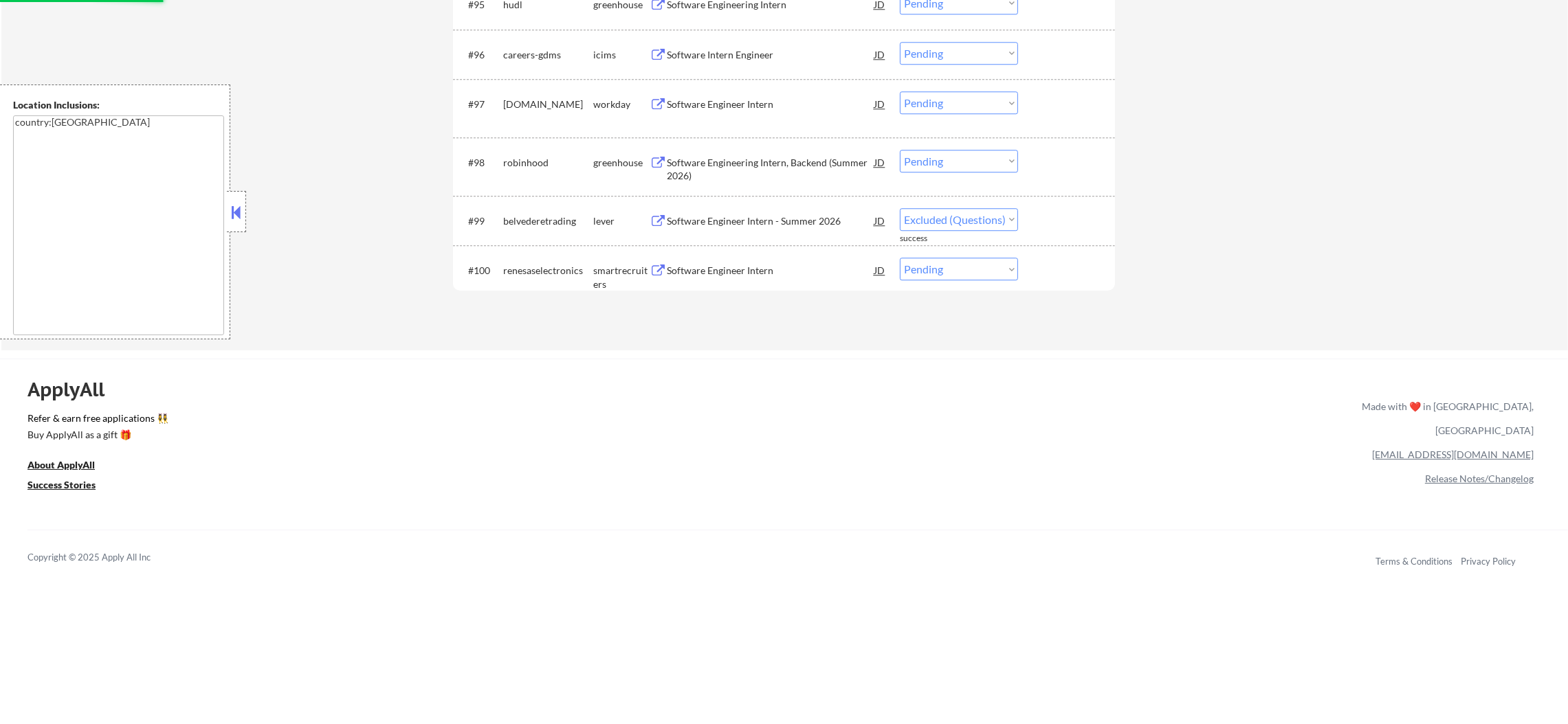
select select ""pending""
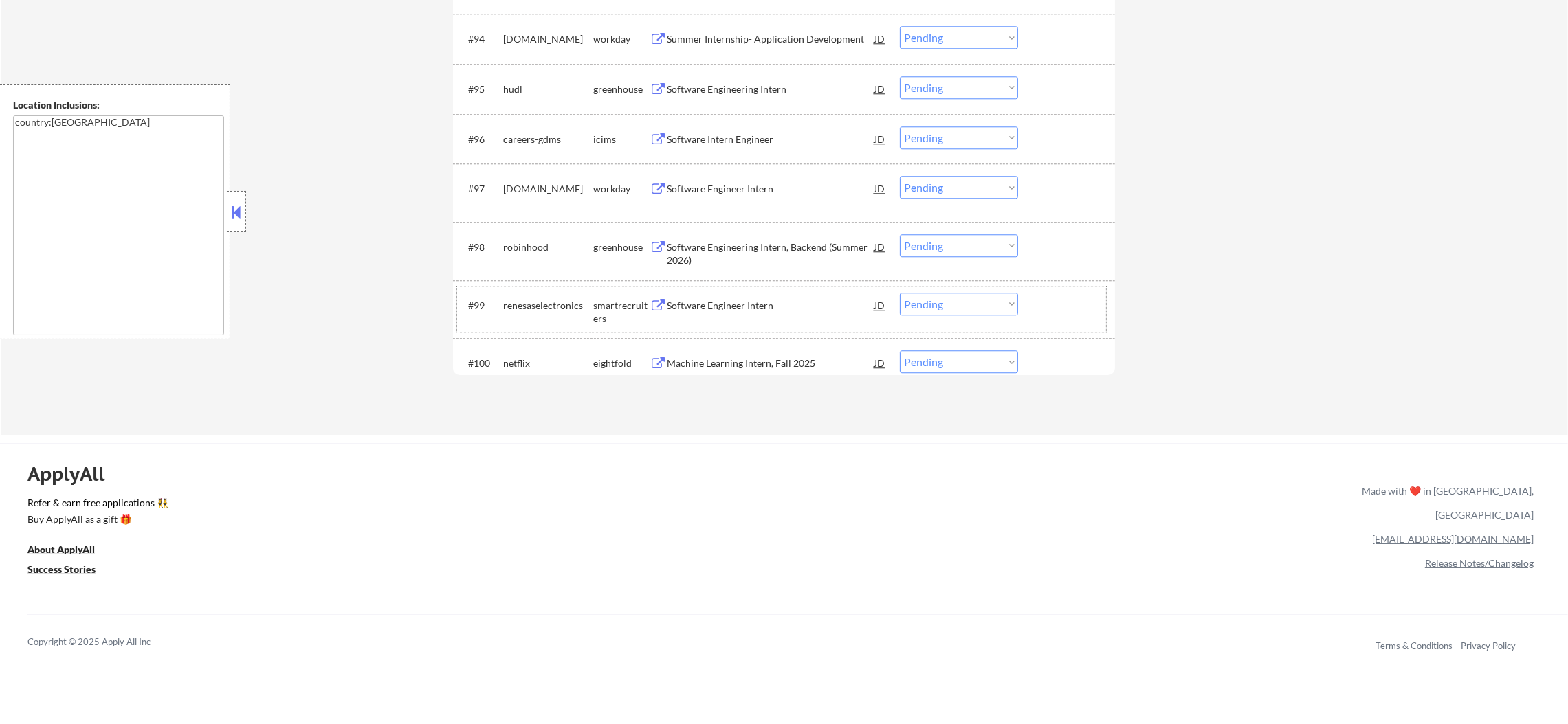
scroll to position [5462, 0]
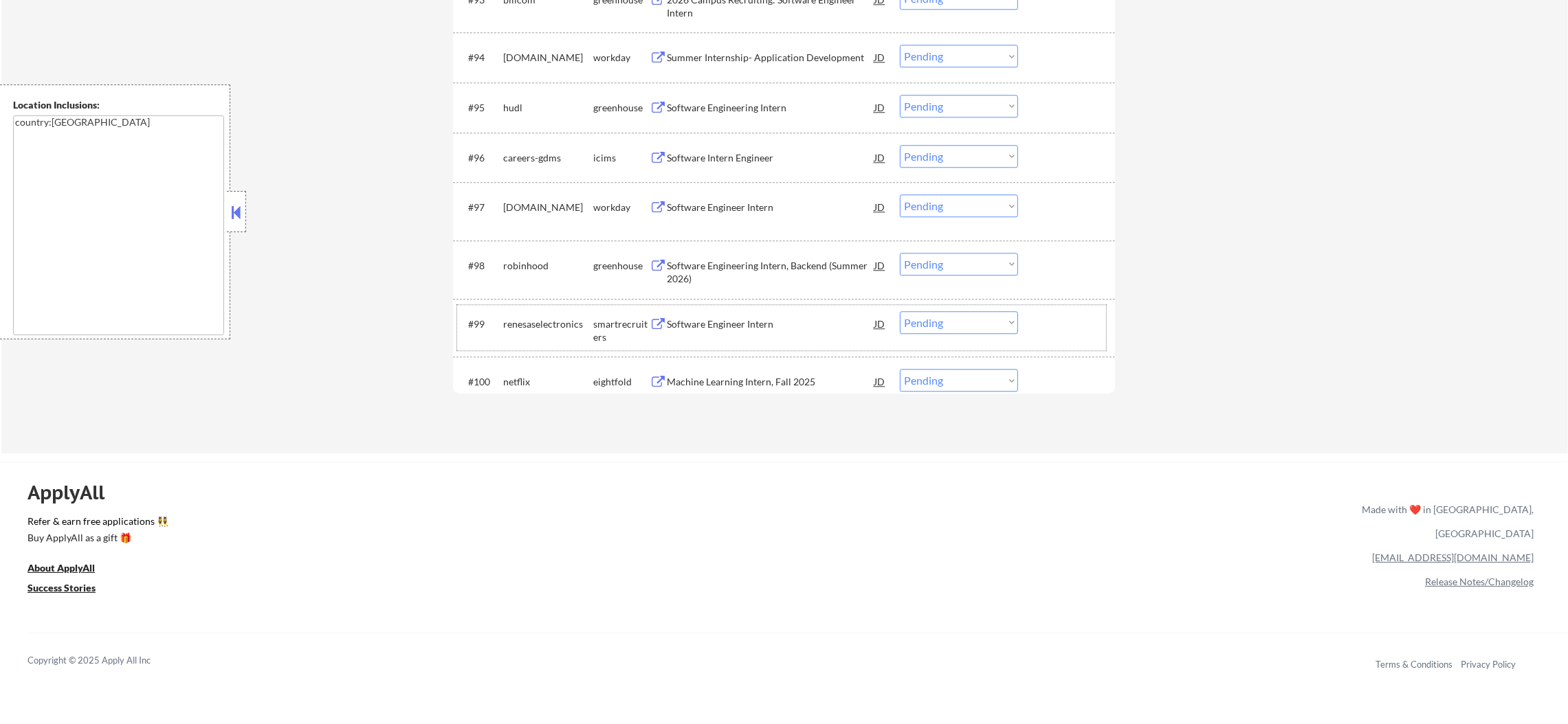
click at [743, 100] on div "Software Engineering Intern" at bounding box center [770, 107] width 208 height 25
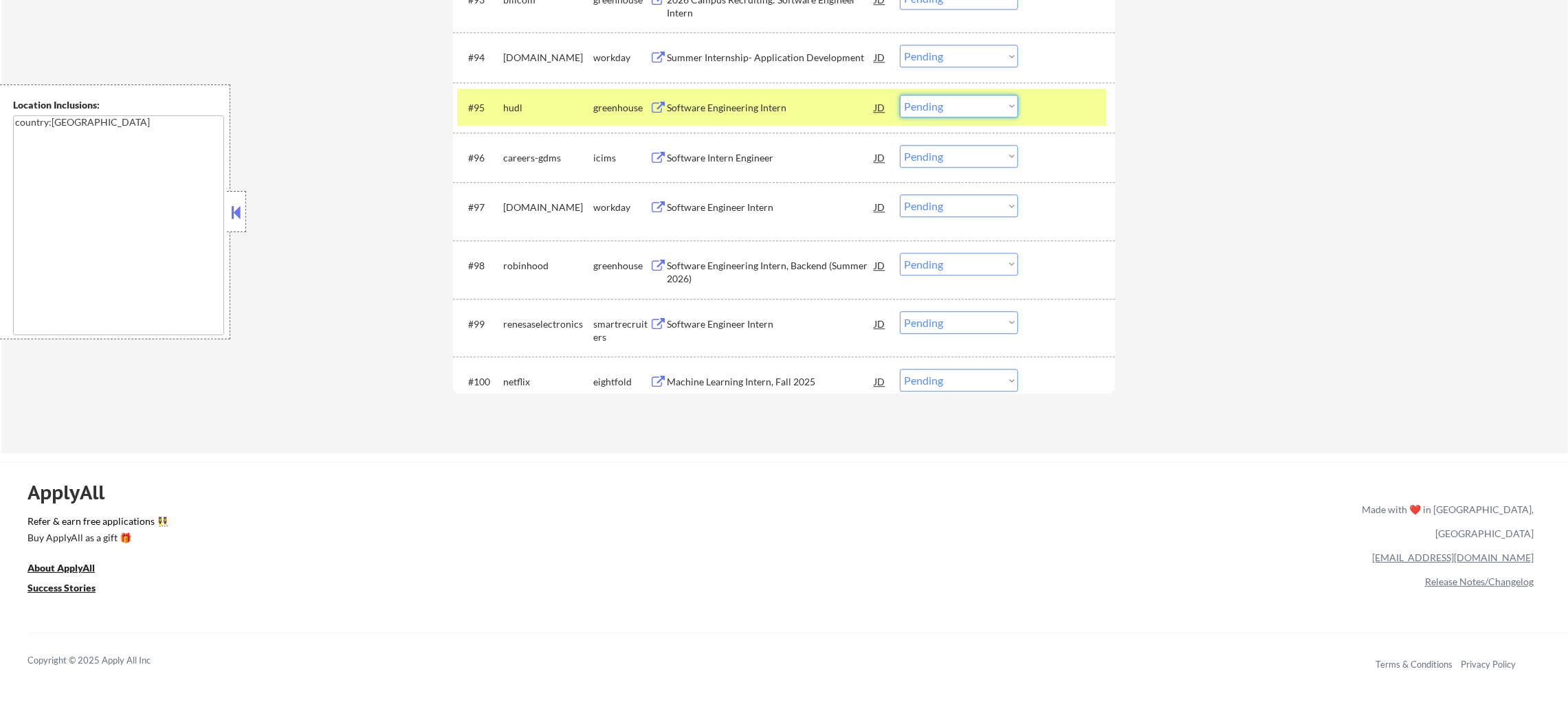
click at [925, 101] on select "Choose an option... Pending Applied Excluded (Questions) Excluded (Expired) Exc…" at bounding box center [959, 106] width 118 height 23
click at [900, 95] on select "Choose an option... Pending Applied Excluded (Questions) Excluded (Expired) Exc…" at bounding box center [959, 106] width 118 height 23
click at [549, 97] on div "hudl" at bounding box center [548, 107] width 90 height 25
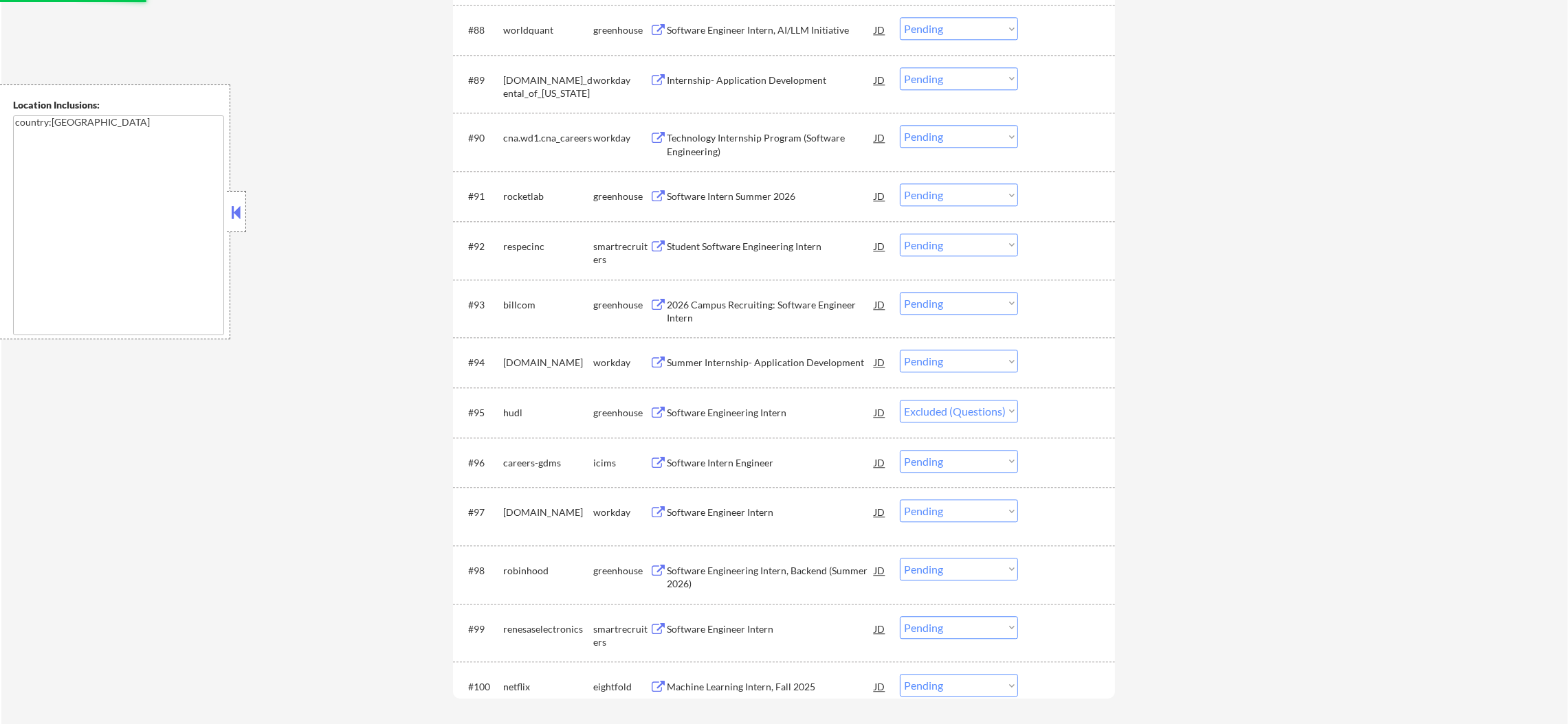
scroll to position [5153, 0]
select select ""pending""
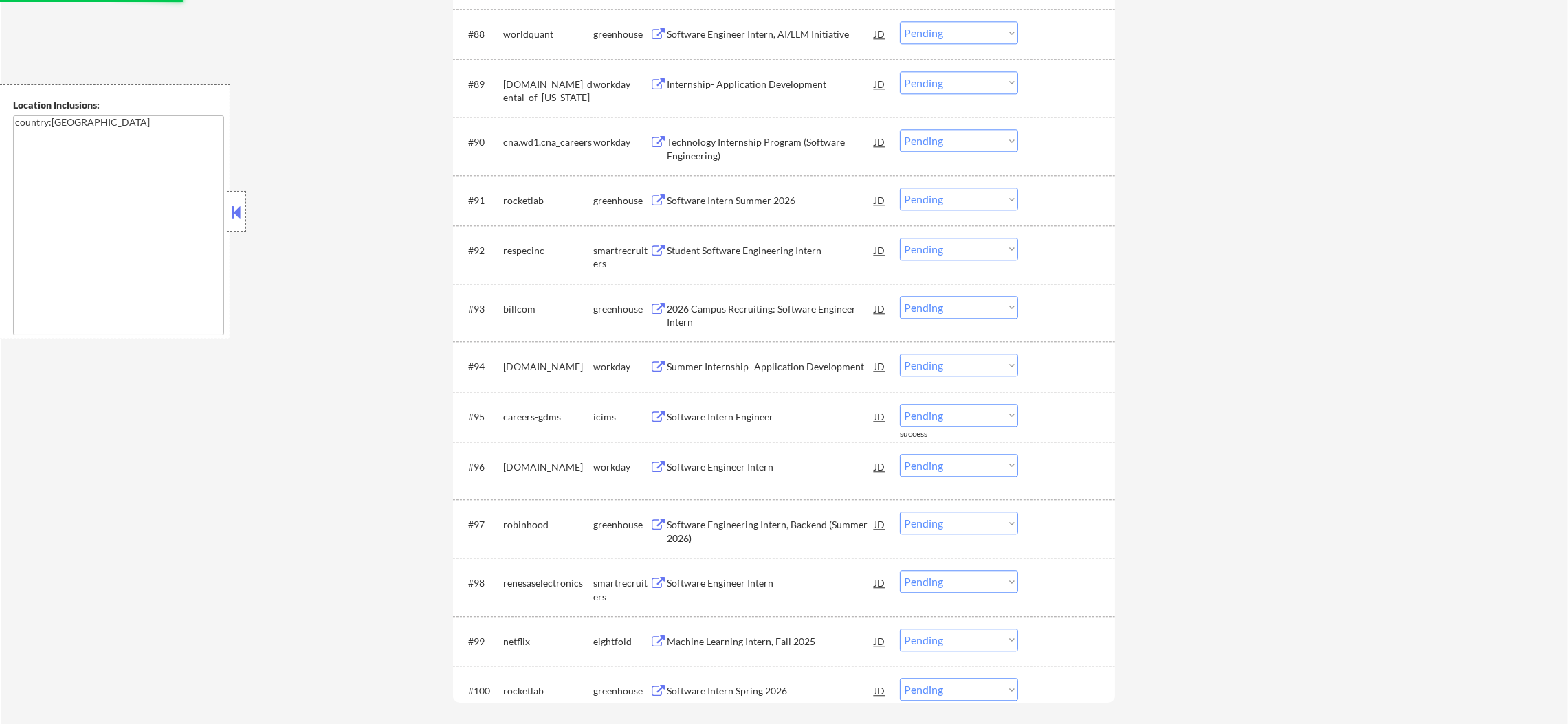
click at [748, 199] on div "Software Intern Summer 2026" at bounding box center [770, 201] width 208 height 14
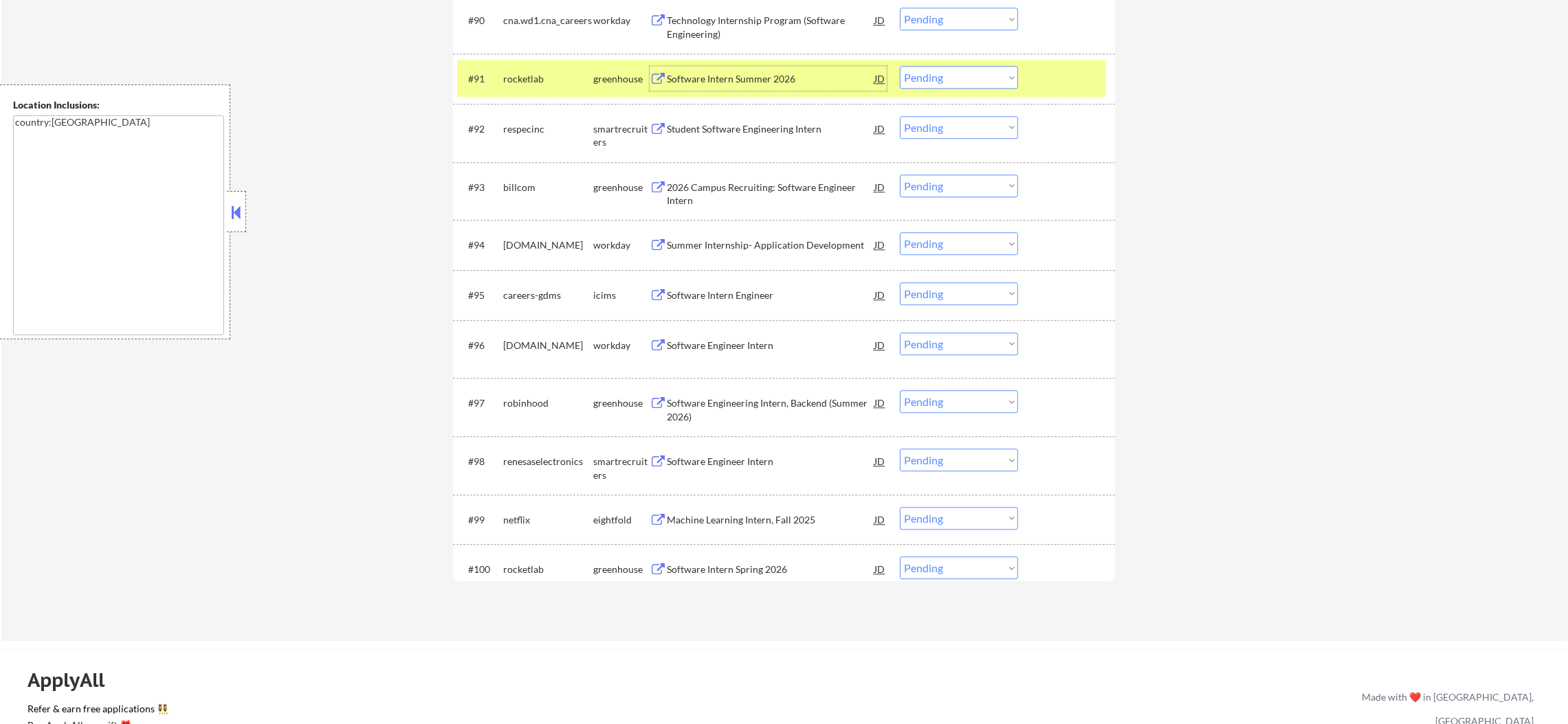
scroll to position [5291, 0]
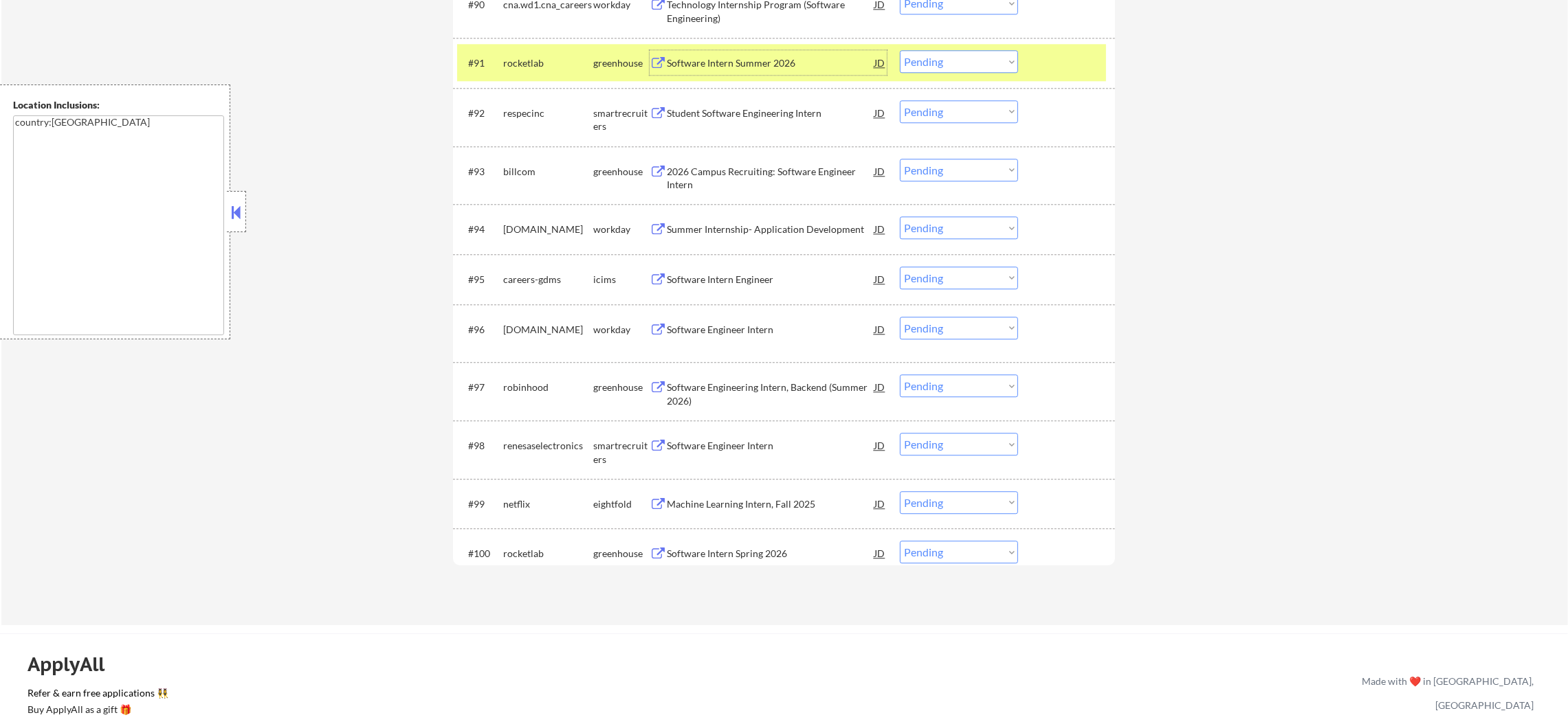
click at [975, 62] on select "Choose an option... Pending Applied Excluded (Questions) Excluded (Expired) Exc…" at bounding box center [959, 61] width 118 height 23
click at [900, 50] on select "Choose an option... Pending Applied Excluded (Questions) Excluded (Expired) Exc…" at bounding box center [959, 61] width 118 height 23
click at [572, 56] on div "rocketlab" at bounding box center [548, 63] width 90 height 14
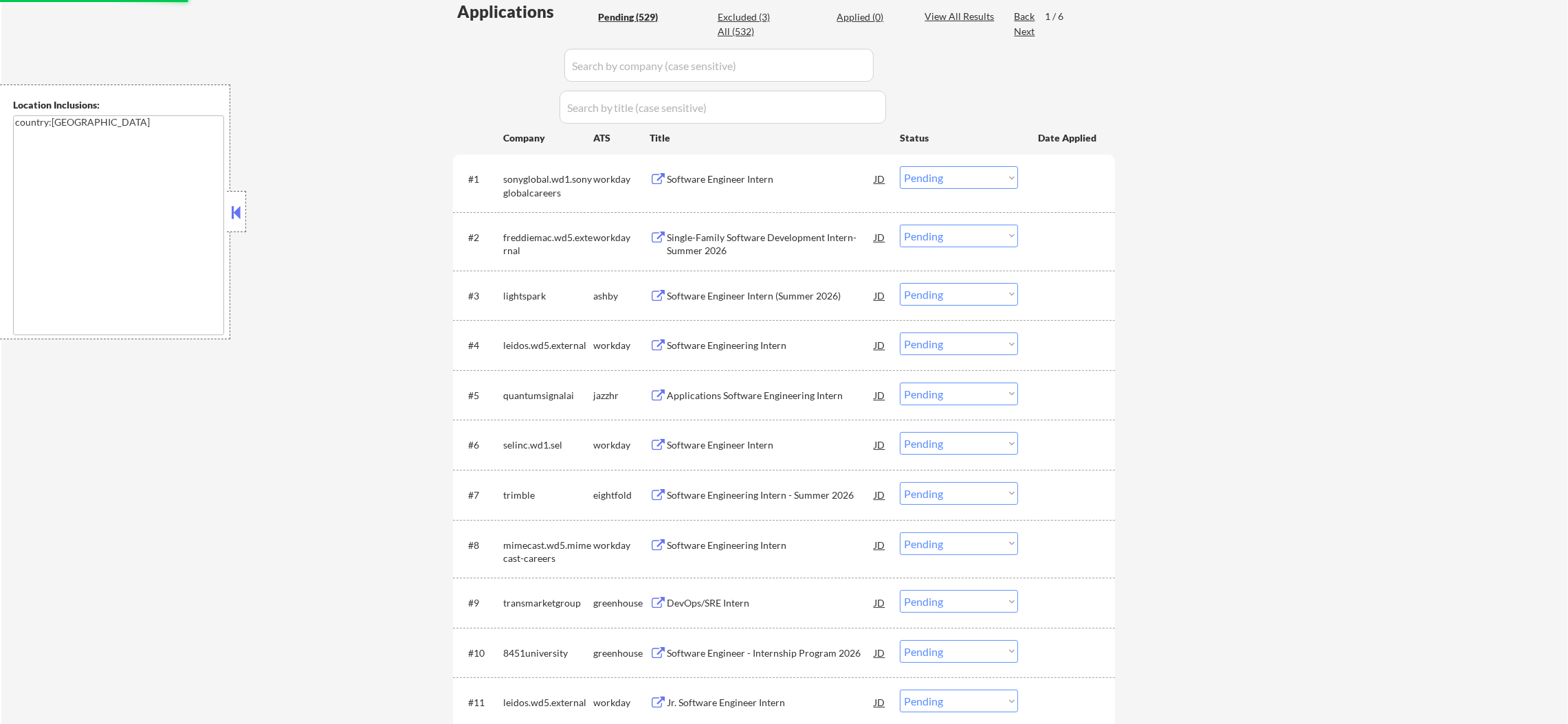
scroll to position [412, 0]
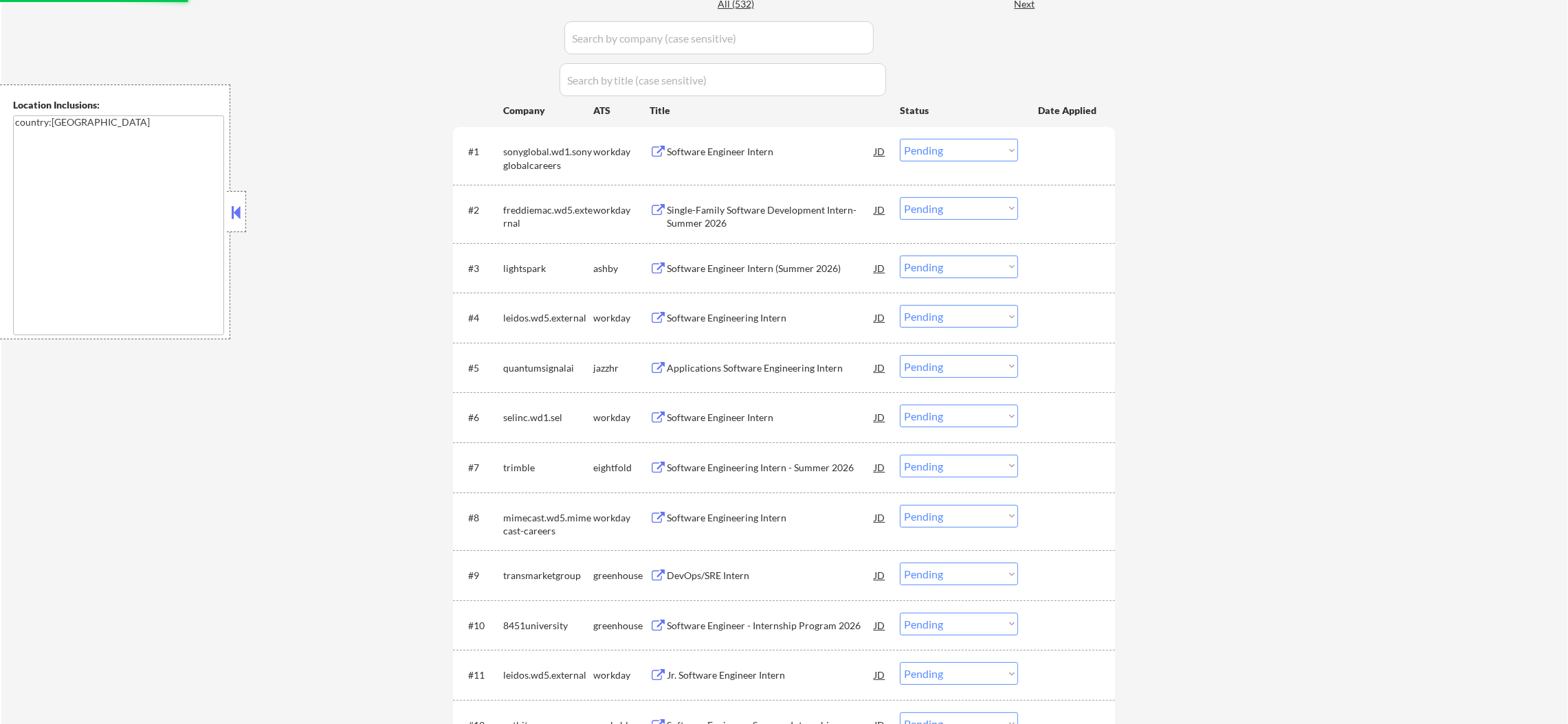
select select ""pending""
click at [777, 367] on div "Applications Software Engineering Intern" at bounding box center [770, 368] width 208 height 14
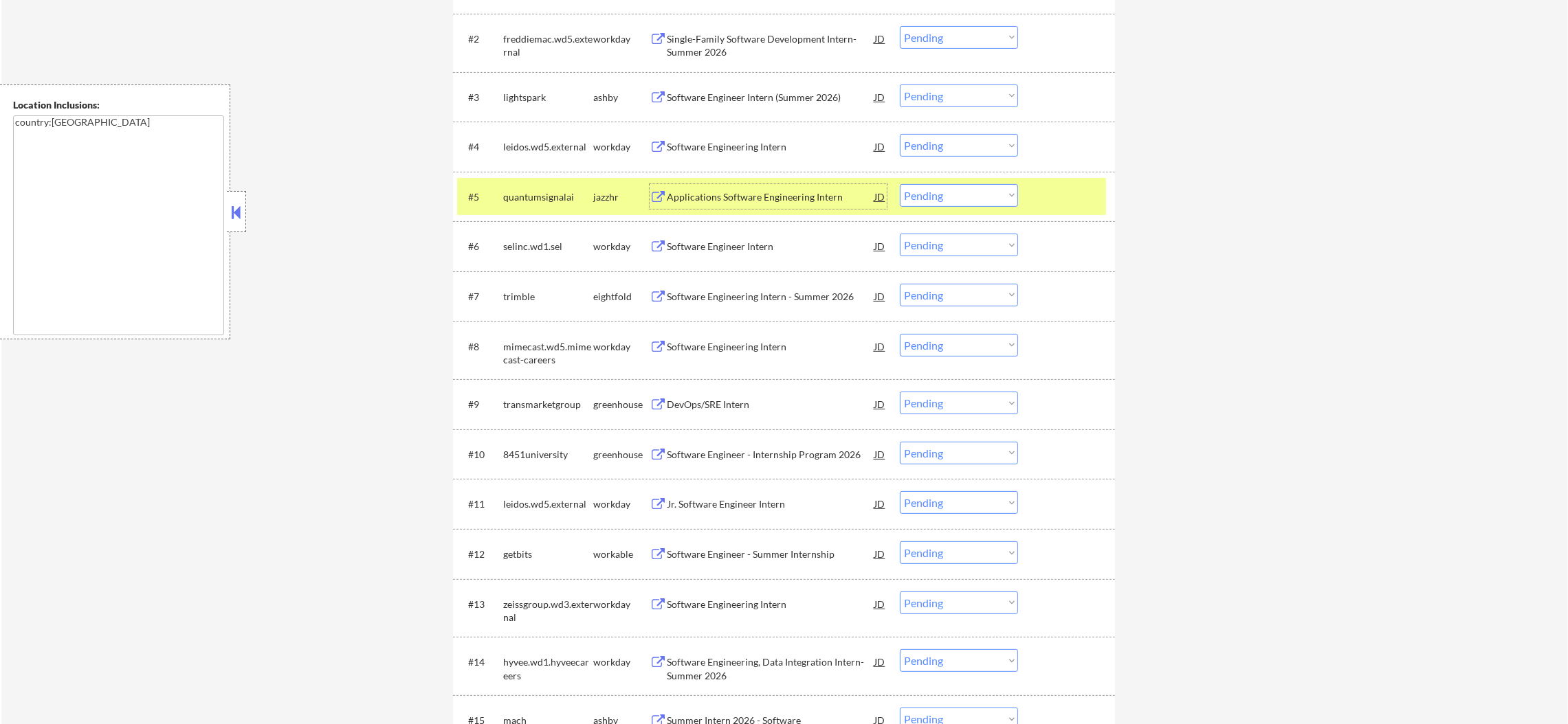
scroll to position [618, 0]
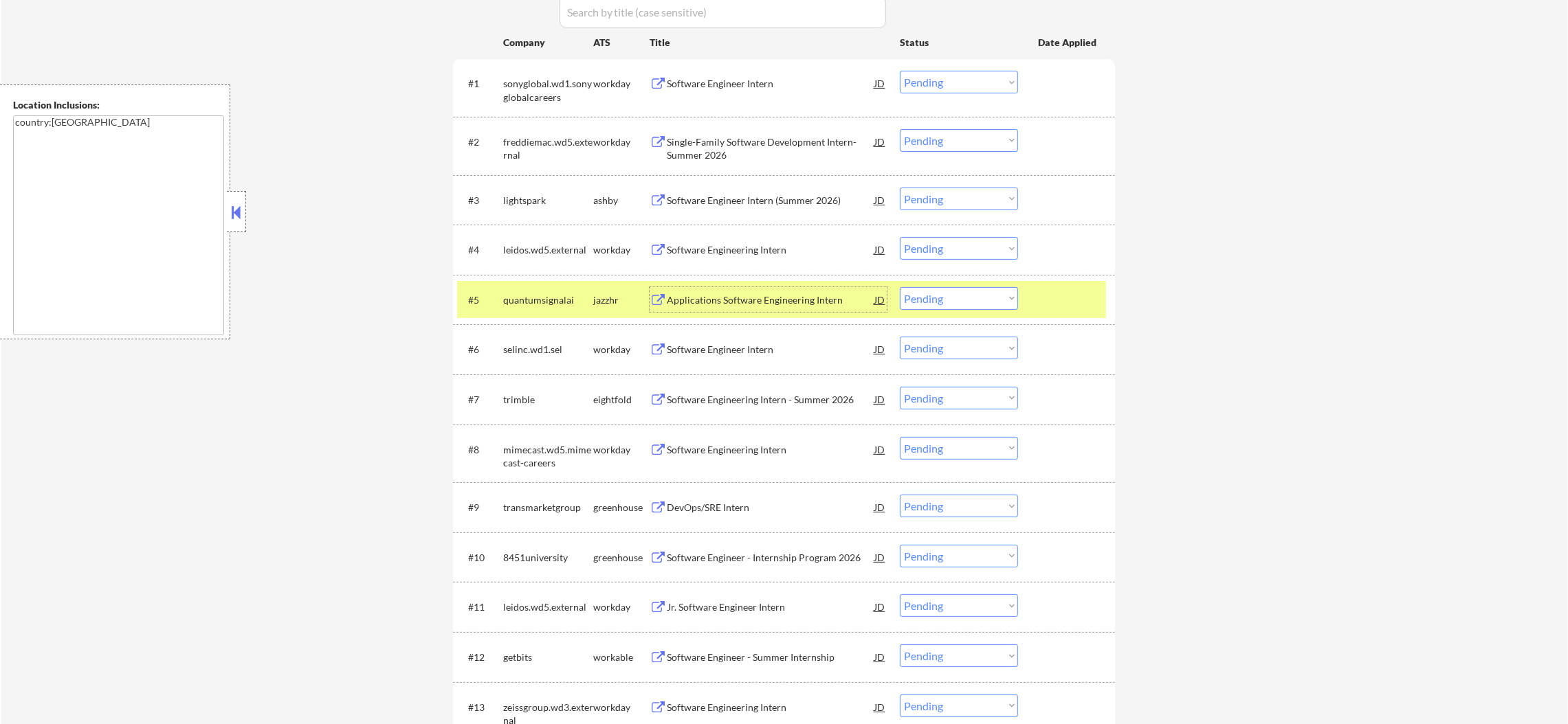
click at [549, 276] on div "#5 quantumsignalai jazzhr Applications Software Engineering Intern JD Choose an…" at bounding box center [784, 299] width 662 height 50
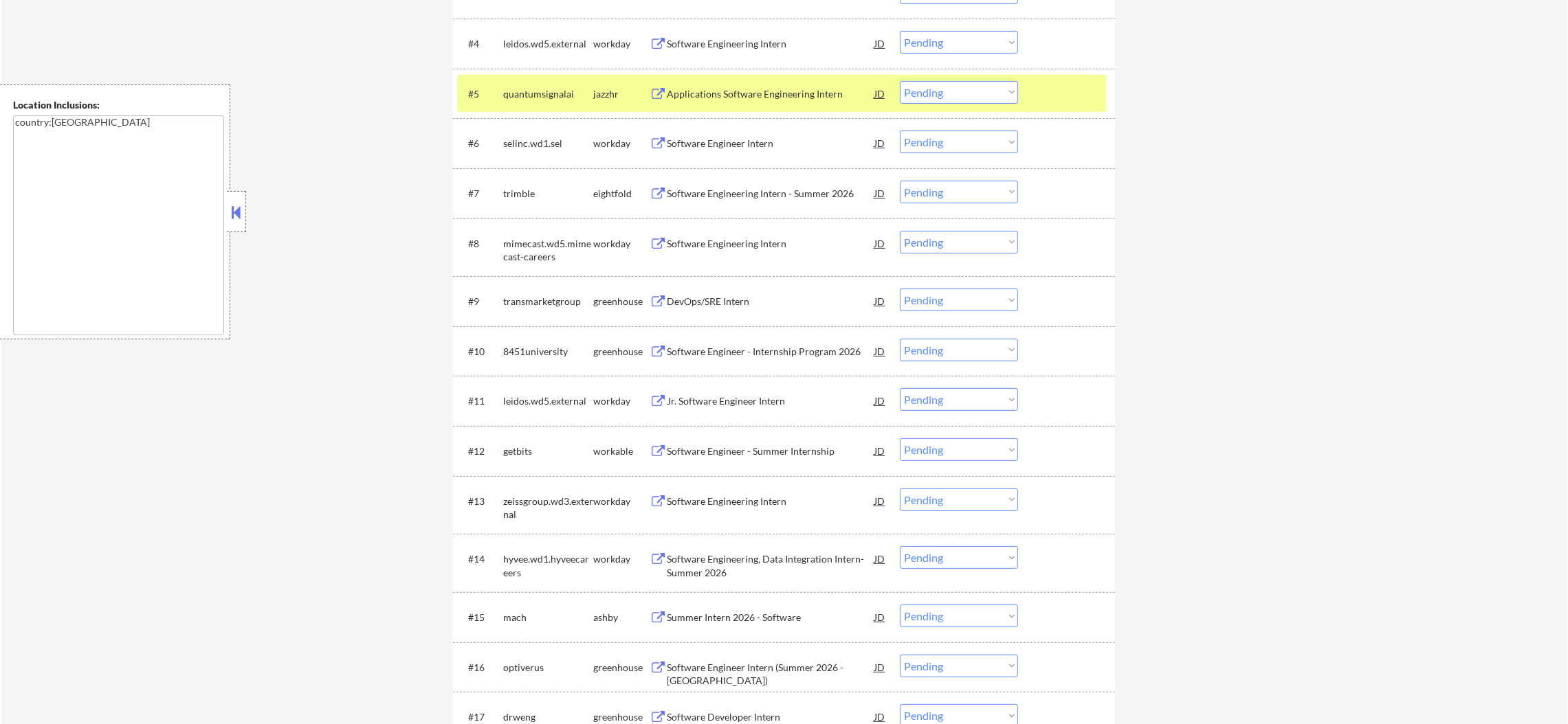
click at [533, 77] on div "#5 quantumsignalai jazzhr Applications Software Engineering Intern JD Choose an…" at bounding box center [782, 93] width 649 height 37
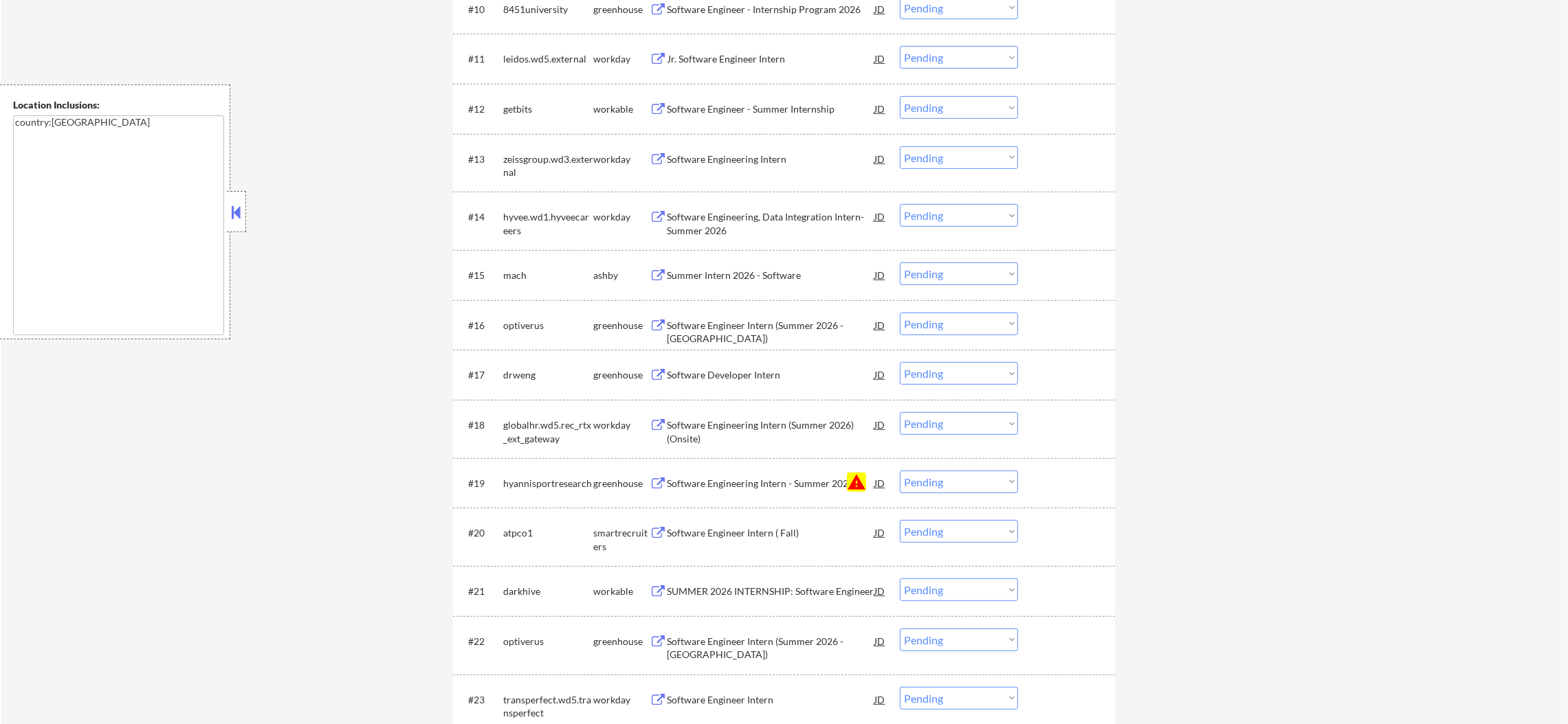
scroll to position [1030, 0]
click at [934, 486] on select "Choose an option... Pending Applied Excluded (Questions) Excluded (Expired) Exc…" at bounding box center [959, 480] width 118 height 23
click at [900, 469] on select "Choose an option... Pending Applied Excluded (Questions) Excluded (Expired) Exc…" at bounding box center [959, 480] width 118 height 23
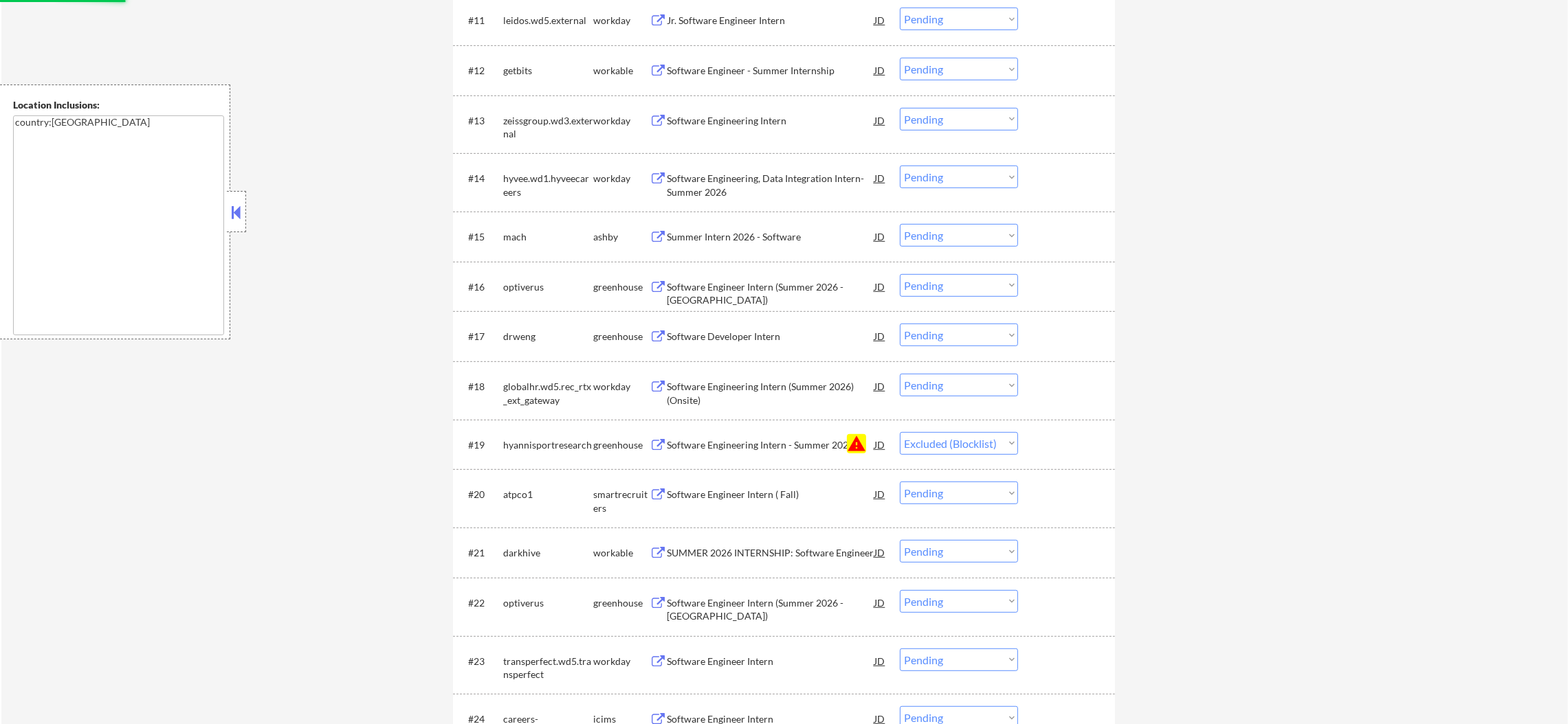
scroll to position [1099, 0]
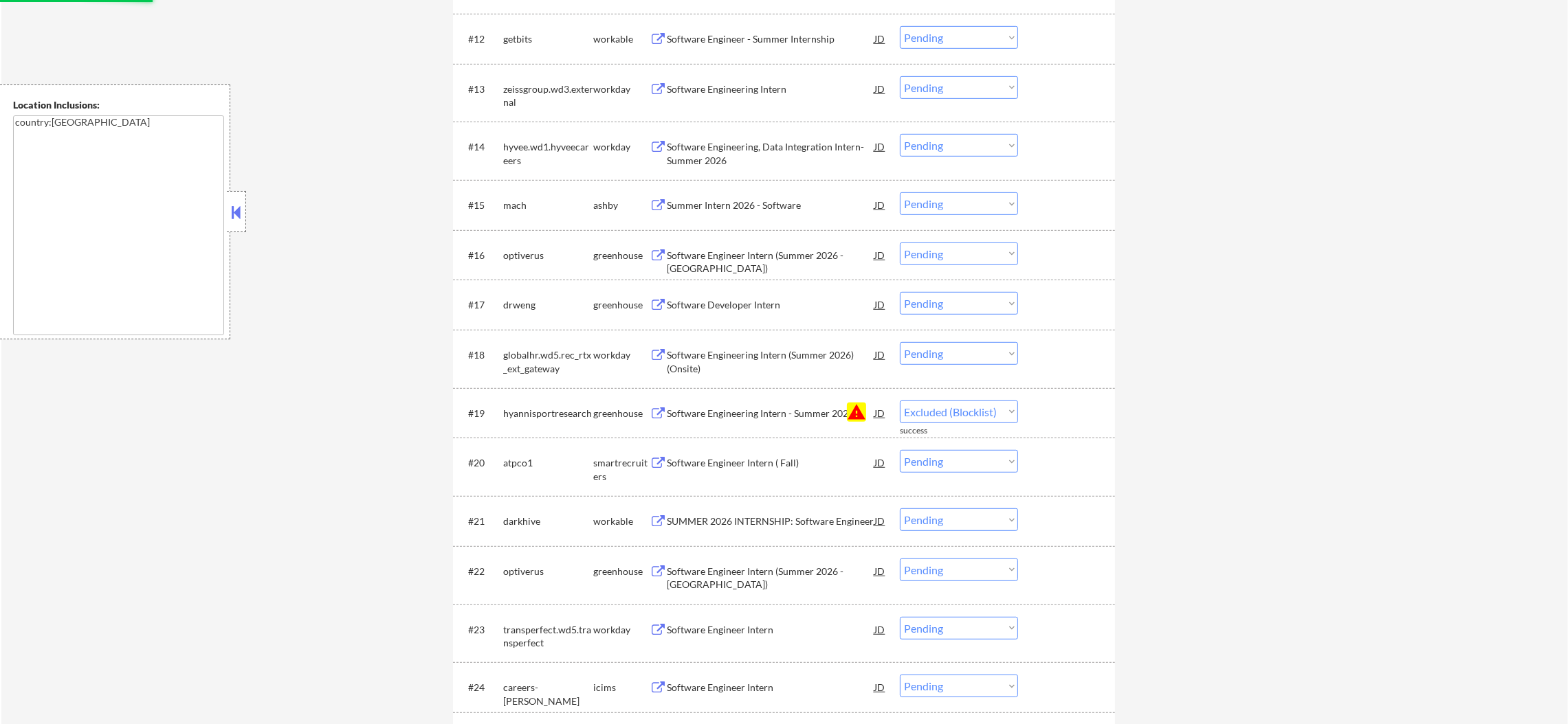
click at [772, 196] on div "Summer Intern 2026 - Software" at bounding box center [770, 204] width 208 height 25
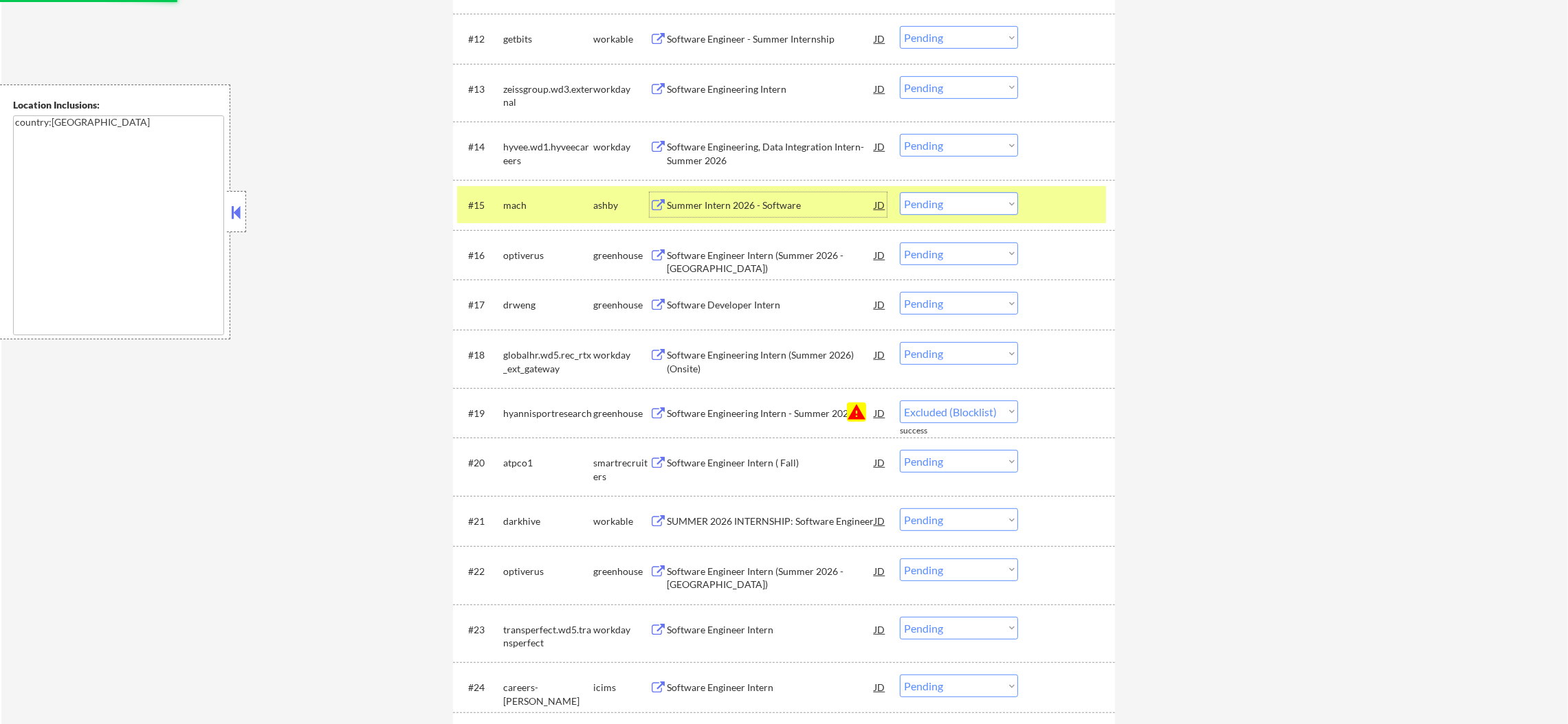
select select ""pending""
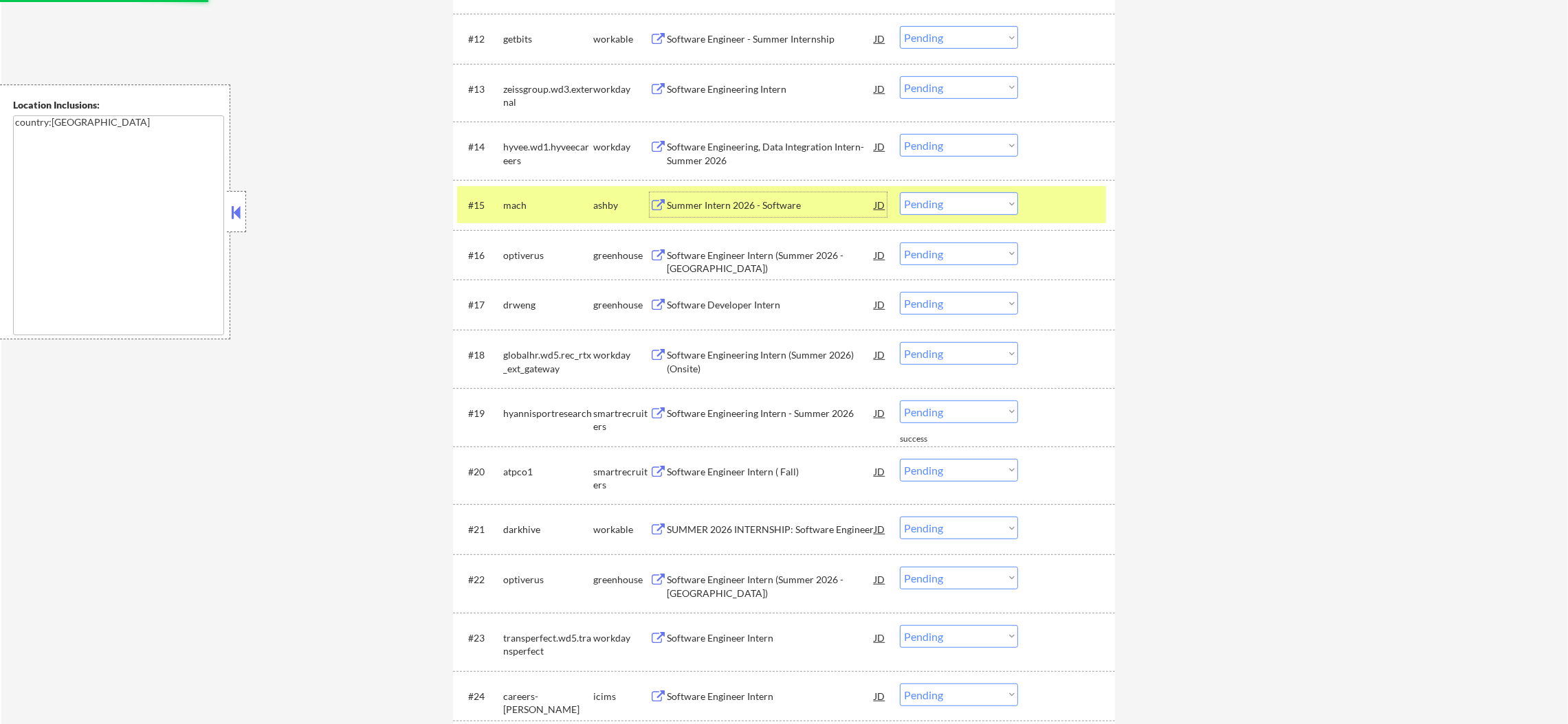
scroll to position [1236, 0]
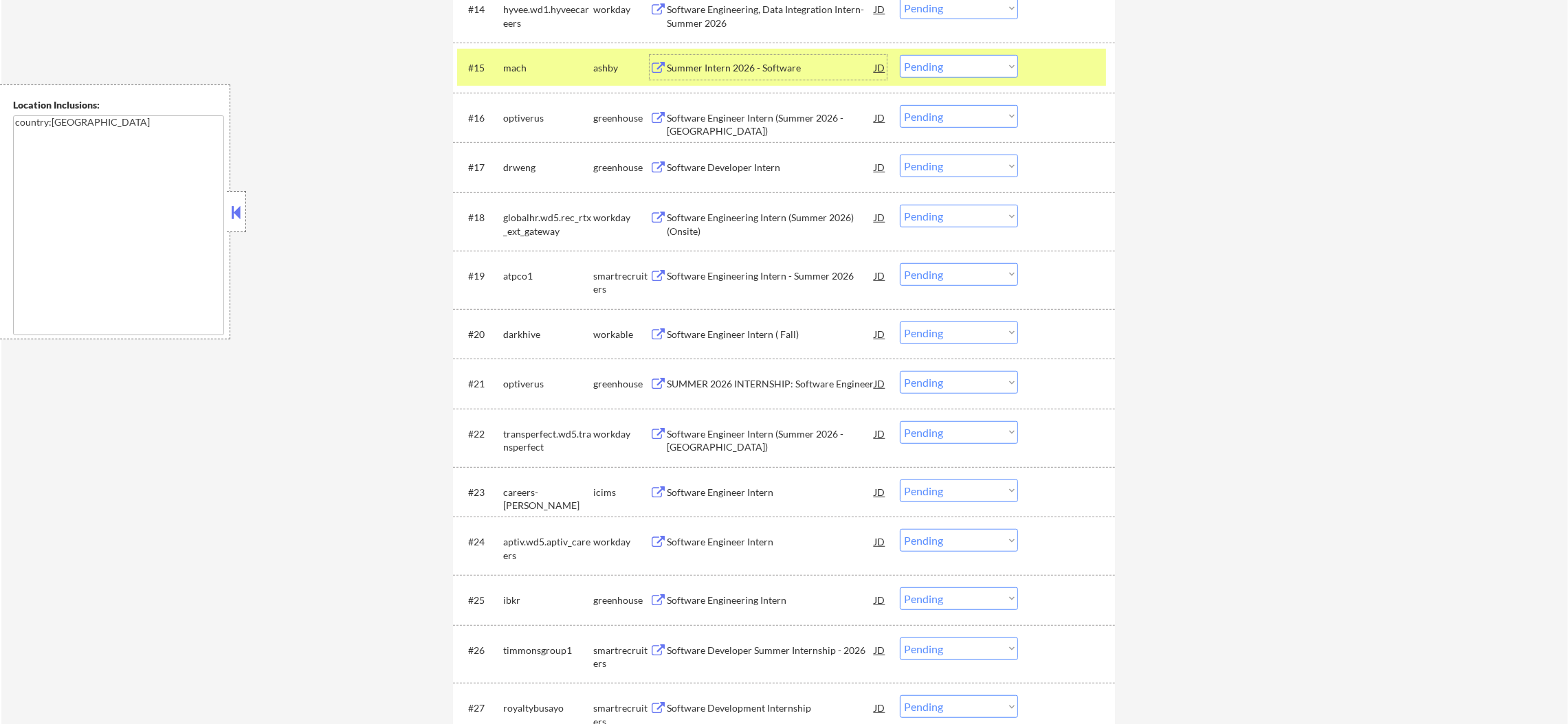
click at [514, 66] on div "mach" at bounding box center [548, 68] width 90 height 14
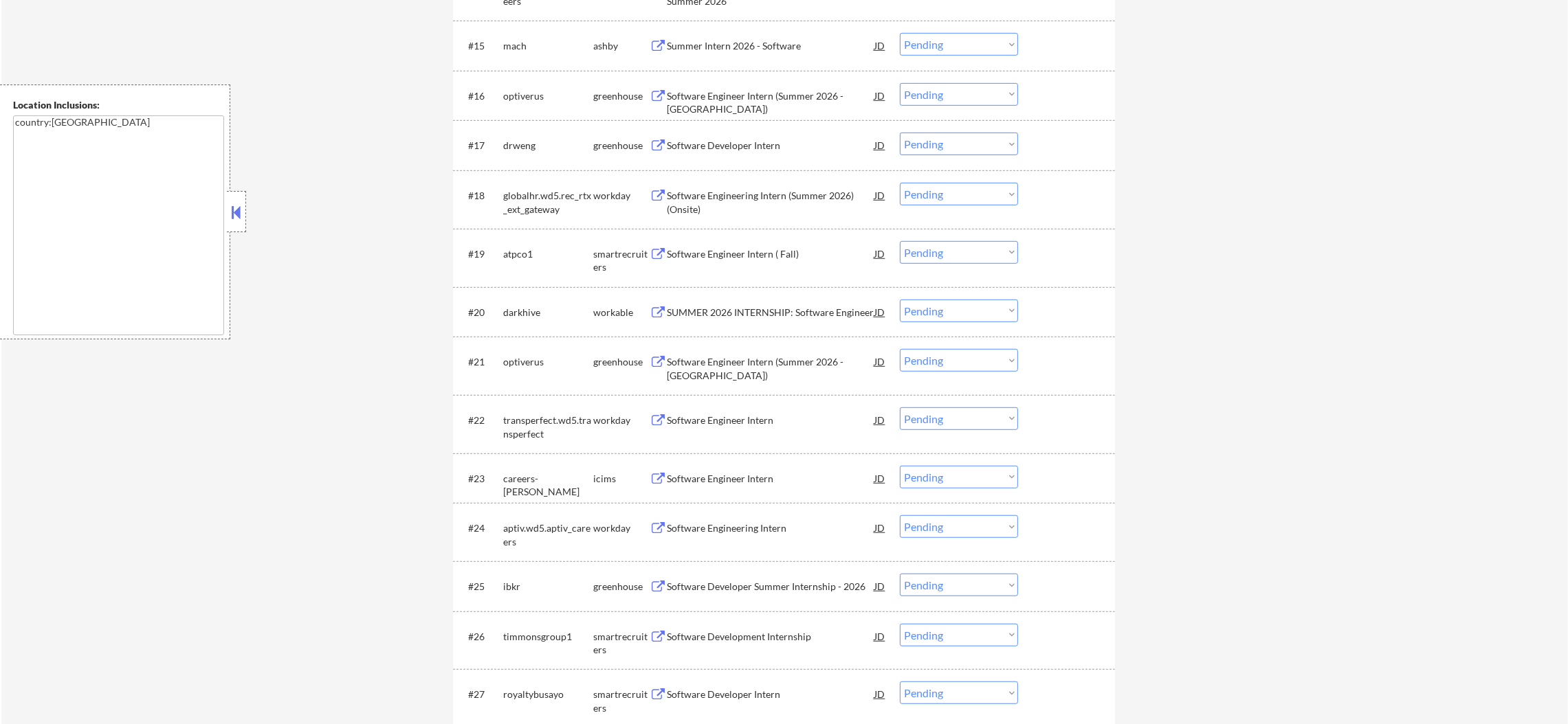
scroll to position [1304, 0]
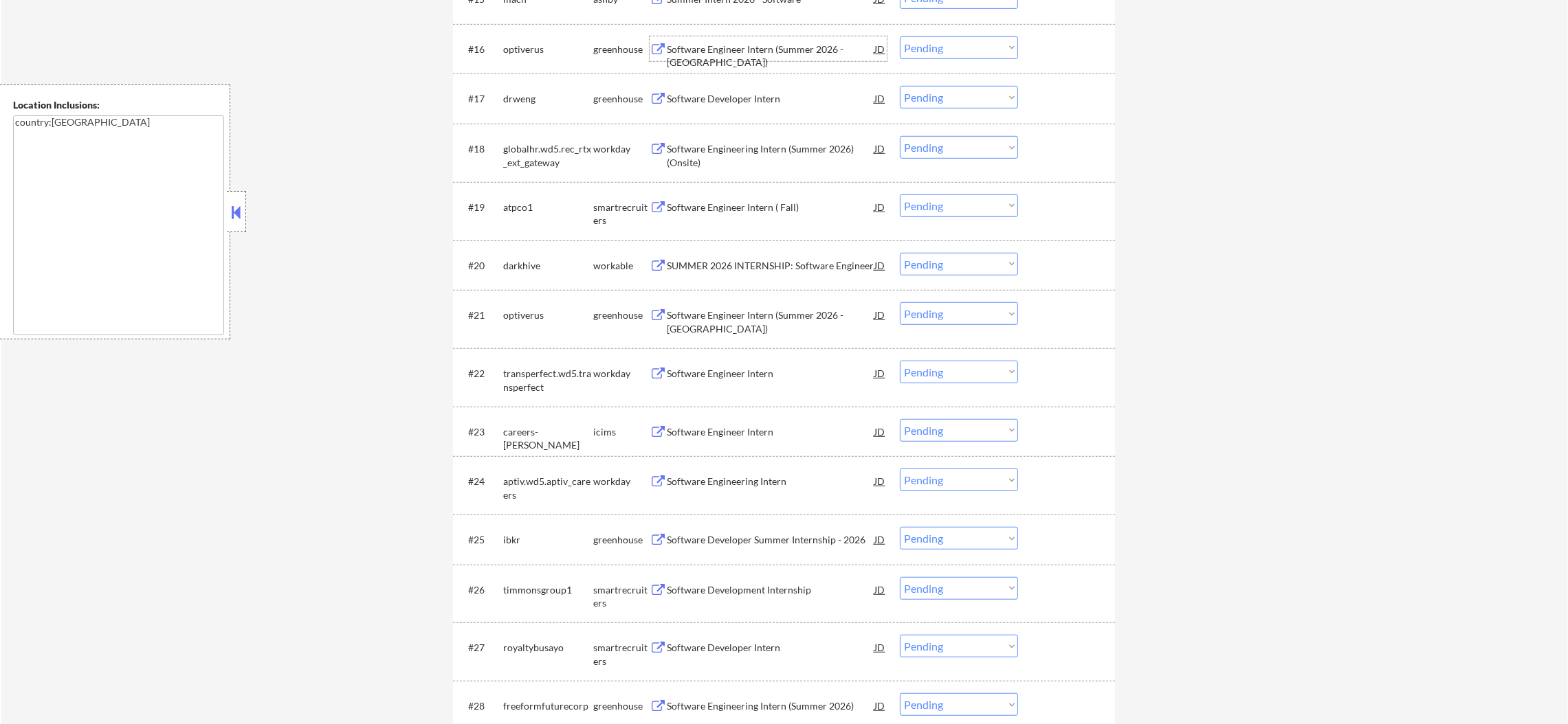
click at [752, 37] on div "Software Engineer Intern (Summer 2026 - [GEOGRAPHIC_DATA])" at bounding box center [770, 49] width 208 height 25
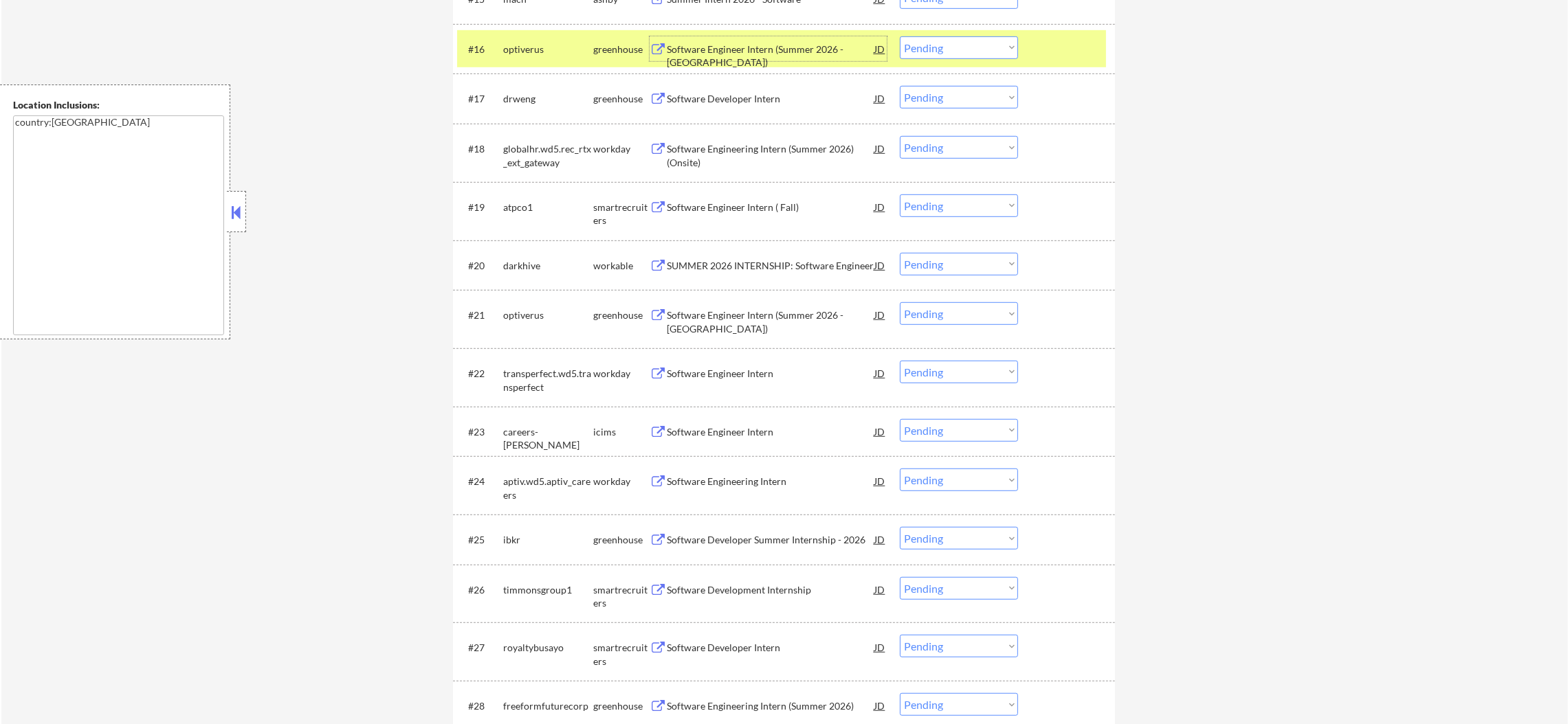
click at [519, 37] on div "optiverus" at bounding box center [548, 49] width 90 height 25
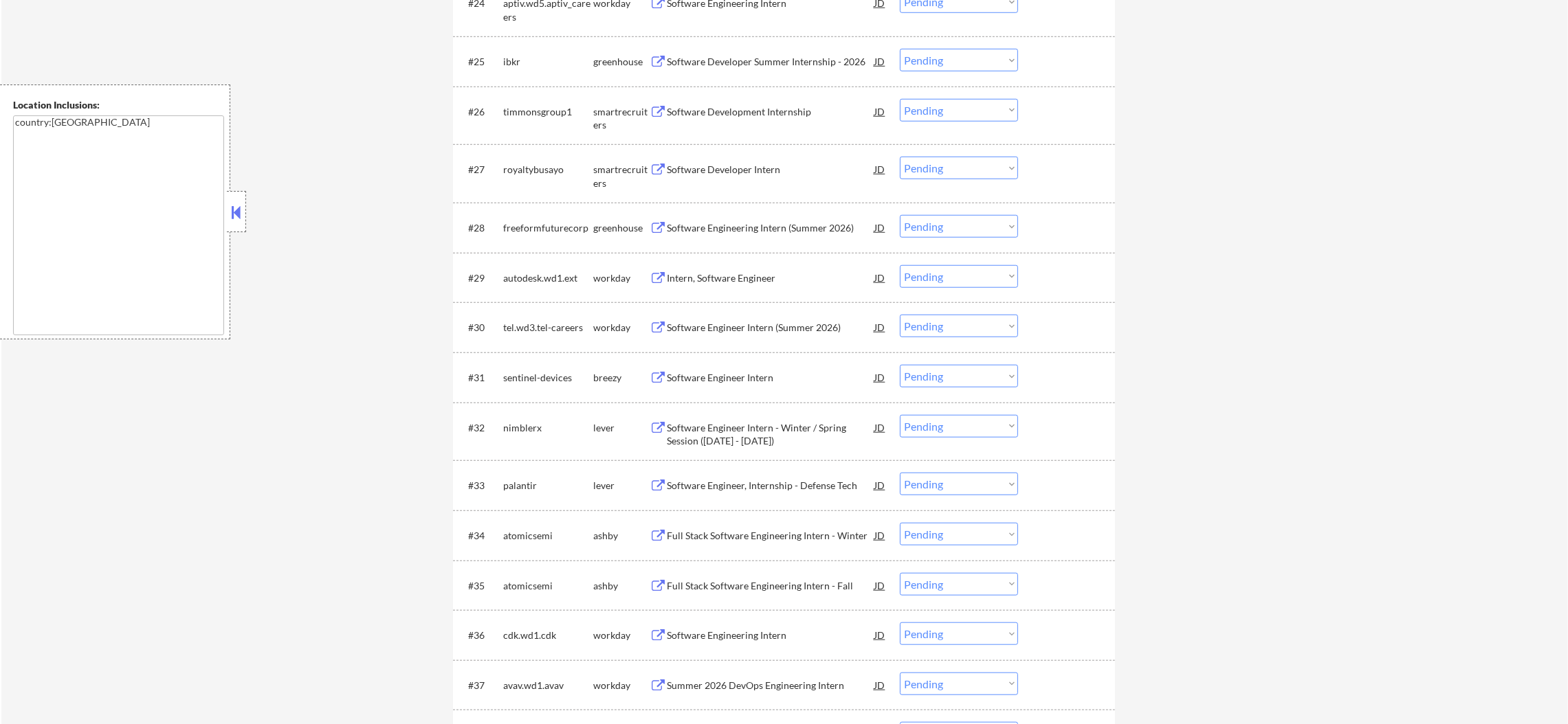
scroll to position [1785, 0]
click at [735, 62] on div "Software Developer Summer Internship - 2026" at bounding box center [770, 59] width 208 height 14
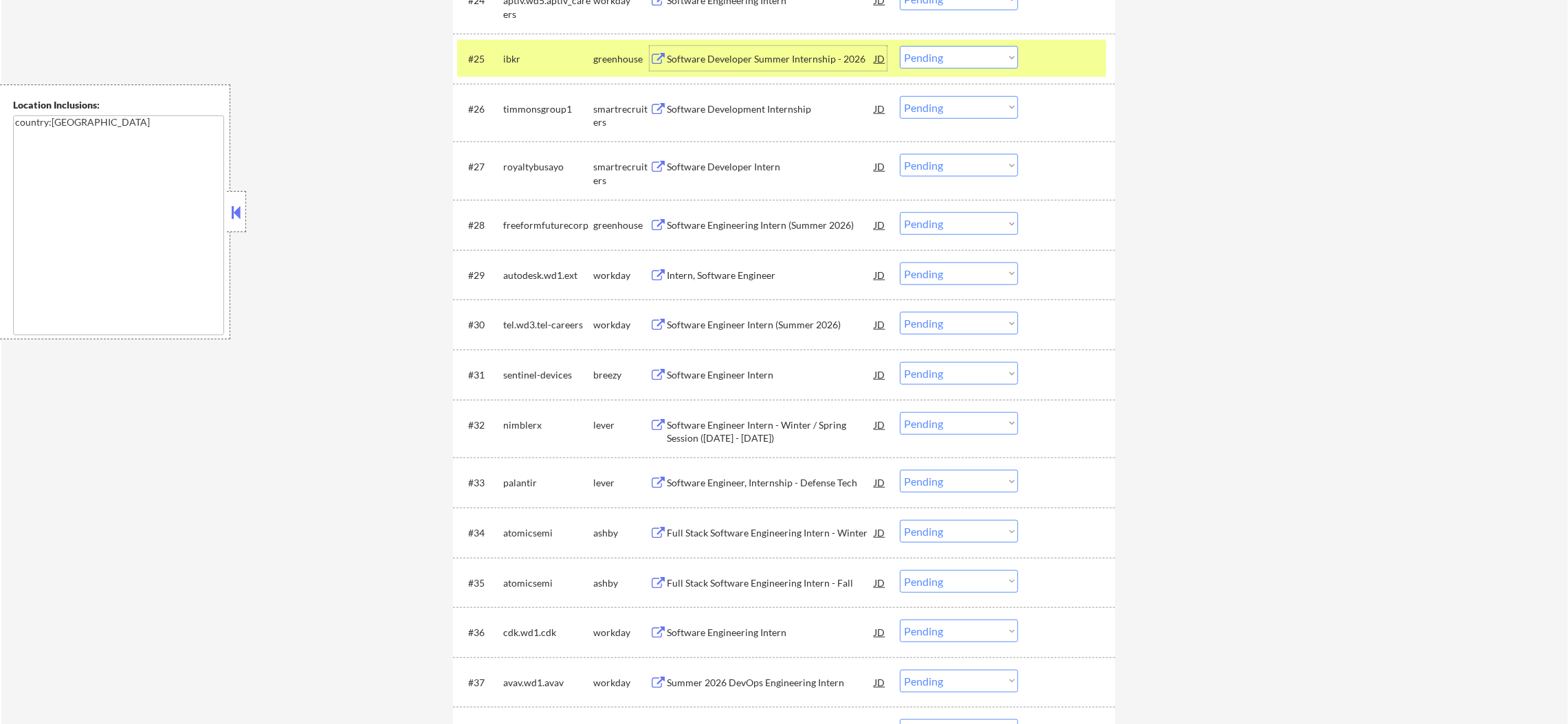
click at [939, 66] on select "Choose an option... Pending Applied Excluded (Questions) Excluded (Expired) Exc…" at bounding box center [959, 57] width 118 height 23
click at [900, 46] on select "Choose an option... Pending Applied Excluded (Questions) Excluded (Expired) Exc…" at bounding box center [959, 57] width 118 height 23
click at [514, 51] on div "ibkr" at bounding box center [548, 58] width 90 height 25
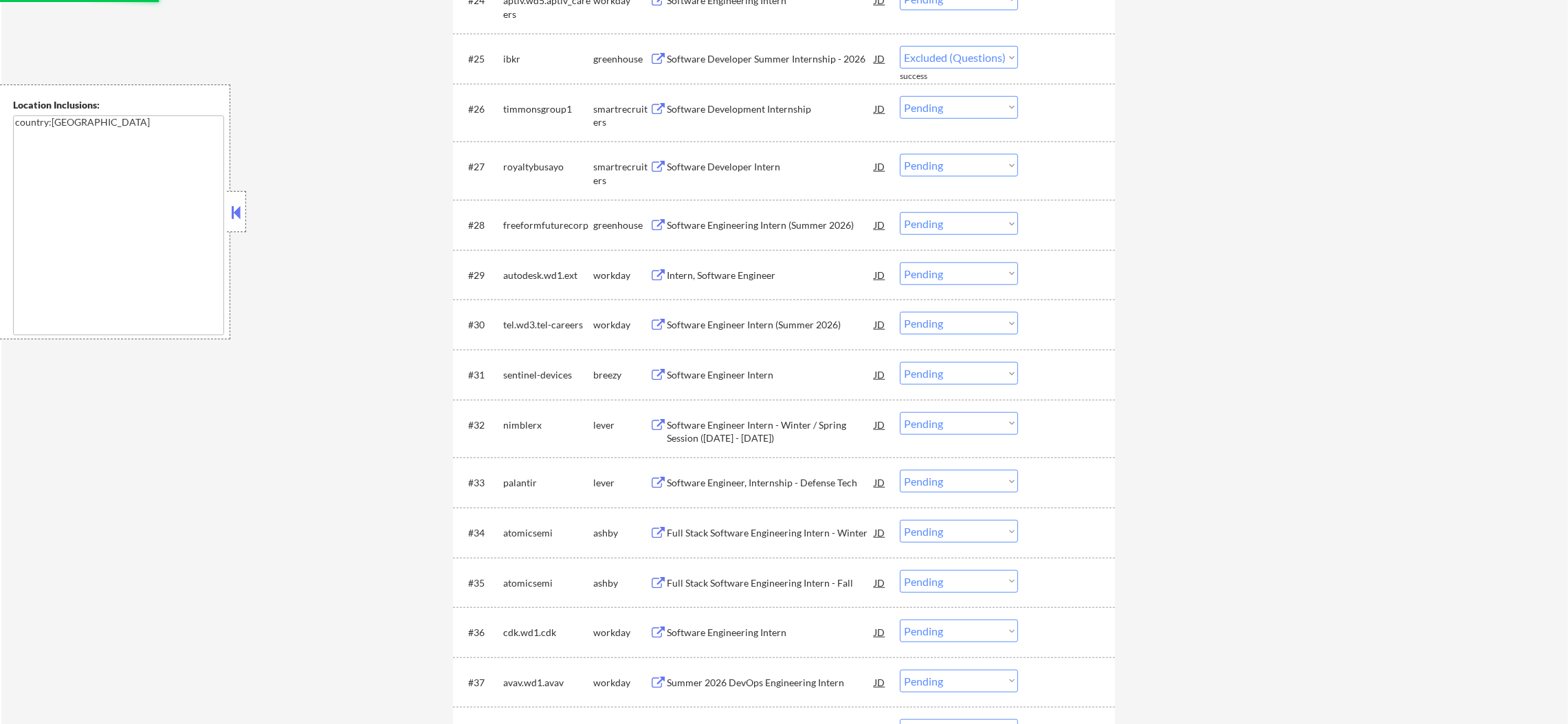
select select ""pending""
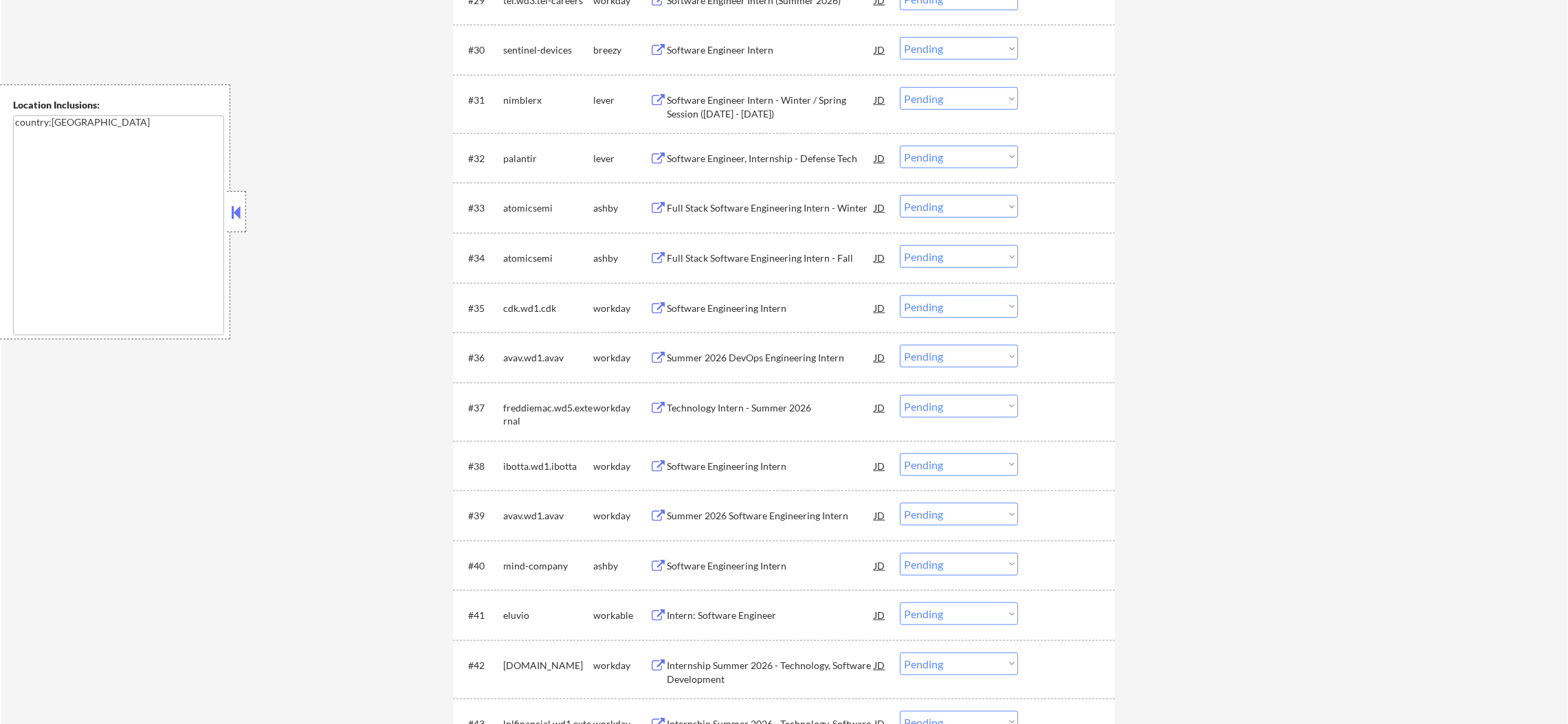
scroll to position [2095, 0]
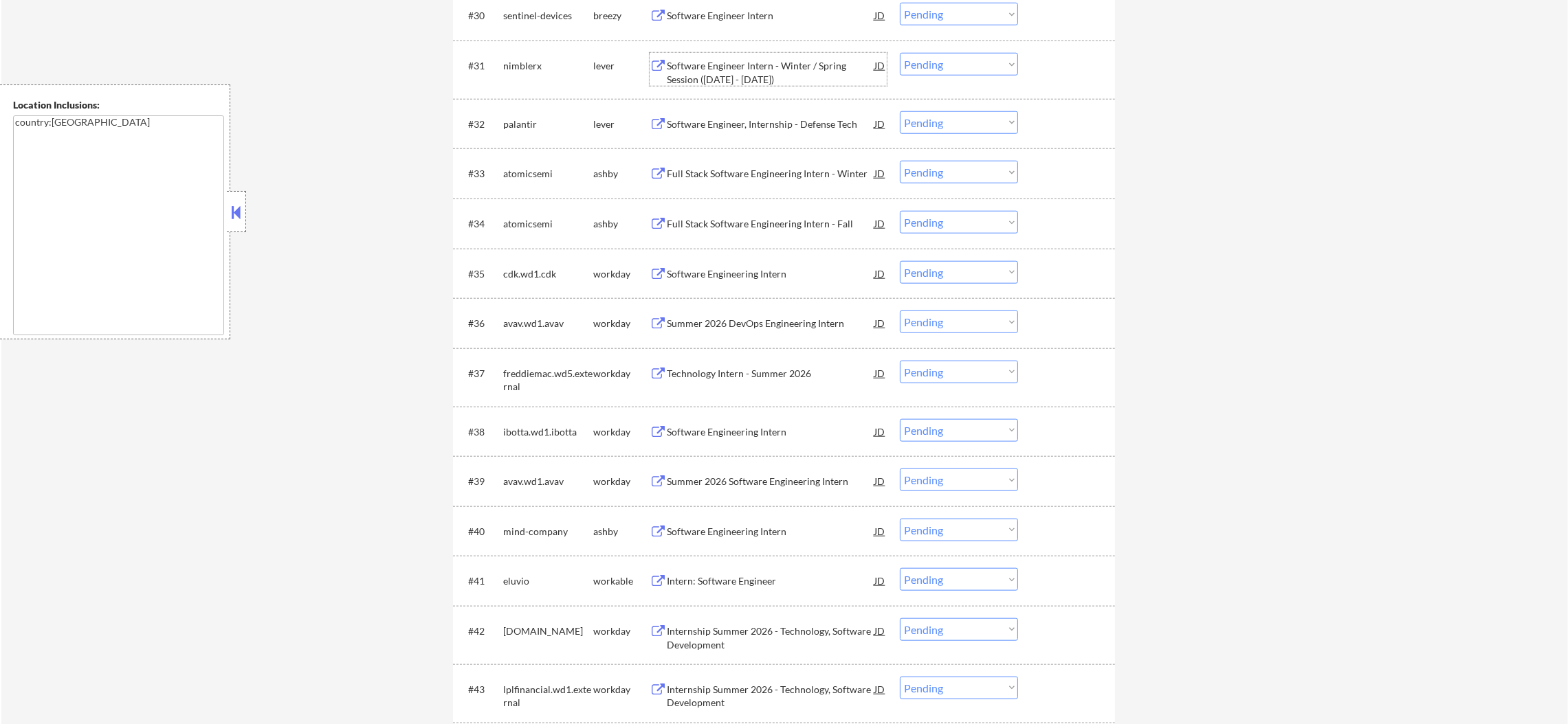
click at [764, 70] on div "Software Engineer Intern - Winter / Spring Session ([DATE] - [DATE])" at bounding box center [770, 73] width 208 height 27
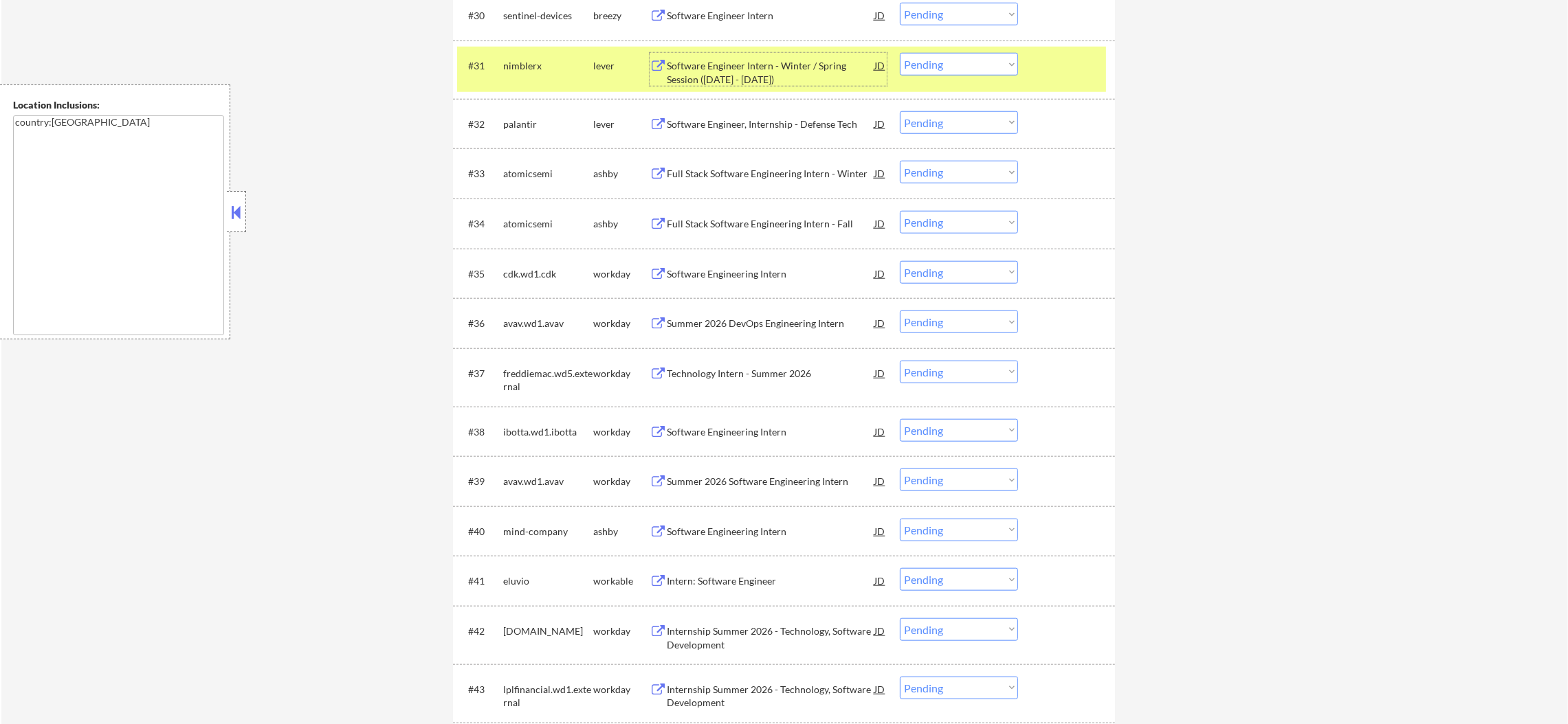
click at [964, 68] on select "Choose an option... Pending Applied Excluded (Questions) Excluded (Expired) Exc…" at bounding box center [959, 64] width 118 height 23
click at [900, 53] on select "Choose an option... Pending Applied Excluded (Questions) Excluded (Expired) Exc…" at bounding box center [959, 64] width 118 height 23
click at [559, 73] on div "nimblerx" at bounding box center [548, 65] width 90 height 25
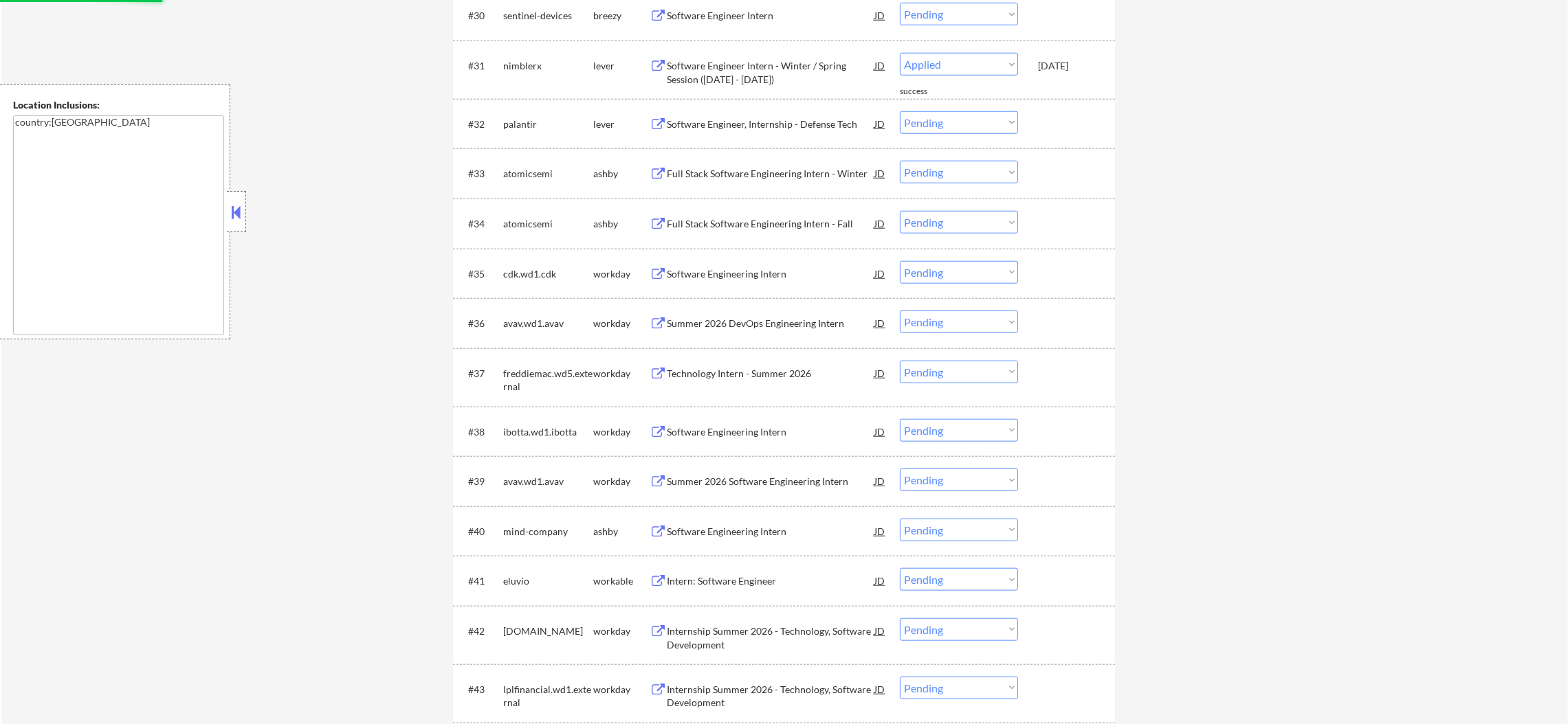
select select ""pending""
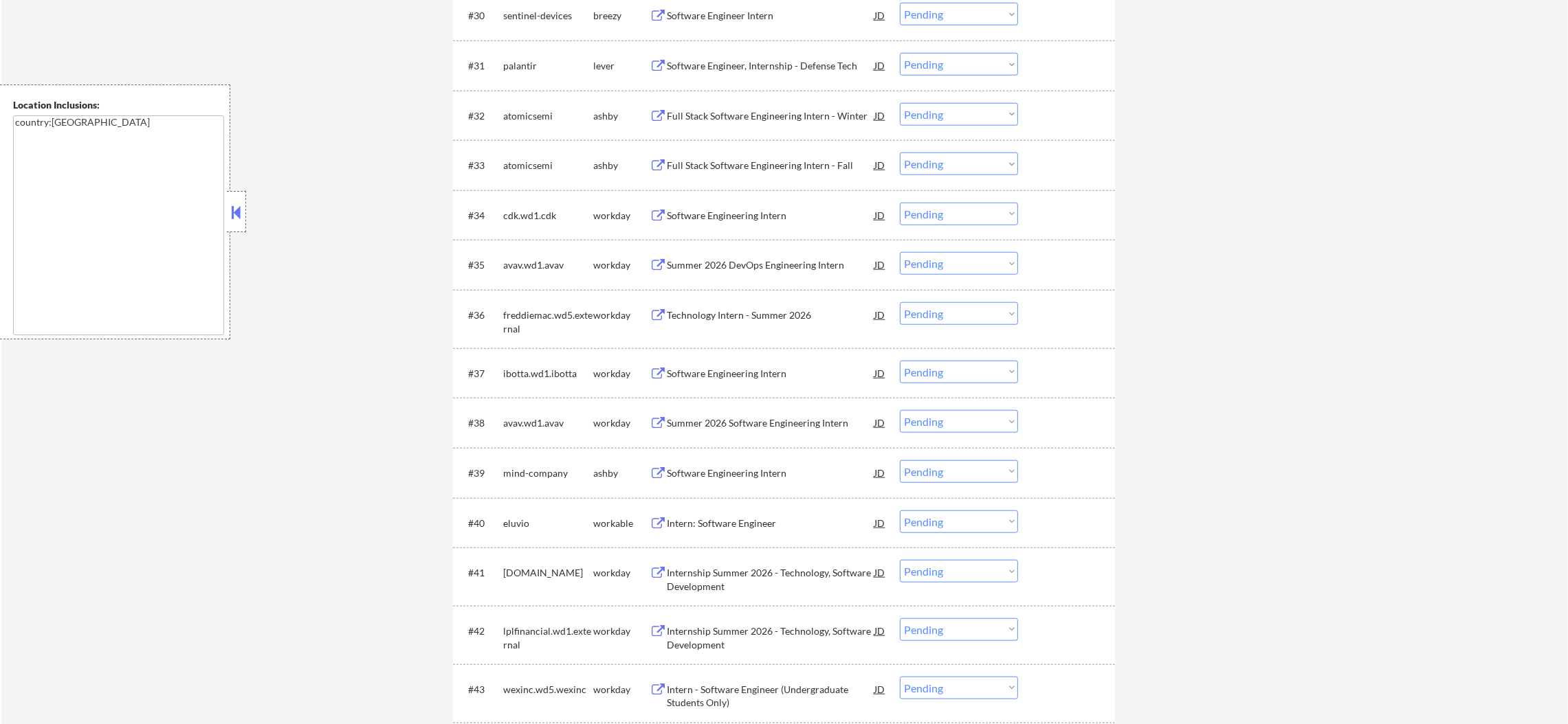
click at [773, 48] on div "#31 palantir lever Software Engineer, Internship - Defense Tech JD Choose an op…" at bounding box center [782, 65] width 649 height 37
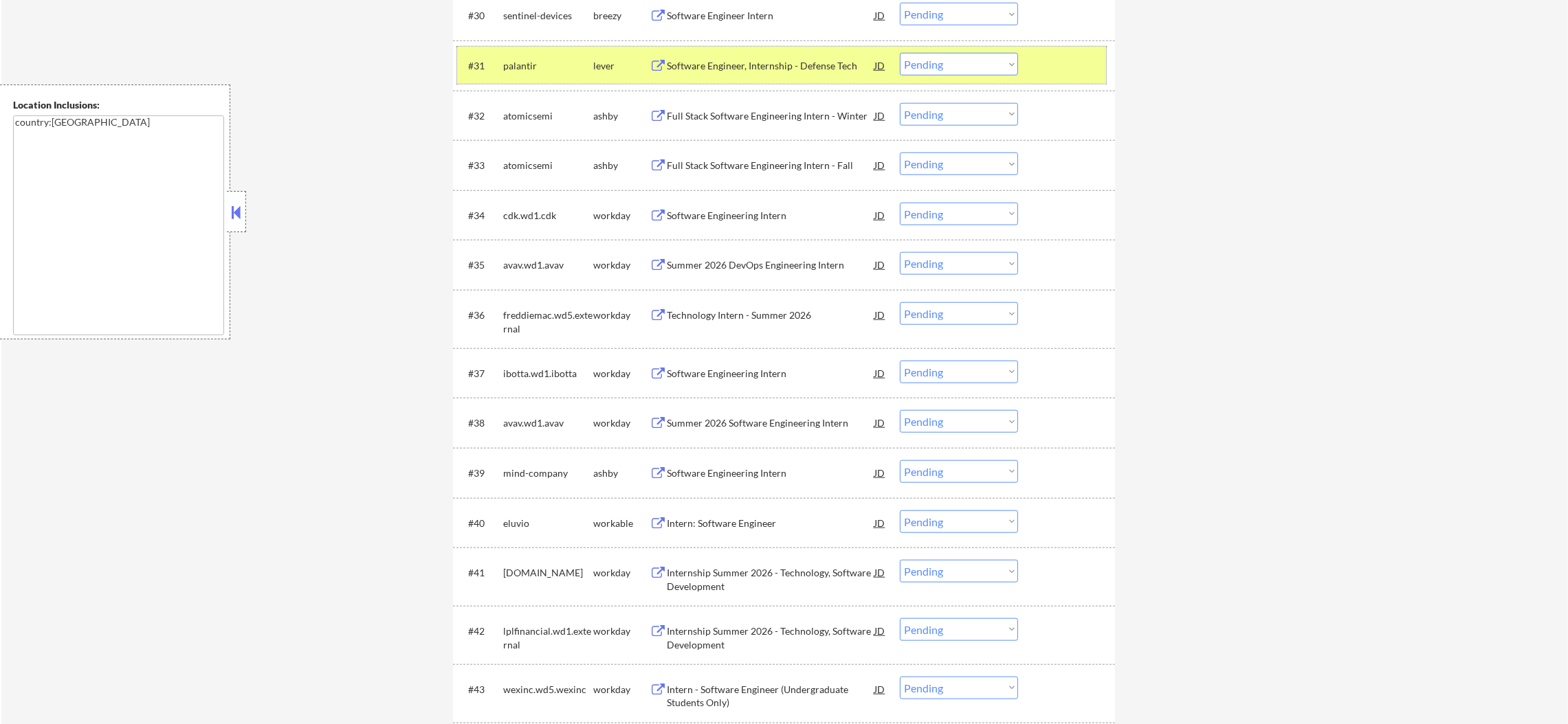
click at [746, 80] on div "#31 palantir lever Software Engineer, Internship - Defense Tech JD Choose an op…" at bounding box center [782, 65] width 649 height 37
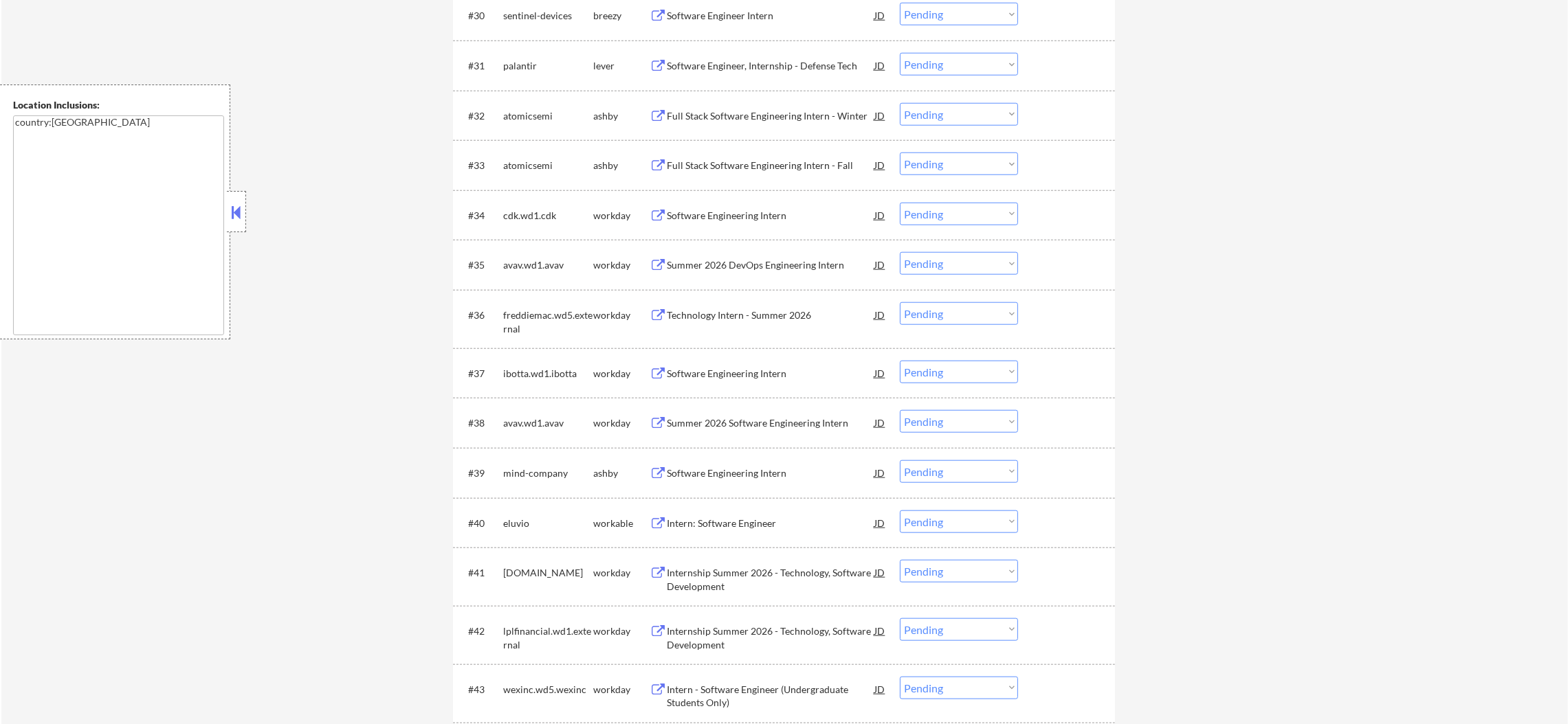
click at [755, 68] on div "Software Engineer, Internship - Defense Tech" at bounding box center [770, 66] width 208 height 14
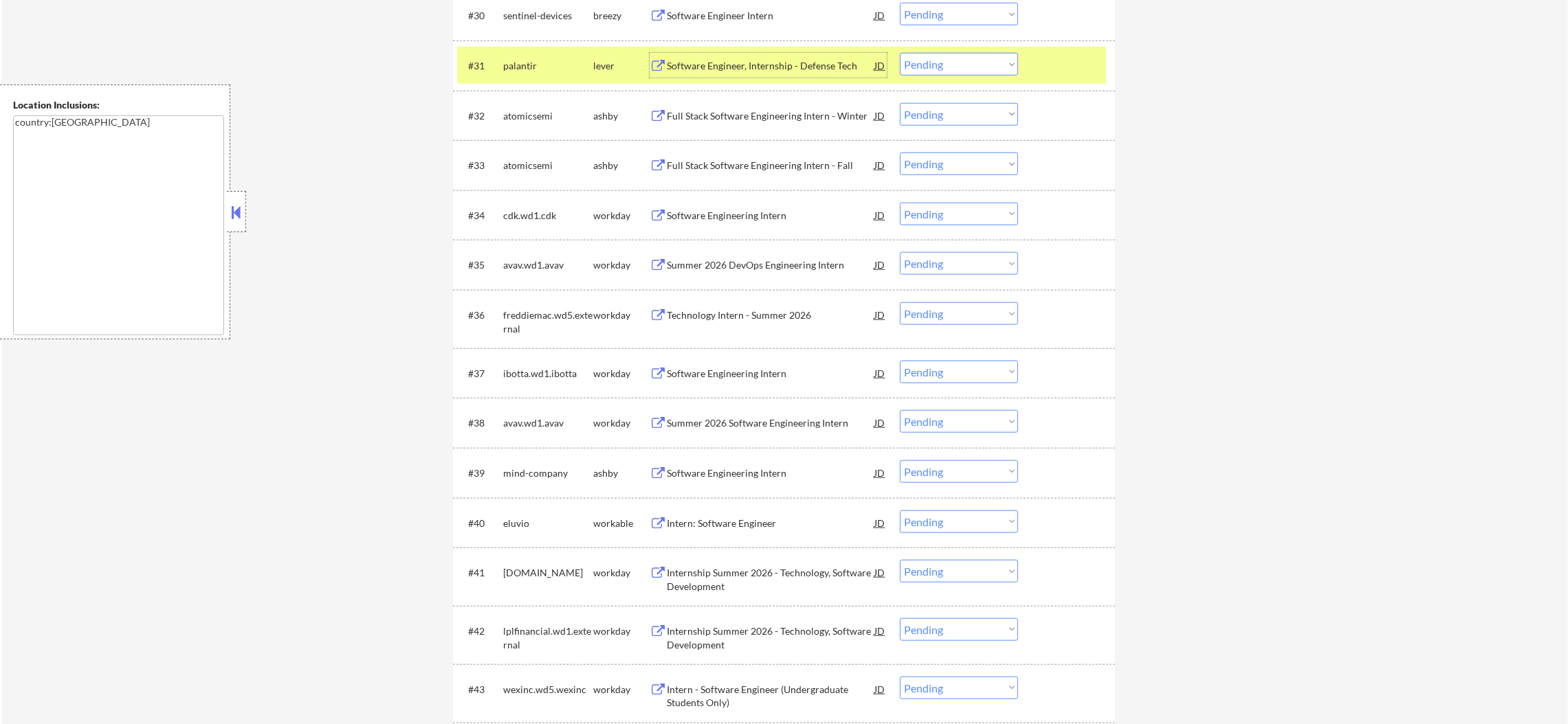
click at [502, 80] on div "#31 palantir lever Software Engineer, Internship - Defense Tech JD Choose an op…" at bounding box center [782, 65] width 649 height 37
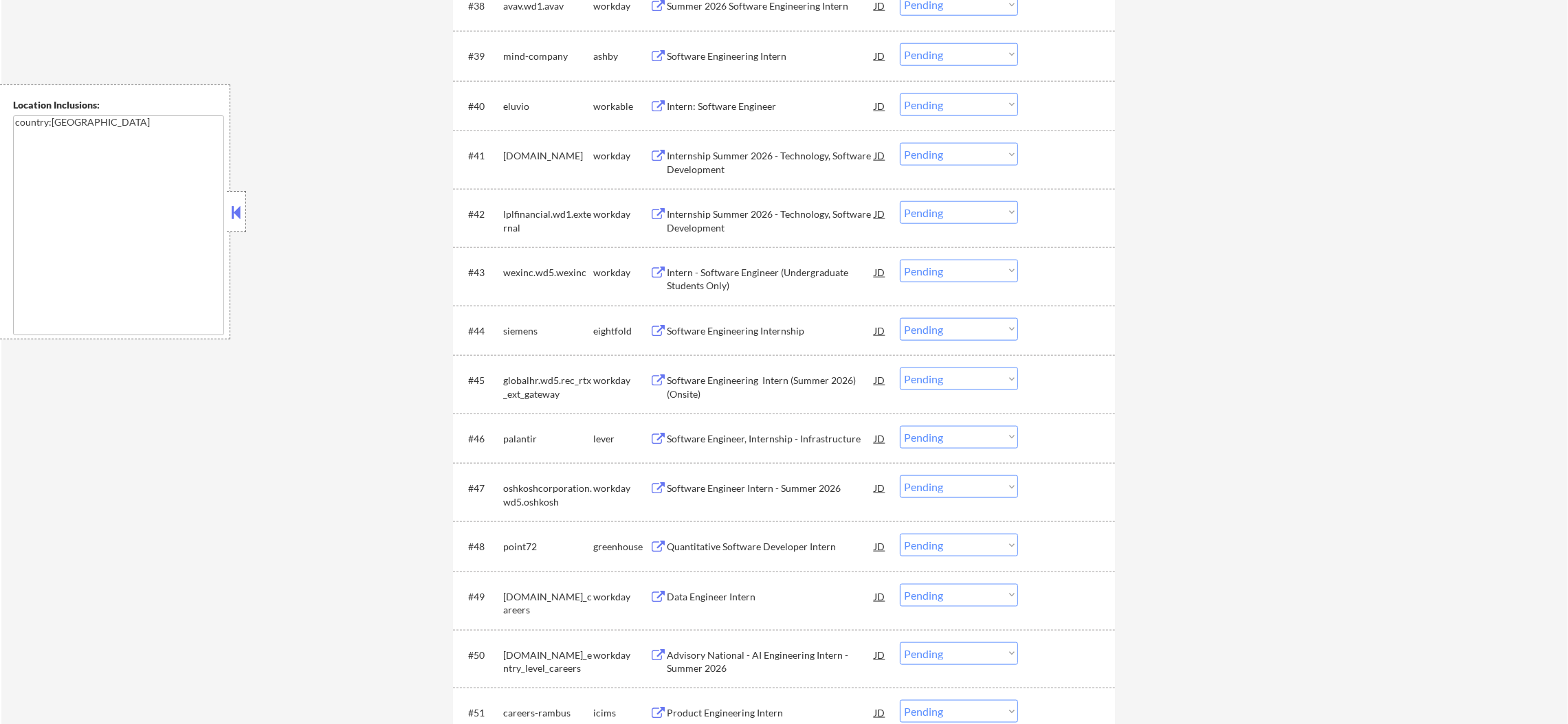
scroll to position [2507, 0]
click at [764, 56] on div "Software Engineering Intern" at bounding box center [770, 61] width 208 height 14
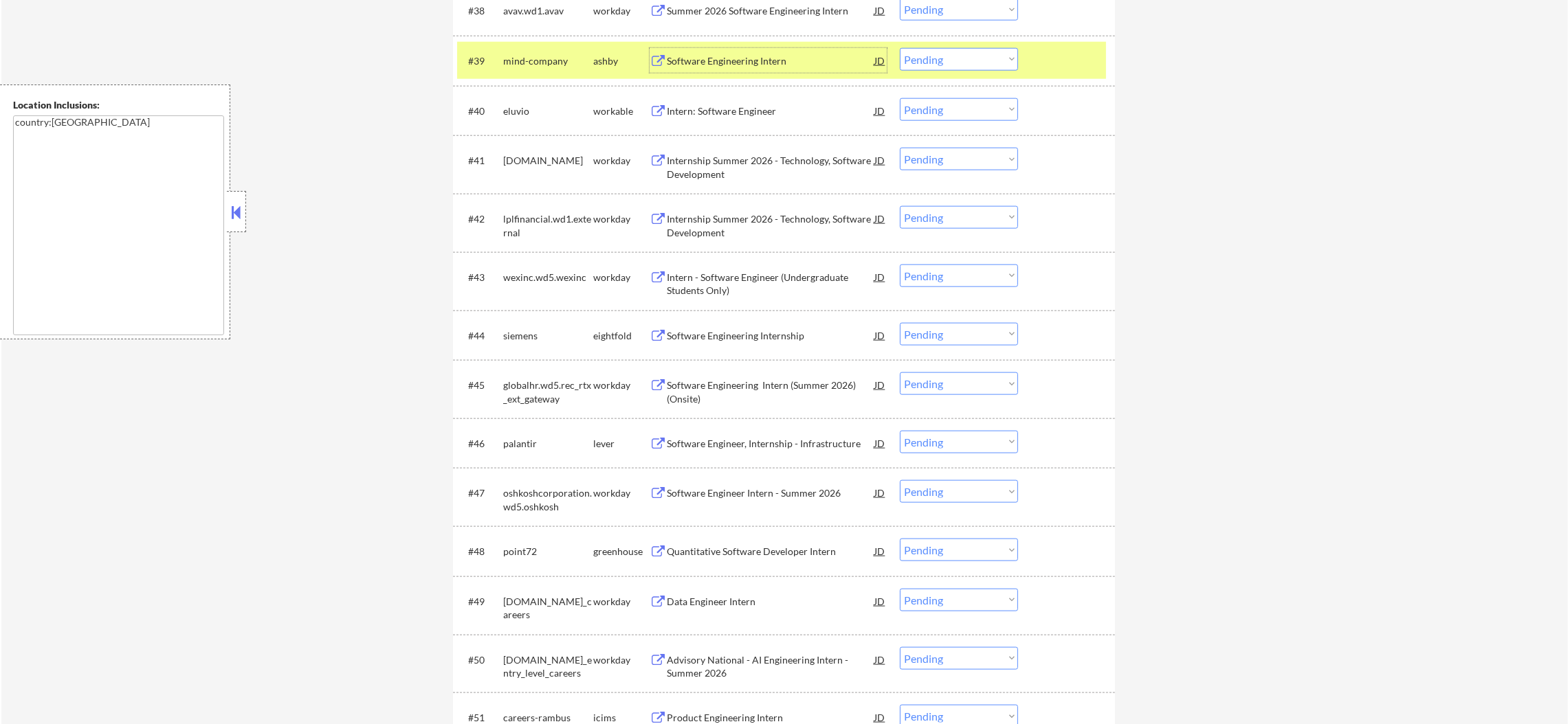
click at [926, 52] on select "Choose an option... Pending Applied Excluded (Questions) Excluded (Expired) Exc…" at bounding box center [959, 59] width 118 height 23
click at [900, 48] on select "Choose an option... Pending Applied Excluded (Questions) Excluded (Expired) Exc…" at bounding box center [959, 59] width 118 height 23
click at [526, 56] on div "mind-company" at bounding box center [548, 61] width 90 height 14
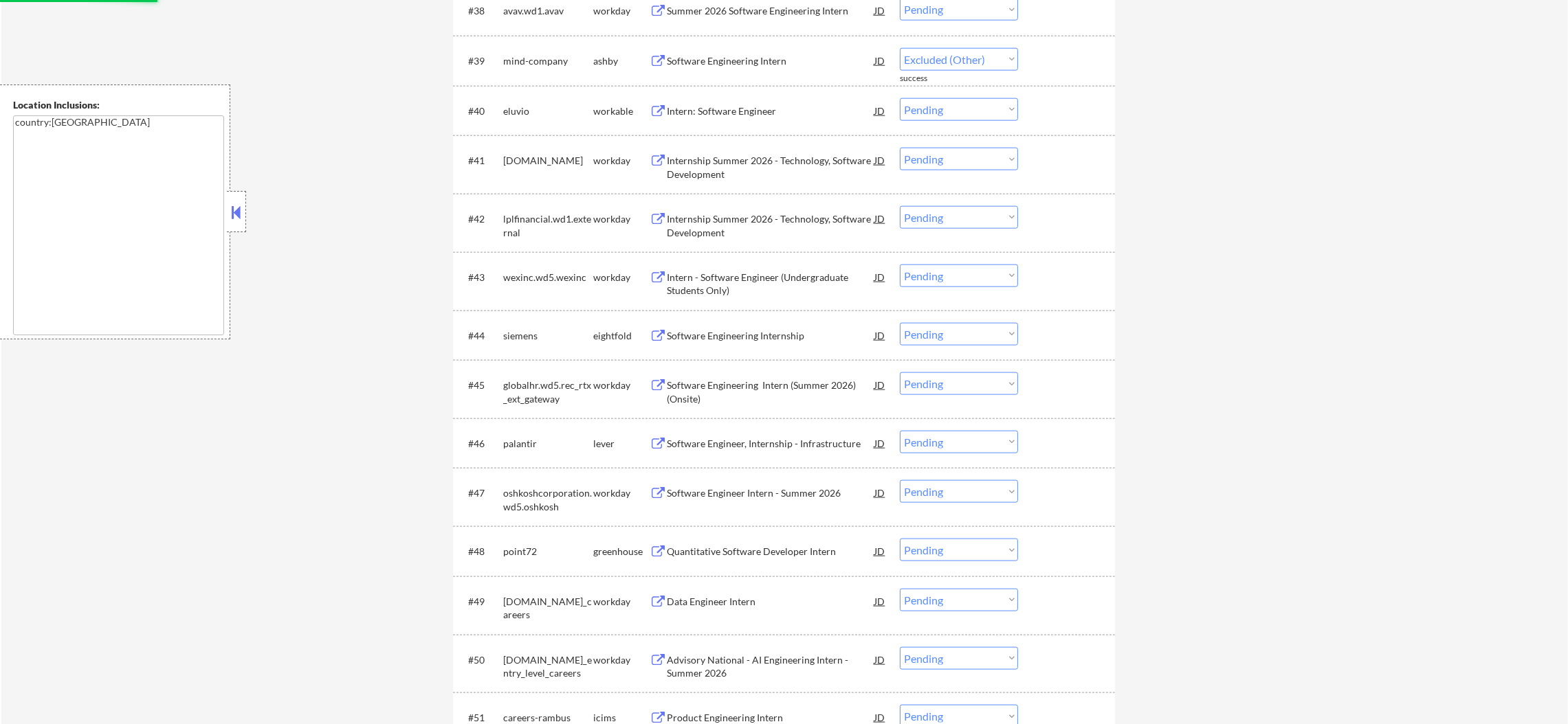
select select ""pending""
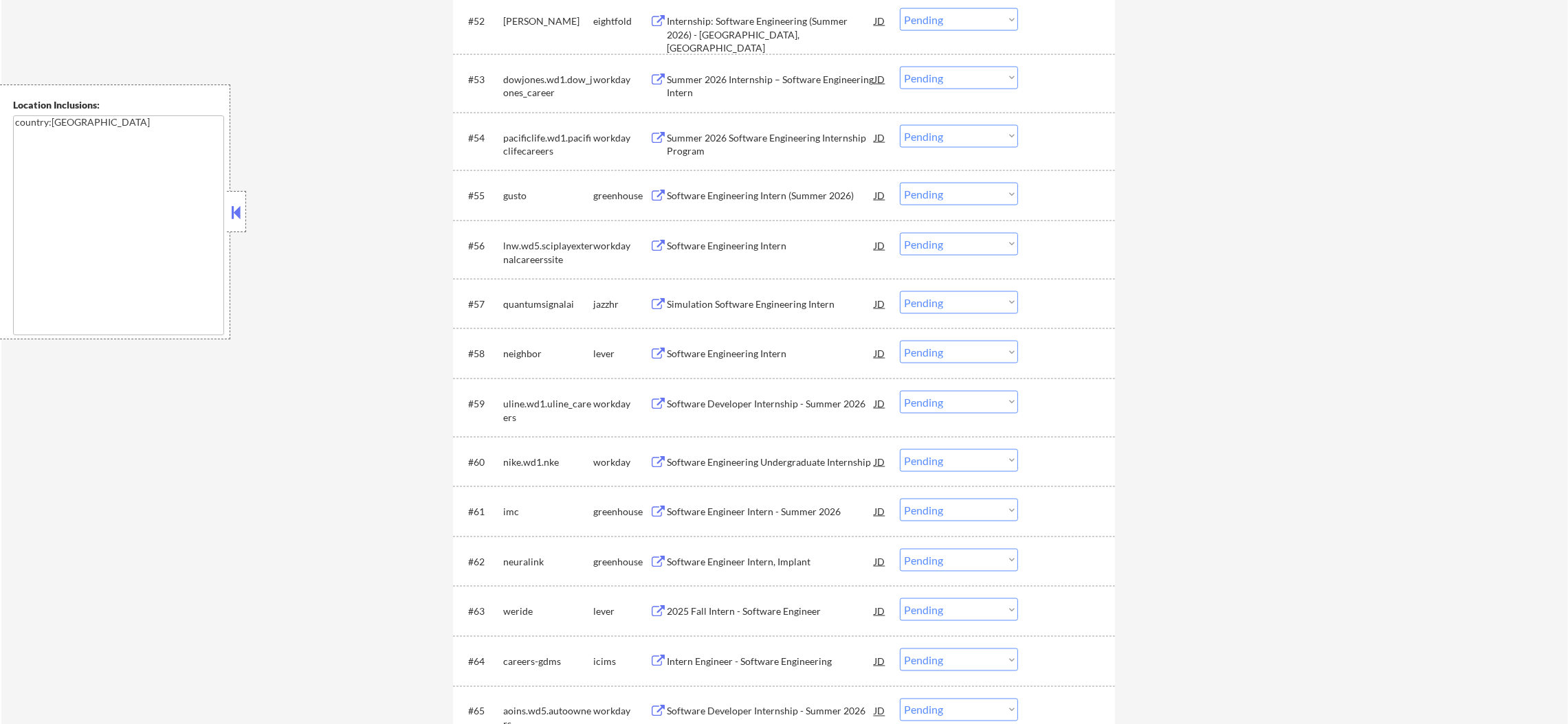
scroll to position [3262, 0]
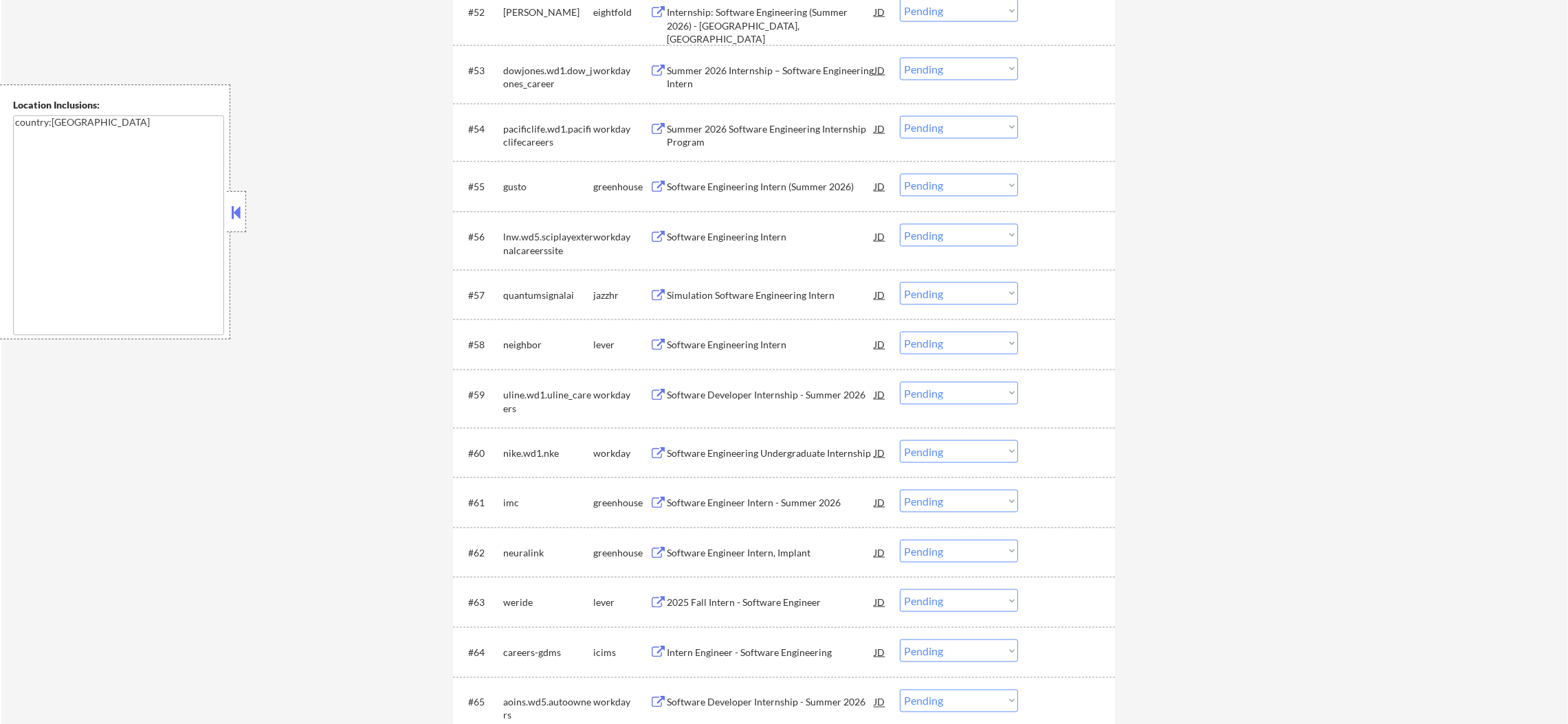
click at [745, 299] on div "Simulation Software Engineering Intern" at bounding box center [770, 296] width 208 height 14
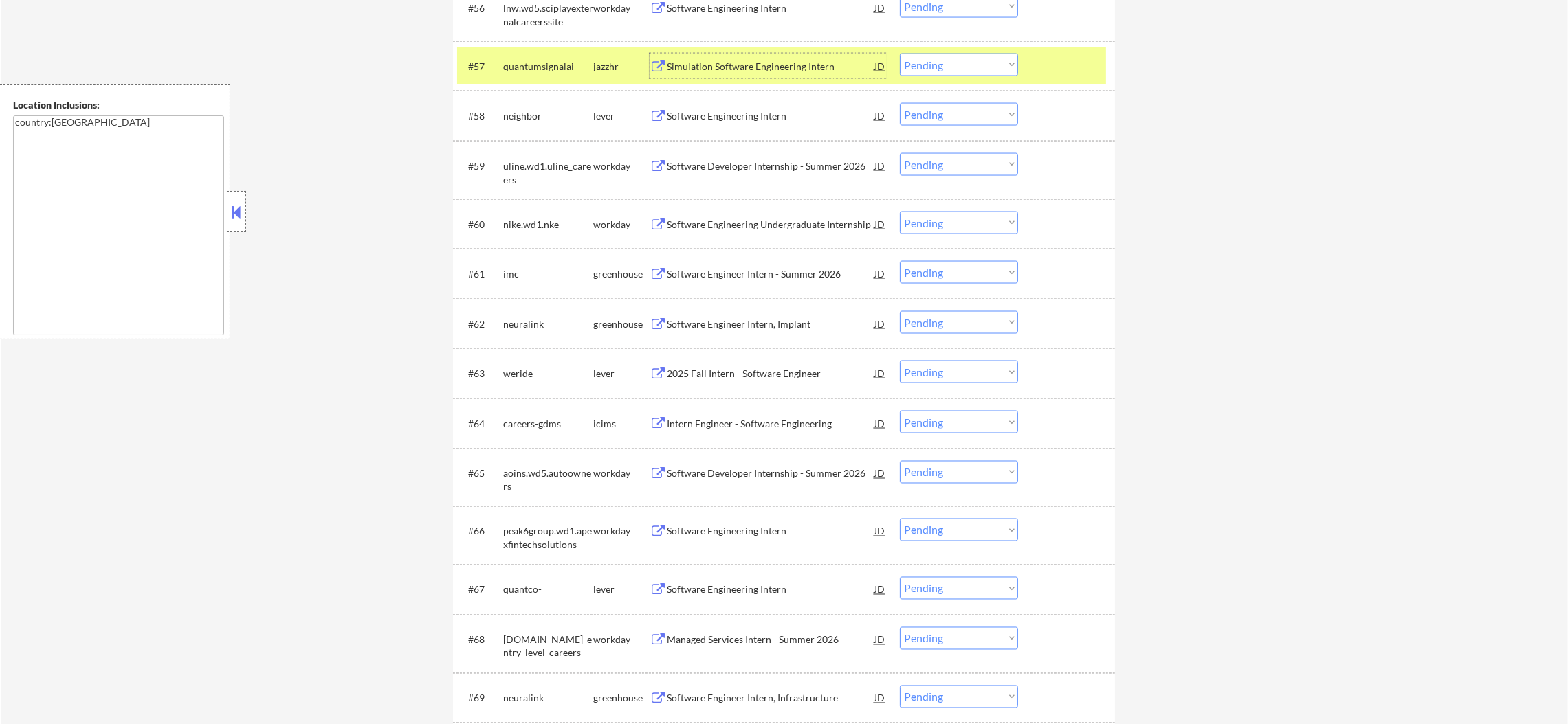
scroll to position [3504, 0]
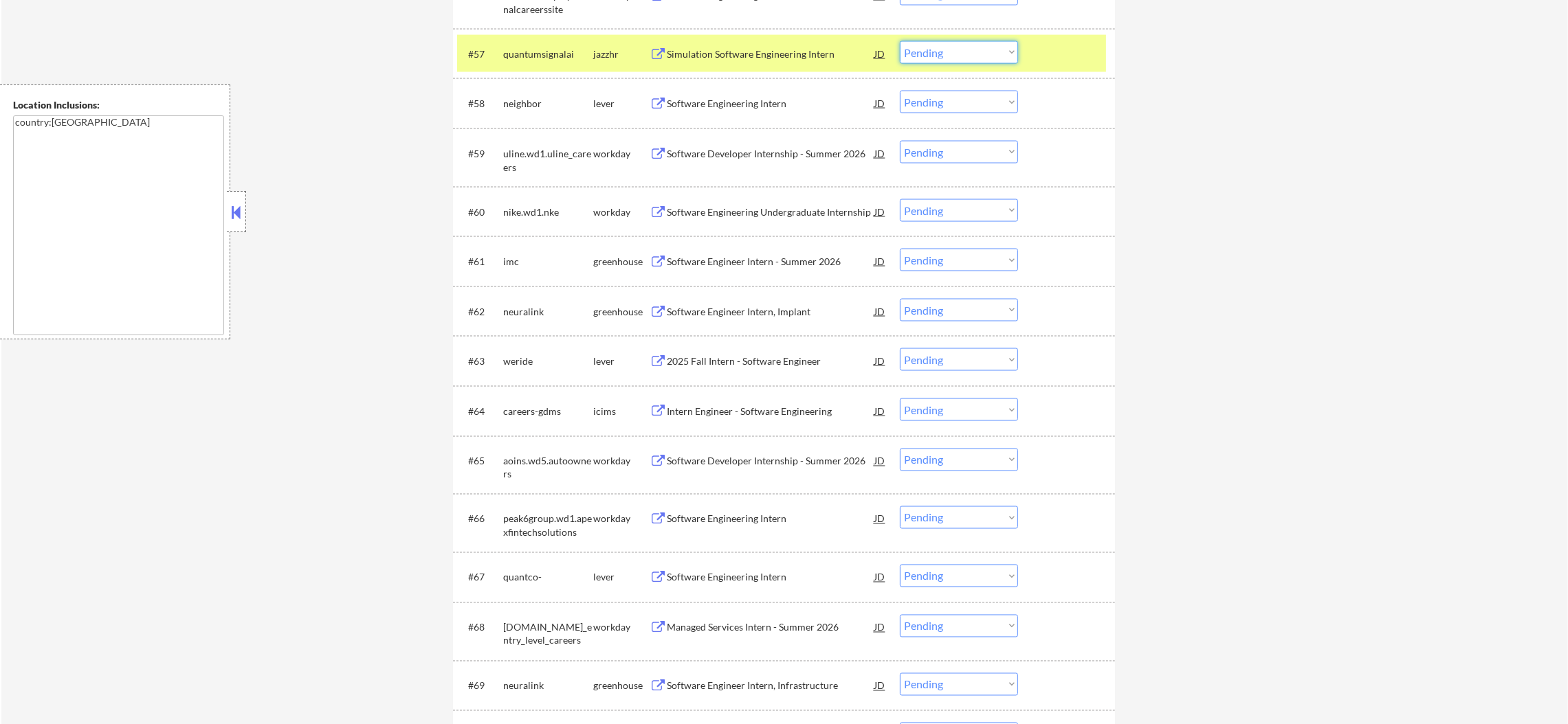
click at [927, 56] on select "Choose an option... Pending Applied Excluded (Questions) Excluded (Expired) Exc…" at bounding box center [959, 53] width 118 height 23
click at [900, 42] on select "Choose an option... Pending Applied Excluded (Questions) Excluded (Expired) Exc…" at bounding box center [959, 53] width 118 height 23
click at [574, 49] on div "quantumsignalai" at bounding box center [548, 54] width 90 height 14
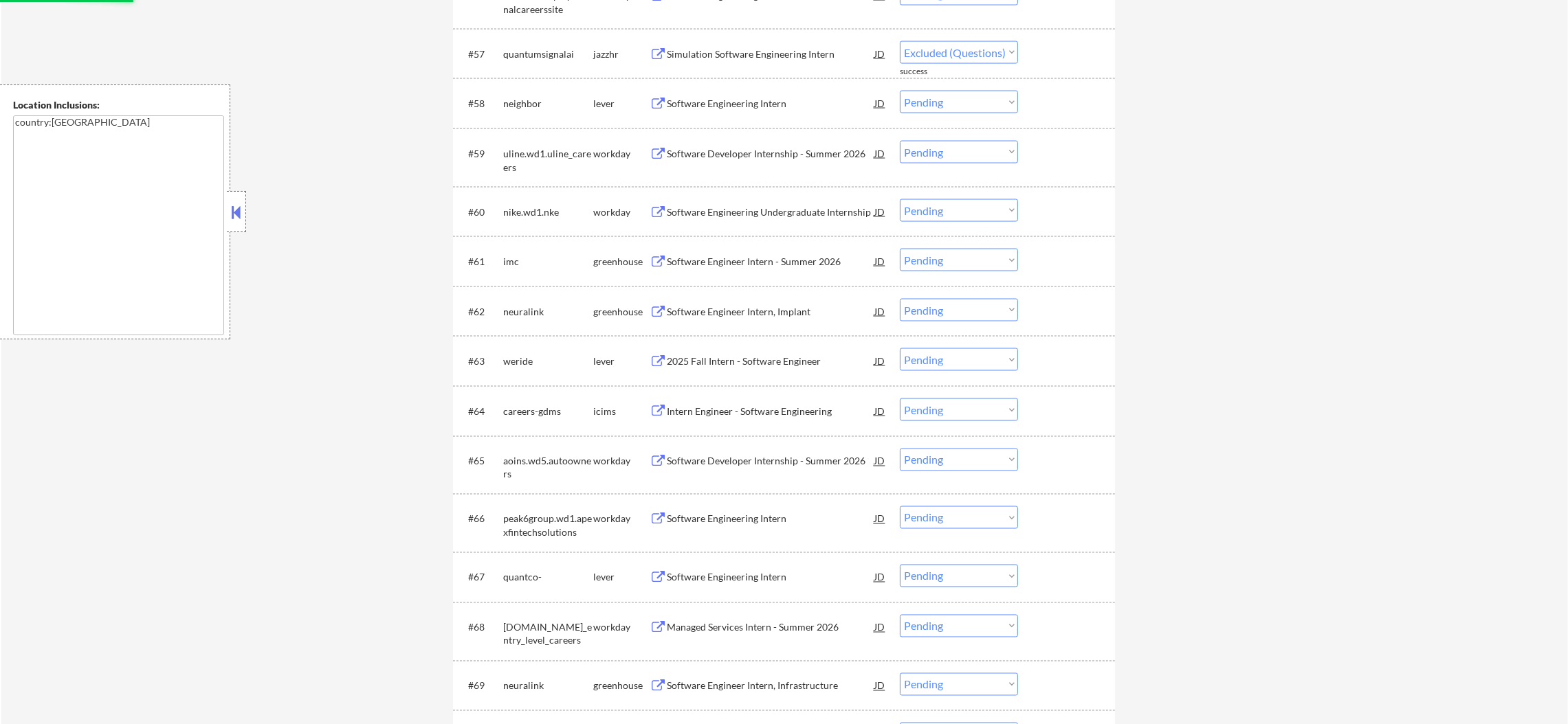
select select ""pending""
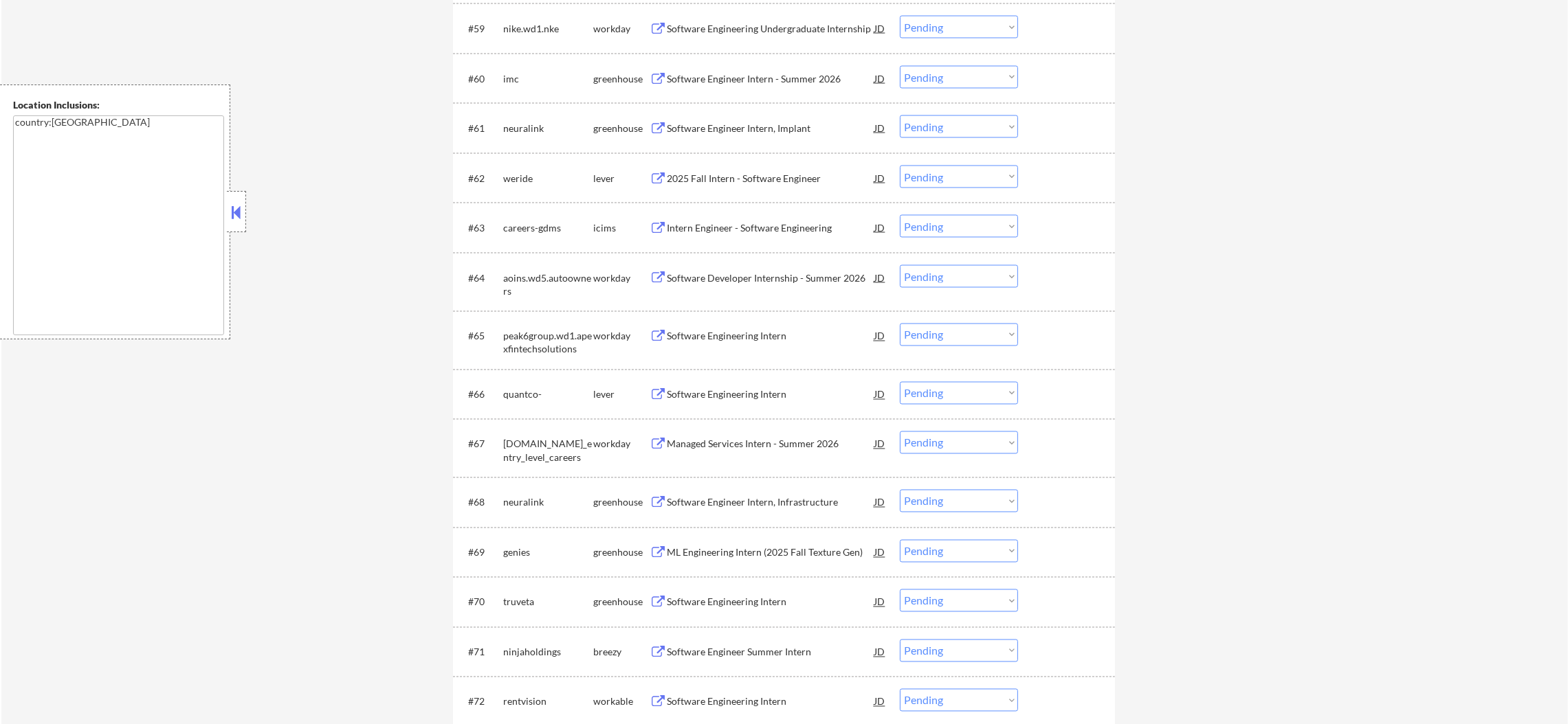
scroll to position [3640, 0]
click at [747, 76] on div "Software Engineer Intern - Summer 2026" at bounding box center [770, 76] width 208 height 14
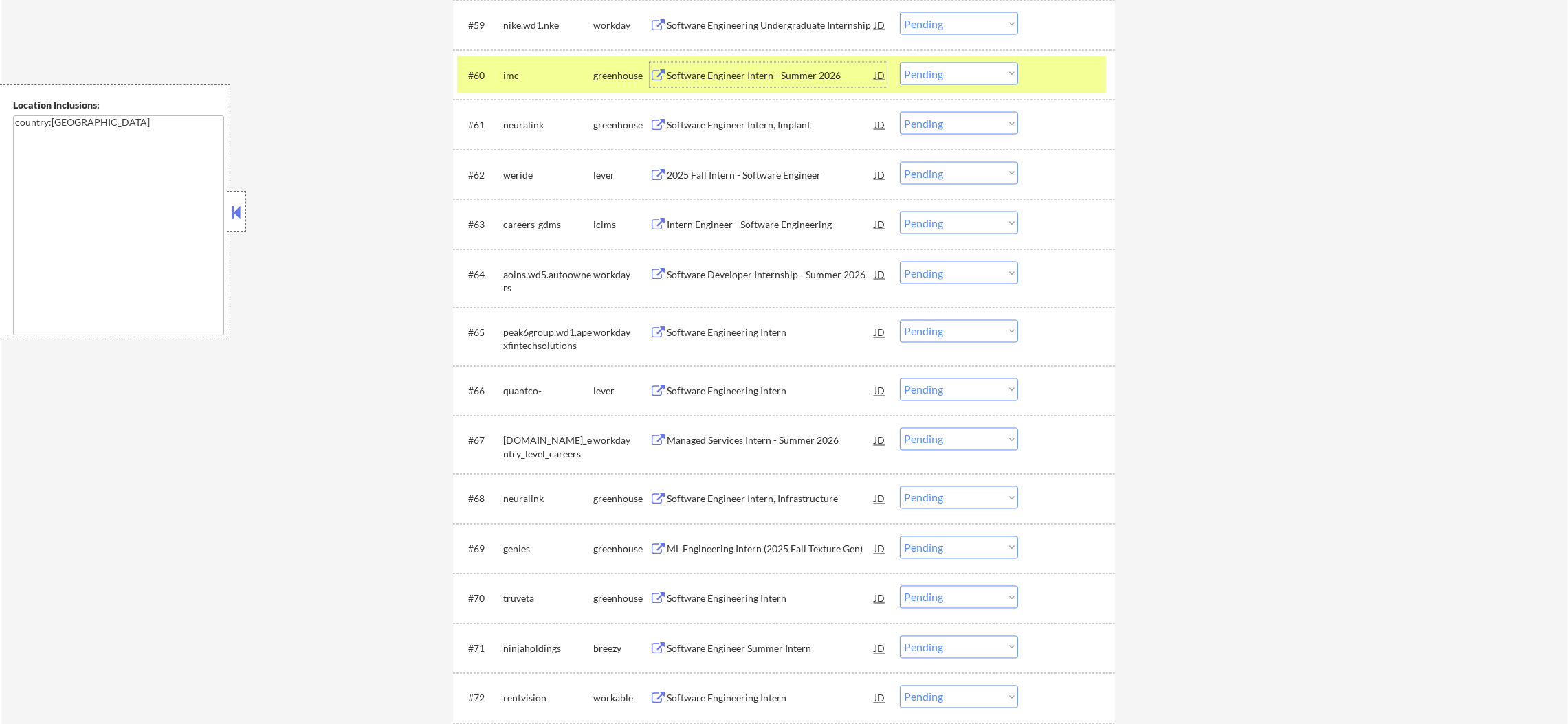
click at [934, 78] on select "Choose an option... Pending Applied Excluded (Questions) Excluded (Expired) Exc…" at bounding box center [959, 74] width 118 height 23
click at [900, 63] on select "Choose an option... Pending Applied Excluded (Questions) Excluded (Expired) Exc…" at bounding box center [959, 74] width 118 height 23
click at [550, 61] on div "#60 imc greenhouse Software Engineer Intern - Summer 2026 JD Choose an option..…" at bounding box center [782, 75] width 649 height 37
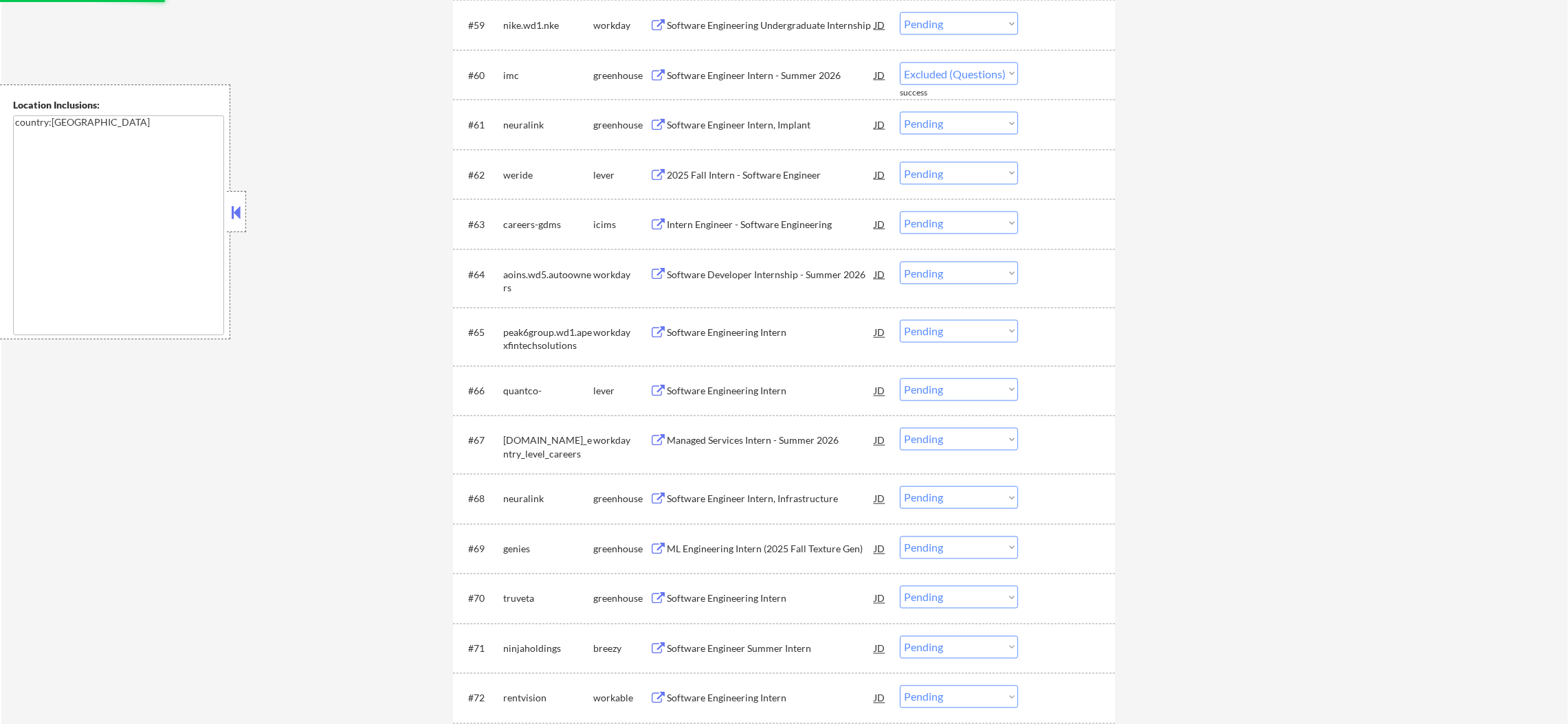
select select ""pending""
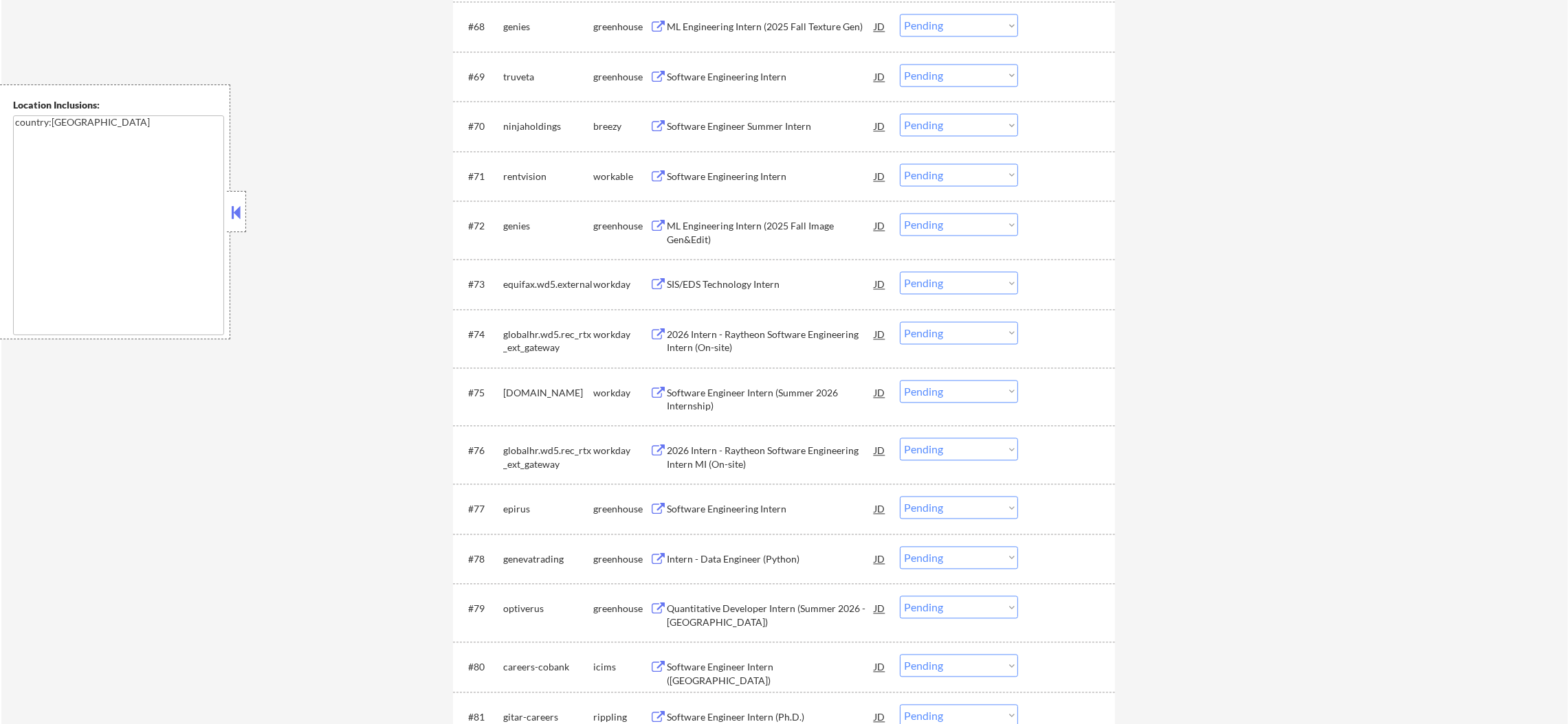
scroll to position [4155, 0]
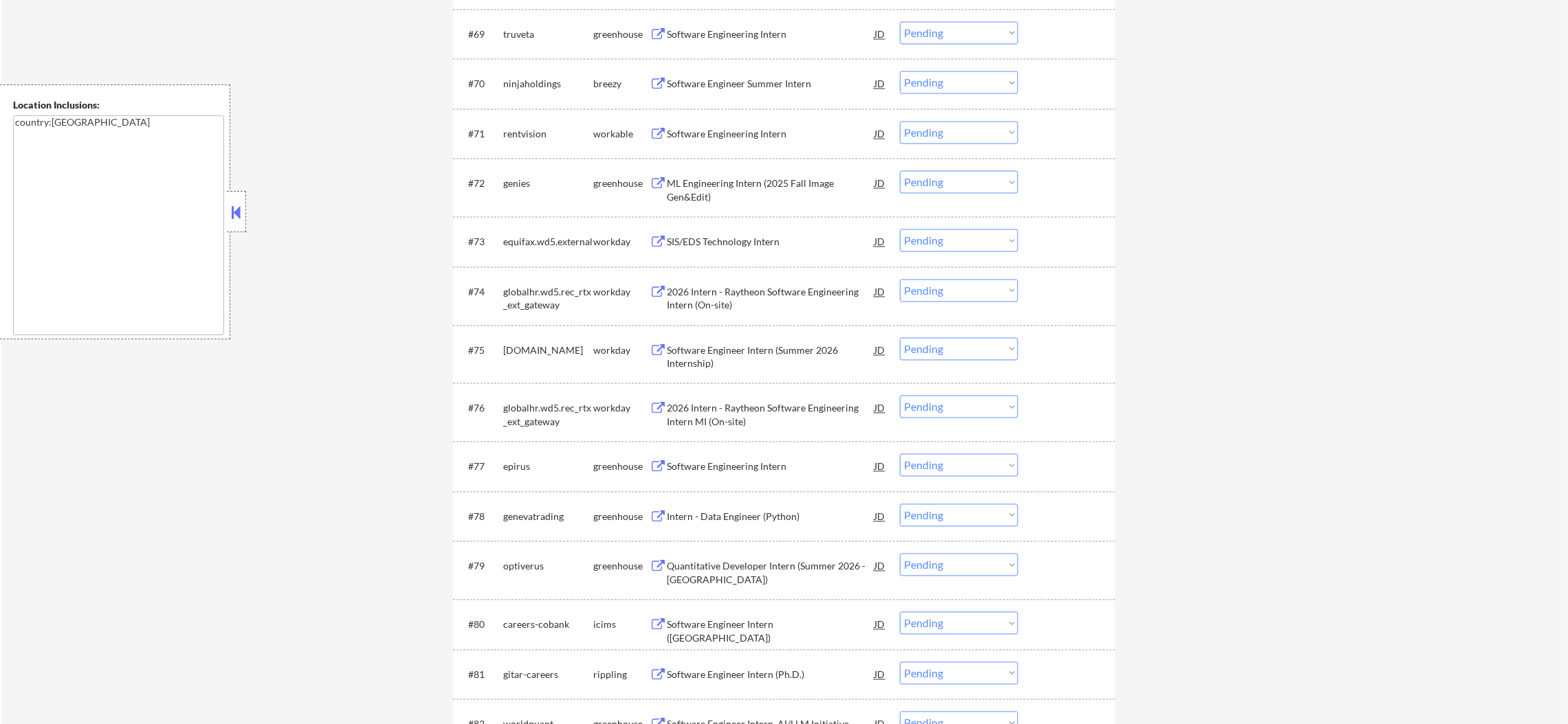
click at [748, 90] on div "Software Engineer Summer Intern" at bounding box center [770, 84] width 208 height 14
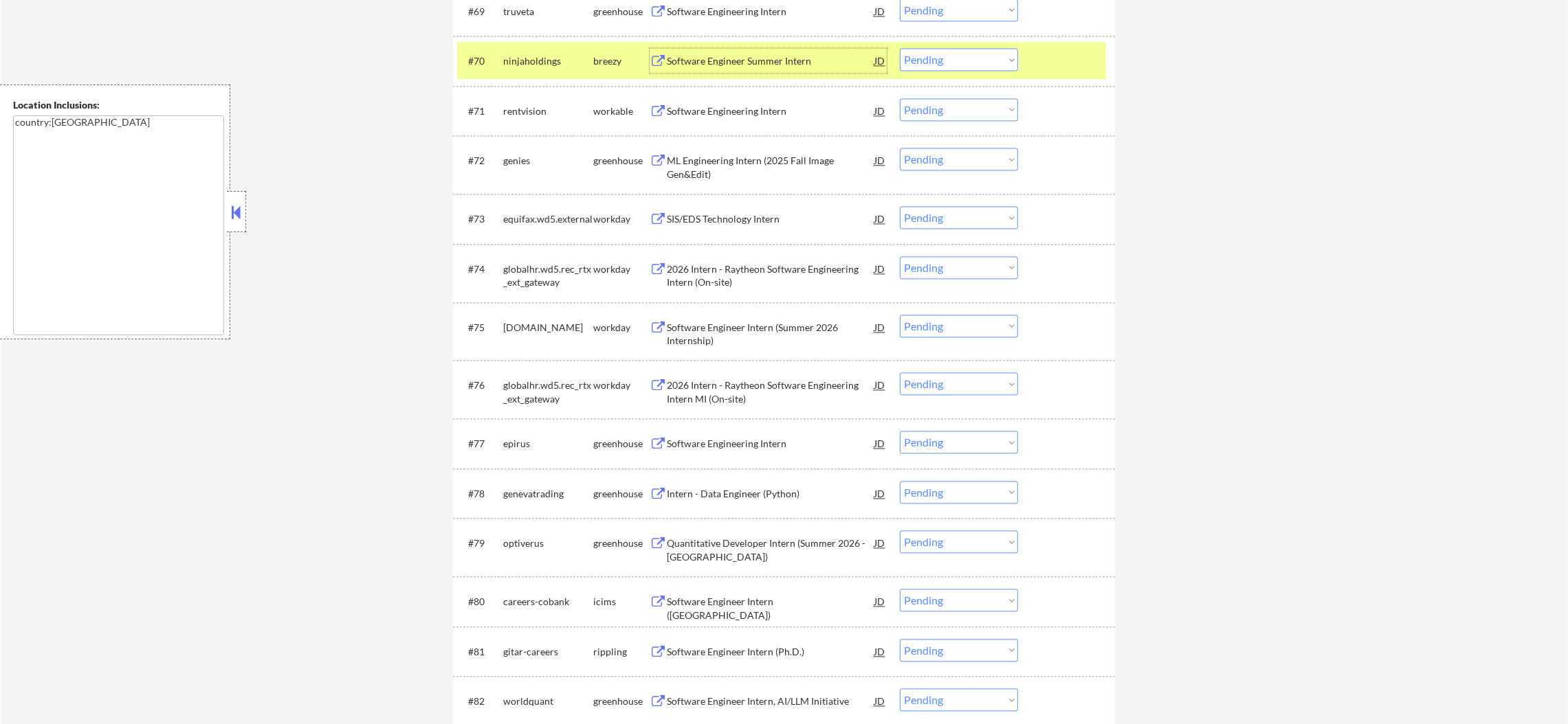
scroll to position [4190, 0]
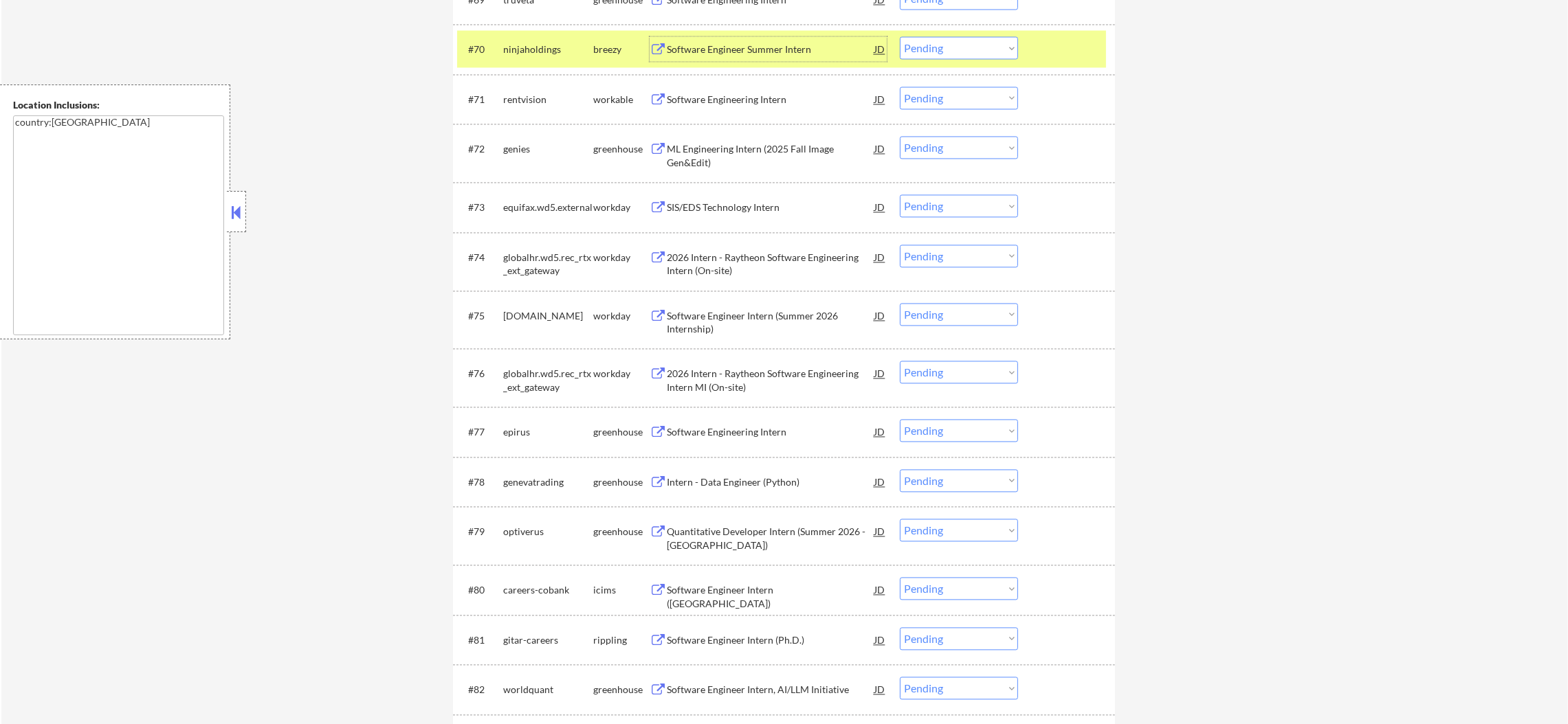
click at [909, 52] on select "Choose an option... Pending Applied Excluded (Questions) Excluded (Expired) Exc…" at bounding box center [959, 48] width 118 height 23
click at [900, 37] on select "Choose an option... Pending Applied Excluded (Questions) Excluded (Expired) Exc…" at bounding box center [959, 48] width 118 height 23
click at [502, 40] on div "#70 ninjaholdings breezy Software Engineer Summer Intern JD Choose an option...…" at bounding box center [782, 49] width 649 height 37
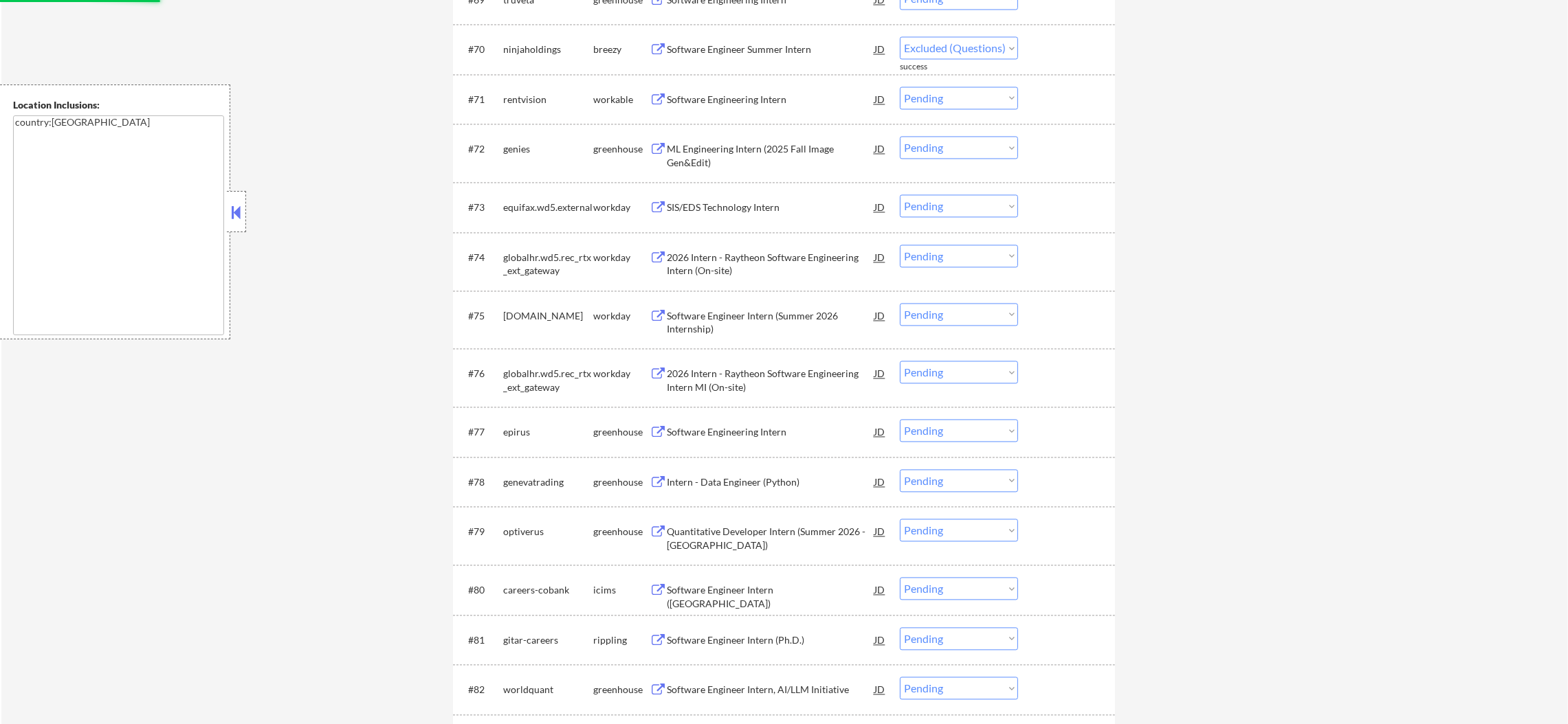
select select ""pending""
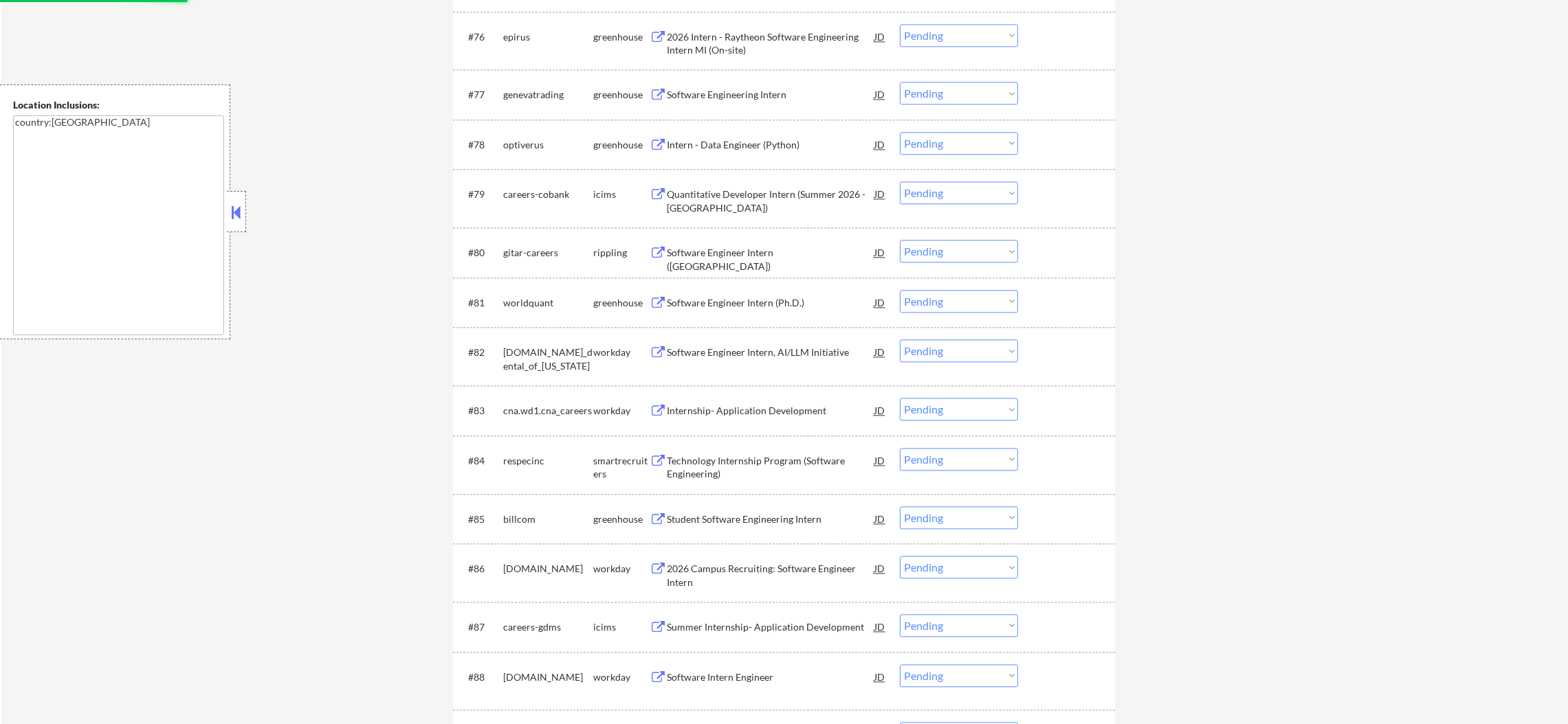
scroll to position [4568, 0]
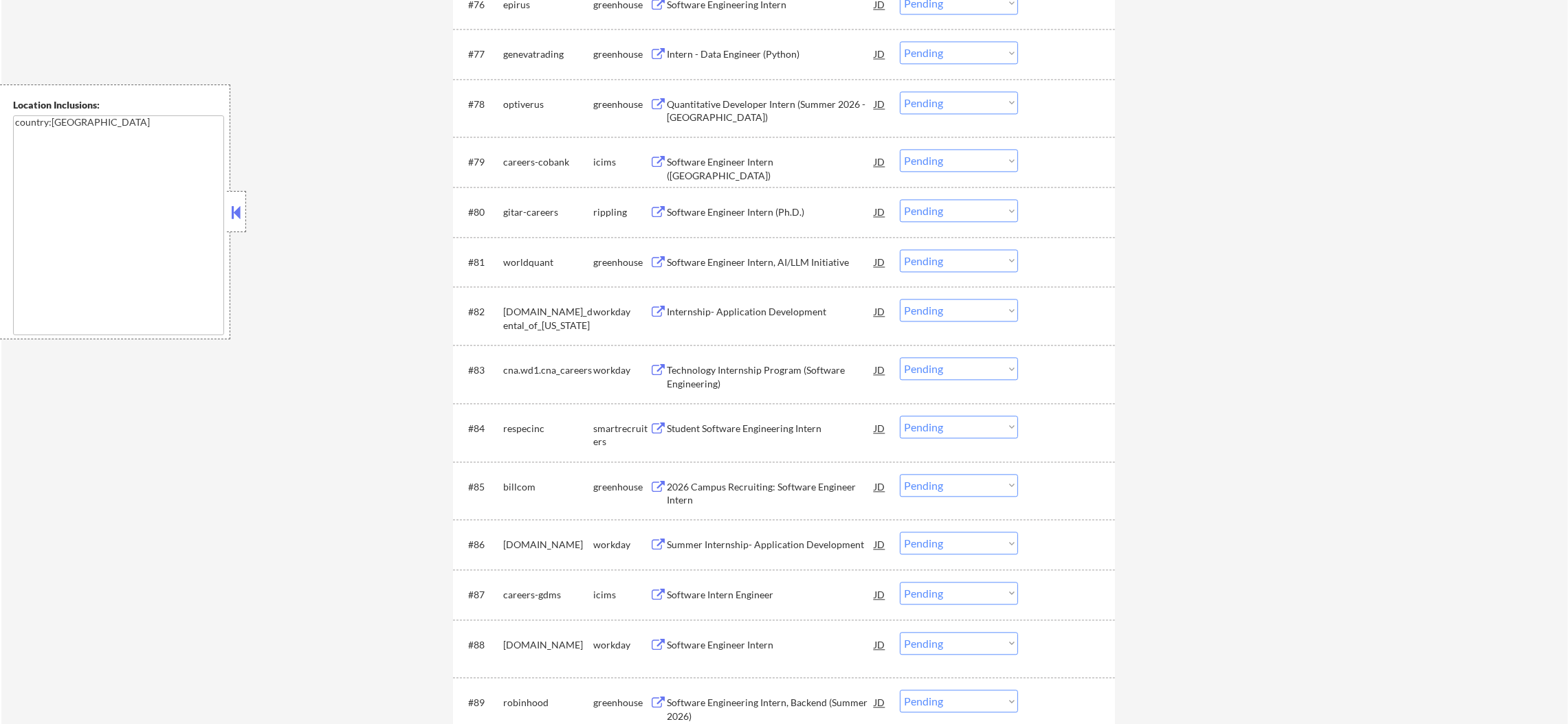
click at [744, 210] on div "Software Engineer Intern (Ph.D.)" at bounding box center [770, 213] width 208 height 14
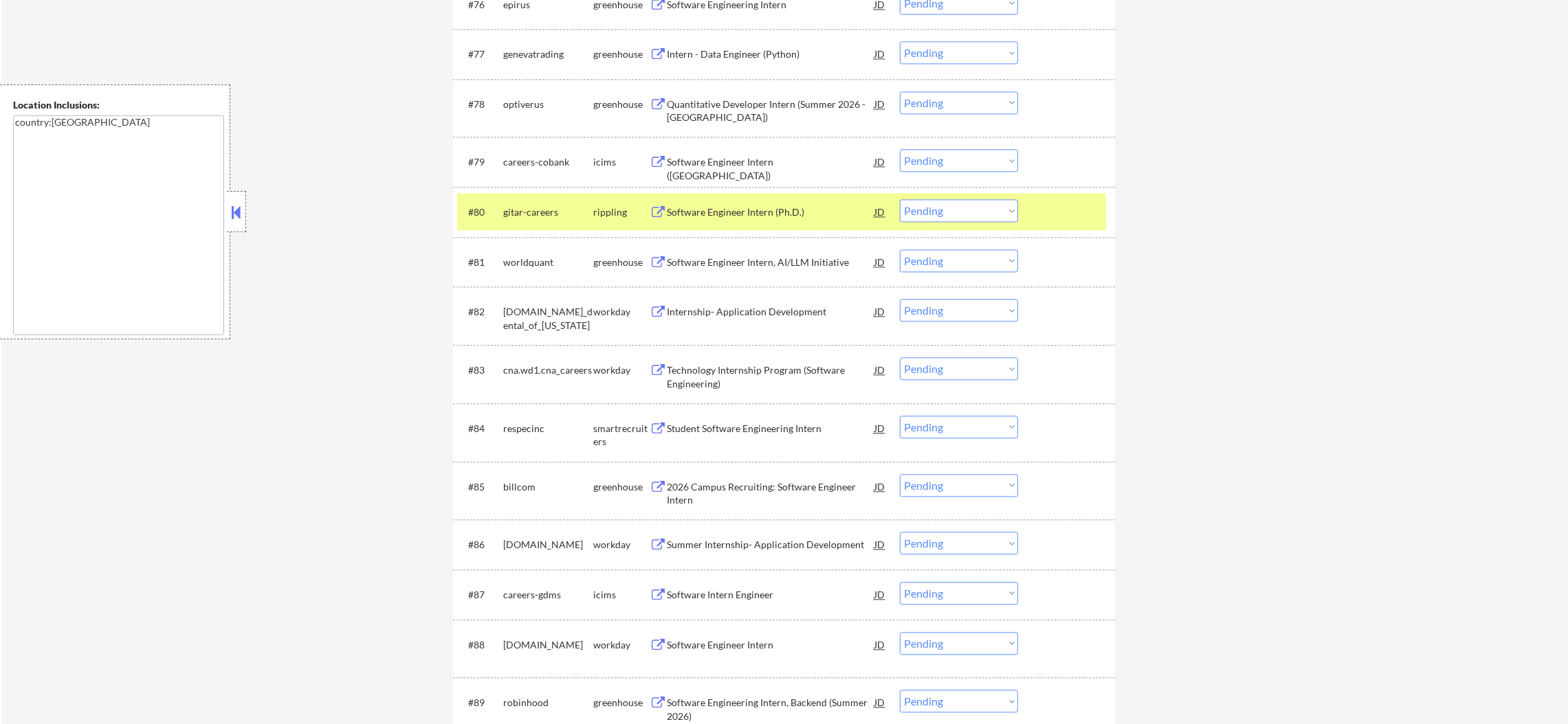
drag, startPoint x: 927, startPoint y: 197, endPoint x: 925, endPoint y: 208, distance: 11.2
click at [927, 199] on div "#80 gitar-careers rippling Software Engineer Intern (Ph.D.) JD Choose an option…" at bounding box center [784, 211] width 662 height 50
click at [925, 208] on select "Choose an option... Pending Applied Excluded (Questions) Excluded (Expired) Exc…" at bounding box center [959, 211] width 118 height 23
click at [900, 199] on select "Choose an option... Pending Applied Excluded (Questions) Excluded (Expired) Exc…" at bounding box center [959, 211] width 118 height 23
click at [556, 208] on div "gitar-careers" at bounding box center [548, 213] width 90 height 14
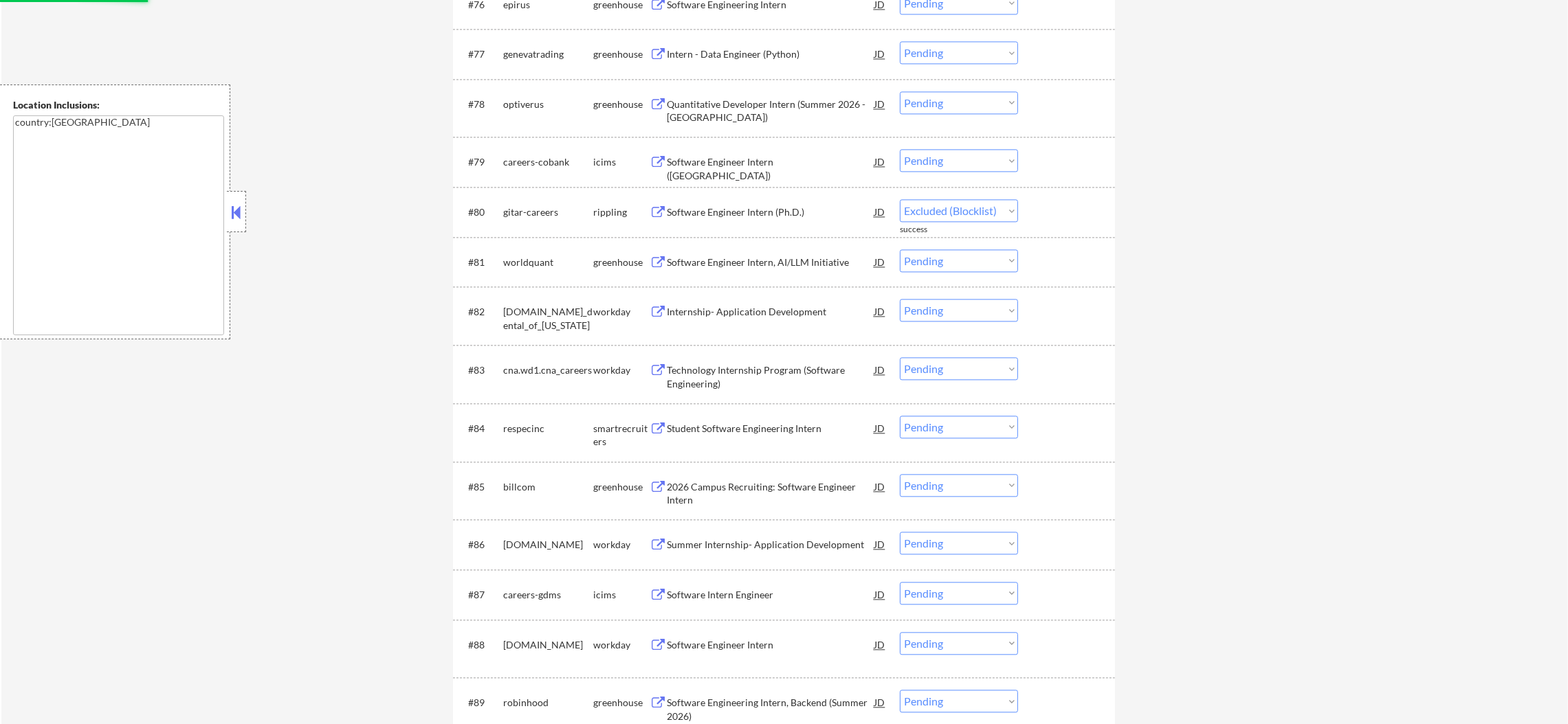
select select ""pending""
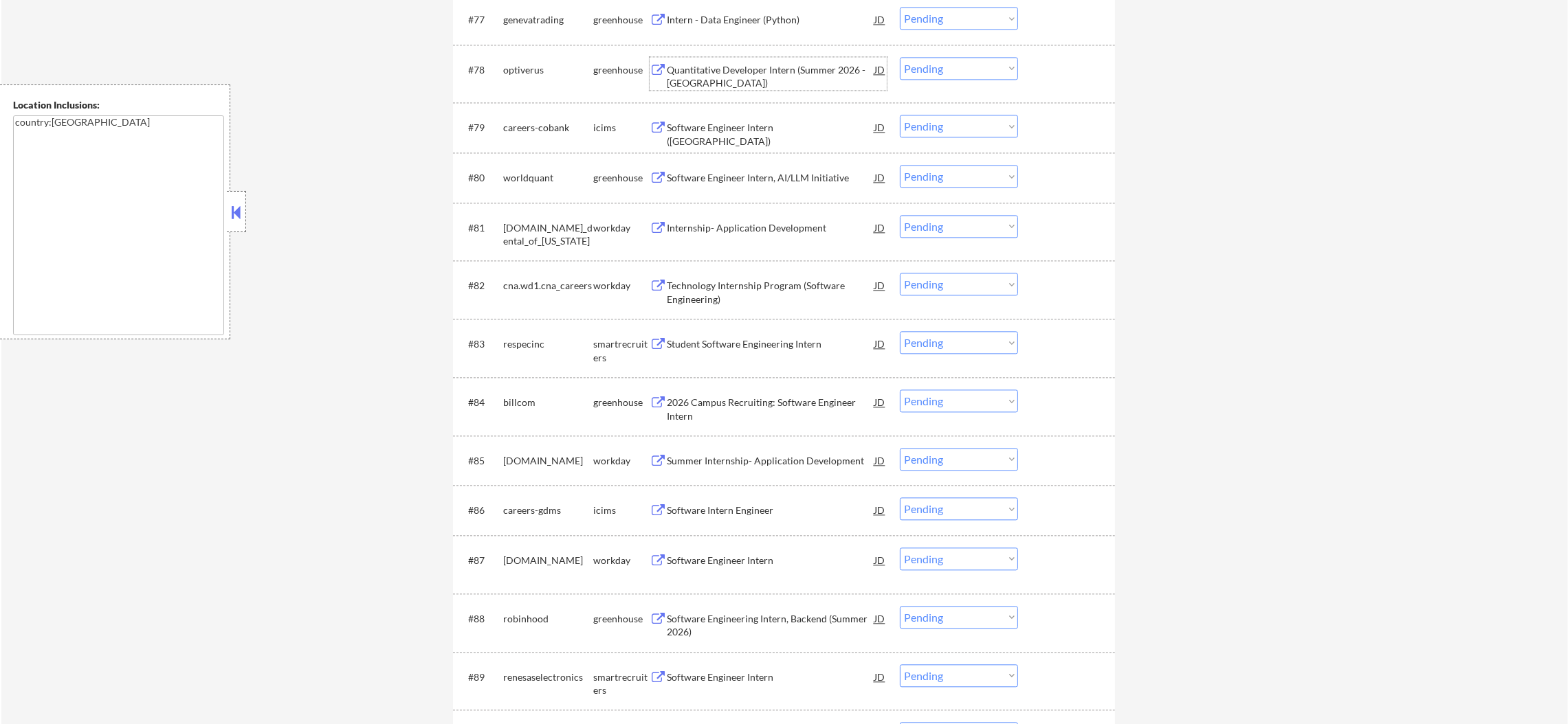
click at [798, 80] on div "Quantitative Developer Intern (Summer 2026 - [GEOGRAPHIC_DATA])" at bounding box center [770, 77] width 208 height 27
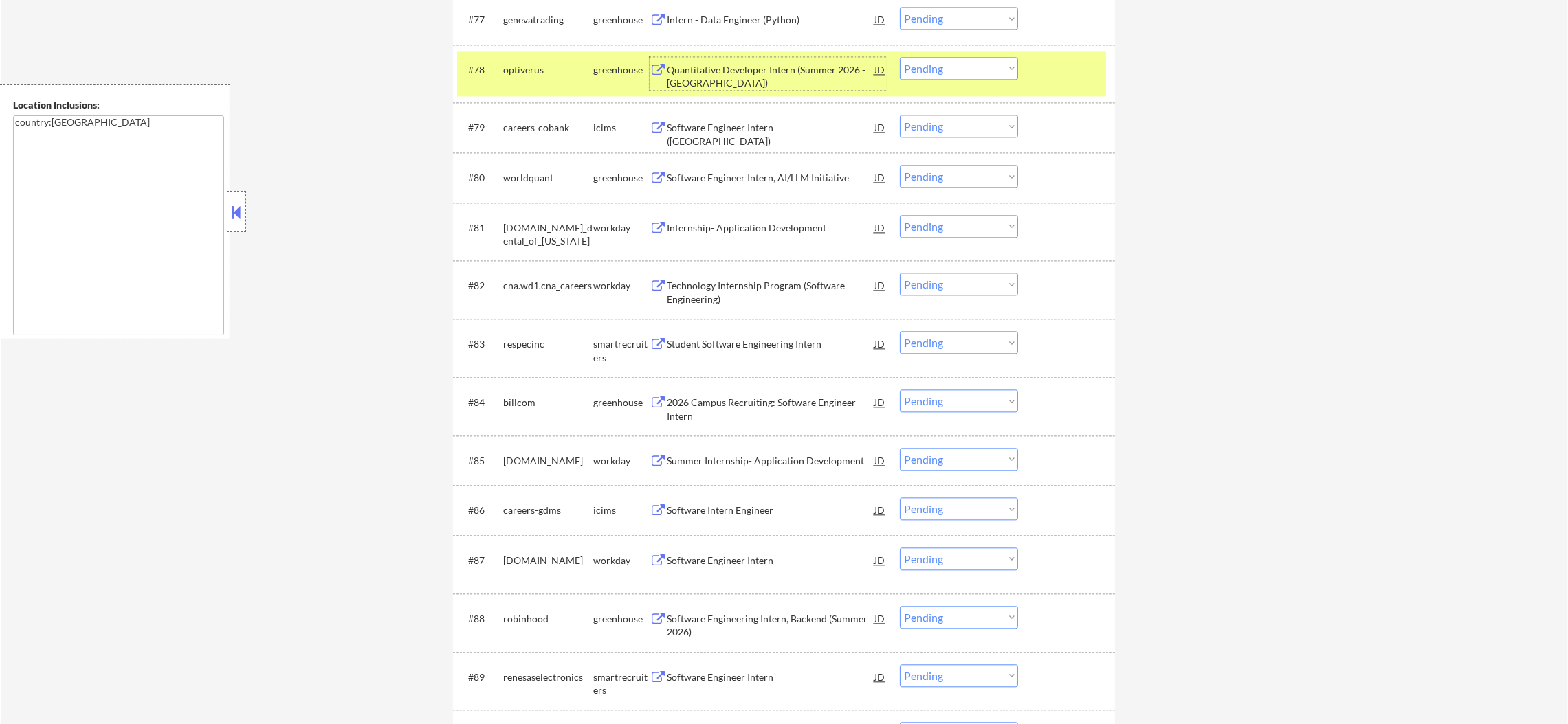
click at [474, 93] on div "#78 optiverus greenhouse Quantitative Developer Intern (Summer 2026 - [GEOGRAPH…" at bounding box center [782, 73] width 649 height 45
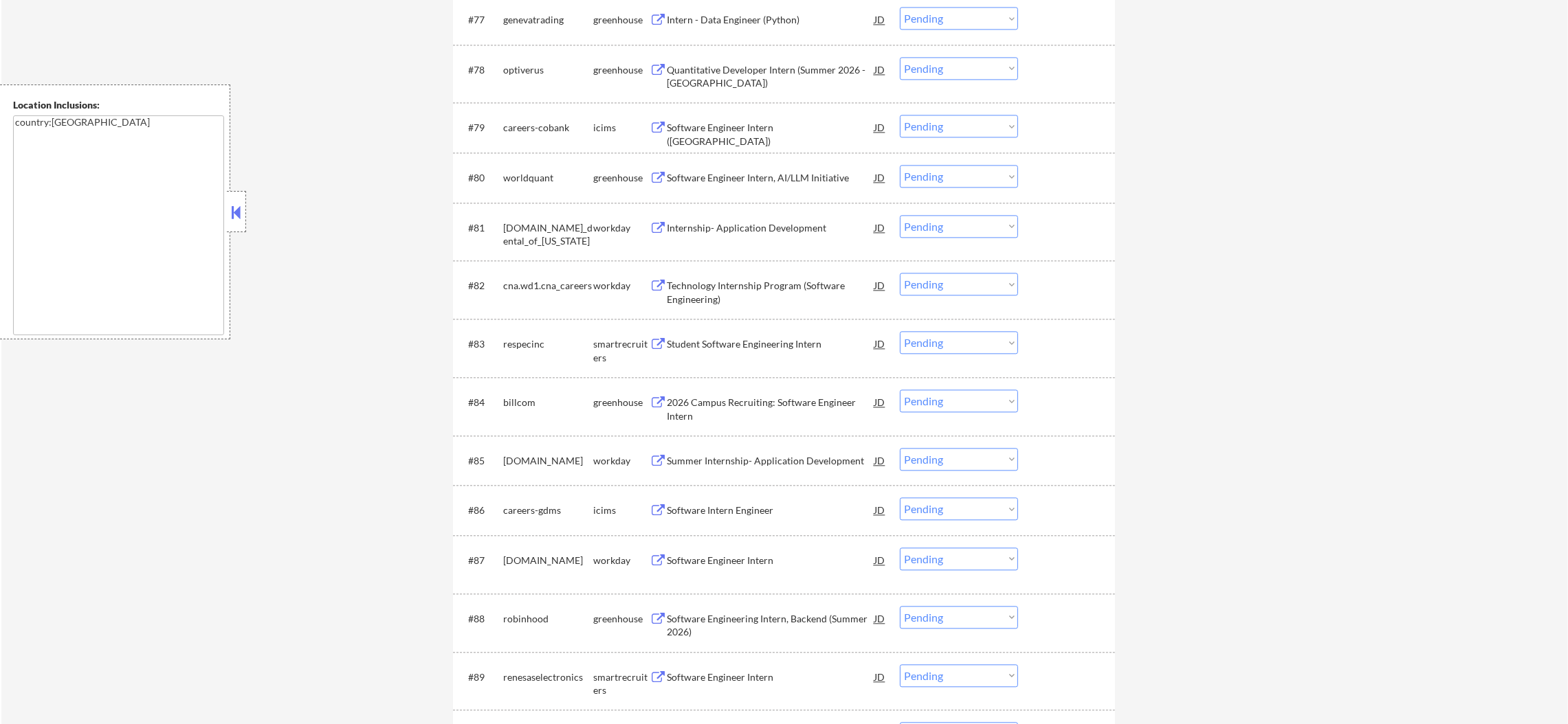
click at [521, 61] on div "optiverus" at bounding box center [548, 69] width 90 height 25
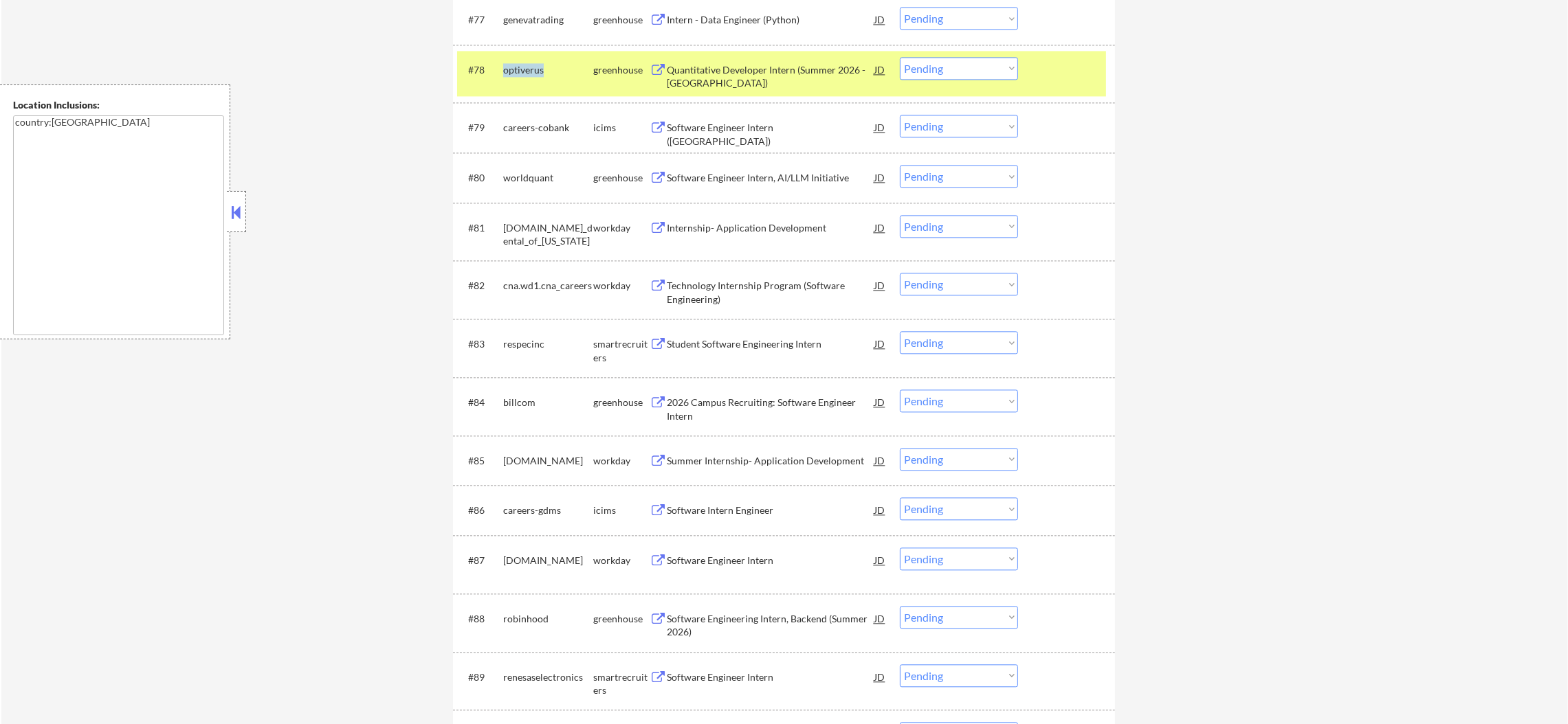
click at [521, 61] on div "optiverus" at bounding box center [548, 69] width 90 height 25
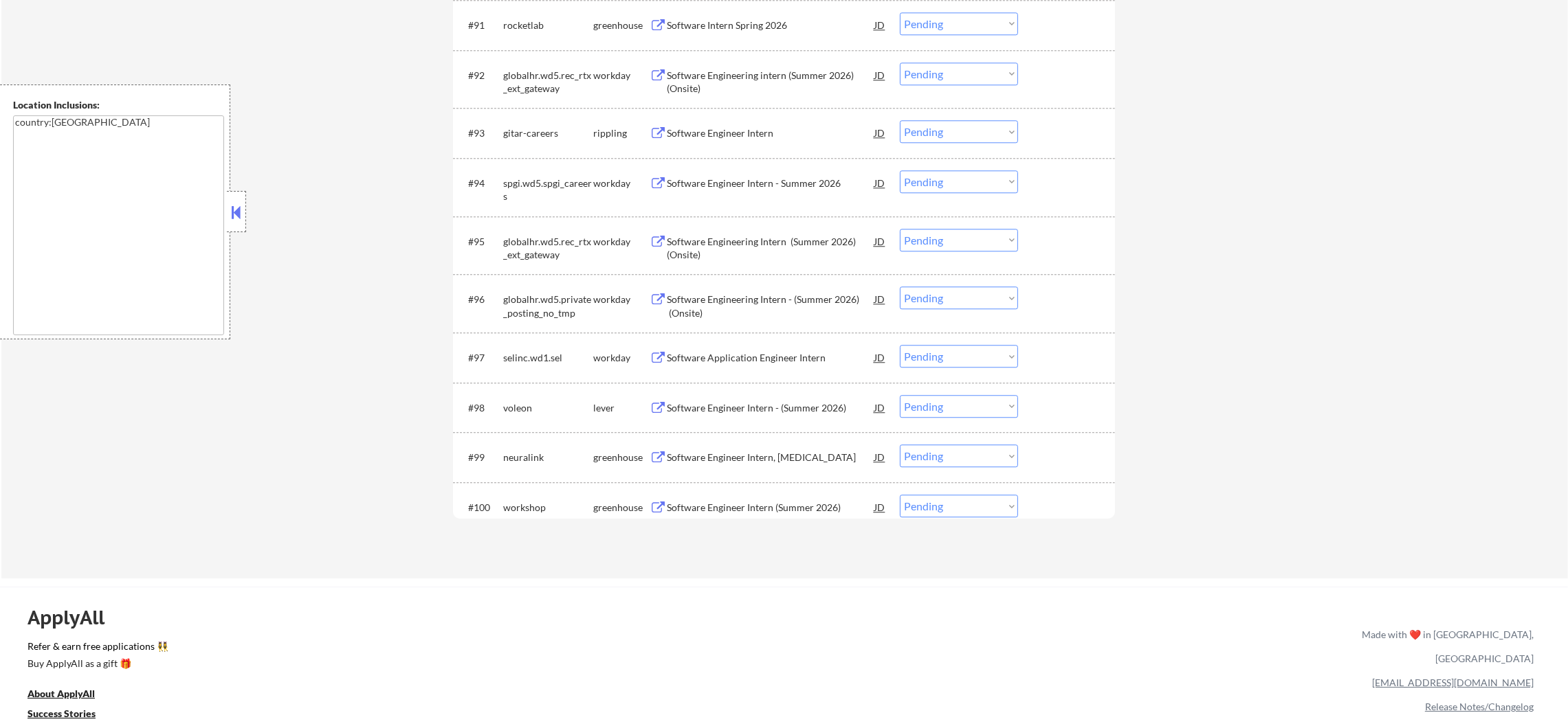
scroll to position [5357, 0]
click at [732, 135] on div "Software Engineer Intern" at bounding box center [770, 137] width 208 height 14
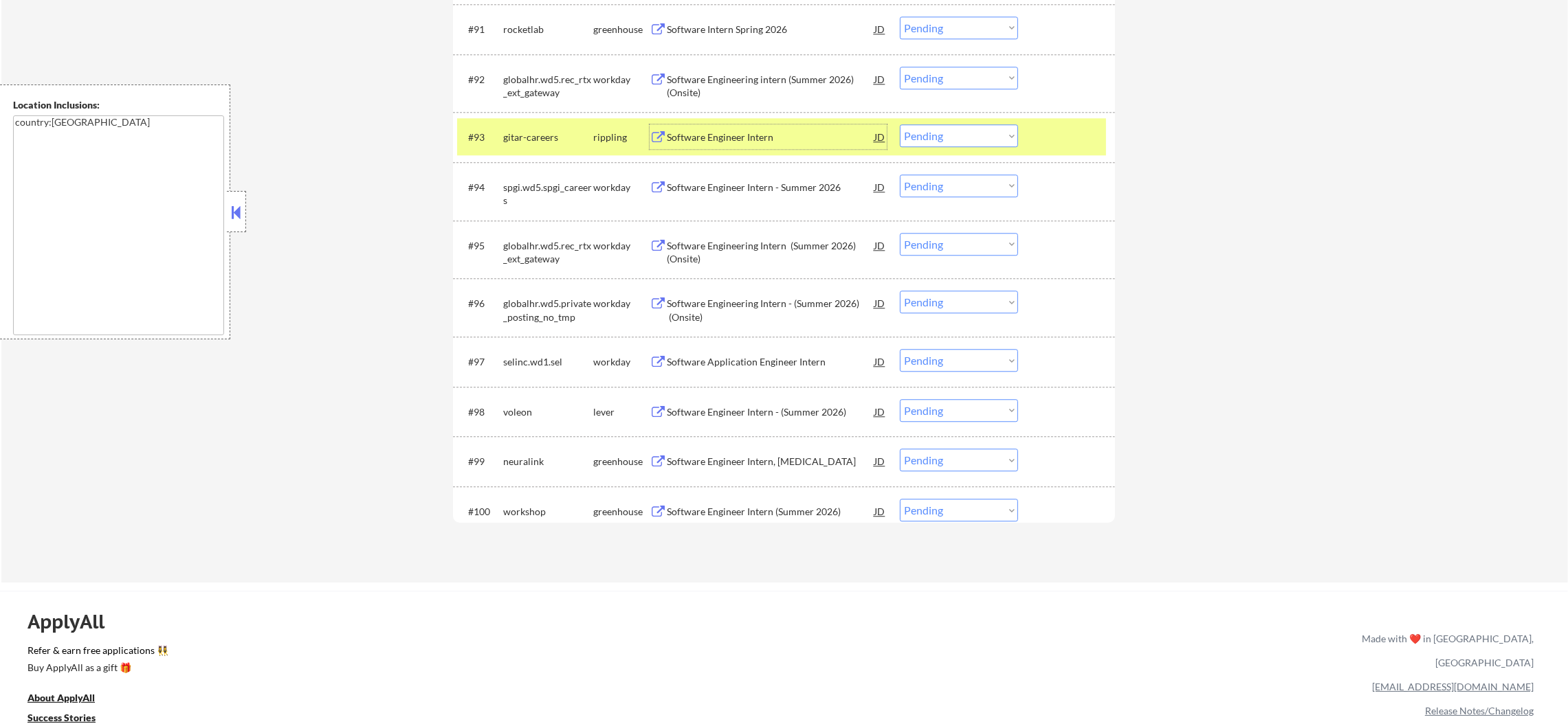
click at [533, 146] on div "gitar-careers" at bounding box center [548, 137] width 90 height 25
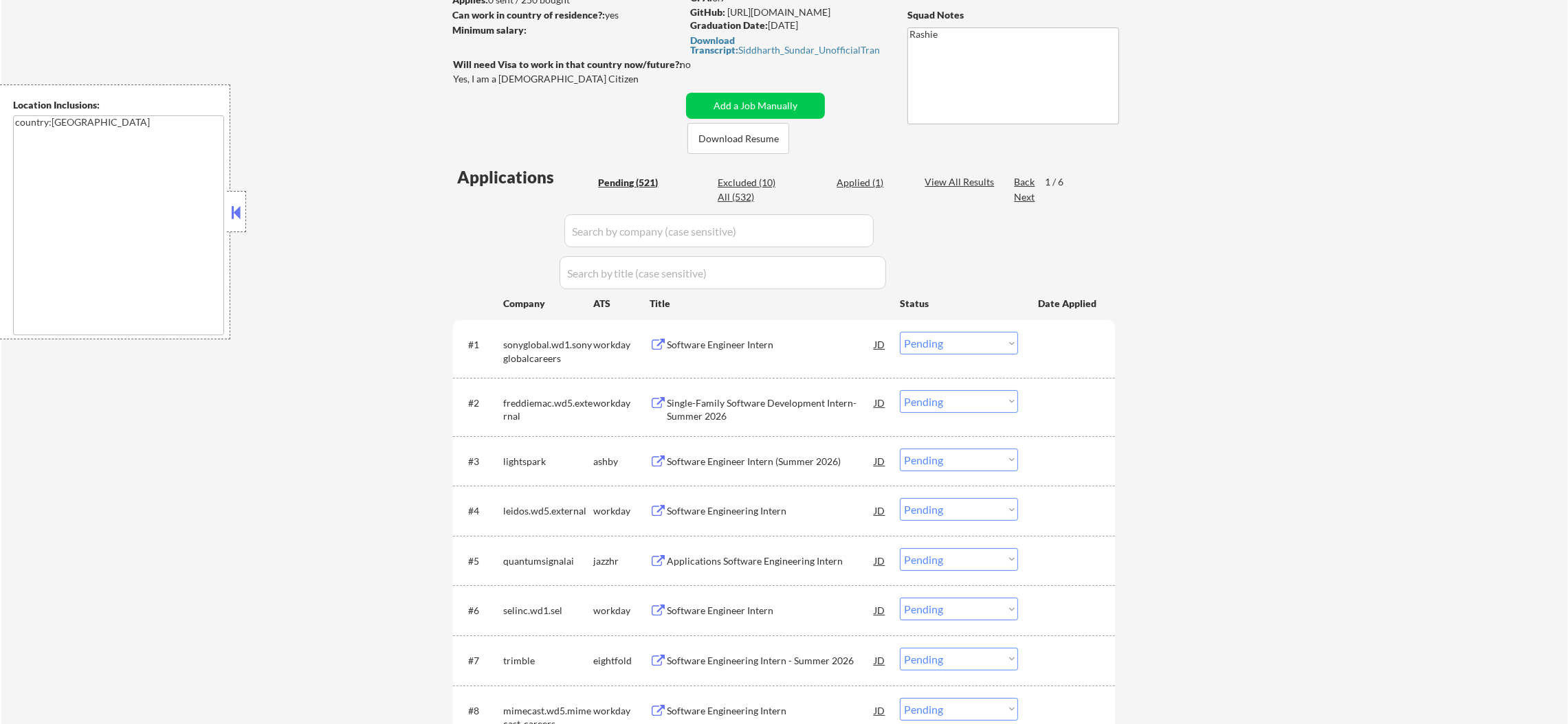
scroll to position [177, 0]
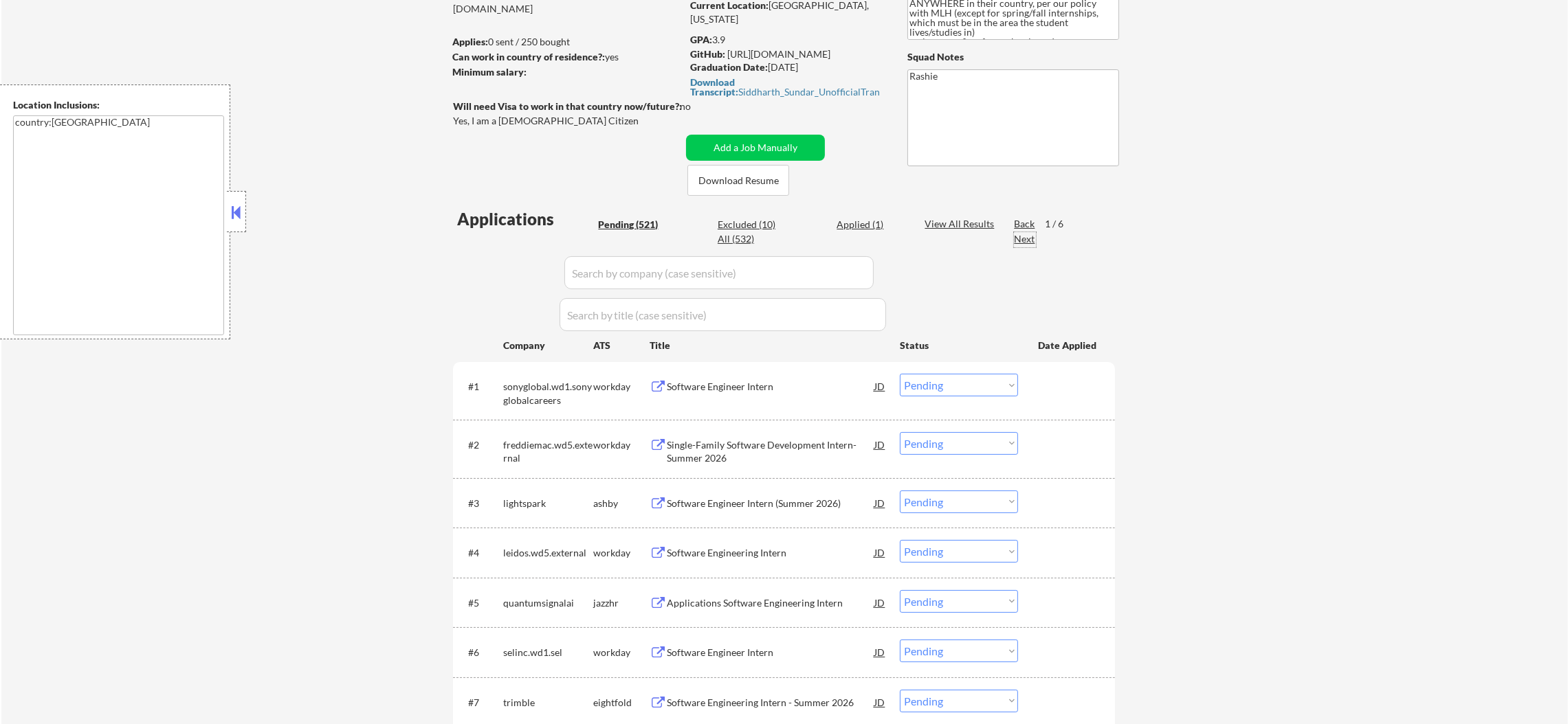
click at [1016, 240] on div "Next" at bounding box center [1025, 239] width 22 height 14
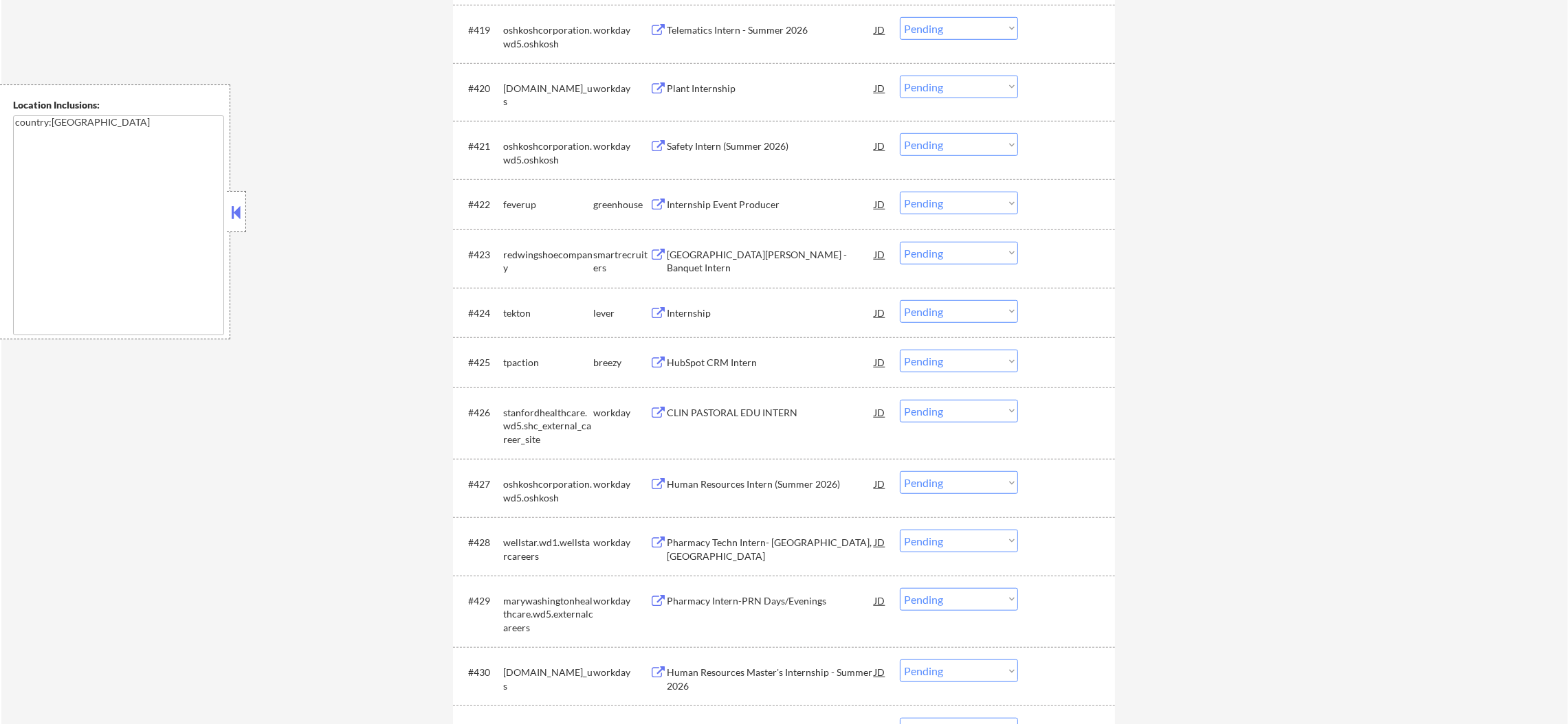
scroll to position [1316, 0]
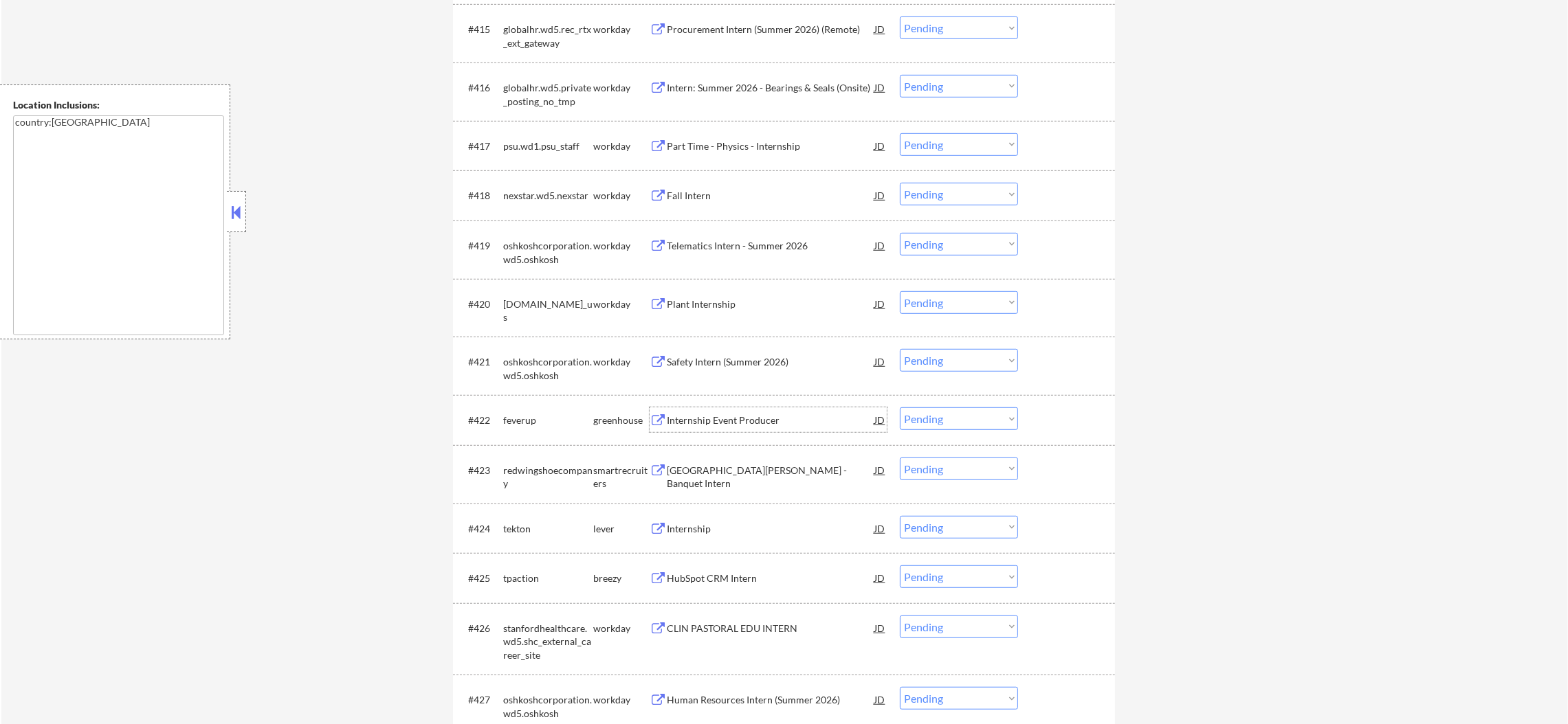
click at [776, 414] on div "Internship Event Producer" at bounding box center [770, 420] width 208 height 14
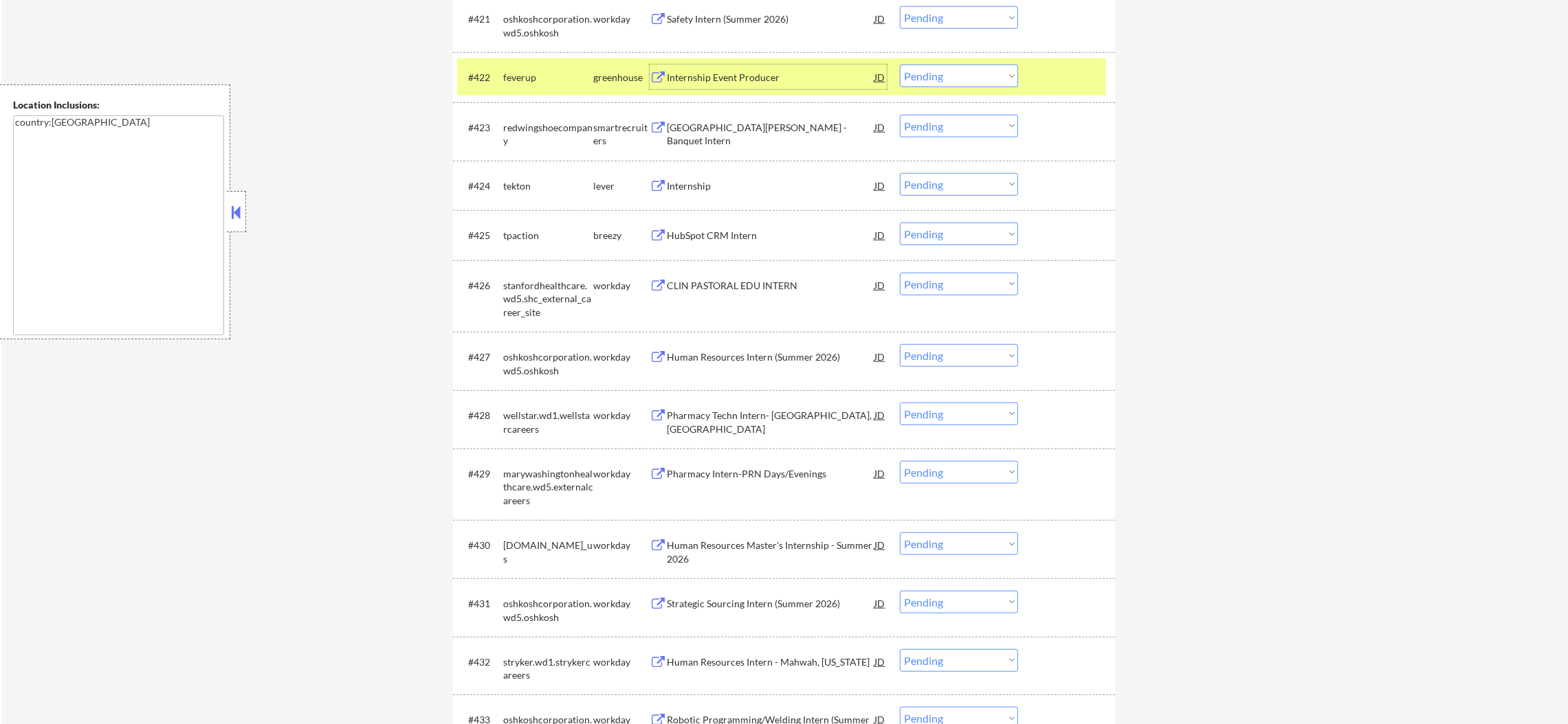
scroll to position [1660, 0]
click at [976, 80] on select "Choose an option... Pending Applied Excluded (Questions) Excluded (Expired) Exc…" at bounding box center [959, 75] width 118 height 23
click at [900, 64] on select "Choose an option... Pending Applied Excluded (Questions) Excluded (Expired) Exc…" at bounding box center [959, 75] width 118 height 23
click at [550, 74] on div "feverup" at bounding box center [548, 77] width 90 height 14
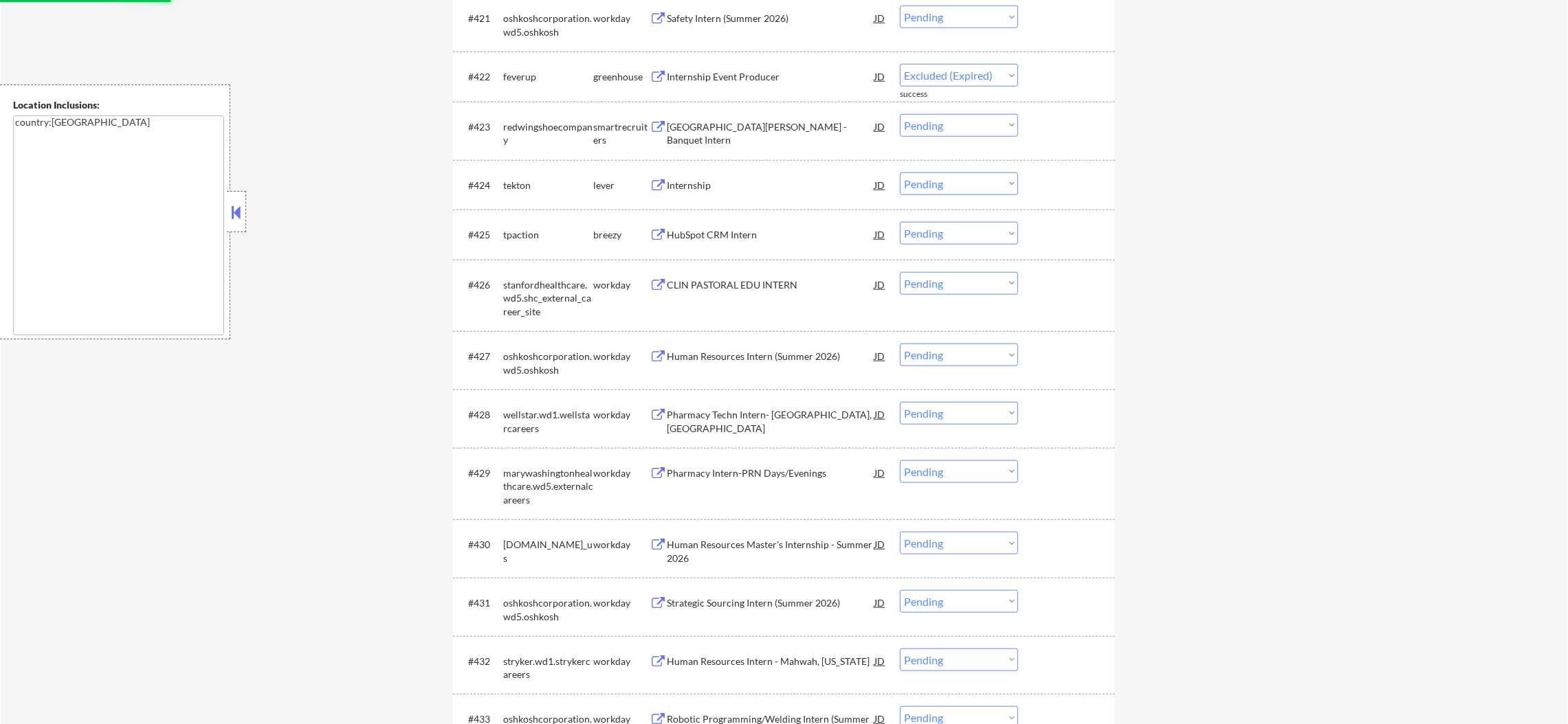
select select ""pending""
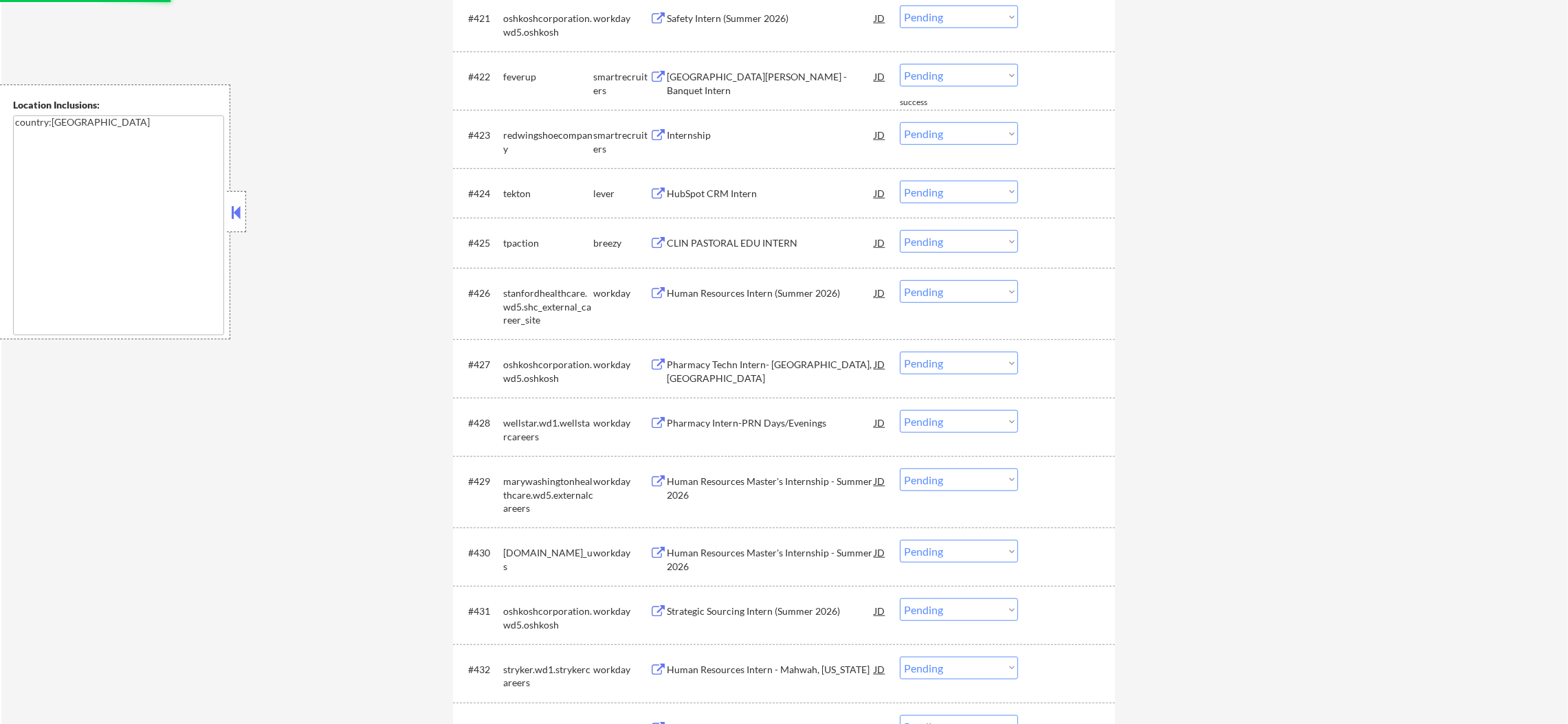
scroll to position [1694, 0]
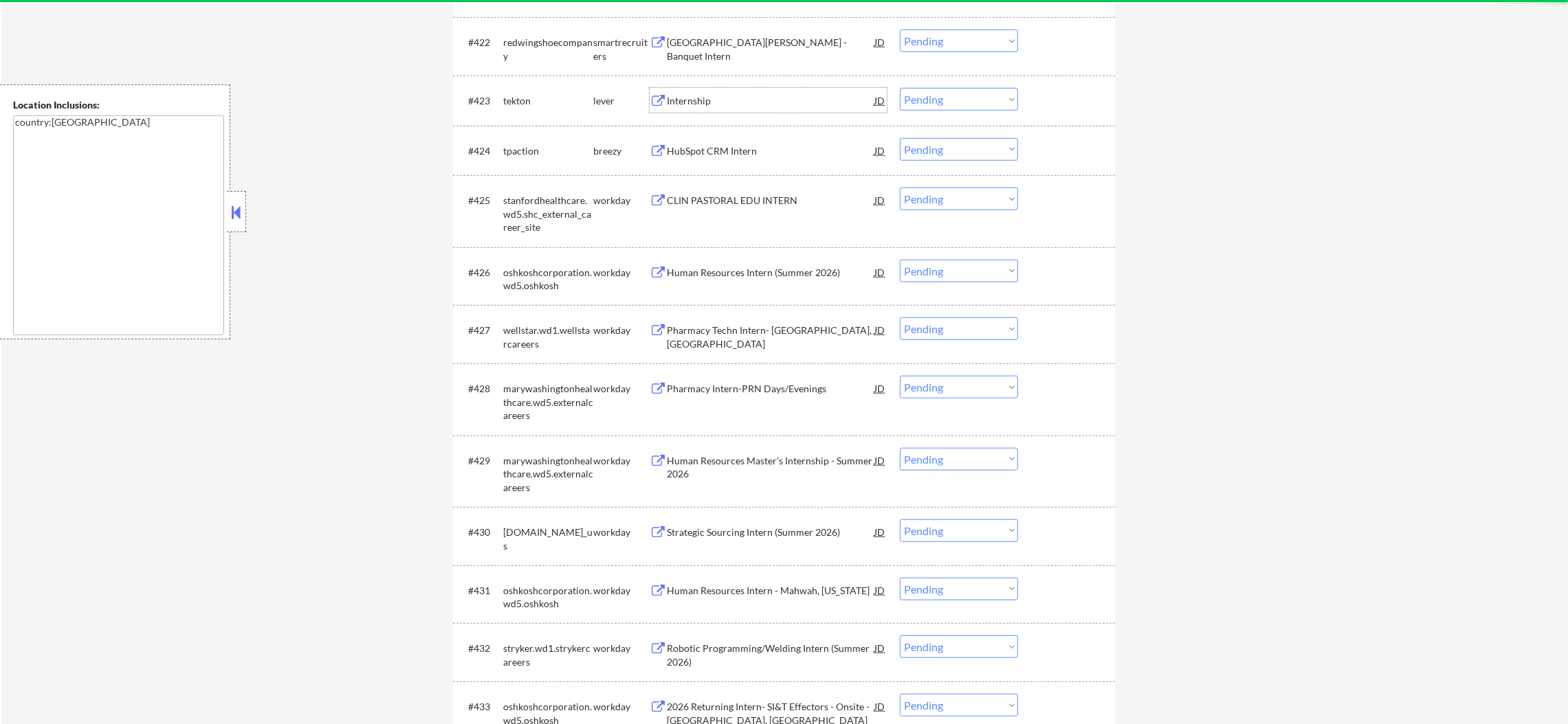
click at [746, 105] on div "Internship" at bounding box center [770, 101] width 208 height 14
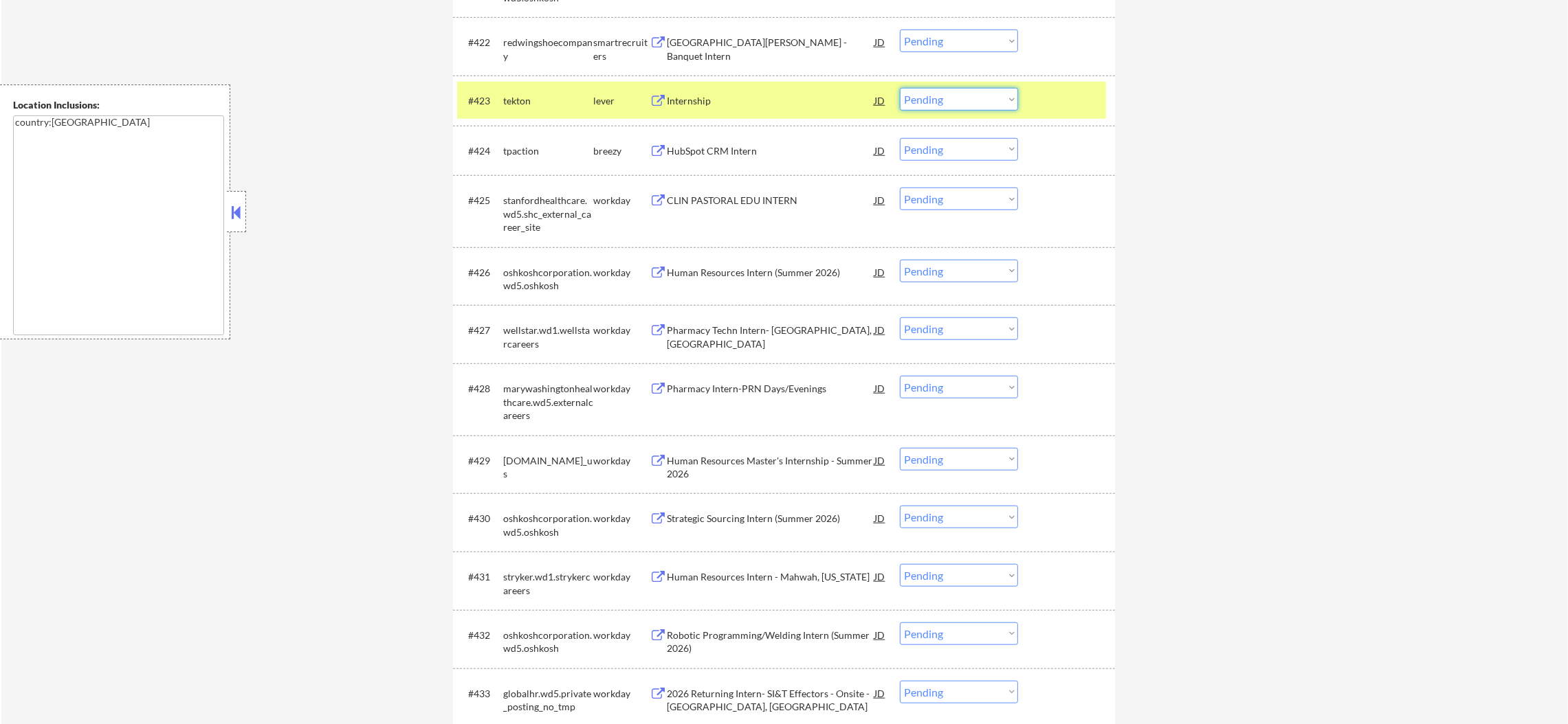
click at [931, 104] on select "Choose an option... Pending Applied Excluded (Questions) Excluded (Expired) Exc…" at bounding box center [959, 99] width 118 height 23
click at [925, 103] on select "Choose an option... Pending Applied Excluded (Questions) Excluded (Expired) Exc…" at bounding box center [959, 99] width 118 height 23
click at [900, 88] on select "Choose an option... Pending Applied Excluded (Questions) Excluded (Expired) Exc…" at bounding box center [959, 99] width 118 height 23
click at [525, 99] on div "tekton" at bounding box center [548, 101] width 90 height 14
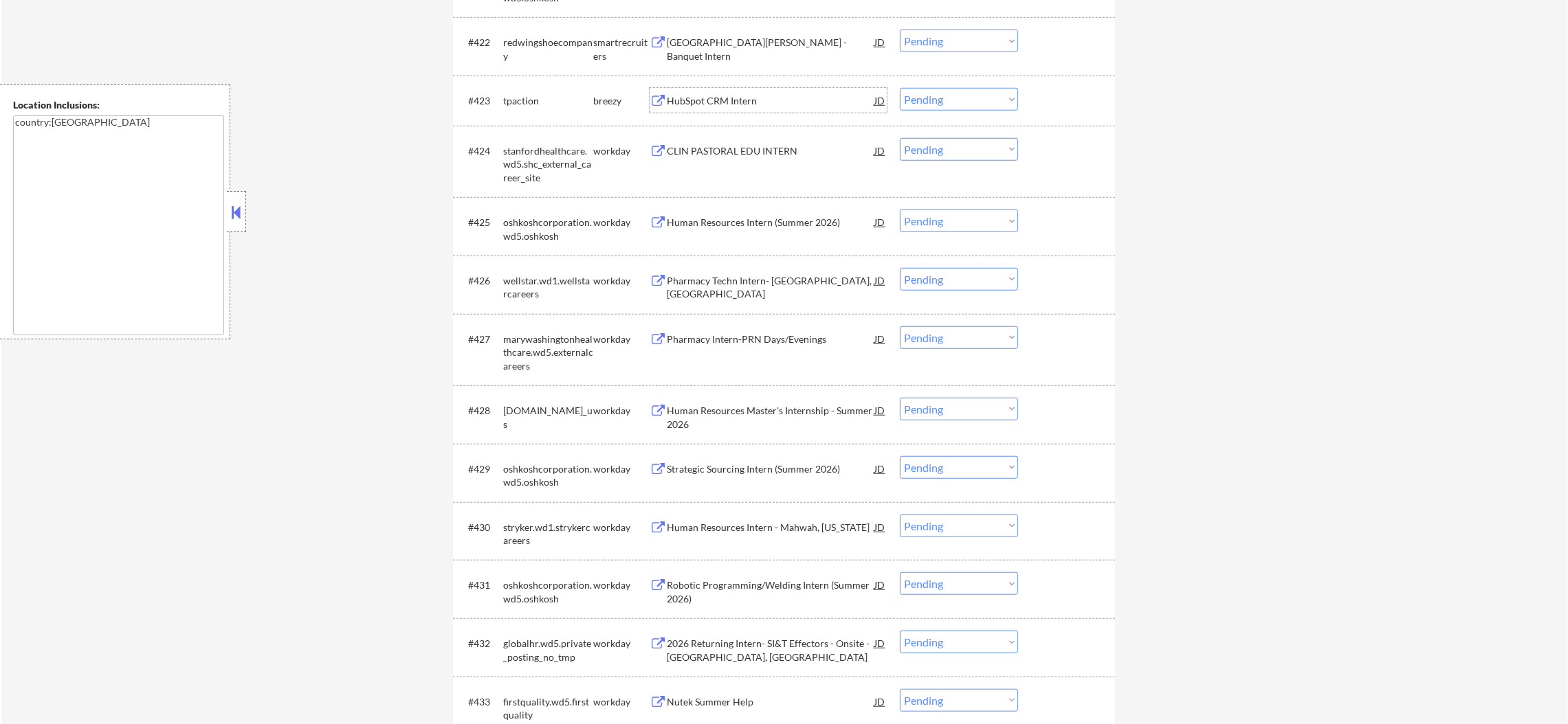
click at [724, 89] on div "HubSpot CRM Intern" at bounding box center [770, 100] width 208 height 25
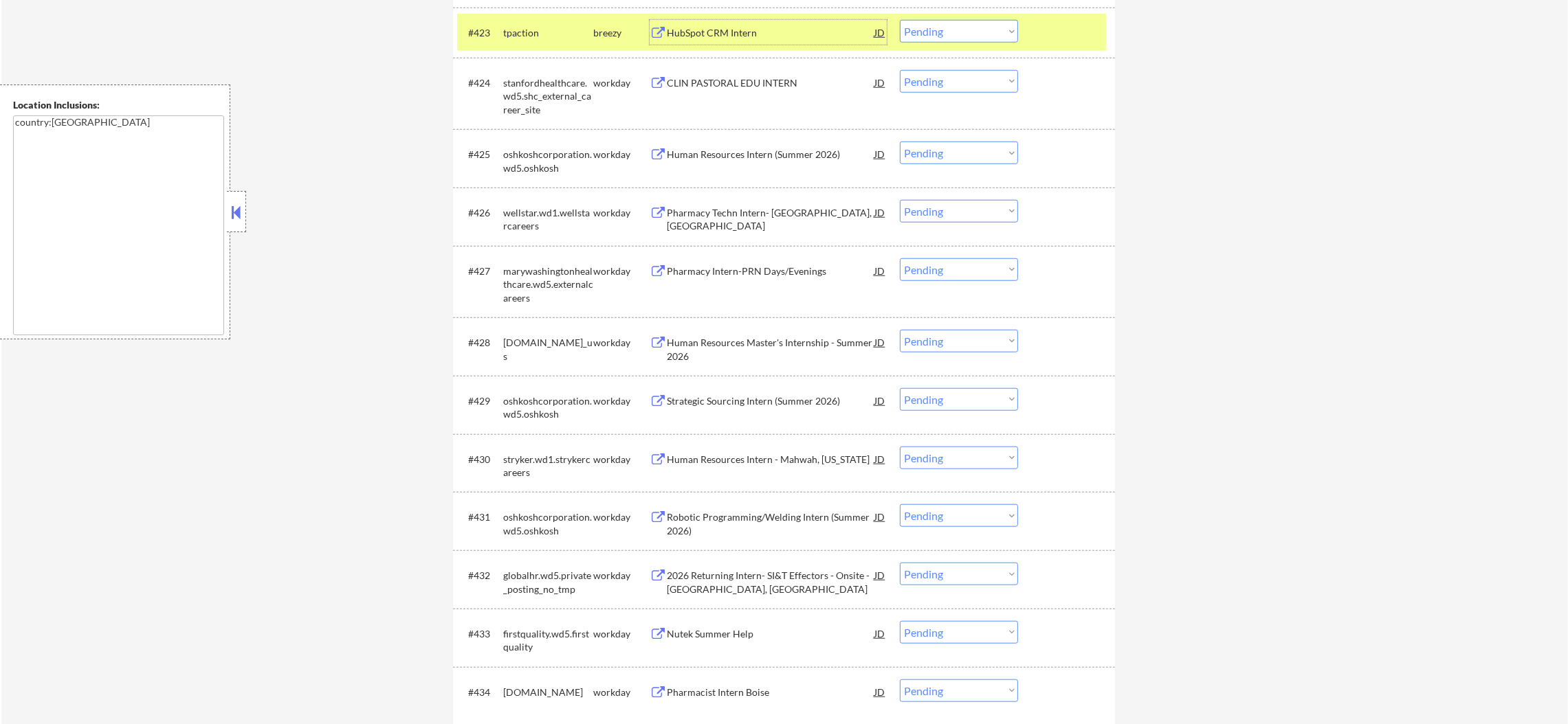
scroll to position [1763, 0]
click at [927, 20] on select "Choose an option... Pending Applied Excluded (Questions) Excluded (Expired) Exc…" at bounding box center [959, 30] width 118 height 23
click at [900, 19] on select "Choose an option... Pending Applied Excluded (Questions) Excluded (Expired) Exc…" at bounding box center [959, 30] width 118 height 23
click at [543, 35] on div "tpaction" at bounding box center [548, 32] width 90 height 14
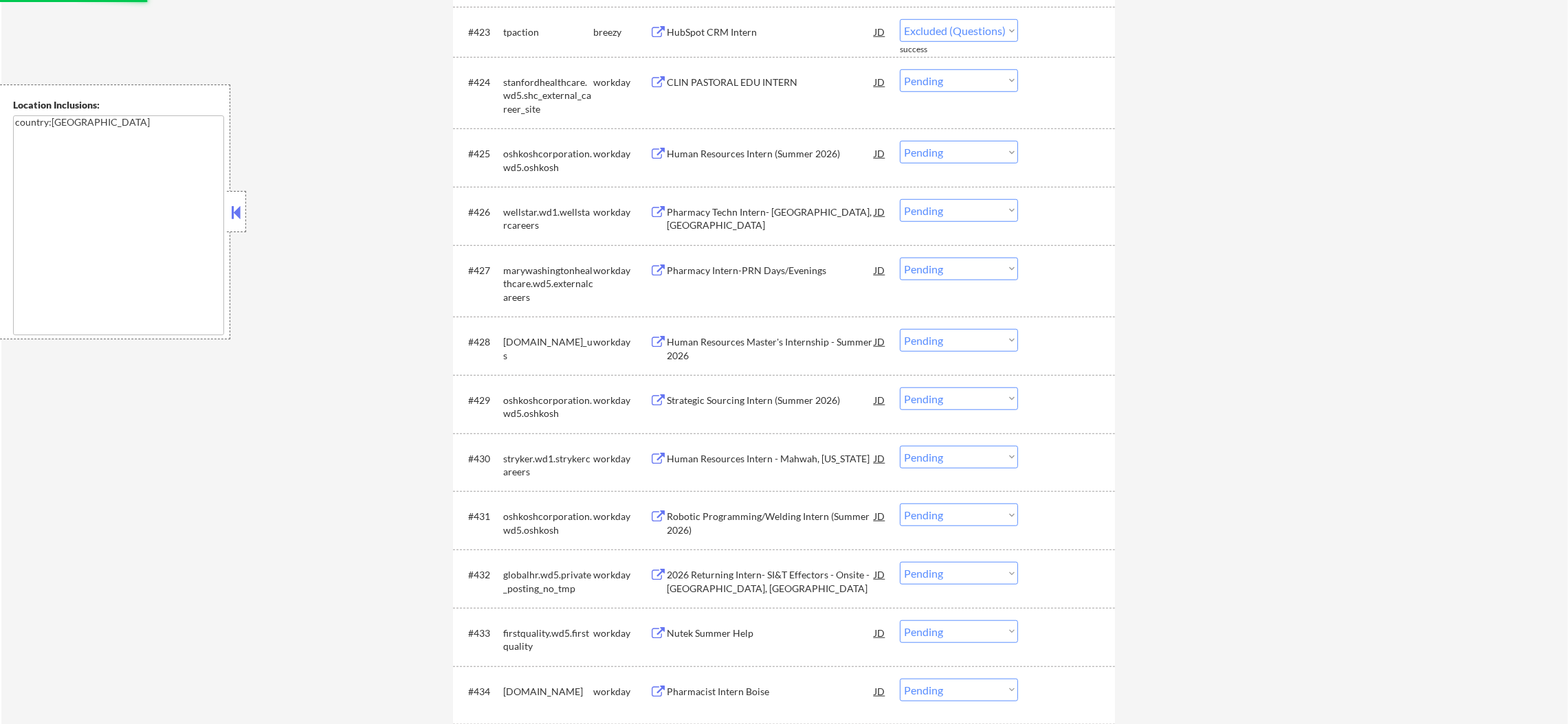
select select ""pending""
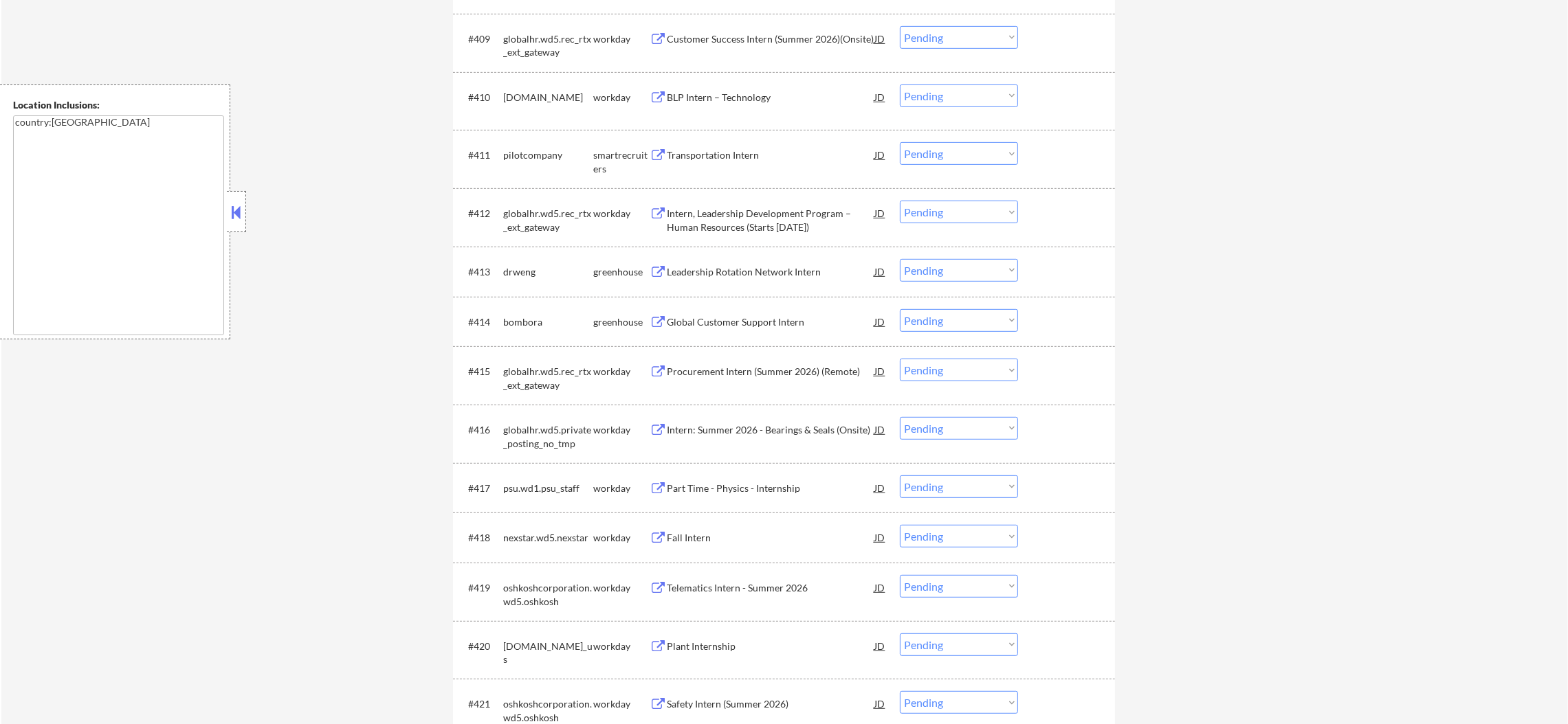
scroll to position [972, 0]
click at [751, 328] on div "Global Customer Support Intern" at bounding box center [770, 325] width 208 height 14
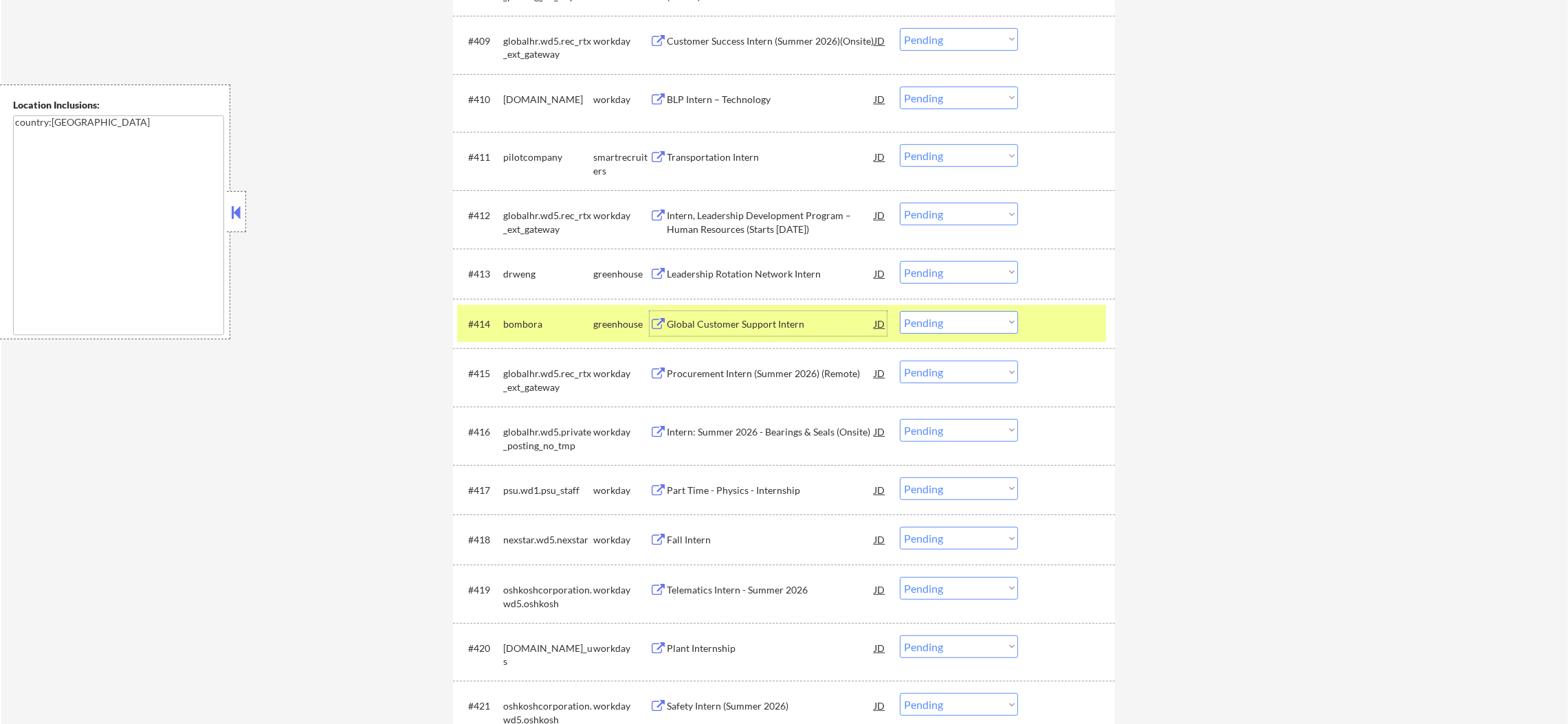
click at [950, 317] on select "Choose an option... Pending Applied Excluded (Questions) Excluded (Expired) Exc…" at bounding box center [959, 323] width 118 height 23
click at [900, 311] on select "Choose an option... Pending Applied Excluded (Questions) Excluded (Expired) Exc…" at bounding box center [959, 323] width 118 height 23
click at [513, 328] on div "bombora" at bounding box center [548, 325] width 90 height 14
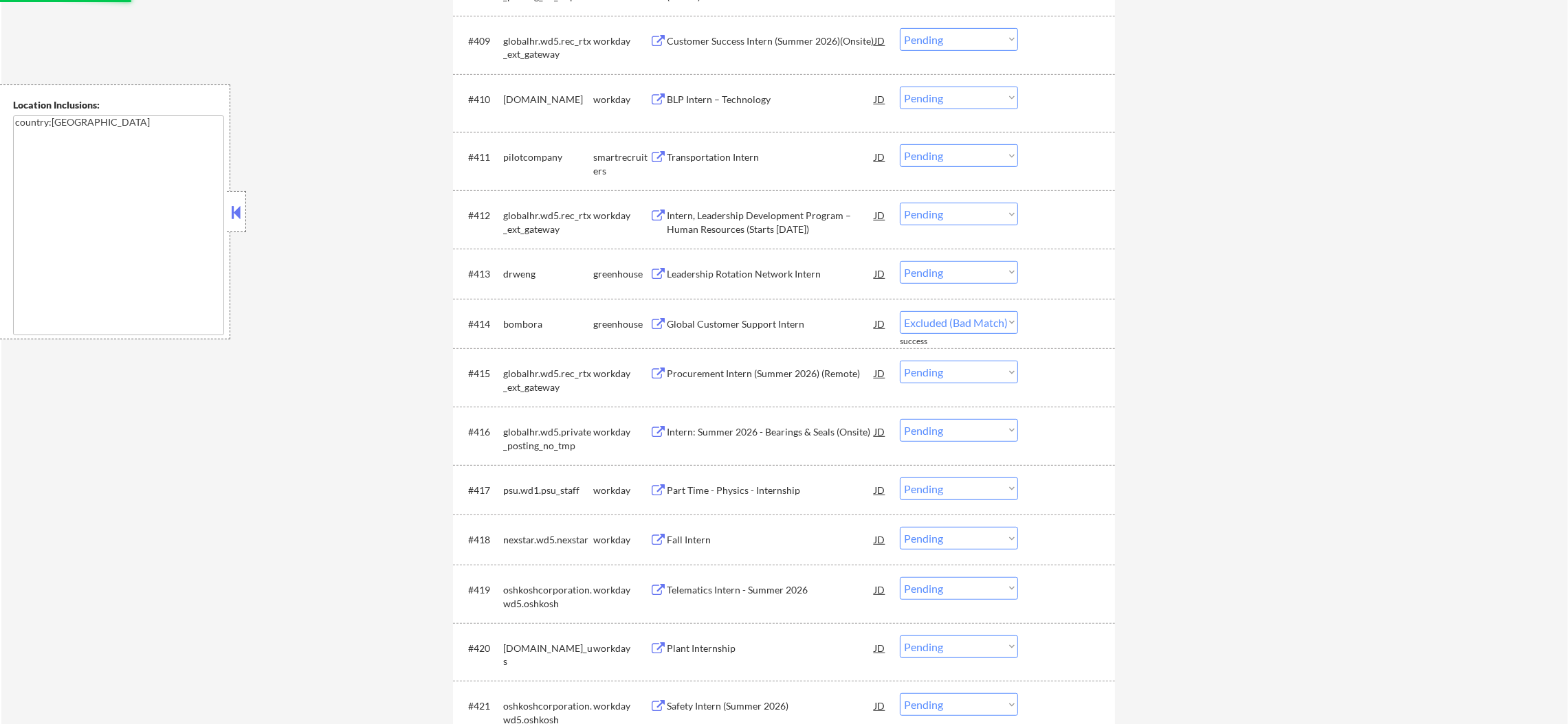
select select ""pending""
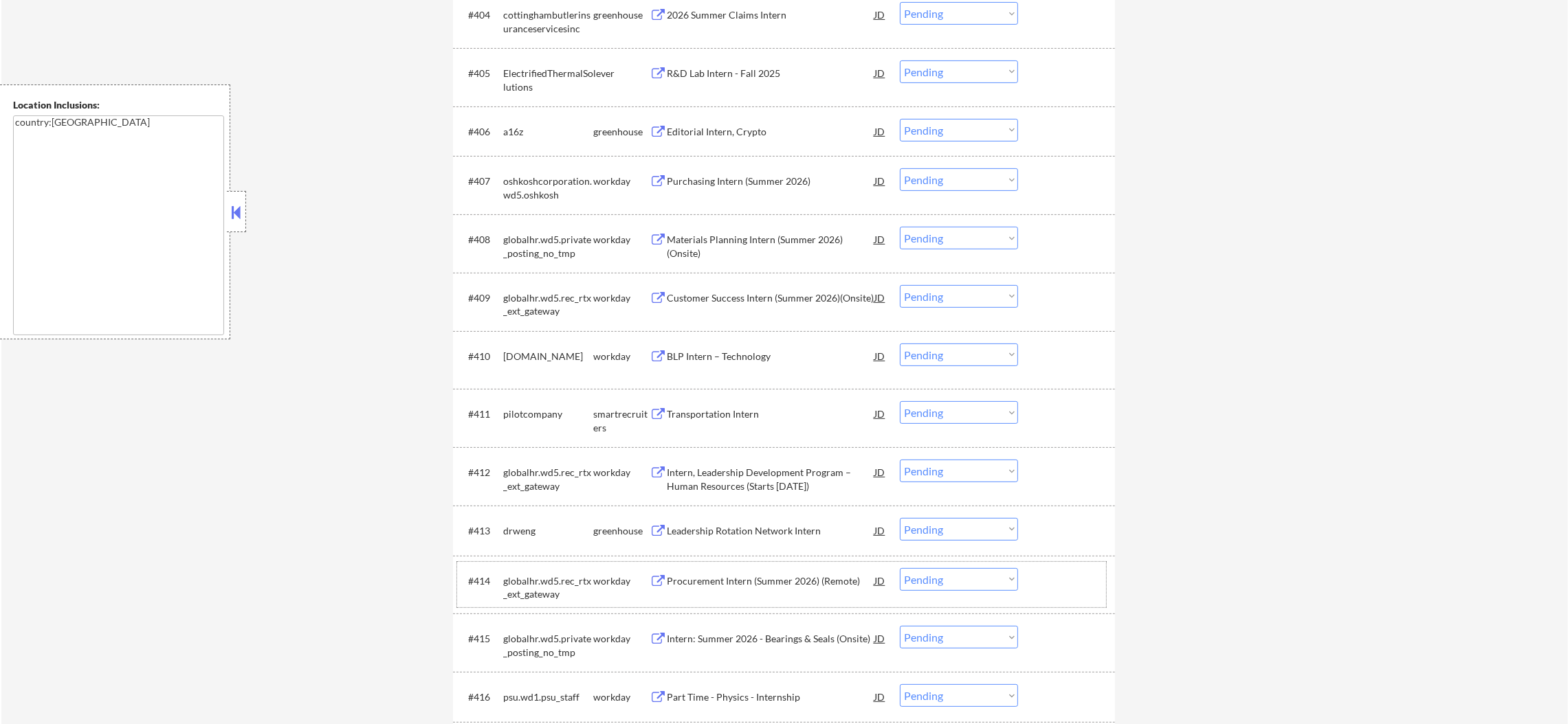
scroll to position [629, 0]
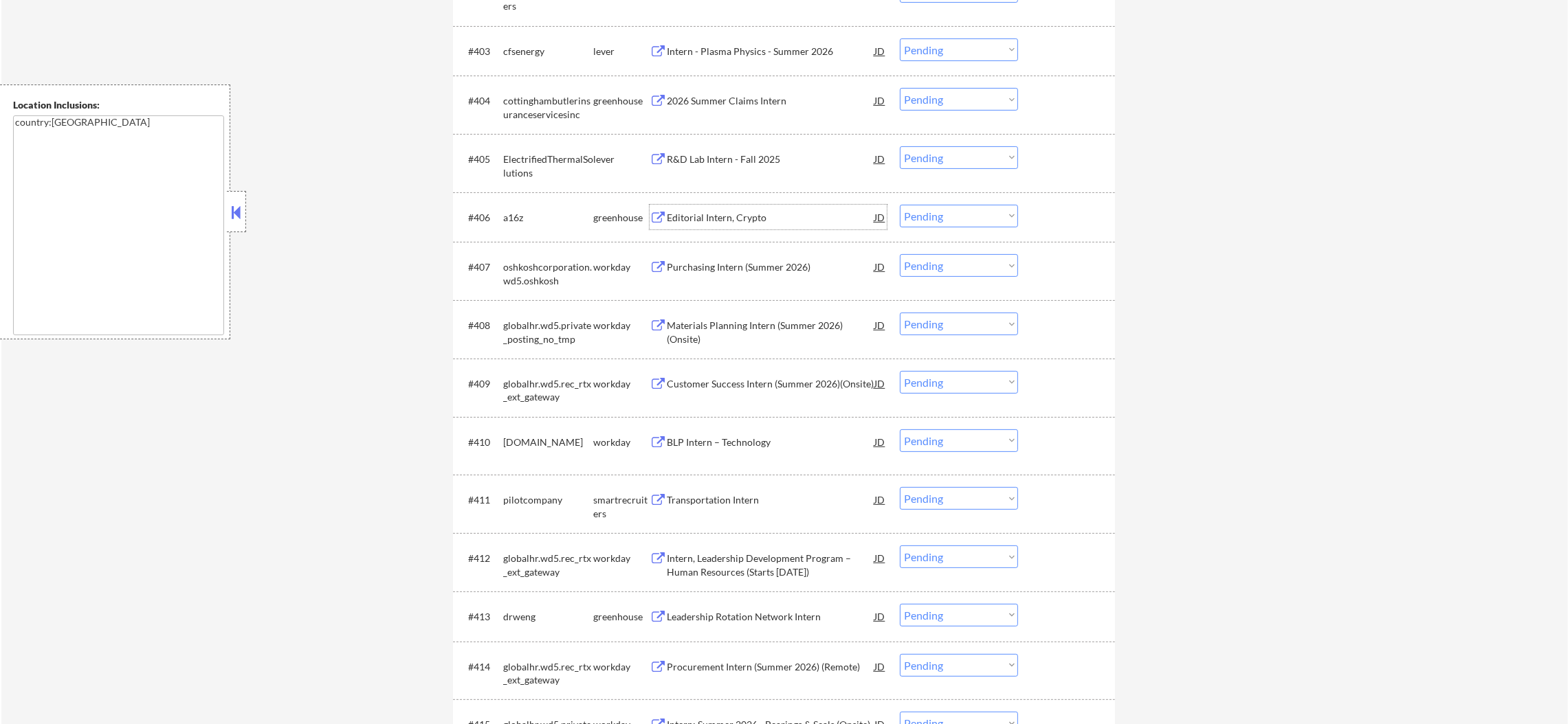
click at [748, 211] on div "Editorial Intern, Crypto" at bounding box center [770, 218] width 208 height 14
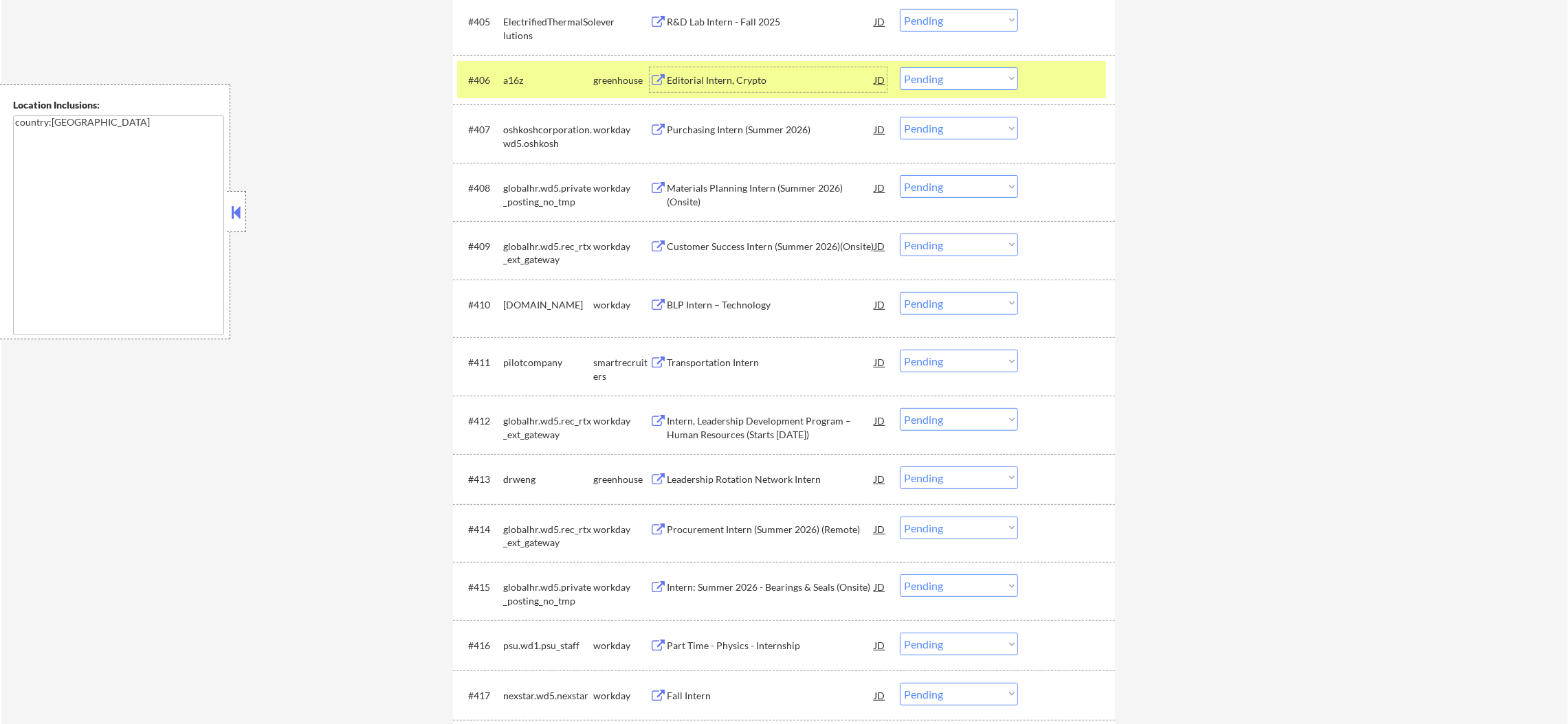
scroll to position [801, 0]
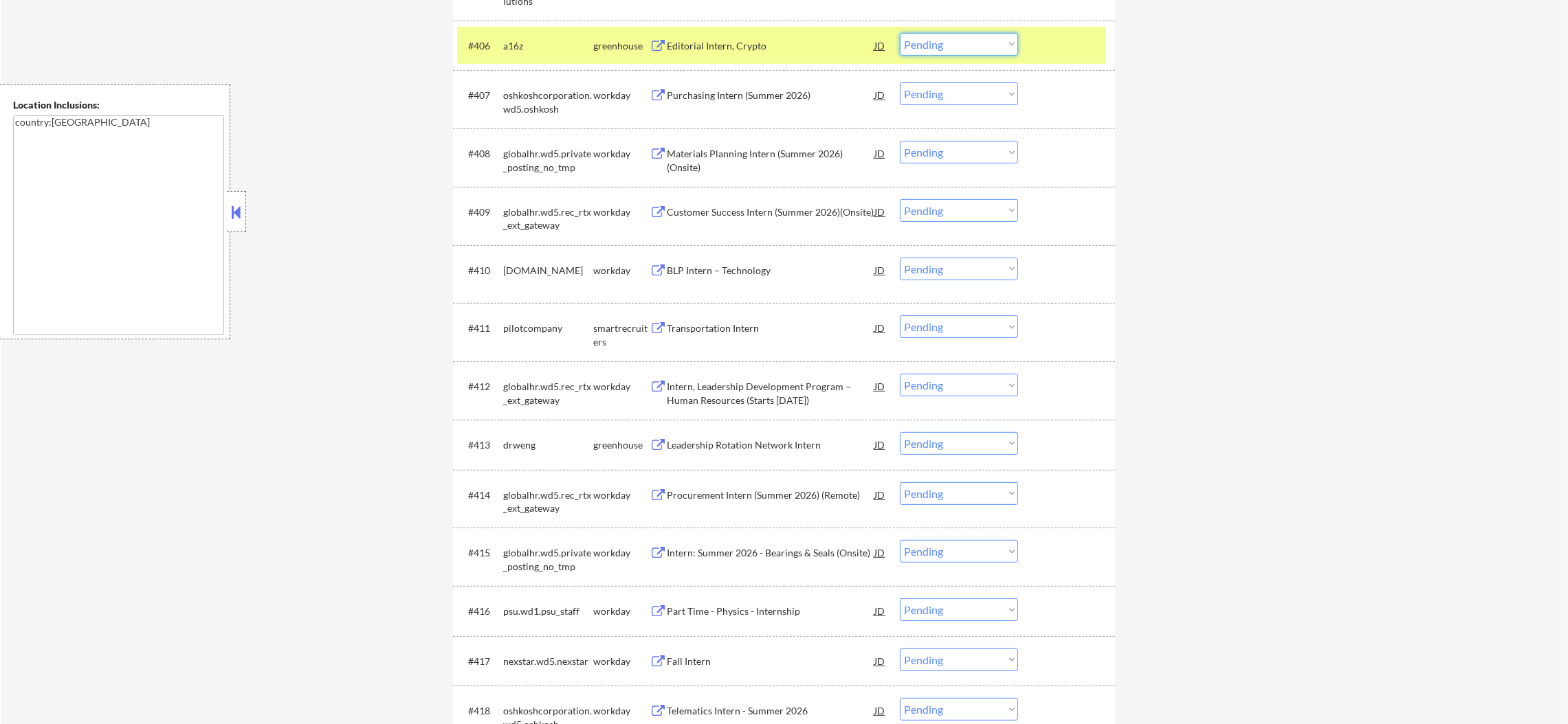
click at [971, 51] on select "Choose an option... Pending Applied Excluded (Questions) Excluded (Expired) Exc…" at bounding box center [959, 44] width 118 height 23
click at [900, 33] on select "Choose an option... Pending Applied Excluded (Questions) Excluded (Expired) Exc…" at bounding box center [959, 44] width 118 height 23
drag, startPoint x: 526, startPoint y: 55, endPoint x: 551, endPoint y: 217, distance: 163.9
click at [527, 56] on div "a16z" at bounding box center [548, 45] width 90 height 25
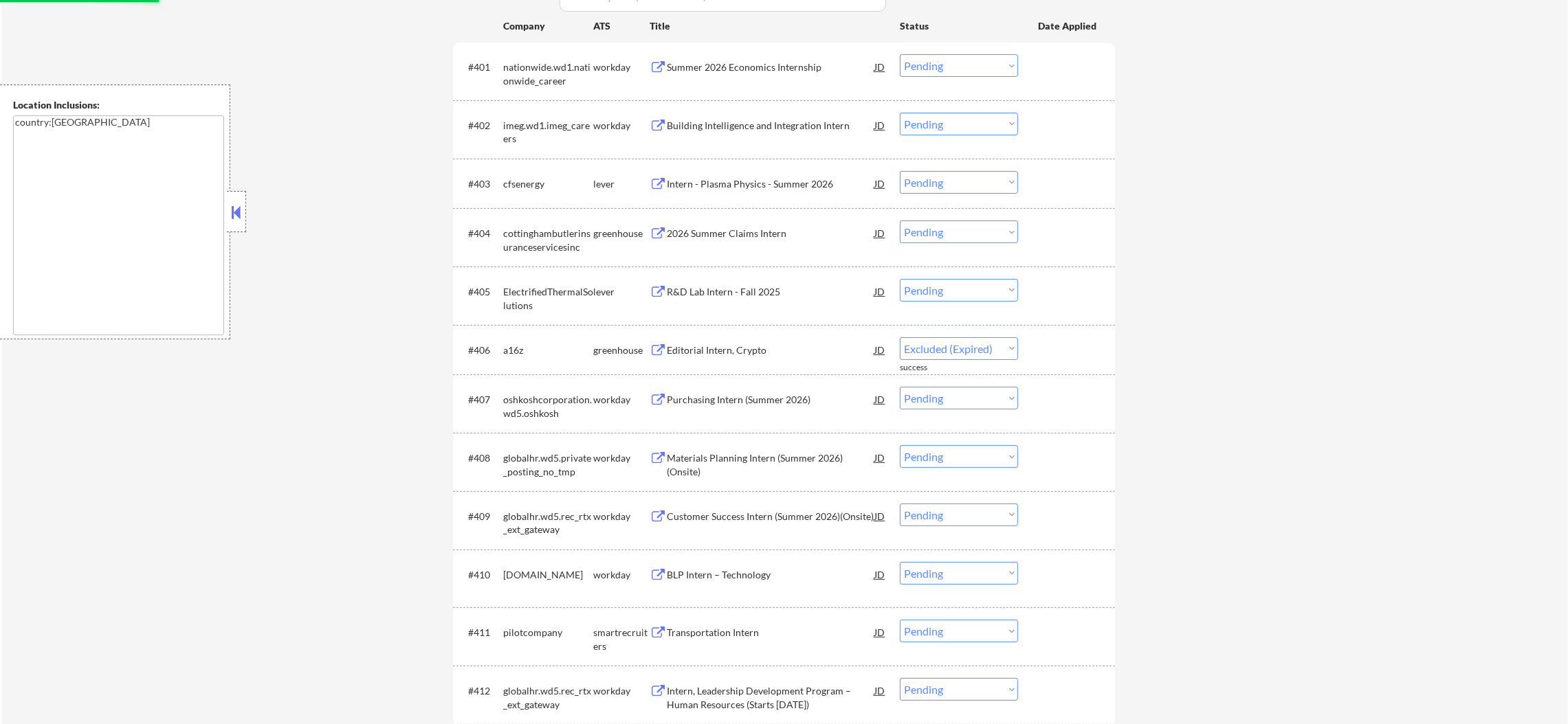
scroll to position [492, 0]
select select ""pending""
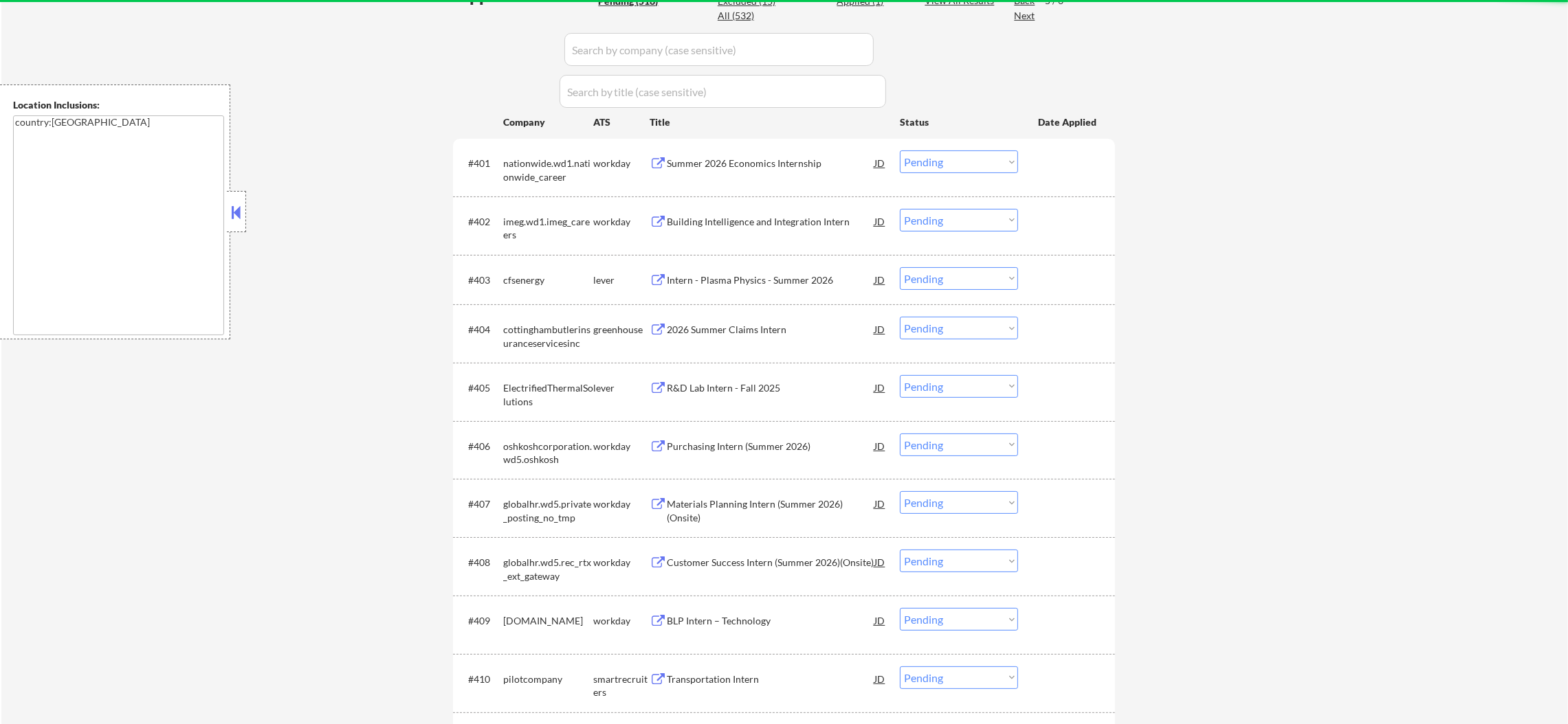
scroll to position [389, 0]
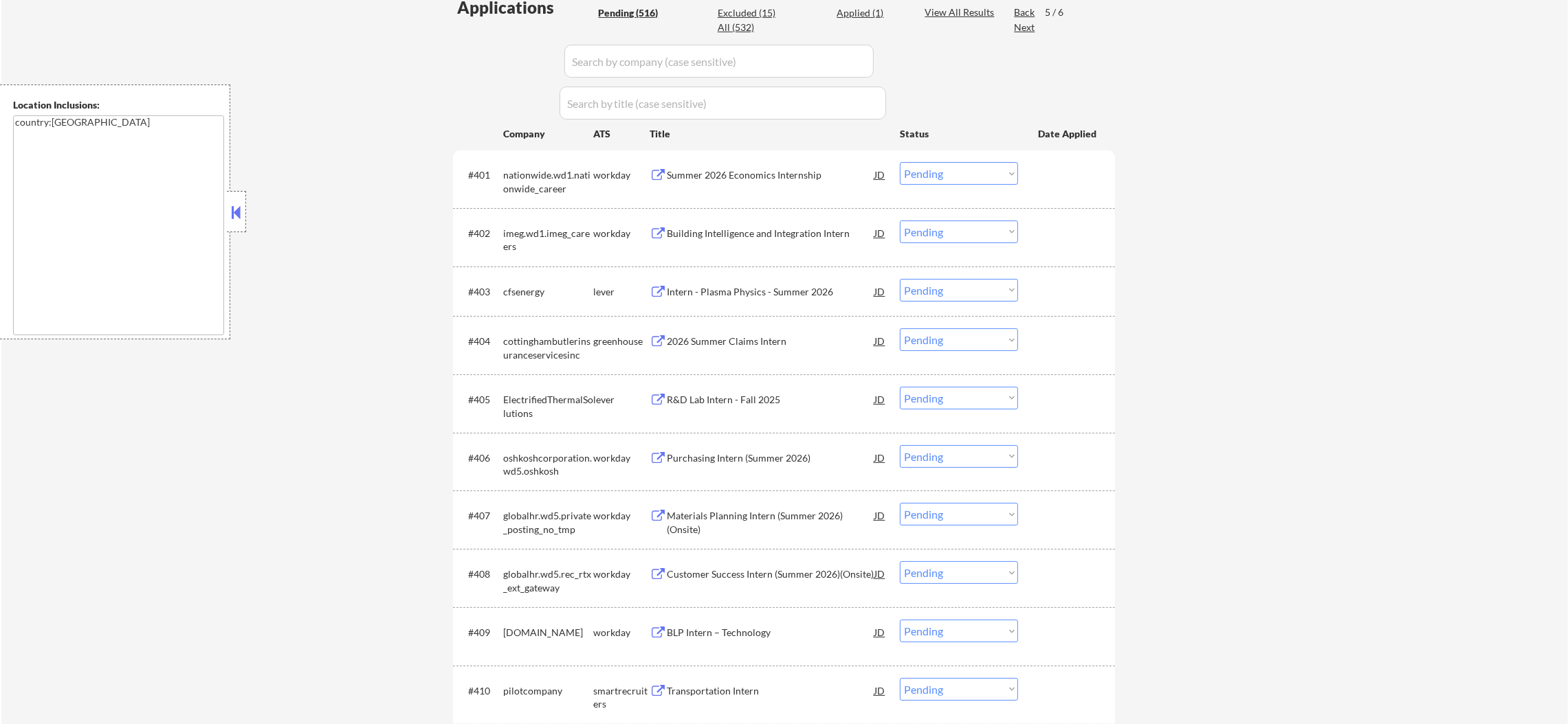
click at [1027, 27] on div "Next" at bounding box center [1025, 27] width 22 height 14
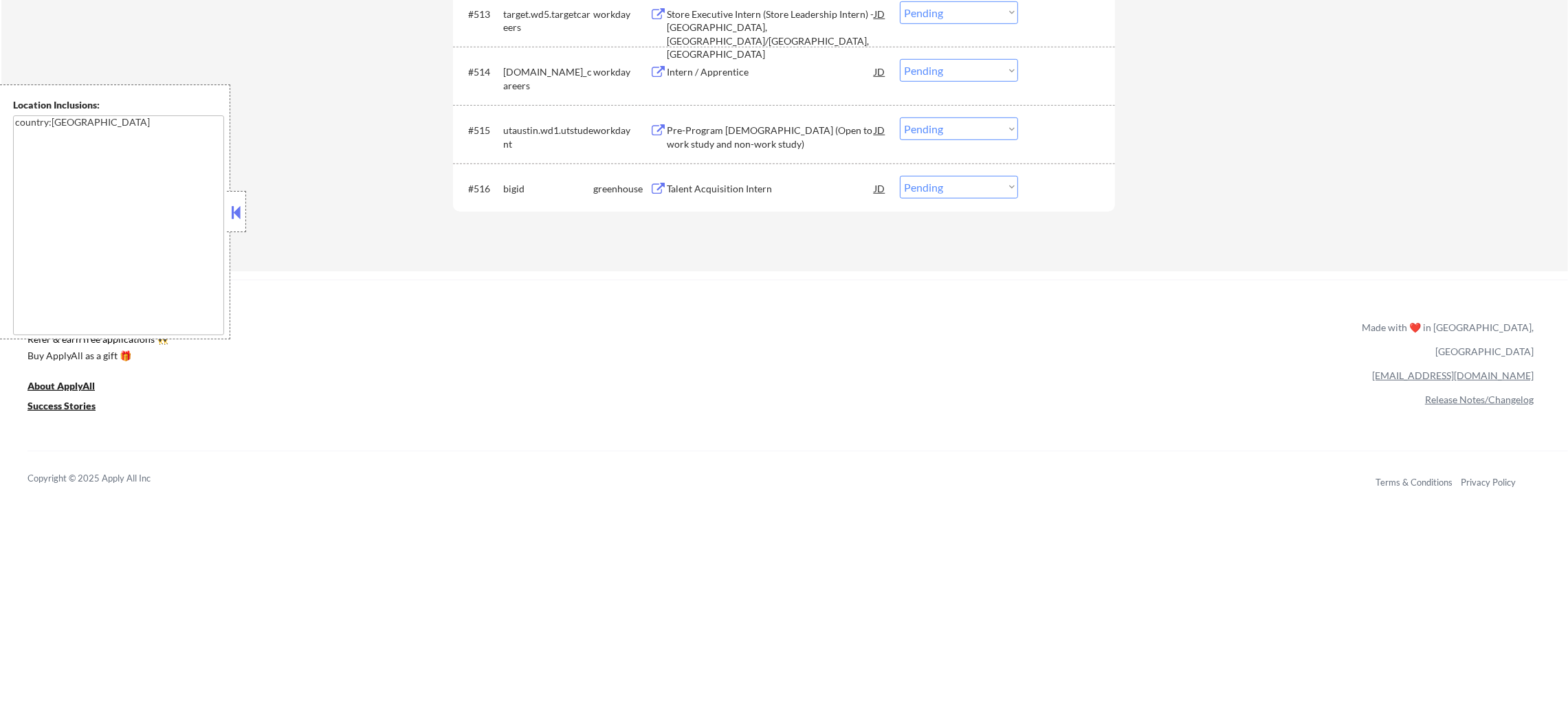
scroll to position [1151, 0]
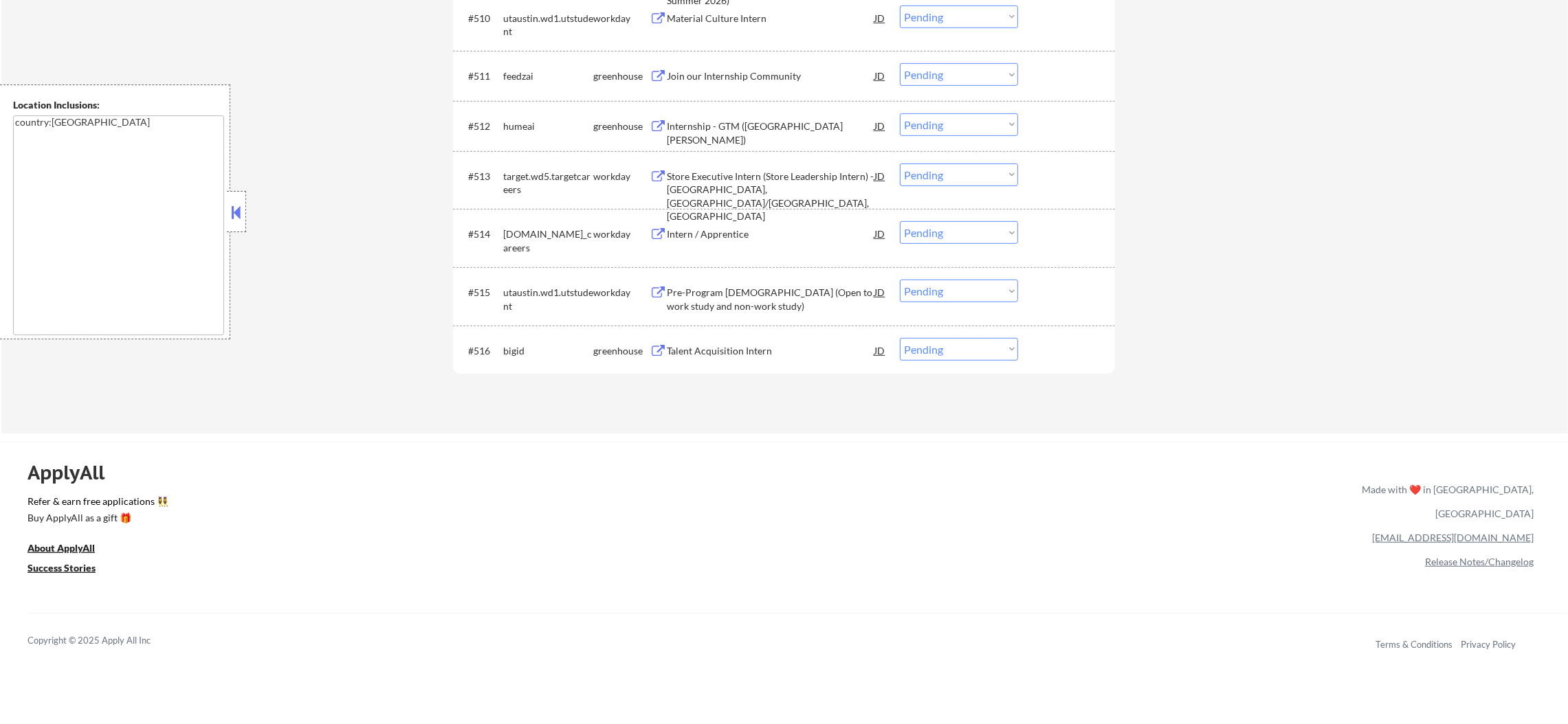
click at [764, 348] on div "Talent Acquisition Intern" at bounding box center [770, 351] width 208 height 14
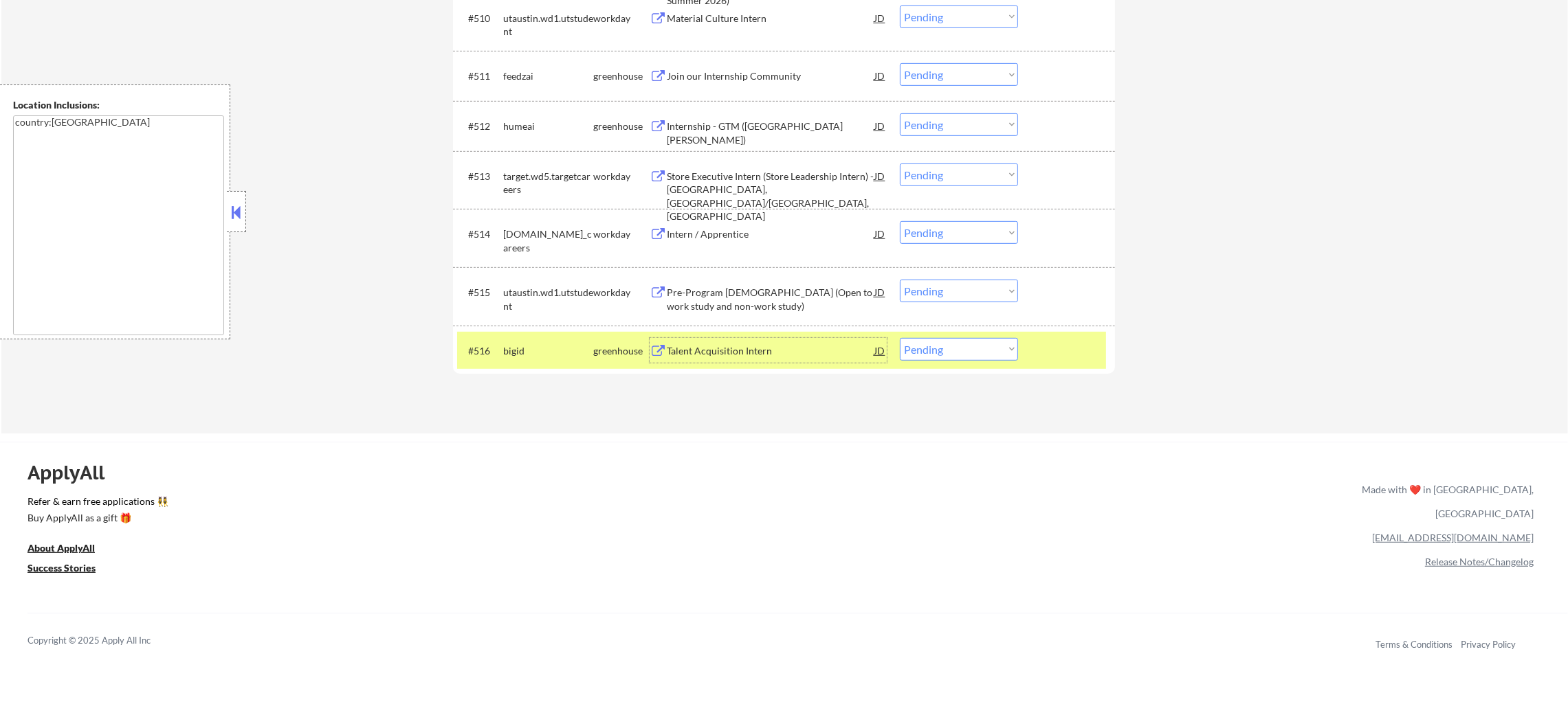
drag, startPoint x: 919, startPoint y: 349, endPoint x: 921, endPoint y: 356, distance: 7.3
click at [920, 352] on select "Choose an option... Pending Applied Excluded (Questions) Excluded (Expired) Exc…" at bounding box center [959, 349] width 118 height 23
select select ""excluded__bad_match_""
click at [900, 338] on select "Choose an option... Pending Applied Excluded (Questions) Excluded (Expired) Exc…" at bounding box center [959, 349] width 118 height 23
click at [555, 340] on div "bigid" at bounding box center [548, 350] width 90 height 25
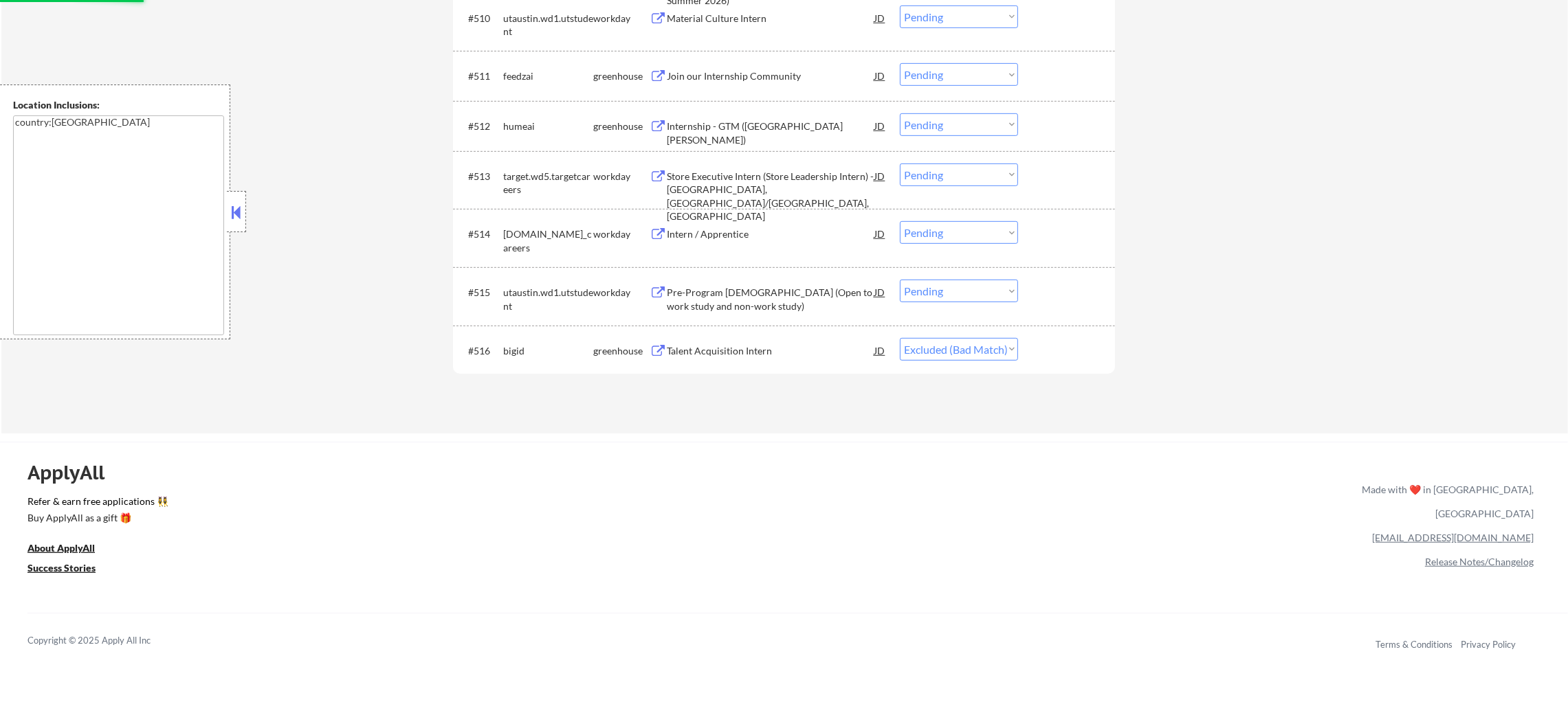
scroll to position [1116, 0]
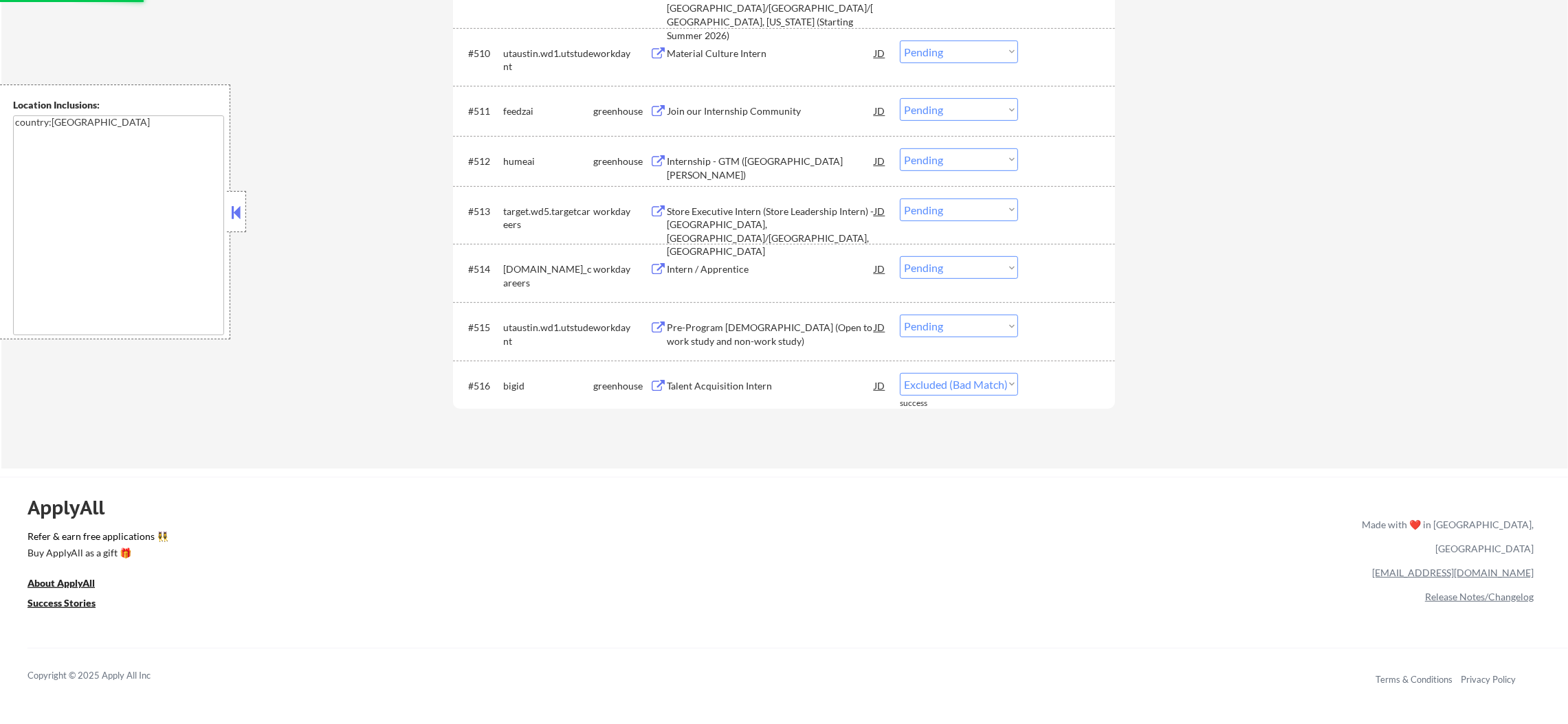
click at [748, 137] on div "#512 humeai greenhouse Internship - GTM ([GEOGRAPHIC_DATA][PERSON_NAME]) JD Cho…" at bounding box center [784, 161] width 662 height 50
click at [746, 156] on div "Internship - GTM ([GEOGRAPHIC_DATA][PERSON_NAME])" at bounding box center [770, 168] width 208 height 27
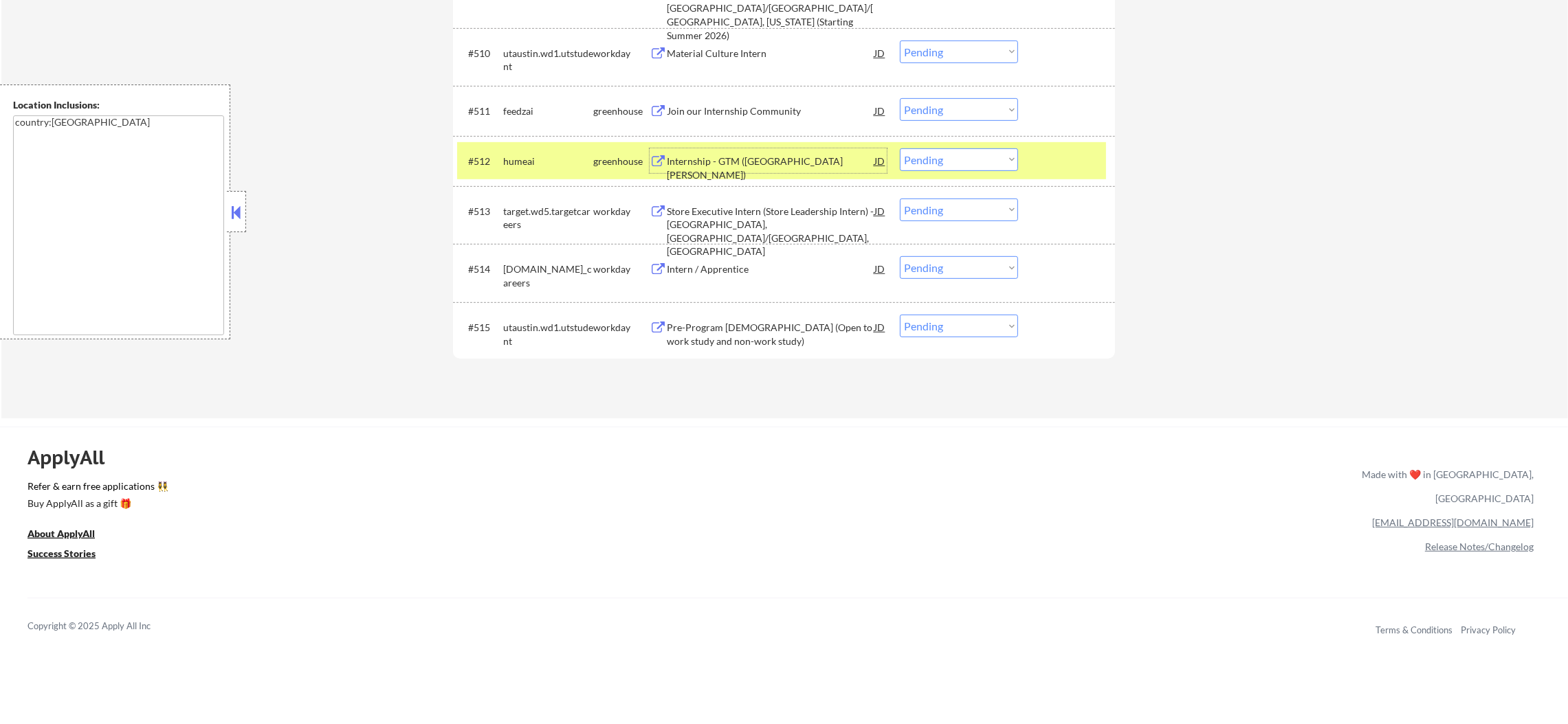
click at [963, 164] on select "Choose an option... Pending Applied Excluded (Questions) Excluded (Expired) Exc…" at bounding box center [959, 160] width 118 height 23
click at [900, 149] on select "Choose an option... Pending Applied Excluded (Questions) Excluded (Expired) Exc…" at bounding box center [959, 160] width 118 height 23
click at [501, 149] on div "#512 humeai greenhouse Internship - GTM ([GEOGRAPHIC_DATA][PERSON_NAME]) JD Cho…" at bounding box center [782, 161] width 649 height 37
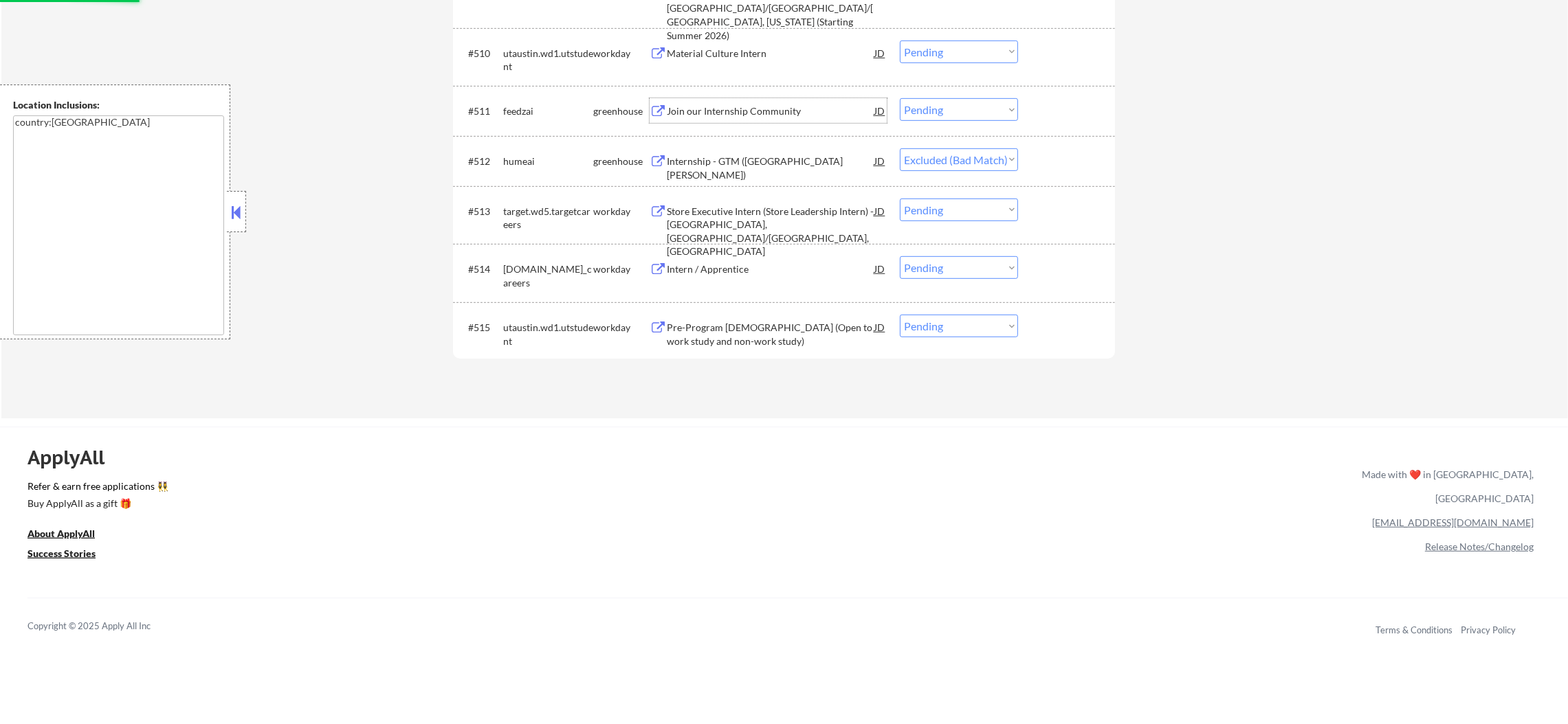
click at [782, 102] on div "Join our Internship Community" at bounding box center [770, 110] width 208 height 25
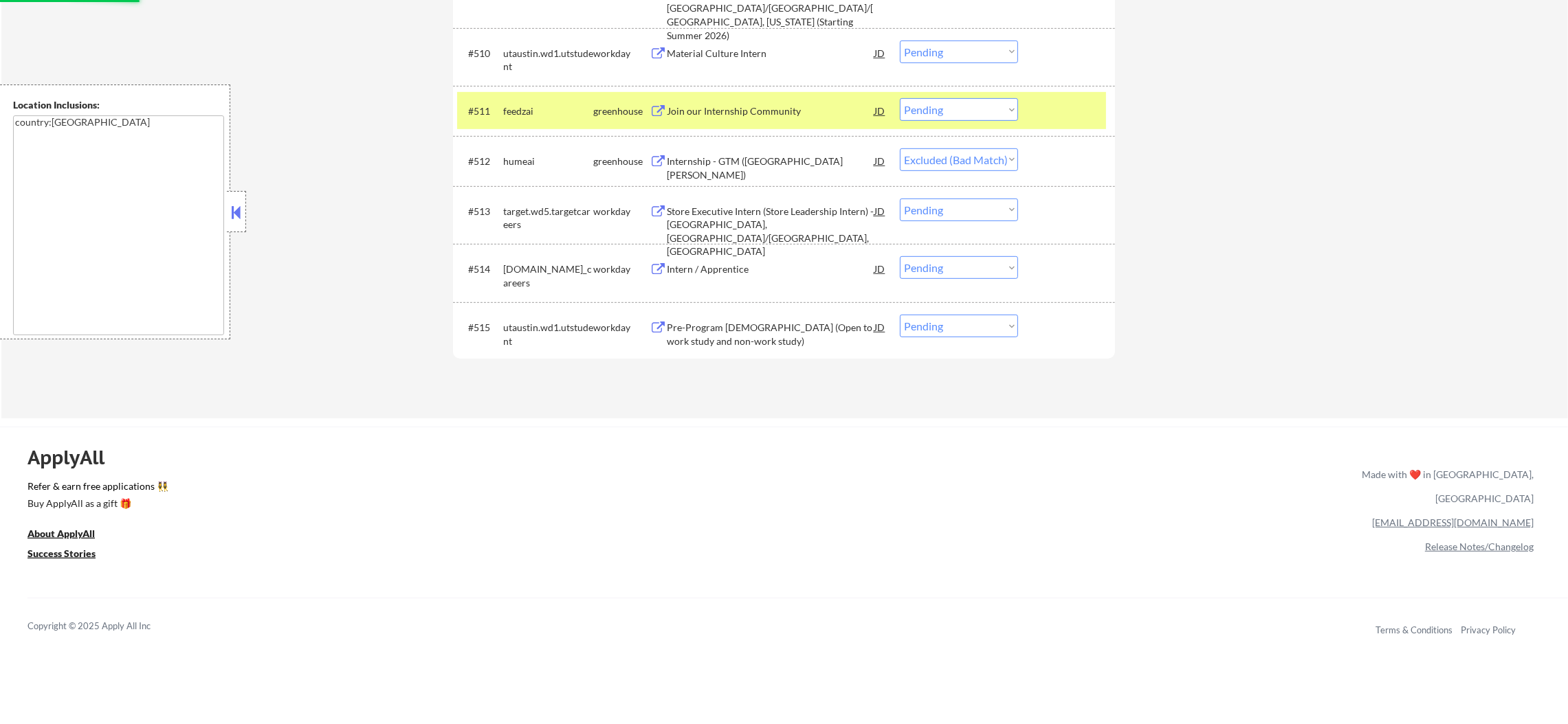
select select ""pending""
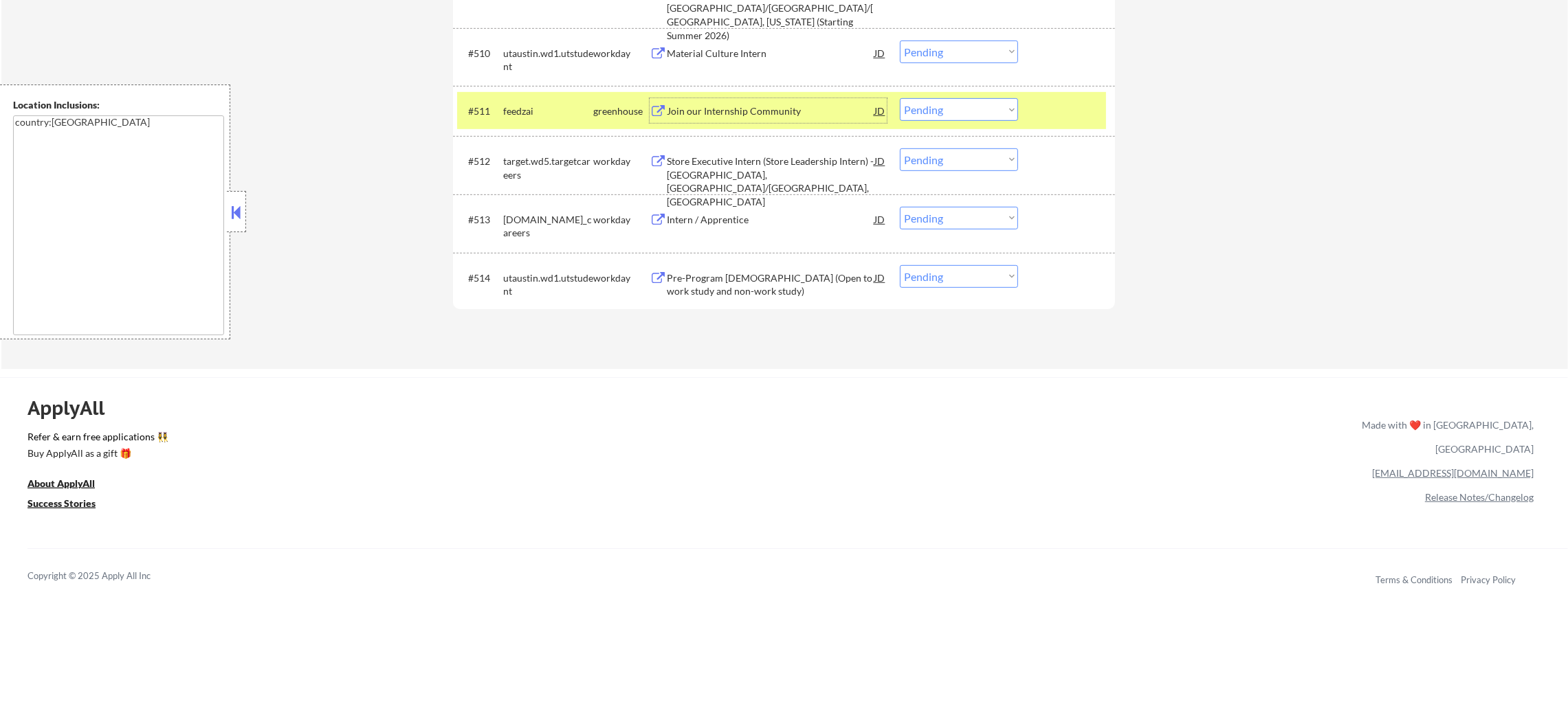
scroll to position [979, 0]
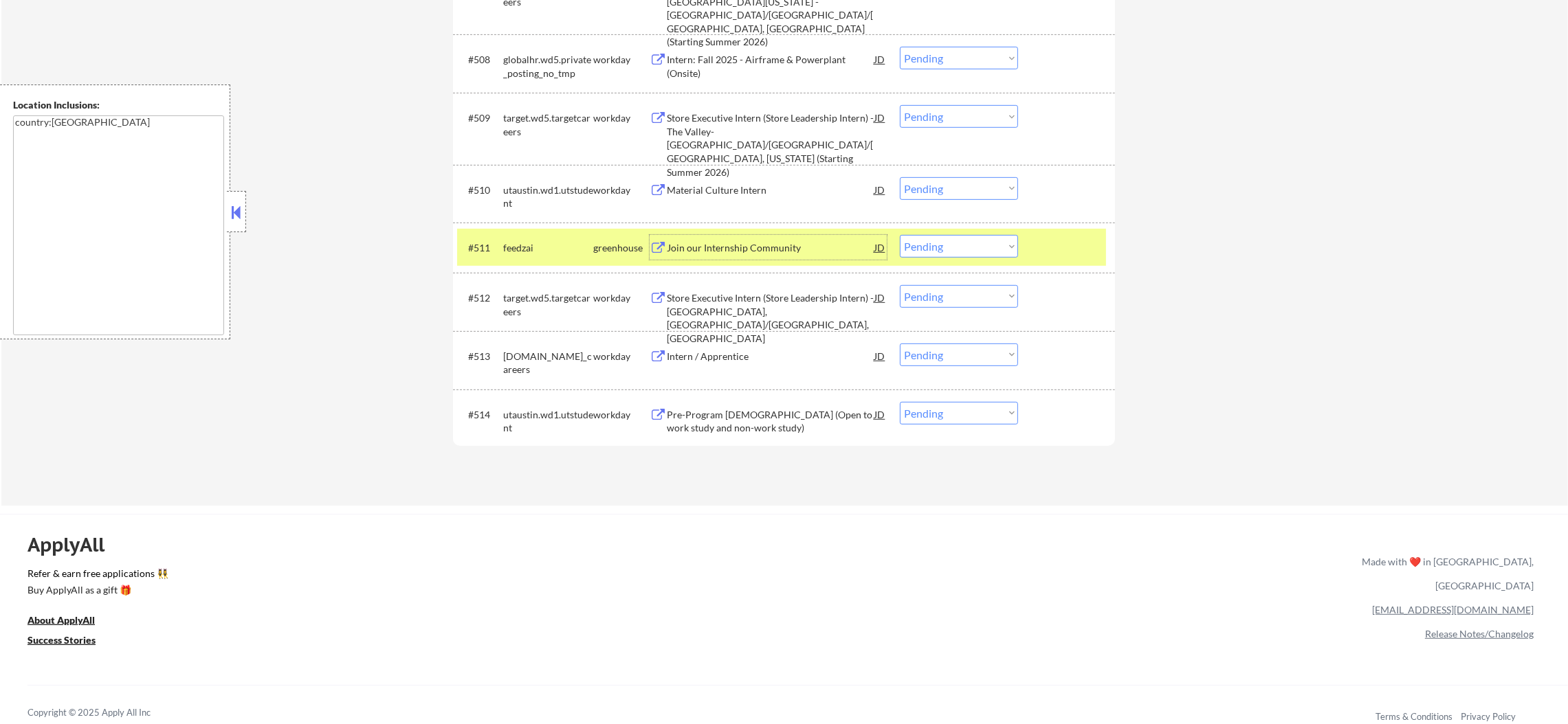
click at [935, 249] on select "Choose an option... Pending Applied Excluded (Questions) Excluded (Expired) Exc…" at bounding box center [959, 246] width 118 height 23
click at [900, 235] on select "Choose an option... Pending Applied Excluded (Questions) Excluded (Expired) Exc…" at bounding box center [959, 246] width 118 height 23
click at [514, 243] on div "feedzai" at bounding box center [548, 248] width 90 height 14
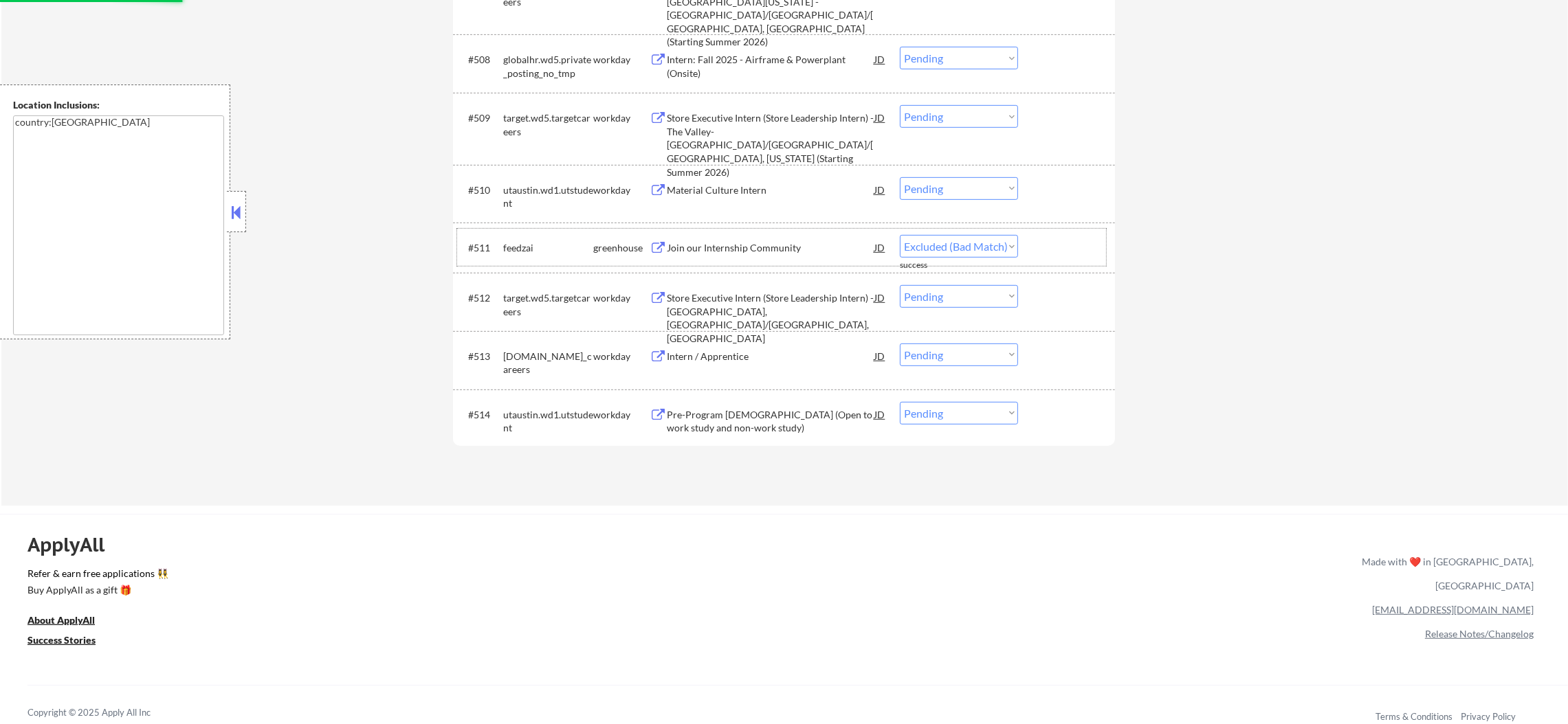
select select ""pending""
